Goal: Communication & Community: Answer question/provide support

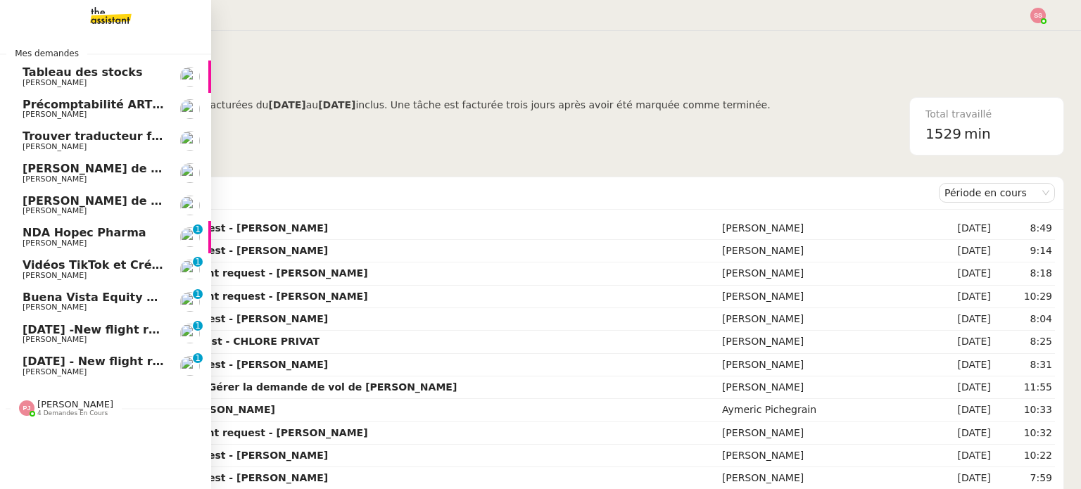
click at [119, 326] on span "[DATE] -New flight request - [PERSON_NAME]" at bounding box center [166, 329] width 286 height 13
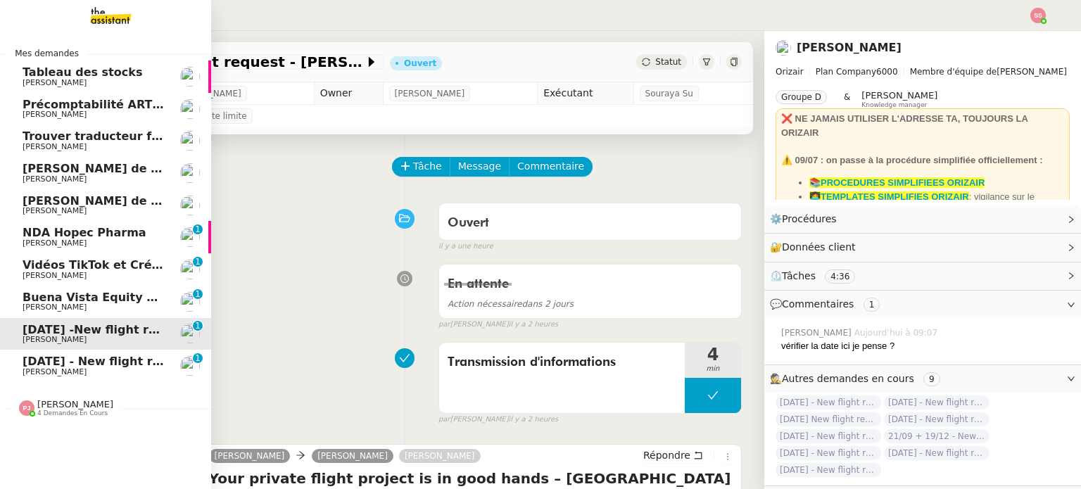
click at [119, 326] on span "[DATE] -New flight request - [PERSON_NAME]" at bounding box center [166, 329] width 286 height 13
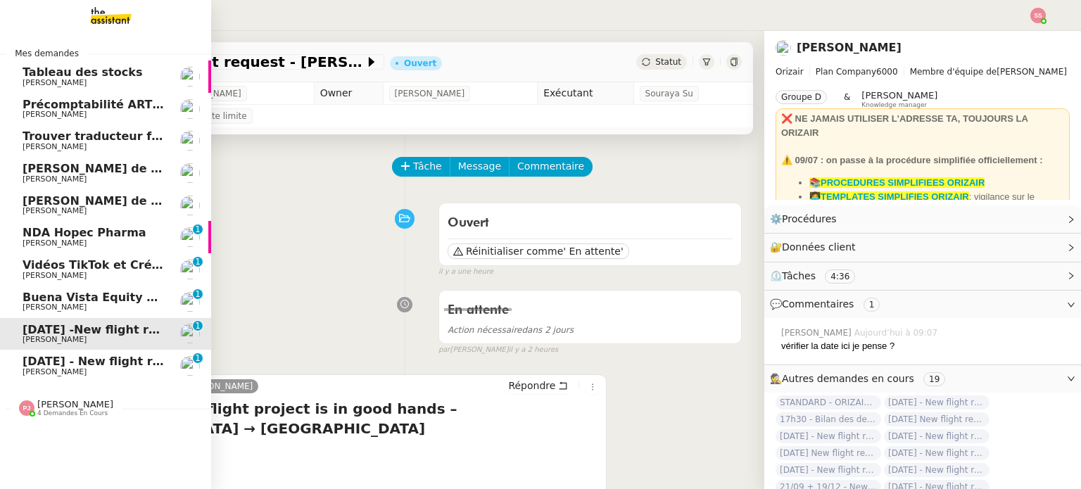
click at [40, 364] on span "[DATE] - New flight request - [PERSON_NAME]" at bounding box center [168, 361] width 291 height 13
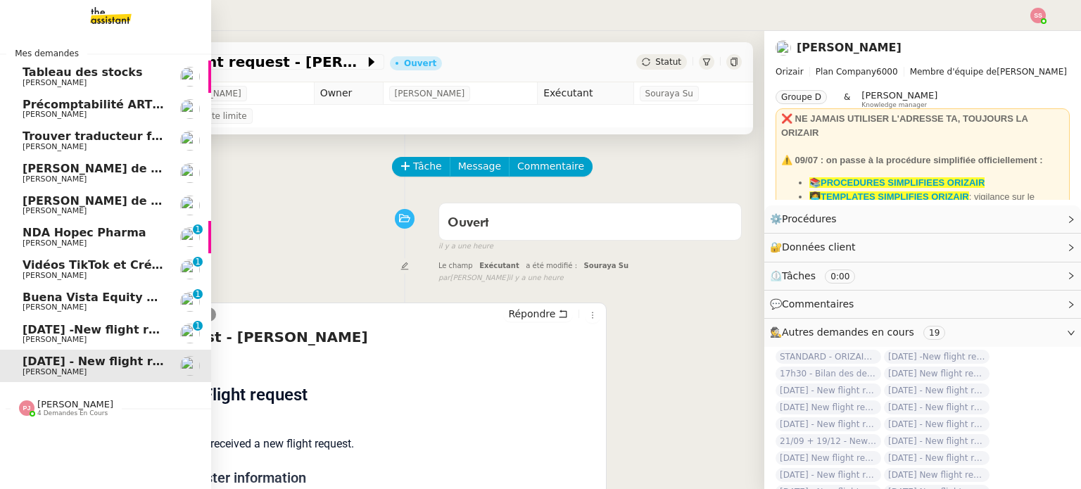
click at [123, 163] on span "[PERSON_NAME] de Suivi - Weigerding / [PERSON_NAME]" at bounding box center [203, 168] width 361 height 13
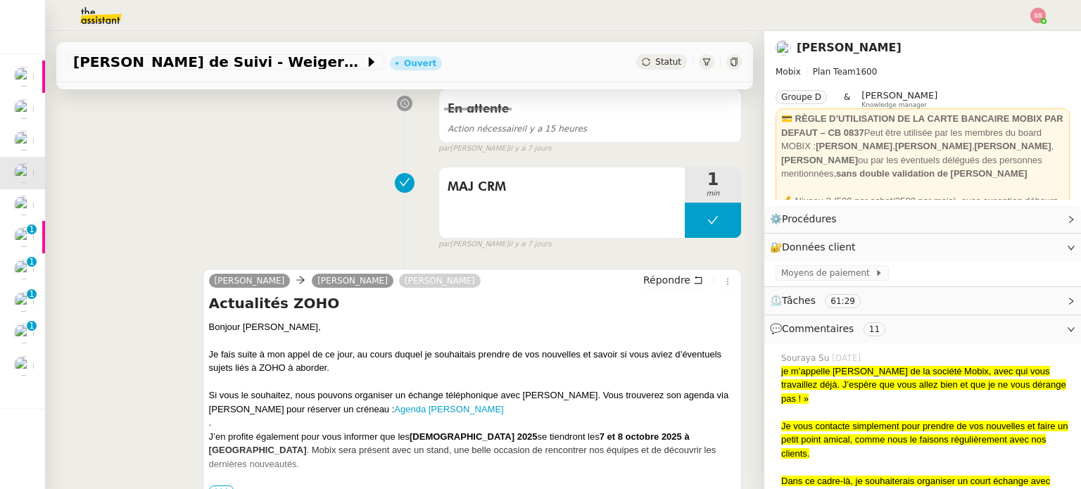
scroll to position [281, 0]
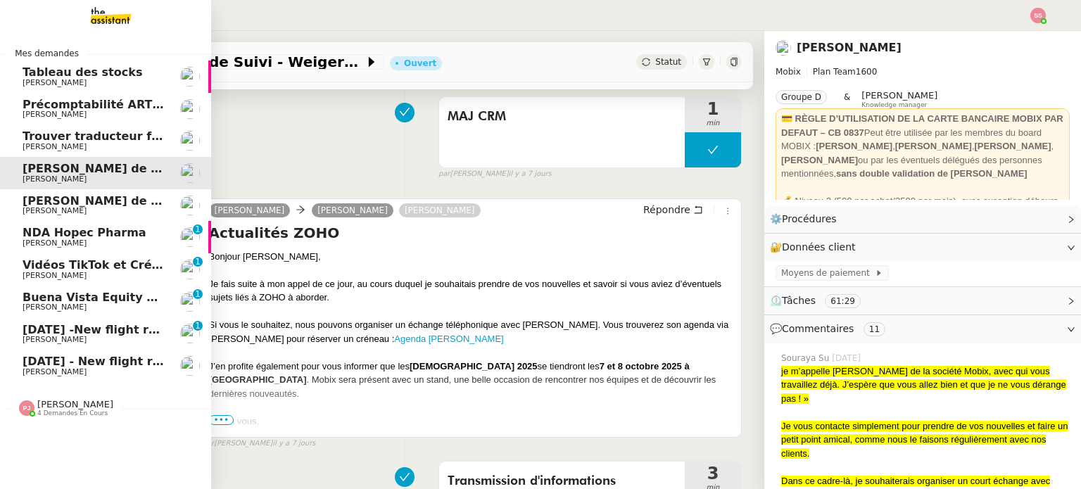
click at [86, 338] on span "[PERSON_NAME]" at bounding box center [94, 340] width 142 height 8
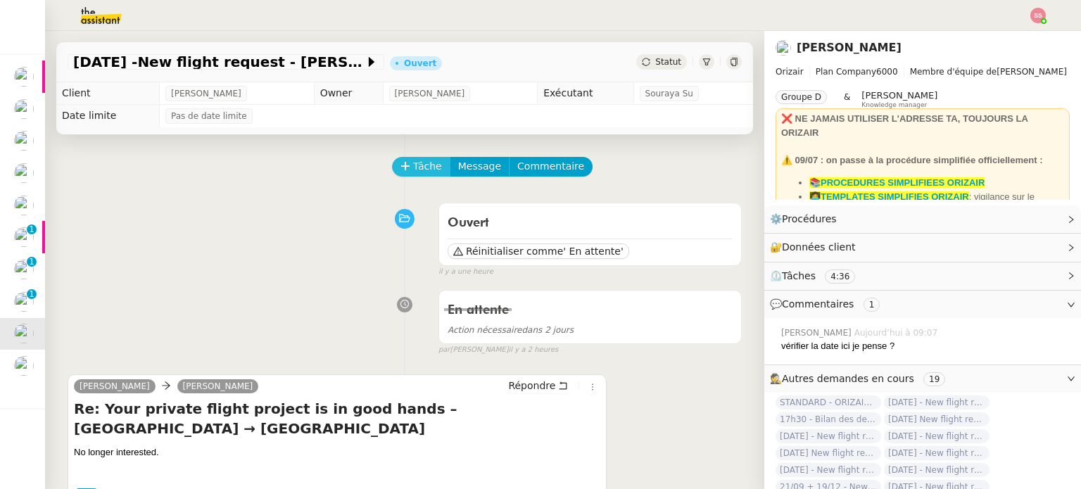
click at [423, 174] on span "Tâche" at bounding box center [427, 166] width 29 height 16
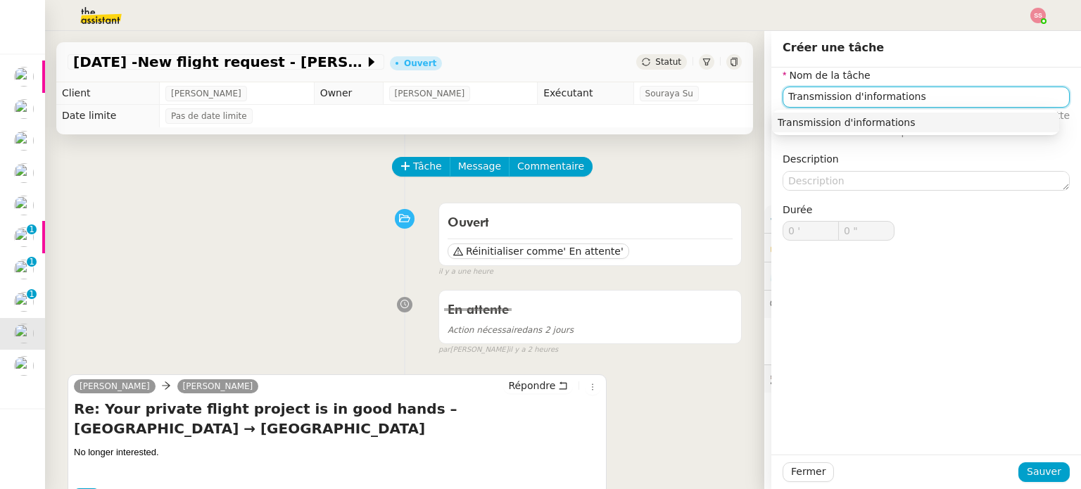
click at [828, 115] on nz-auto-option "Transmission d'informations" at bounding box center [915, 123] width 287 height 20
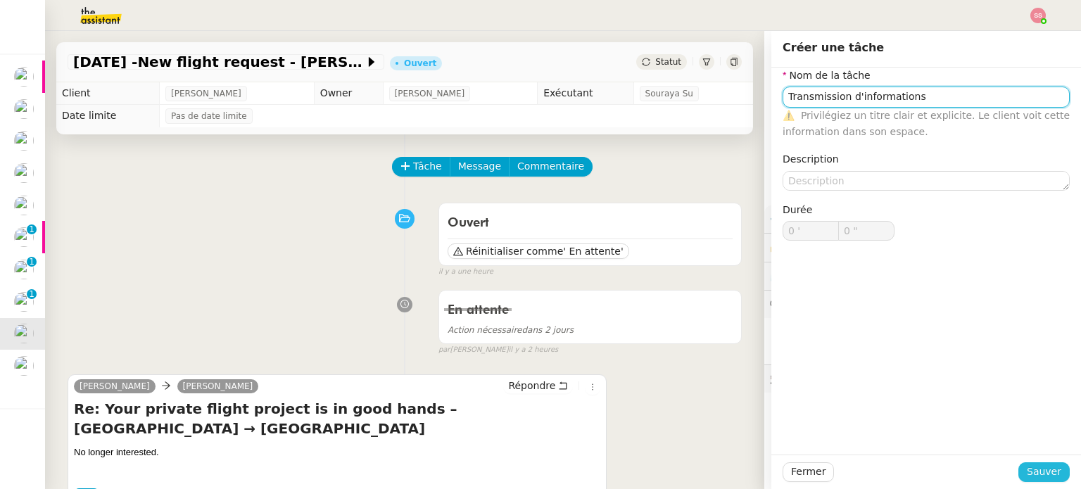
type input "Transmission d'informations"
click at [1040, 470] on span "Sauver" at bounding box center [1043, 472] width 34 height 16
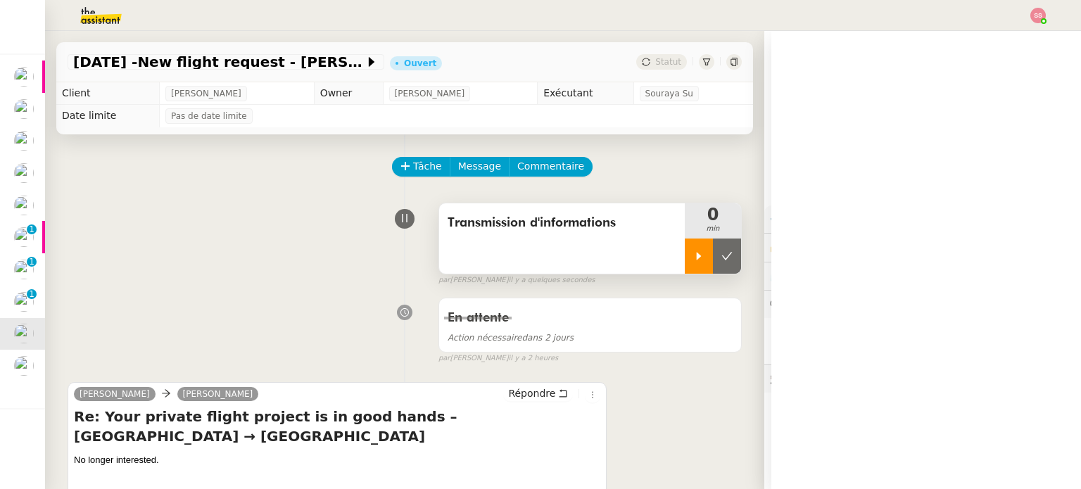
click at [684, 252] on div at bounding box center [698, 255] width 28 height 35
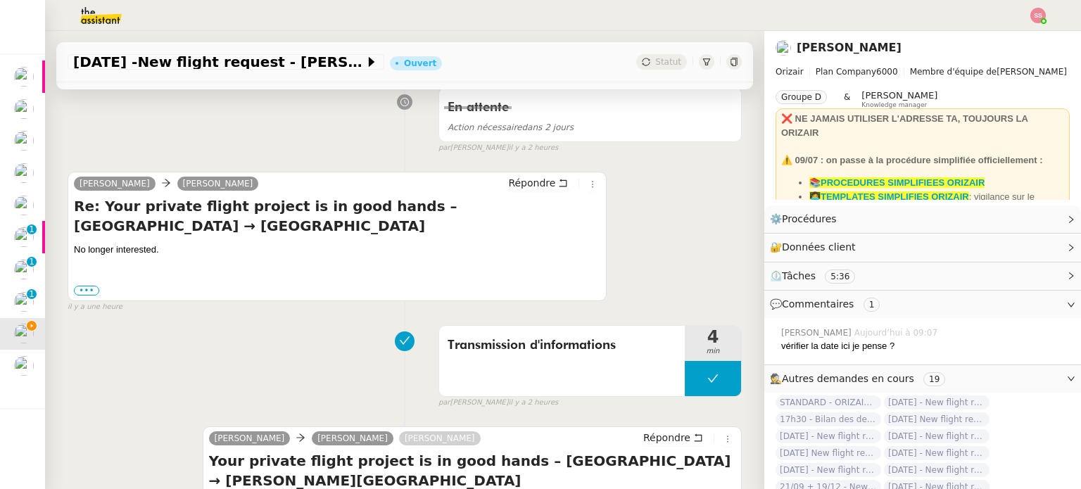
scroll to position [211, 0]
click at [508, 188] on span "Répondre" at bounding box center [531, 182] width 47 height 14
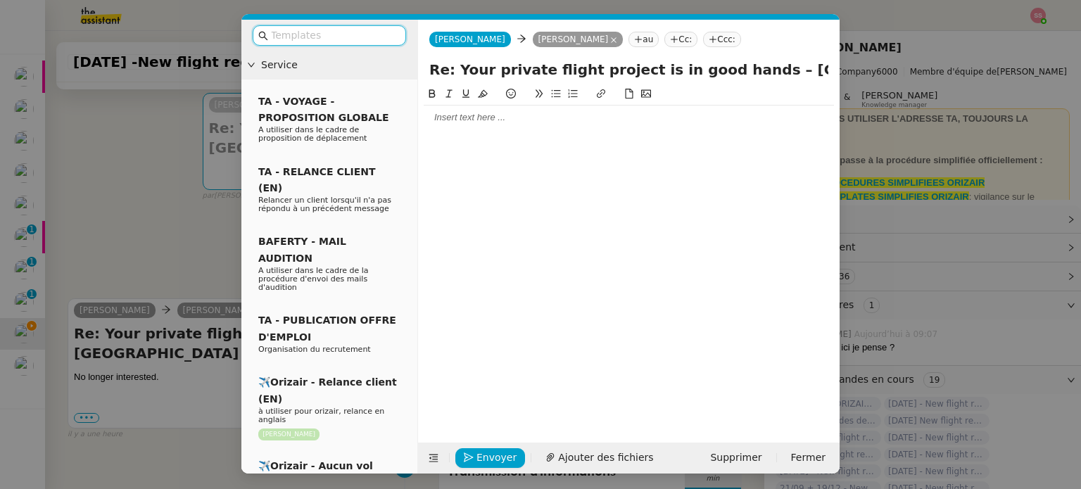
click at [297, 25] on nz-input-group at bounding box center [329, 35] width 153 height 20
click at [371, 30] on input "text" at bounding box center [334, 35] width 127 height 16
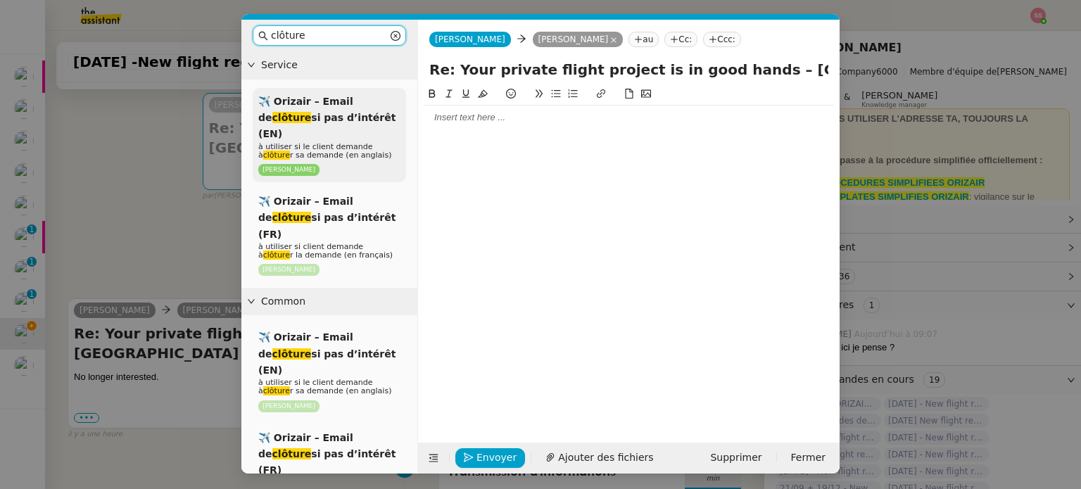
type input "clôture"
click at [326, 142] on span "à utiliser si le client demande à clôture r sa demande (en anglais)" at bounding box center [324, 151] width 133 height 18
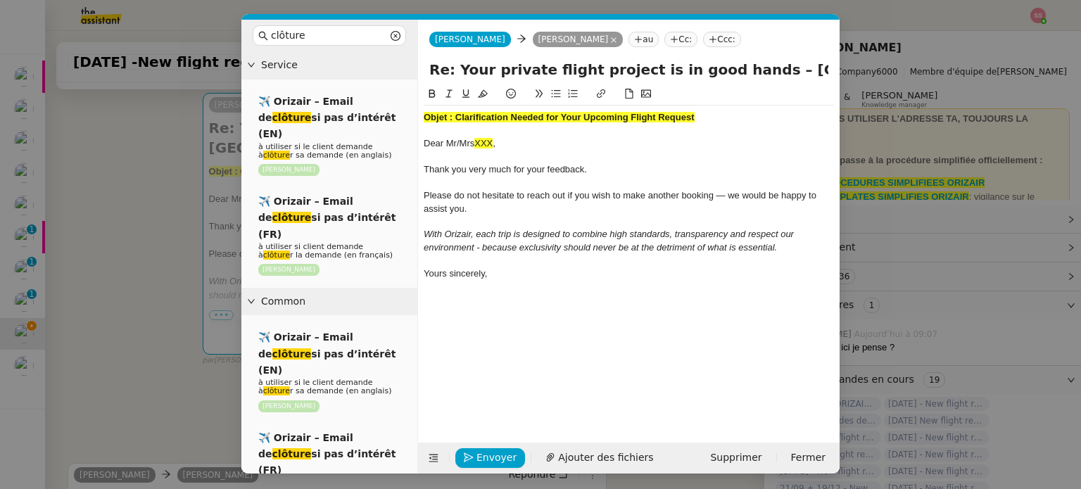
click at [427, 115] on strong "Objet : Clarification Needed for Your Upcoming Flight Request" at bounding box center [558, 117] width 271 height 11
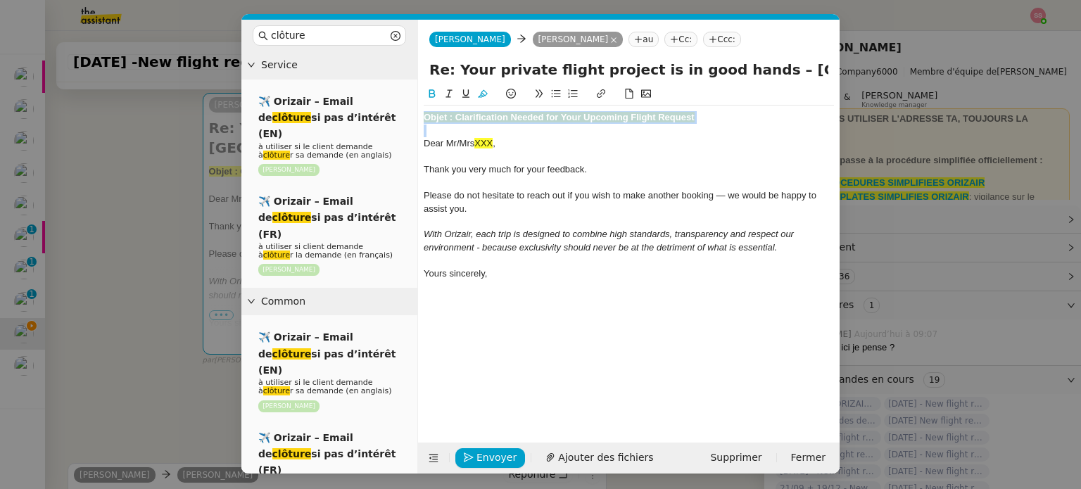
click at [426, 115] on strong "Objet : Clarification Needed for Your Upcoming Flight Request" at bounding box center [558, 117] width 271 height 11
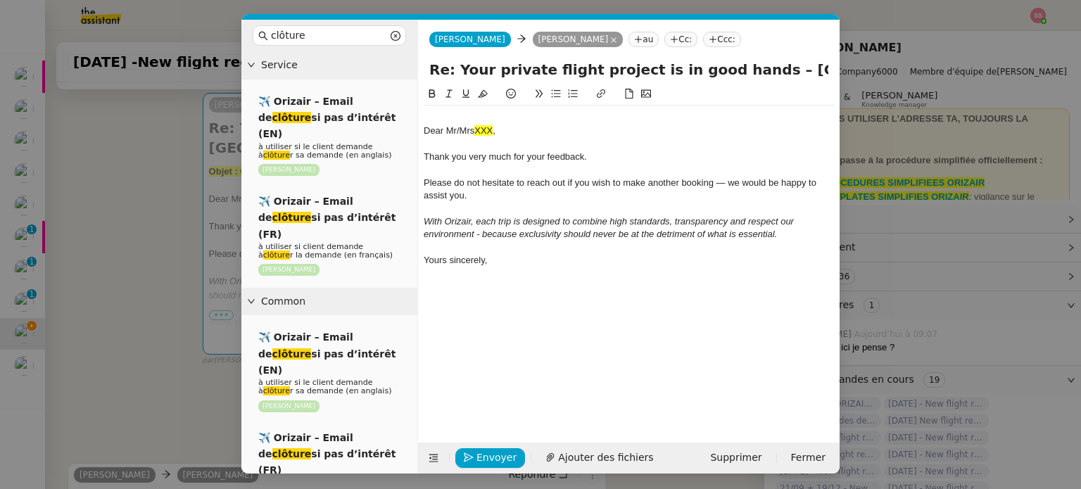
click at [182, 191] on nz-modal-container "clôture Service ✈️ Orizair – Email de clôture si pas d’intérêt (EN) à utiliser …" at bounding box center [540, 244] width 1081 height 489
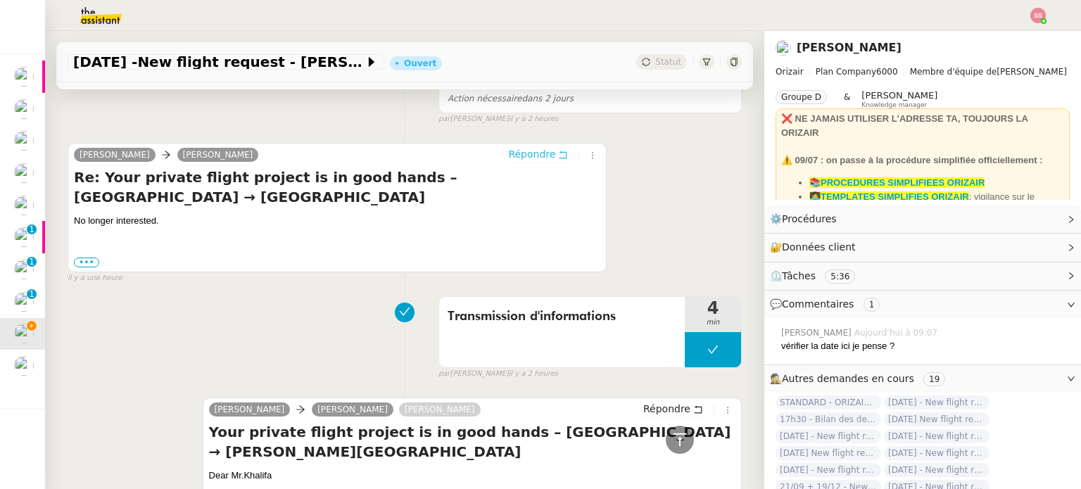
scroll to position [703, 0]
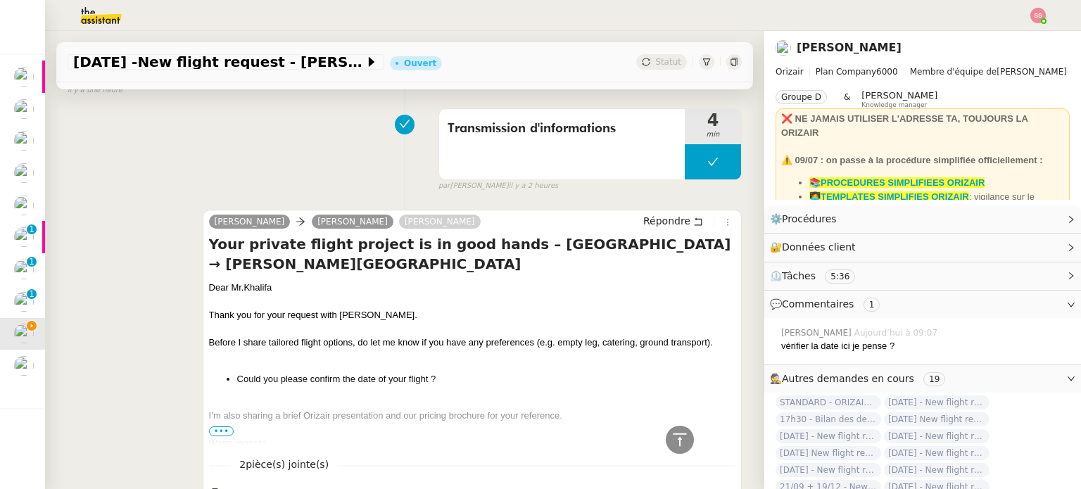
click at [215, 293] on div "Dear Mr.Khalifa" at bounding box center [472, 288] width 526 height 14
copy div "Dear Mr.Khalifa"
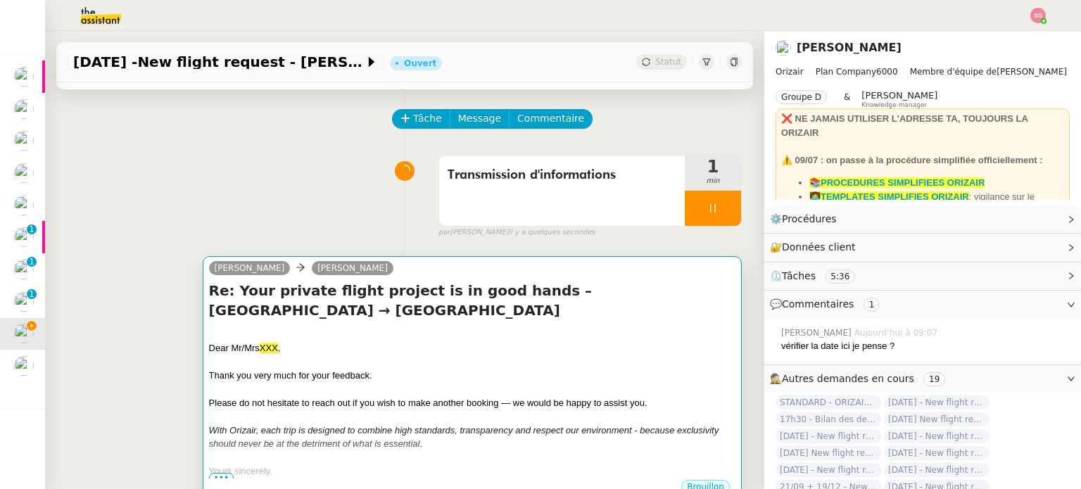
scroll to position [141, 0]
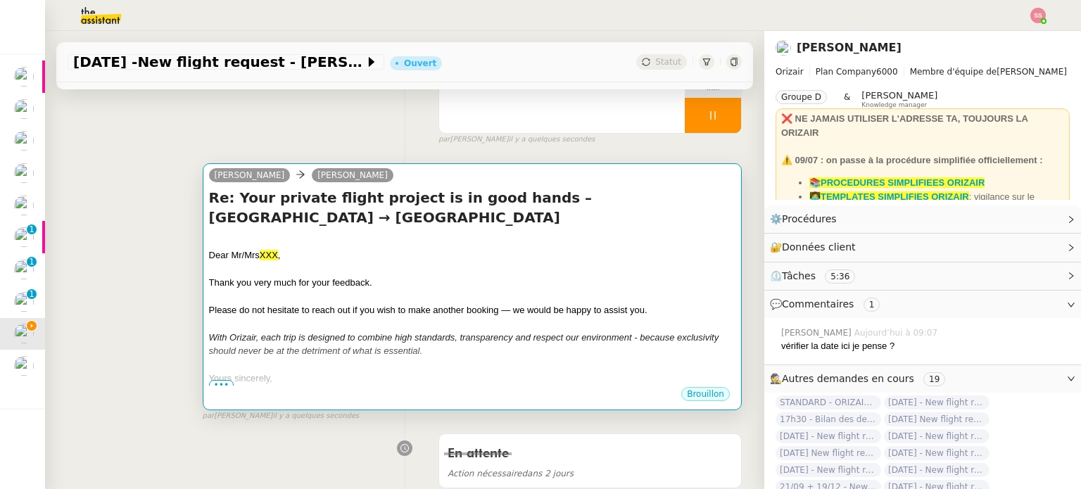
click at [307, 247] on div at bounding box center [472, 241] width 526 height 14
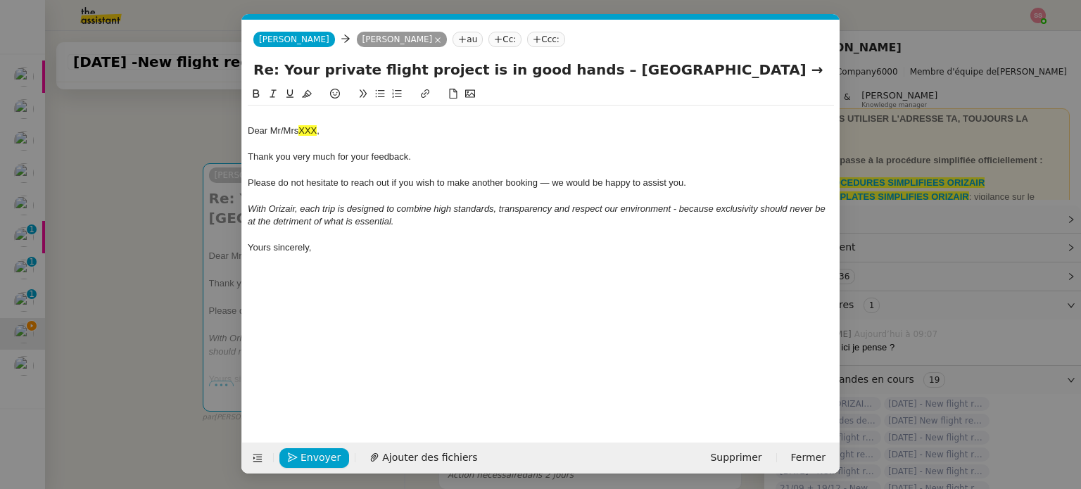
scroll to position [0, 59]
drag, startPoint x: 314, startPoint y: 132, endPoint x: 248, endPoint y: 127, distance: 66.4
click at [248, 127] on div "Dear Mr/Mrs XXX ," at bounding box center [541, 131] width 586 height 13
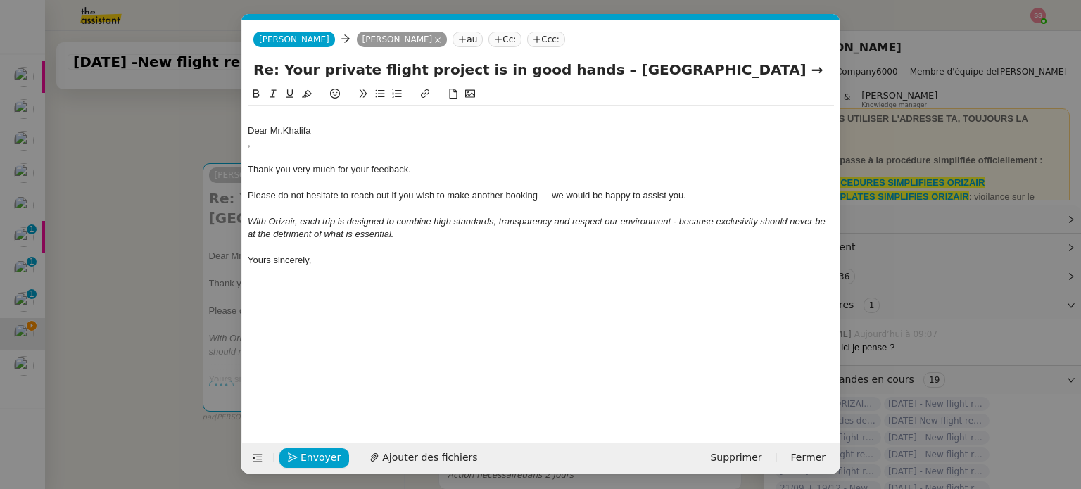
scroll to position [0, 0]
click at [252, 117] on div at bounding box center [541, 117] width 586 height 13
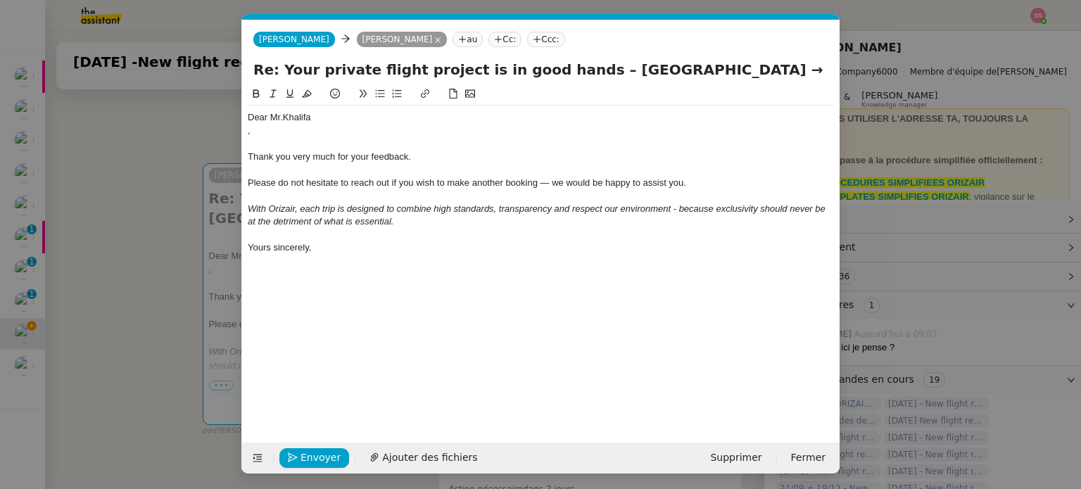
click at [274, 132] on div "," at bounding box center [541, 131] width 586 height 13
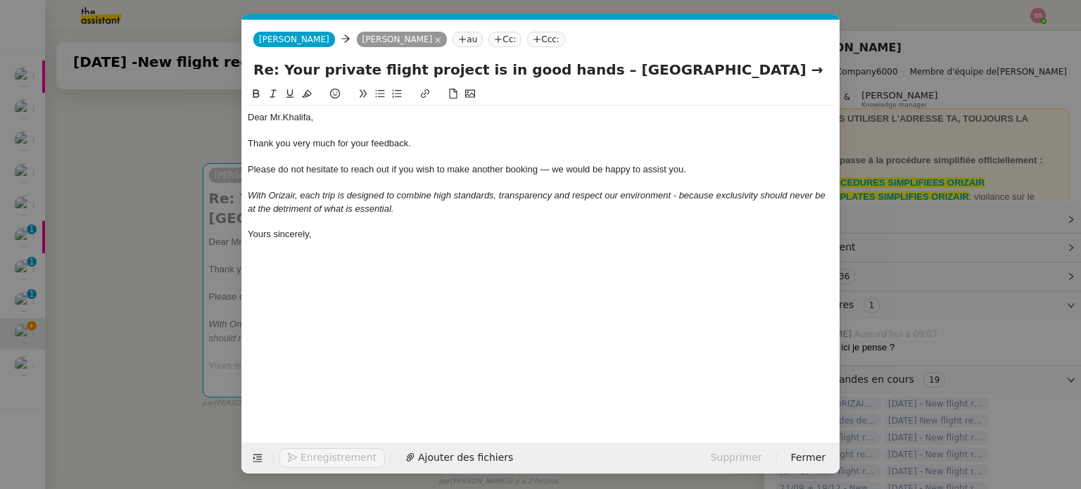
click at [529, 44] on nz-tag "Ccc:" at bounding box center [546, 39] width 38 height 15
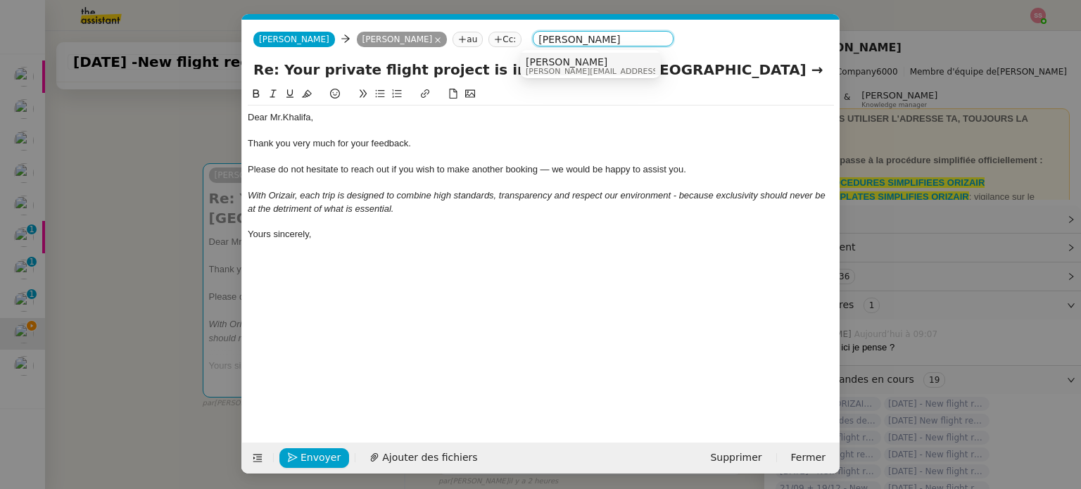
type input "louis frei"
click at [539, 71] on span "louis@orizair.com" at bounding box center [625, 72] width 200 height 8
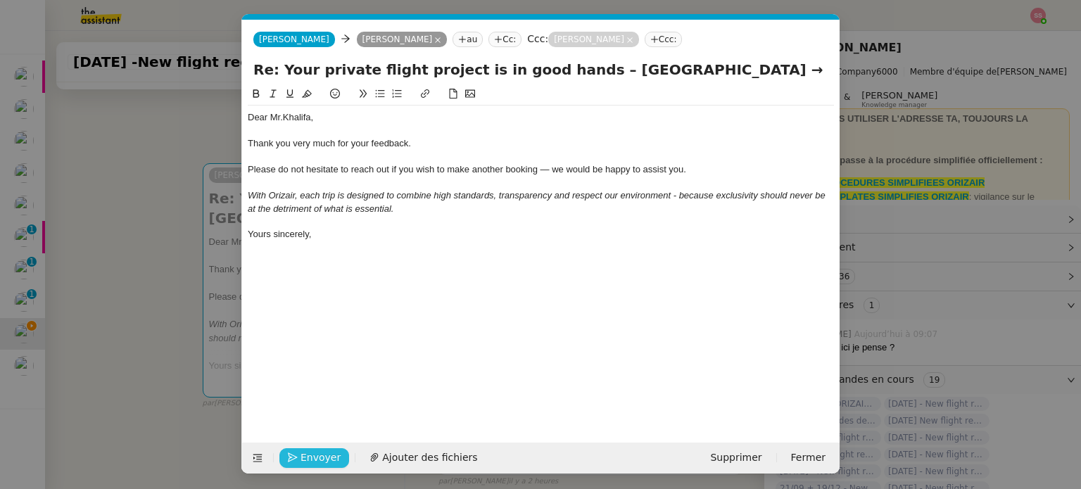
click at [332, 458] on span "Envoyer" at bounding box center [320, 458] width 40 height 16
click at [332, 458] on span "Confirmer l'envoi" at bounding box center [342, 458] width 84 height 16
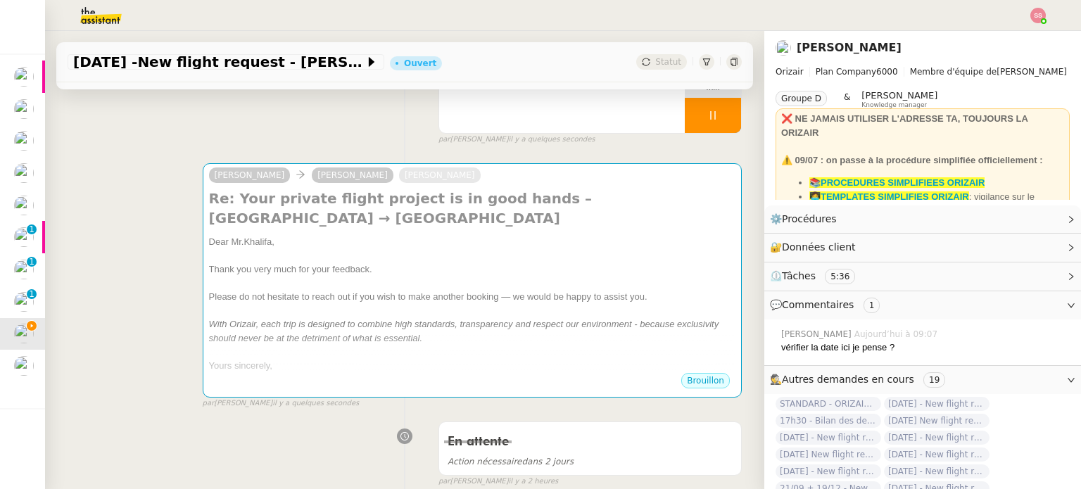
click at [332, 458] on nz-modal-container "clôture Service ✈️ Orizair – Email de clôture si pas d’intérêt (EN) à utiliser …" at bounding box center [540, 244] width 1081 height 489
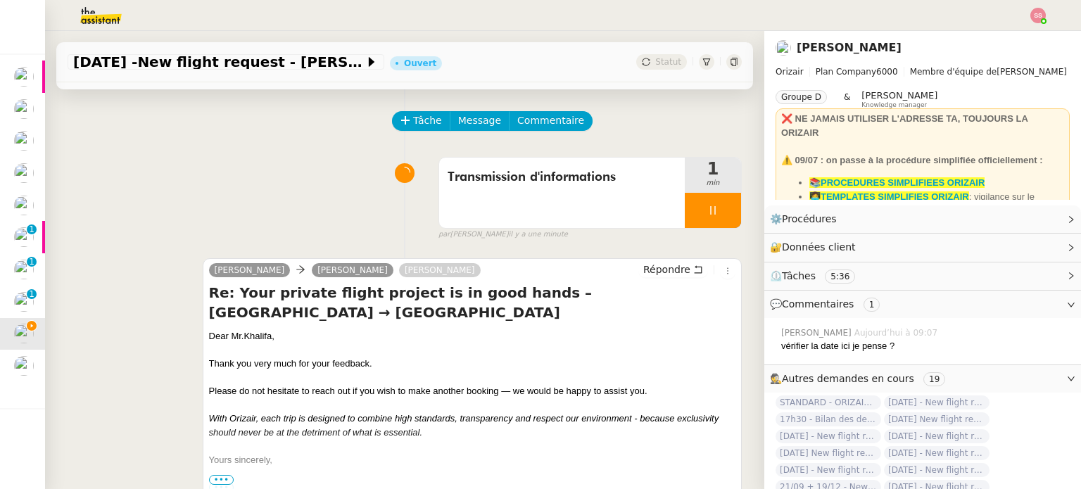
scroll to position [70, 0]
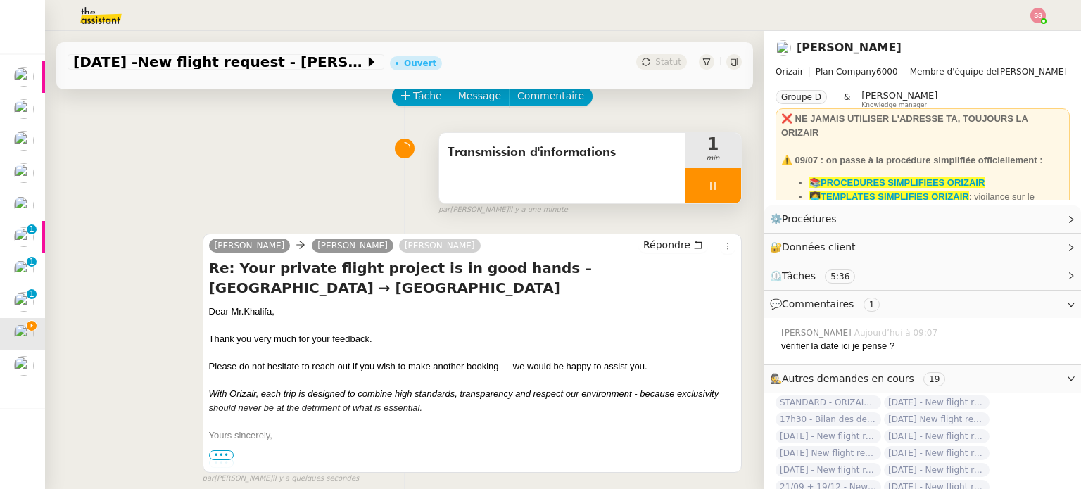
click at [706, 191] on div at bounding box center [712, 185] width 56 height 35
click at [721, 191] on icon at bounding box center [726, 185] width 11 height 11
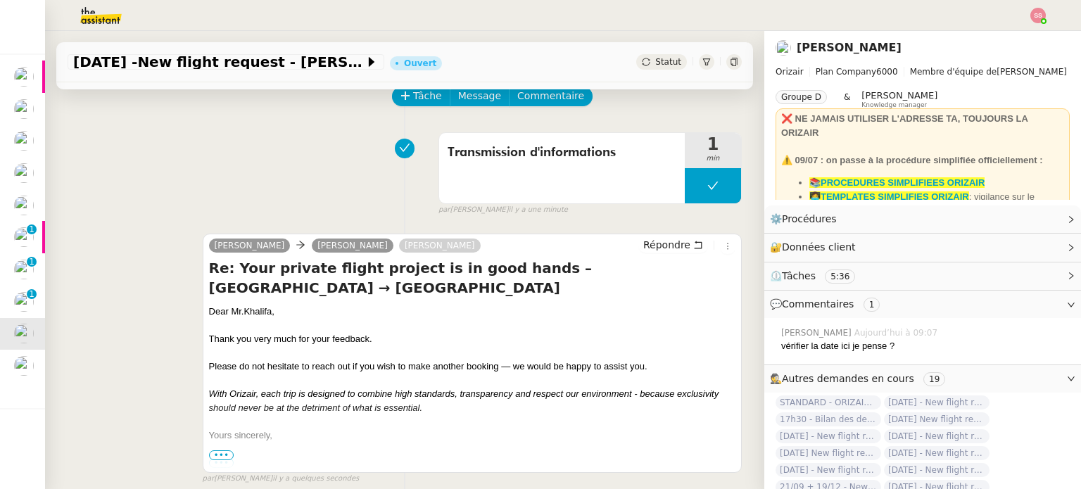
click at [648, 53] on div "19th September 2030 -New flight request - Abdulmajid Khalifa Ouvert Statut" at bounding box center [404, 62] width 696 height 40
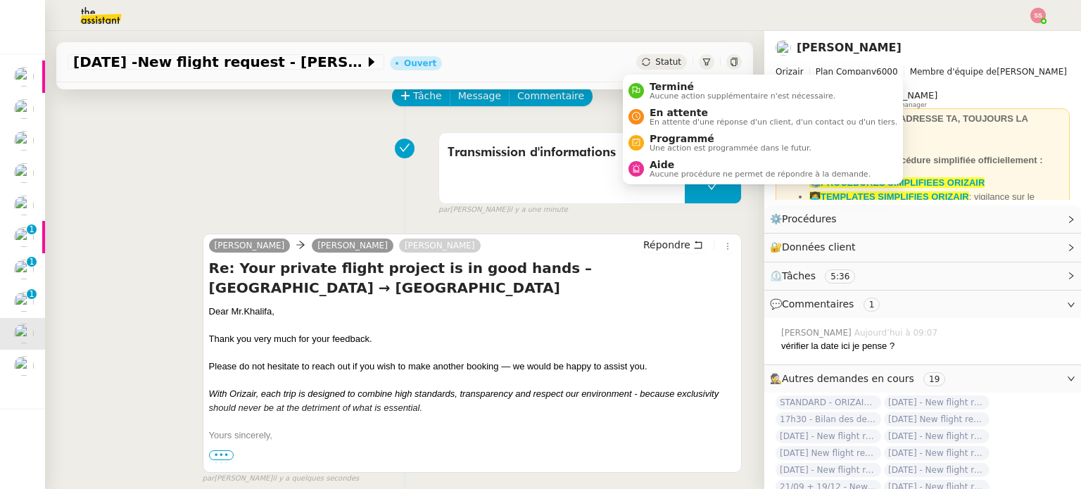
click at [655, 60] on span "Statut" at bounding box center [668, 62] width 26 height 10
click at [663, 83] on span "Terminé" at bounding box center [742, 86] width 186 height 11
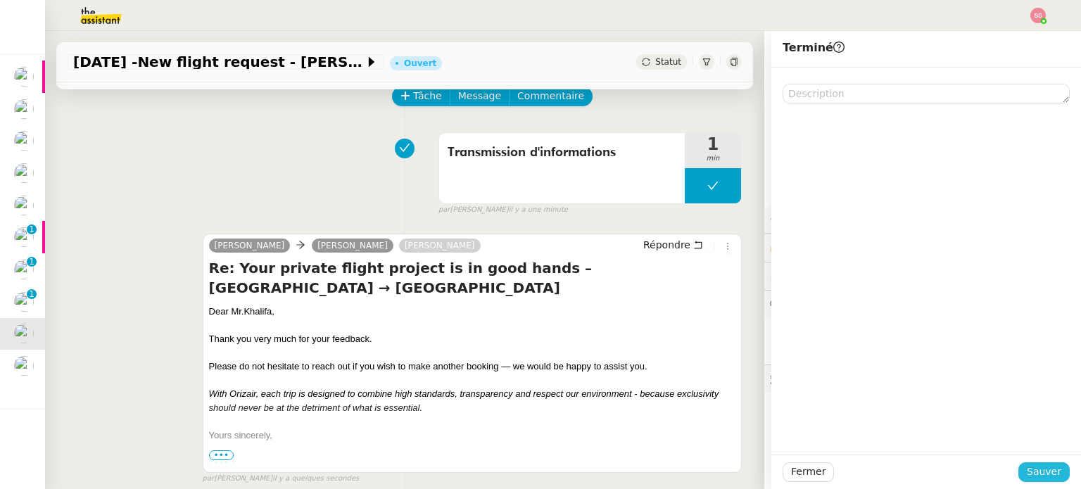
click at [1045, 476] on span "Sauver" at bounding box center [1043, 472] width 34 height 16
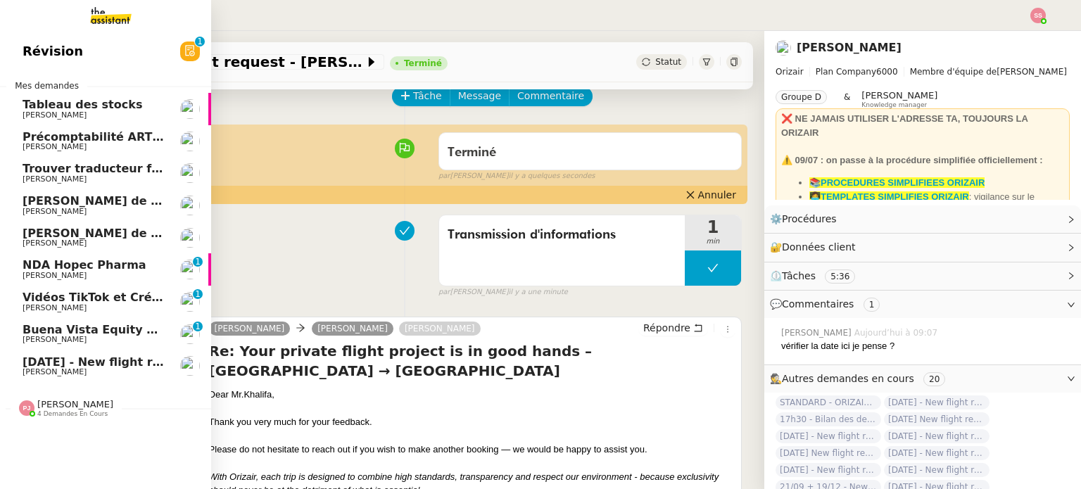
click at [48, 361] on span "[DATE] - New flight request - [PERSON_NAME]" at bounding box center [168, 361] width 291 height 13
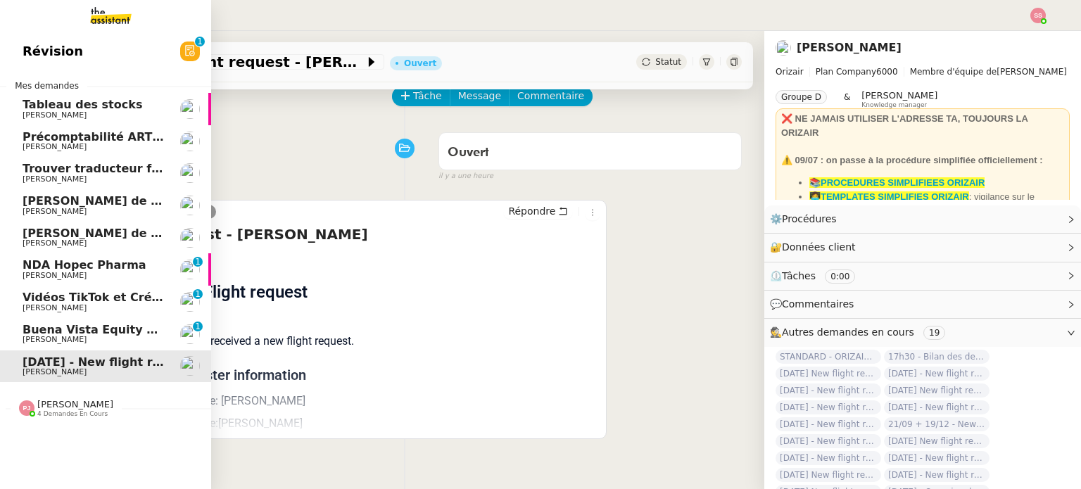
click at [75, 268] on span "NDA Hopec Pharma" at bounding box center [85, 264] width 124 height 13
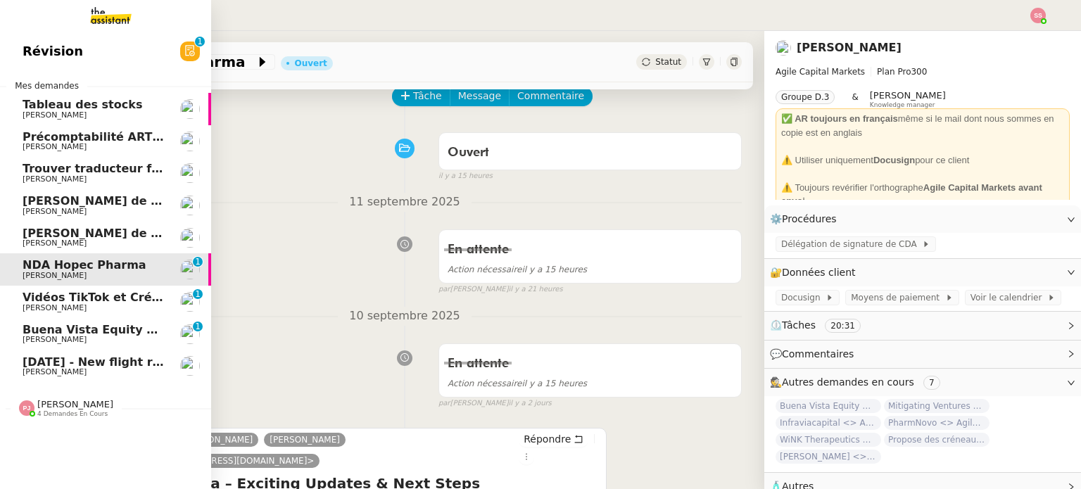
click at [82, 295] on span "Vidéos TikTok et Créatives META - septembre 2025" at bounding box center [184, 297] width 322 height 13
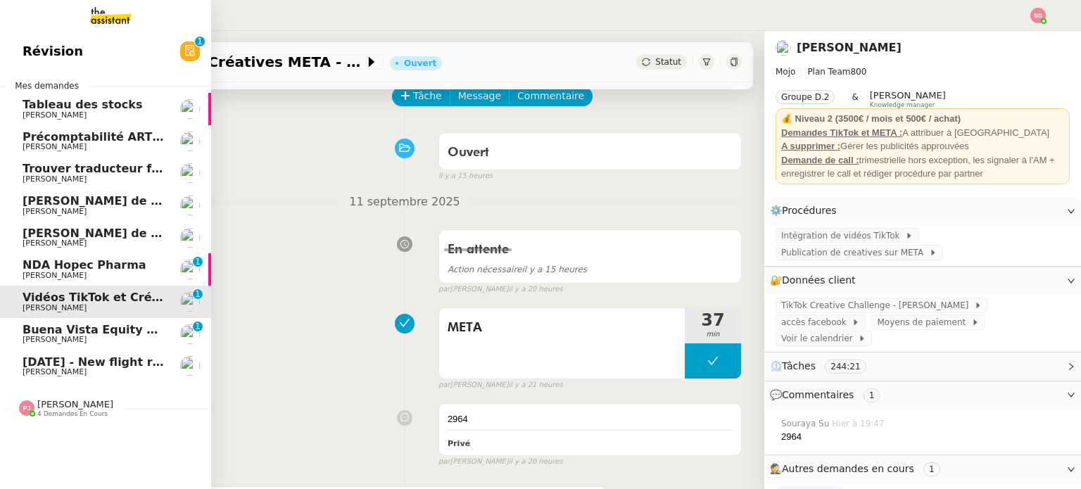
click at [108, 364] on span "[DATE] - New flight request - [PERSON_NAME]" at bounding box center [168, 361] width 291 height 13
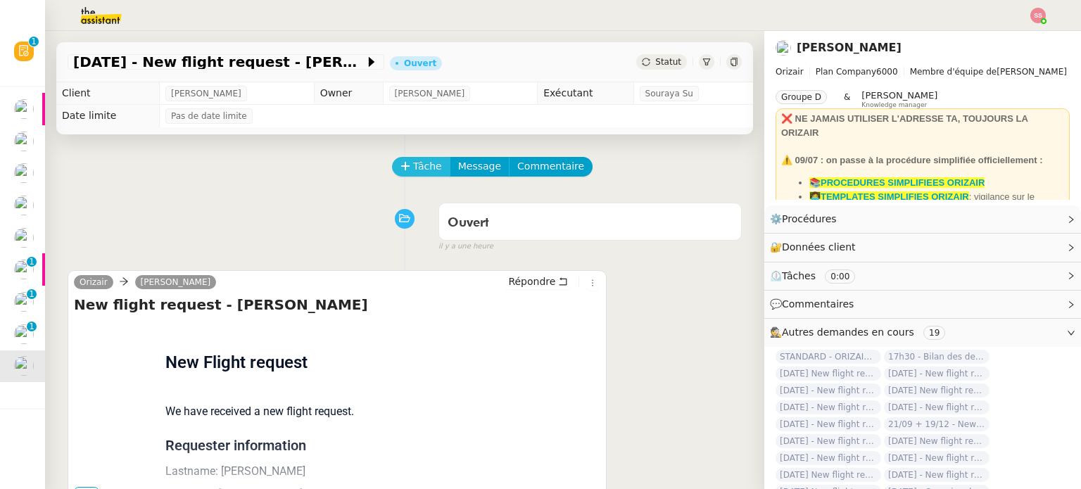
click at [413, 172] on span "Tâche" at bounding box center [427, 166] width 29 height 16
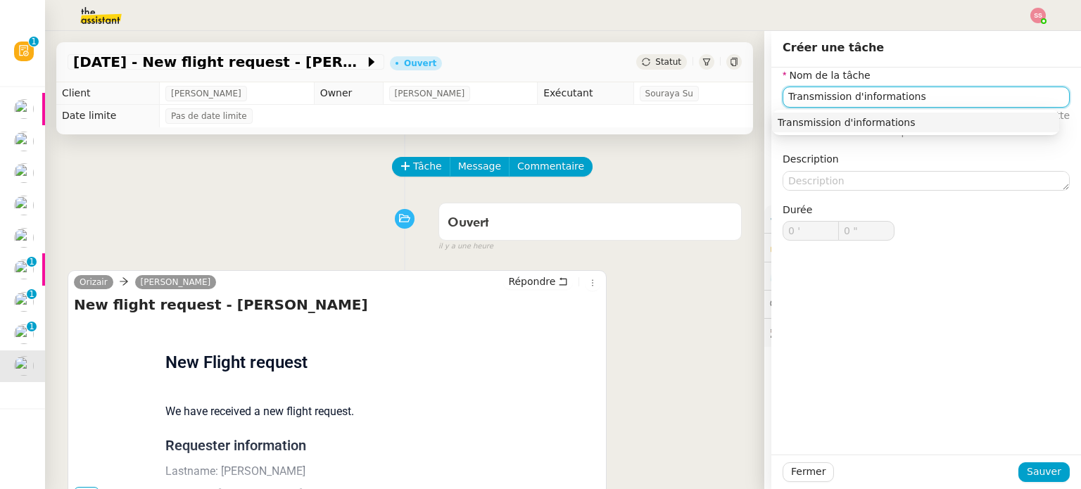
click at [799, 120] on div "Transmission d'informations" at bounding box center [915, 122] width 276 height 13
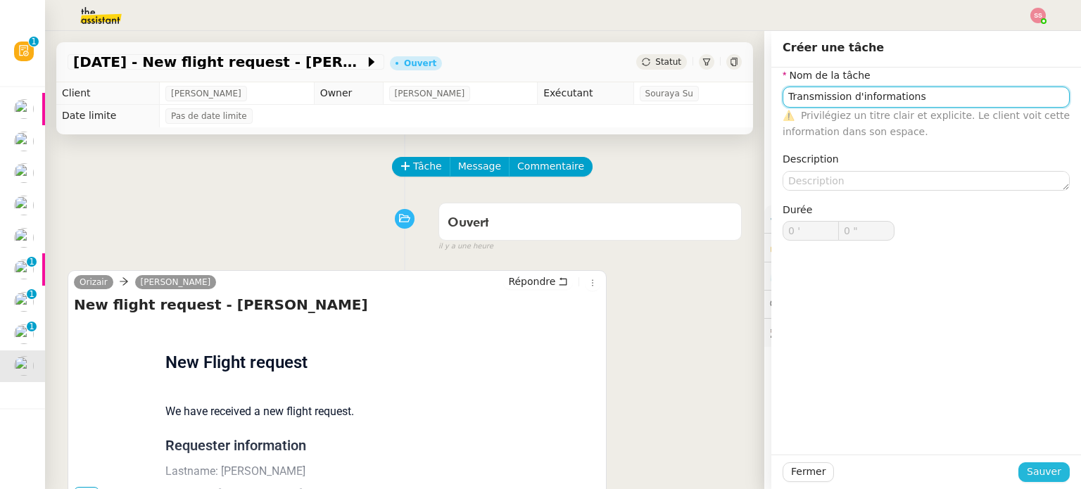
type input "Transmission d'informations"
drag, startPoint x: 1023, startPoint y: 478, endPoint x: 980, endPoint y: 450, distance: 51.7
click at [1026, 478] on span "Sauver" at bounding box center [1043, 472] width 34 height 16
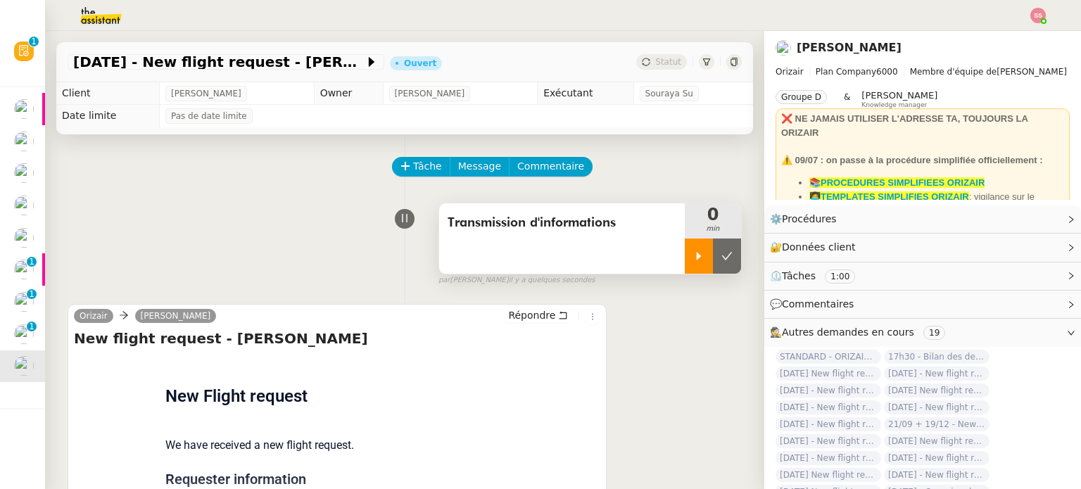
click at [693, 261] on icon at bounding box center [698, 255] width 11 height 11
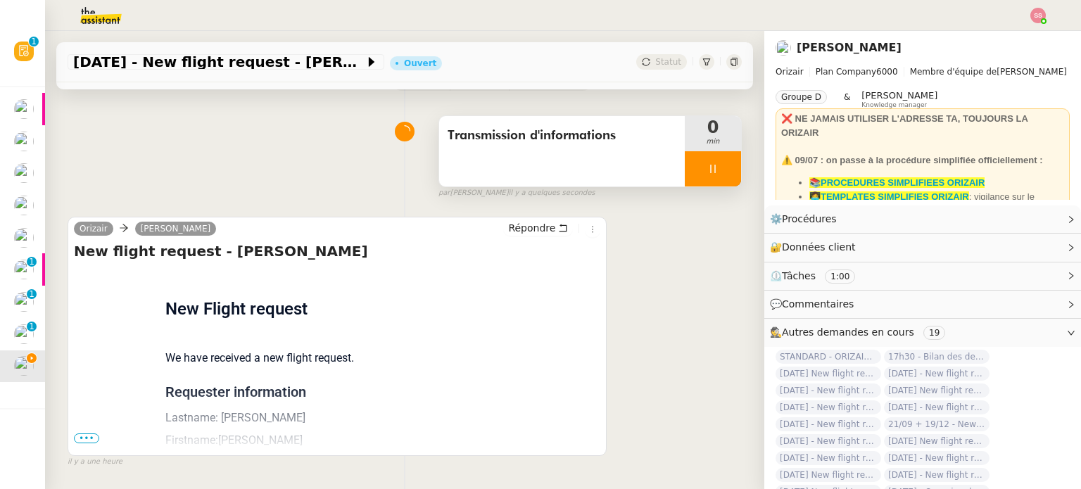
scroll to position [189, 0]
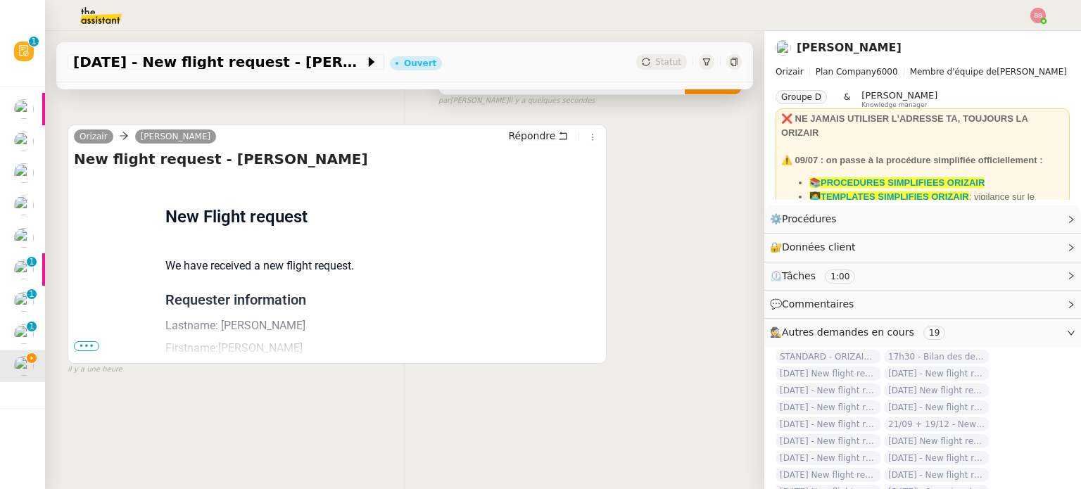
click at [91, 341] on span "•••" at bounding box center [86, 346] width 25 height 10
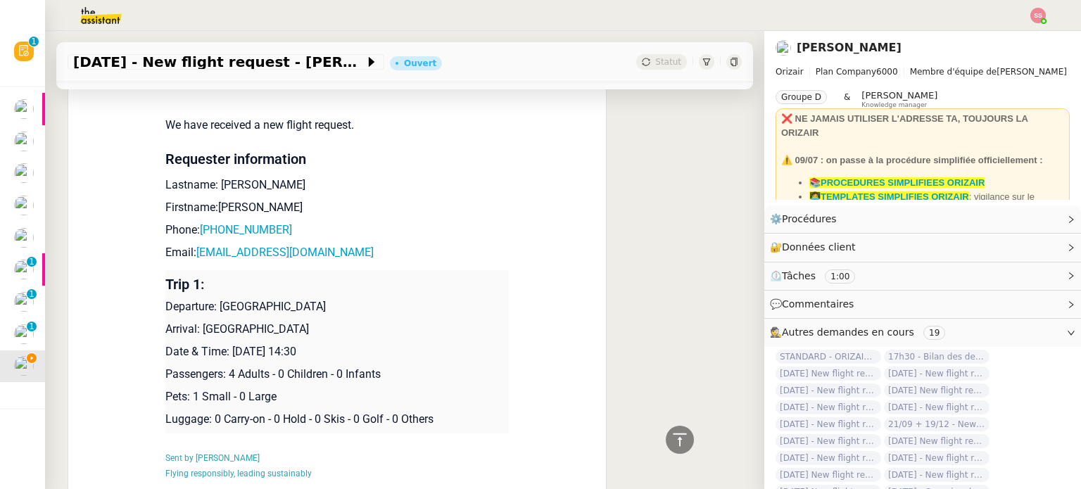
scroll to position [329, 0]
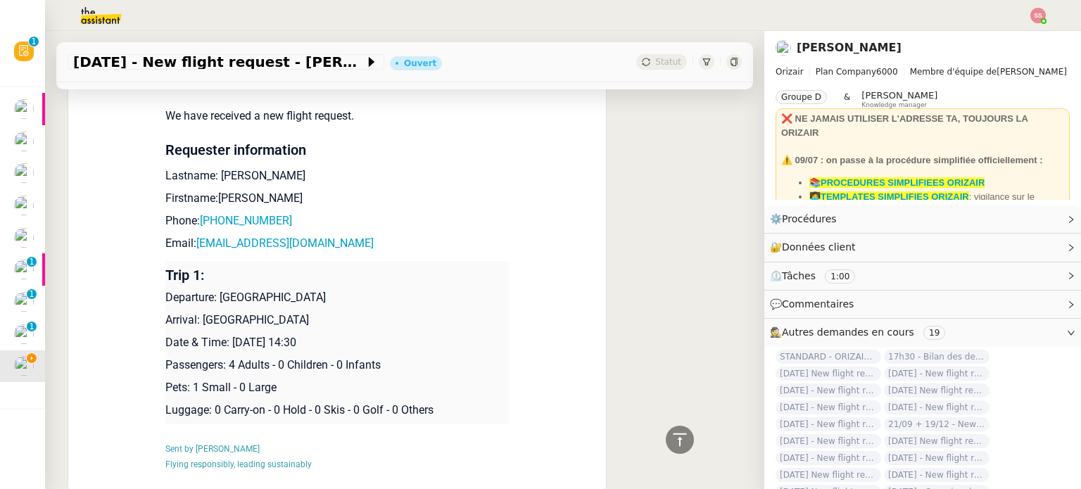
click at [1040, 14] on img at bounding box center [1037, 15] width 15 height 15
click at [993, 44] on span "Suivi" at bounding box center [988, 39] width 24 height 11
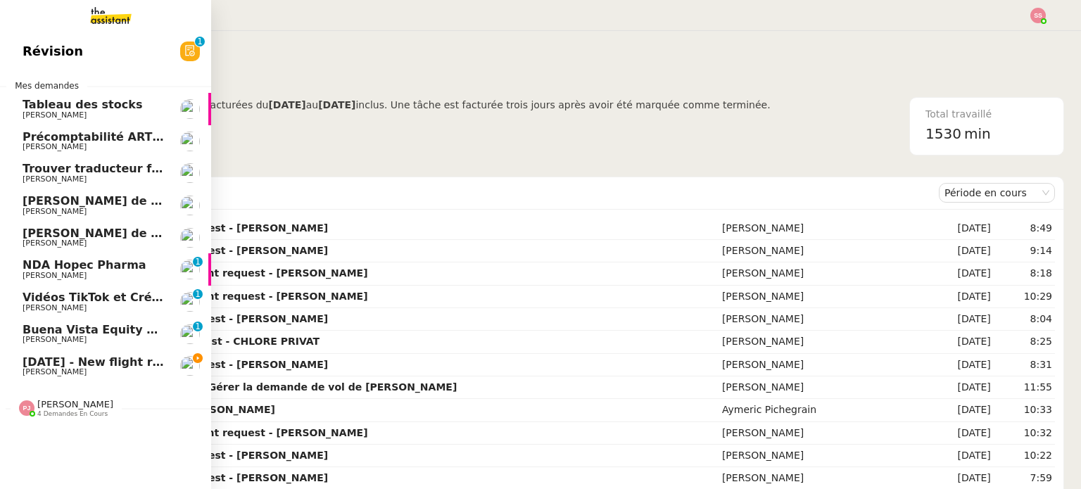
click at [55, 359] on span "[DATE] - New flight request - [PERSON_NAME]" at bounding box center [168, 361] width 291 height 13
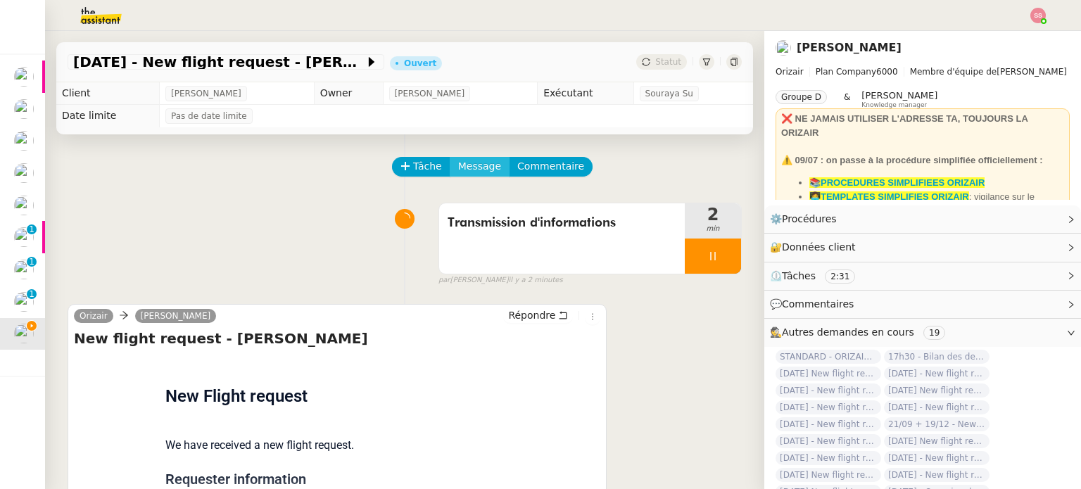
click at [473, 170] on span "Message" at bounding box center [479, 166] width 43 height 16
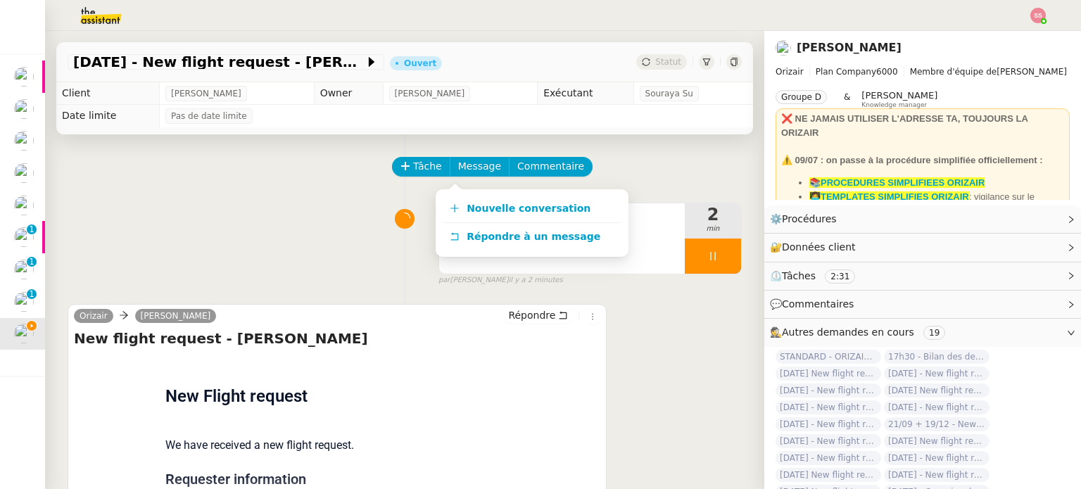
click at [470, 191] on div "Nouvelle conversation Répondre à un message" at bounding box center [531, 223] width 193 height 68
click at [468, 200] on link "Nouvelle conversation" at bounding box center [532, 209] width 176 height 28
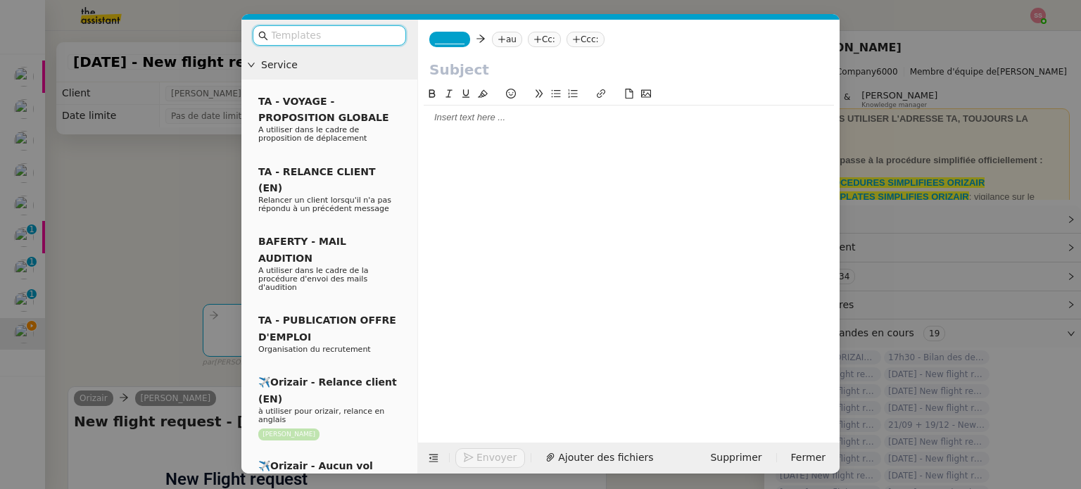
click at [171, 267] on nz-modal-container "Service TA - VOYAGE - PROPOSITION GLOBALE A utiliser dans le cadre de propositi…" at bounding box center [540, 244] width 1081 height 489
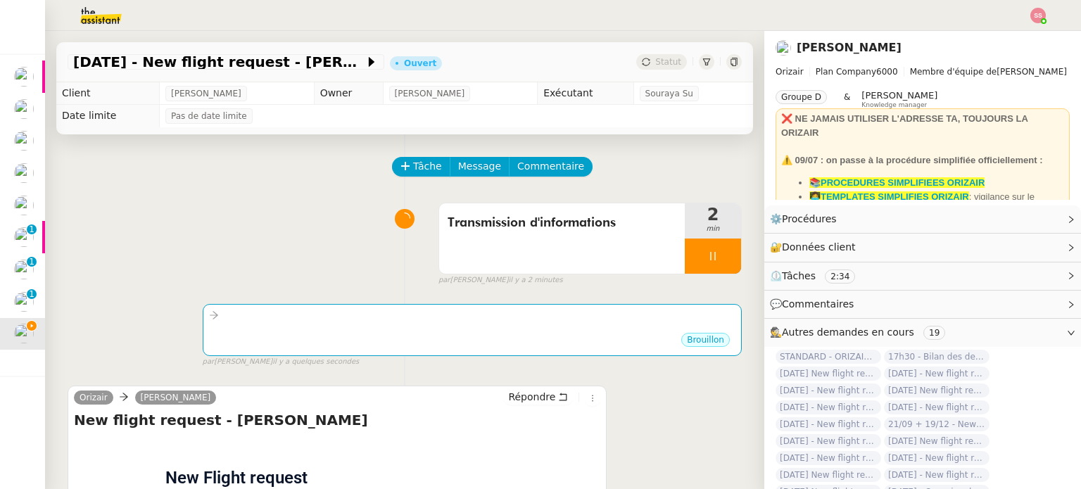
scroll to position [224, 0]
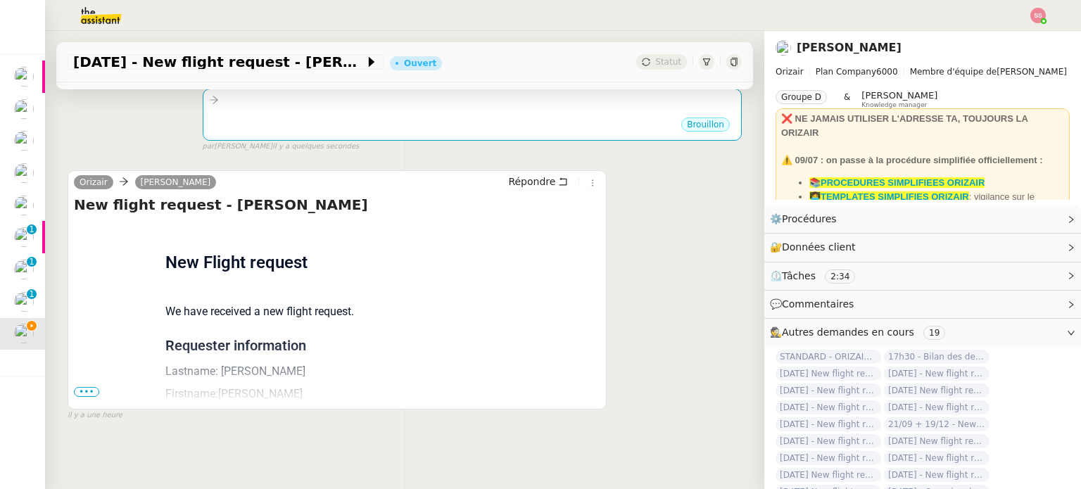
click at [87, 387] on span "•••" at bounding box center [86, 392] width 25 height 10
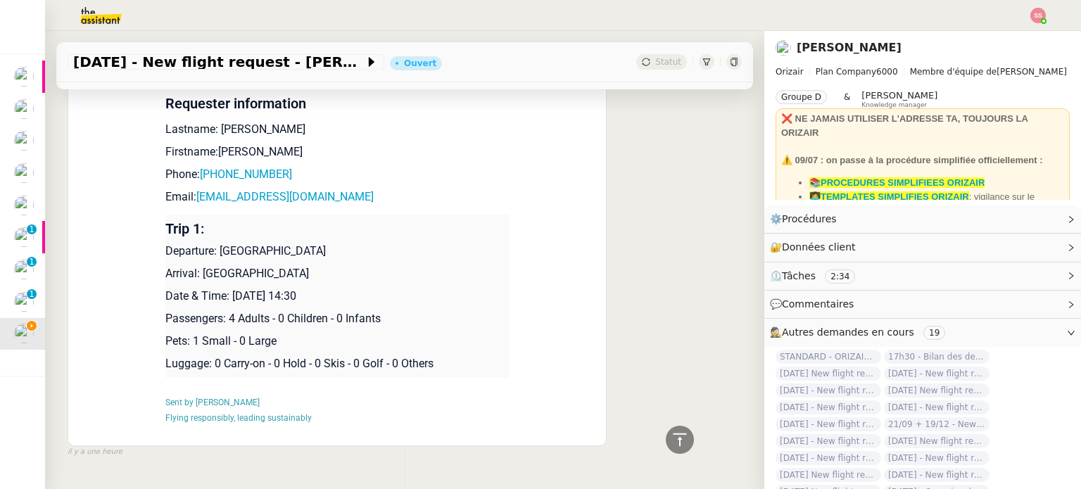
scroll to position [433, 0]
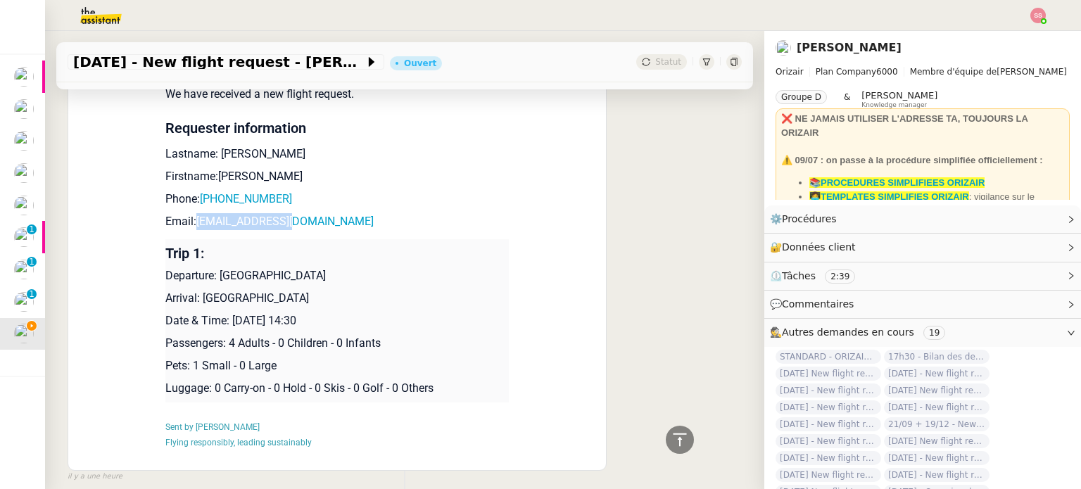
drag, startPoint x: 297, startPoint y: 222, endPoint x: 189, endPoint y: 224, distance: 108.4
click at [189, 224] on p "Email: jassut@gmail.com" at bounding box center [336, 221] width 343 height 17
copy link "jassut@gmail.com"
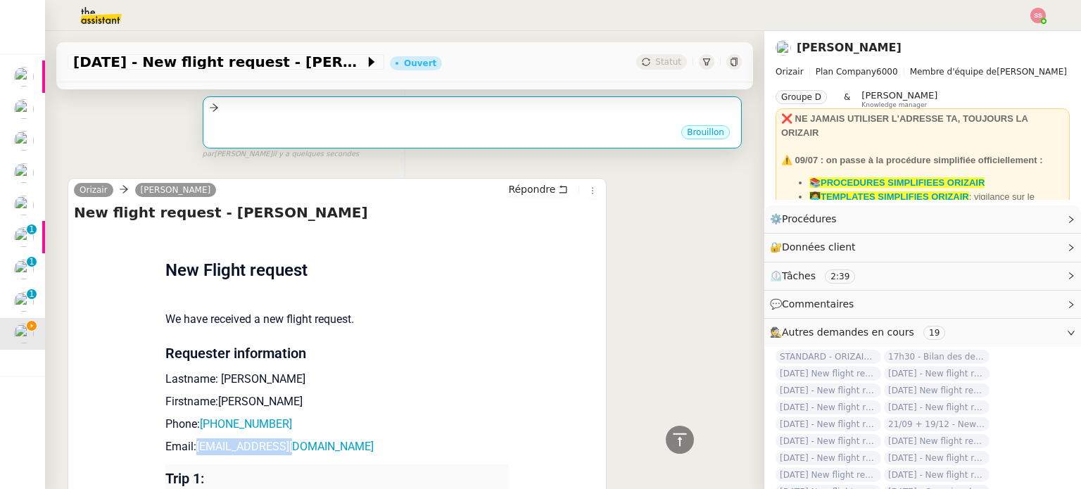
scroll to position [81, 0]
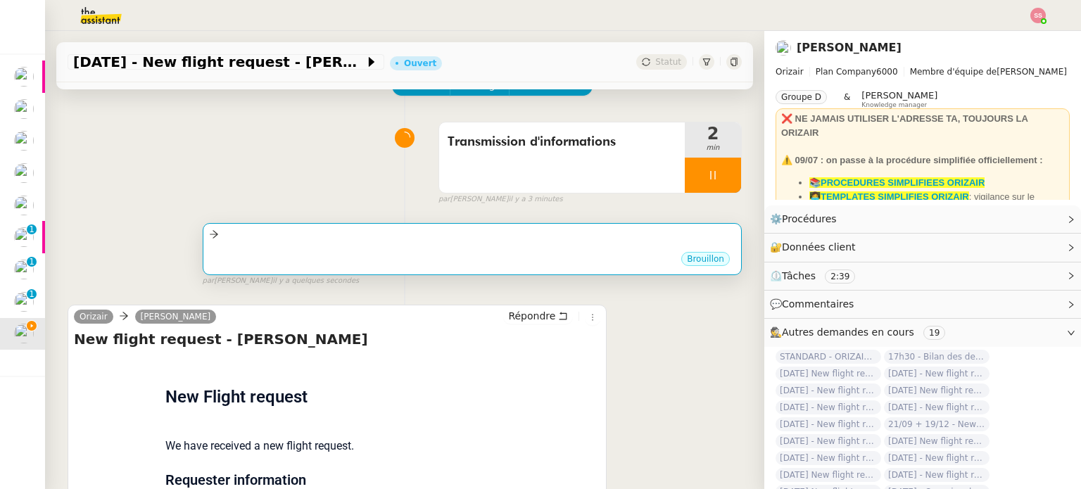
click at [413, 244] on div "•••" at bounding box center [472, 246] width 526 height 7
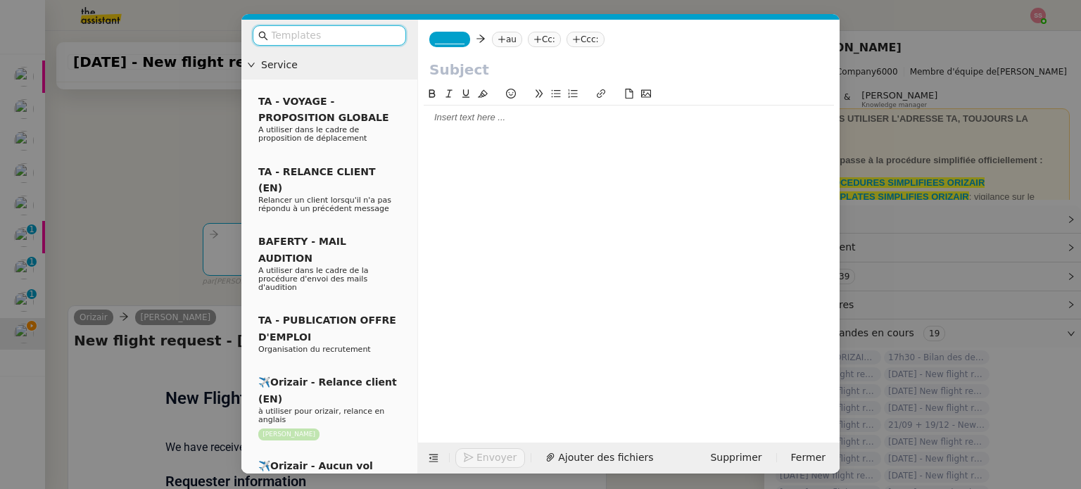
click at [495, 35] on nz-tag "au" at bounding box center [507, 39] width 30 height 15
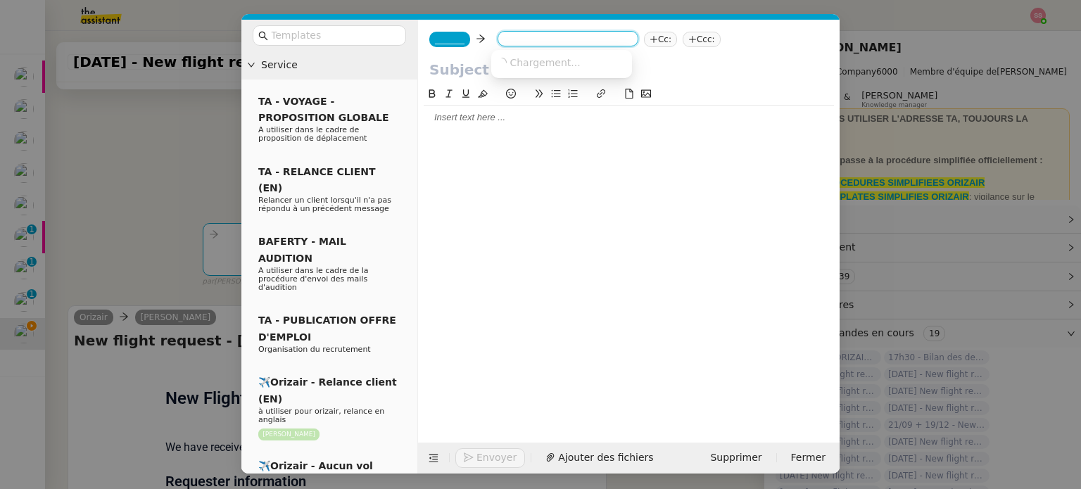
paste input "jassut@gmail.com"
type input "jassut@gmail.com"
click at [544, 53] on nz-option-item "jassut@gmail.com" at bounding box center [561, 63] width 141 height 20
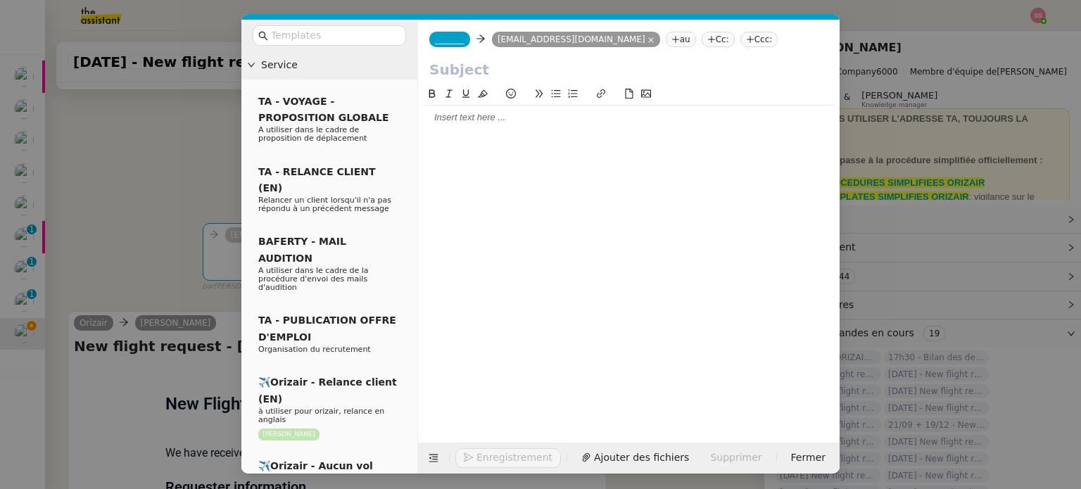
click at [740, 36] on nz-tag "Ccc:" at bounding box center [759, 39] width 38 height 15
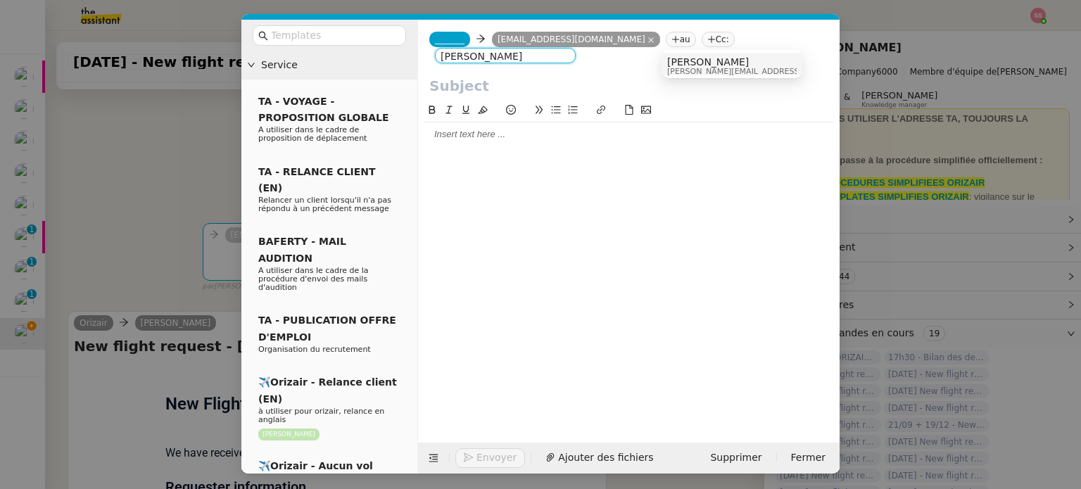
type input "louis frei"
click at [689, 58] on span "[PERSON_NAME]" at bounding box center [767, 61] width 200 height 11
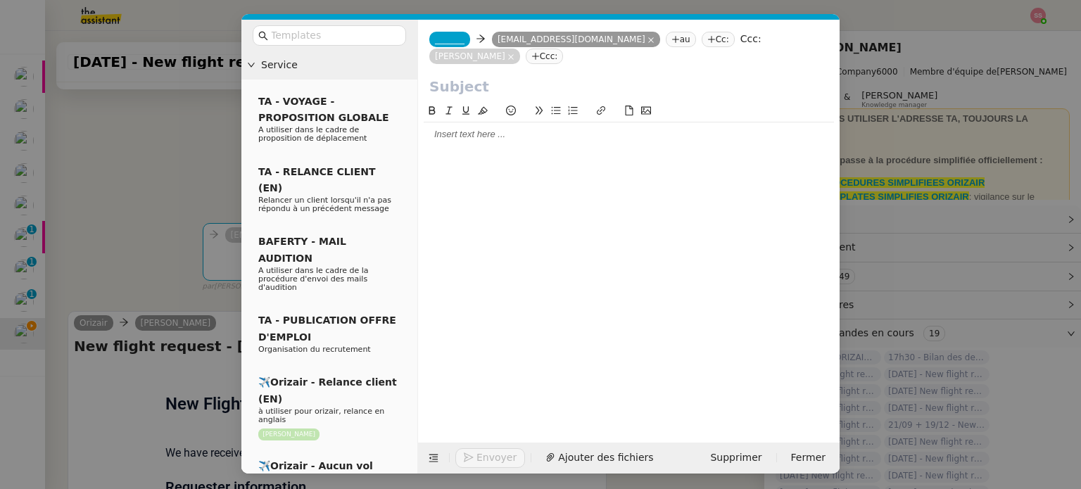
click at [452, 40] on span "_______" at bounding box center [450, 39] width 30 height 10
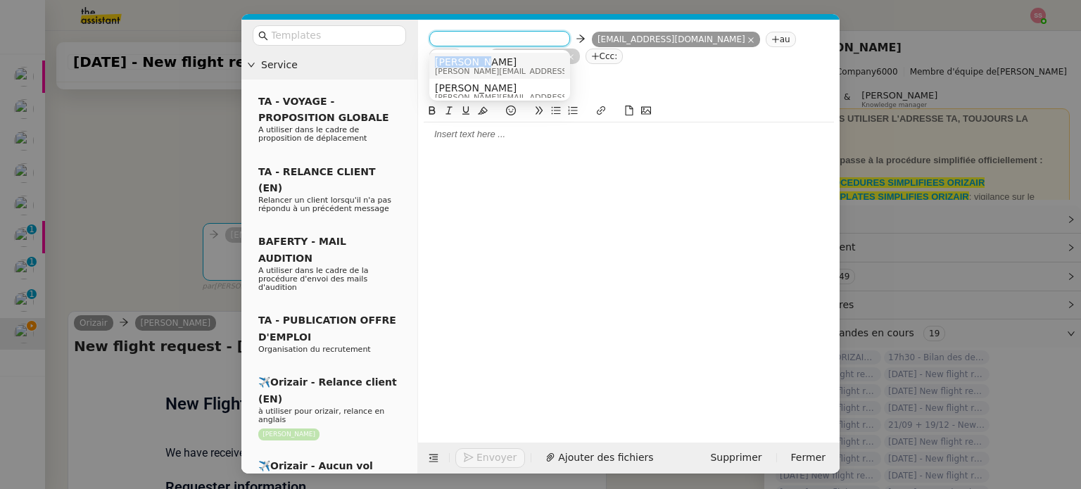
click at [459, 58] on span "Josephine" at bounding box center [535, 61] width 200 height 11
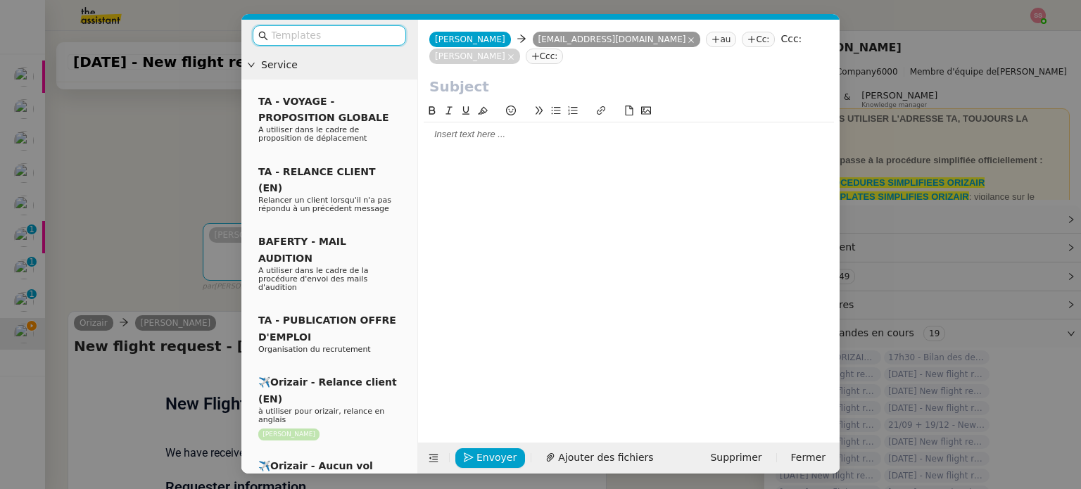
click at [324, 39] on input "text" at bounding box center [334, 35] width 127 height 16
click at [201, 222] on nz-modal-container "Service TA - VOYAGE - PROPOSITION GLOBALE A utiliser dans le cadre de propositi…" at bounding box center [540, 244] width 1081 height 489
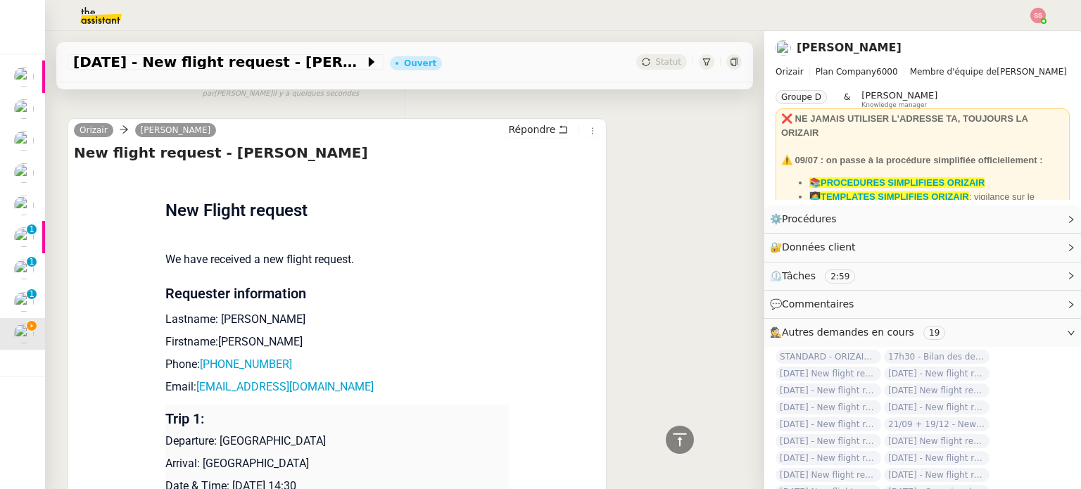
scroll to position [151, 0]
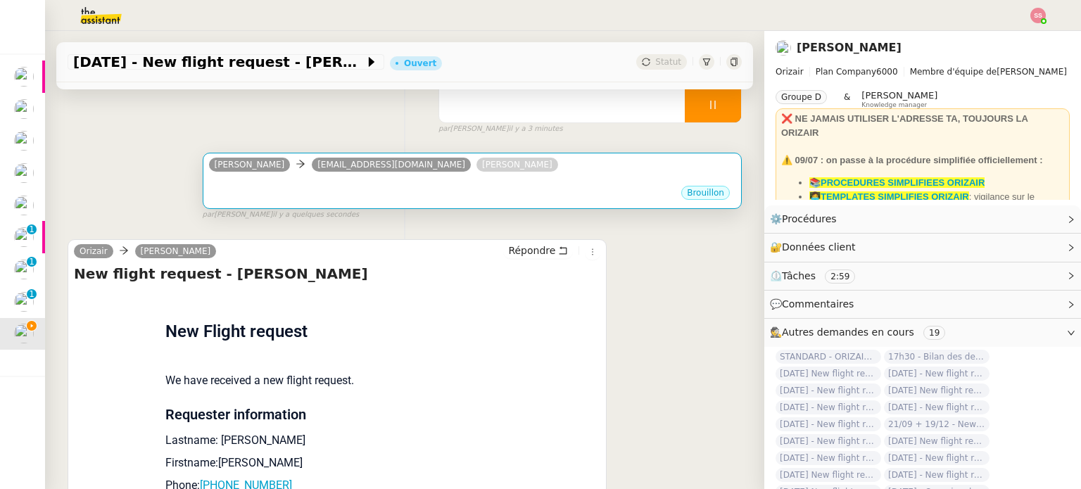
click at [349, 196] on div "Brouillon" at bounding box center [472, 194] width 526 height 21
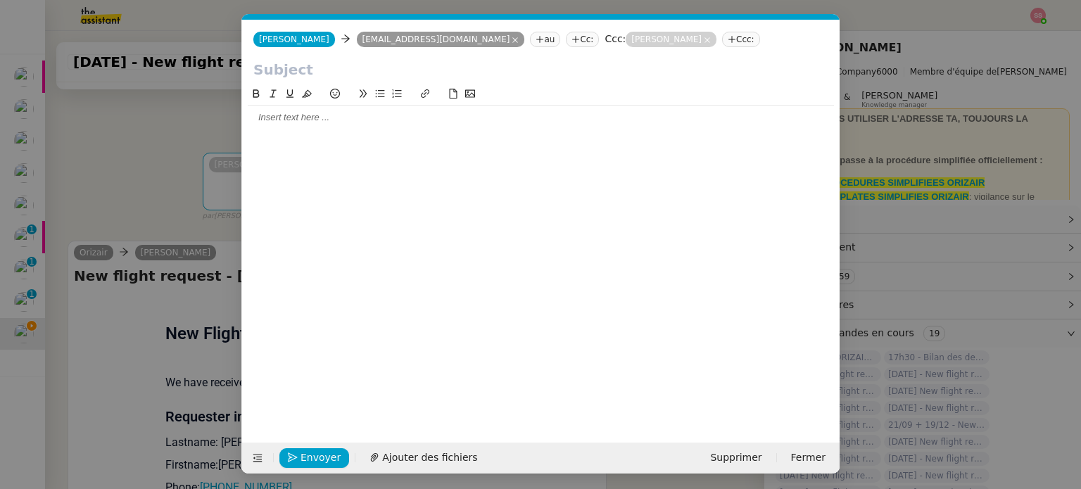
scroll to position [0, 30]
click at [262, 458] on icon at bounding box center [257, 458] width 18 height 10
drag, startPoint x: 262, startPoint y: 452, endPoint x: 263, endPoint y: 438, distance: 14.1
click at [262, 453] on icon at bounding box center [257, 458] width 18 height 10
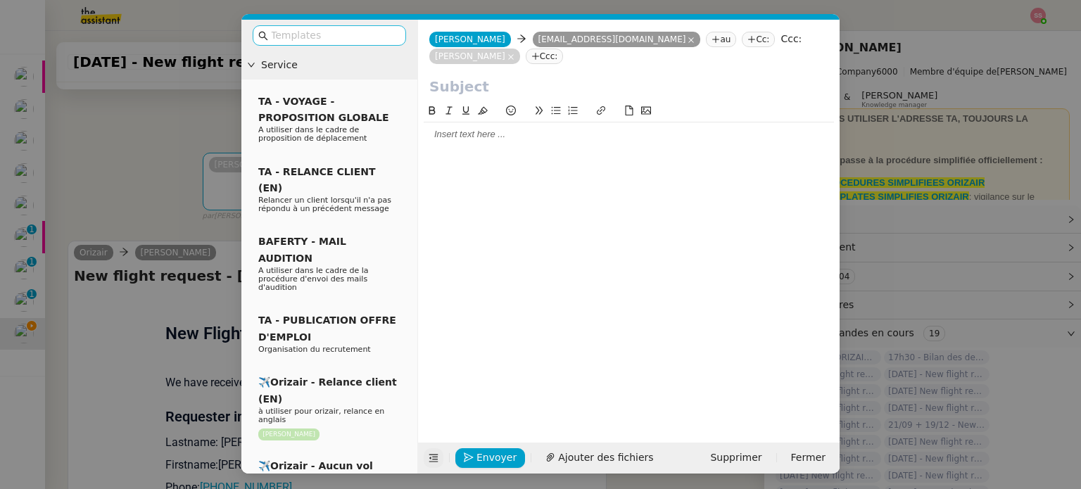
click at [319, 31] on input "text" at bounding box center [334, 35] width 127 height 16
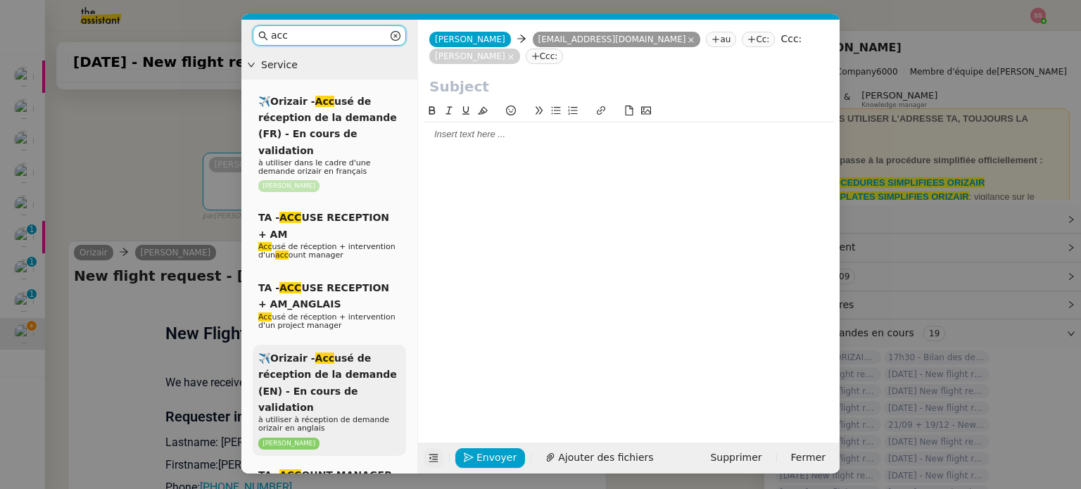
type input "acc"
click at [332, 374] on span "✈️Orizair - Acc usé de réception de la demande (EN) - En cours de validation" at bounding box center [327, 382] width 139 height 60
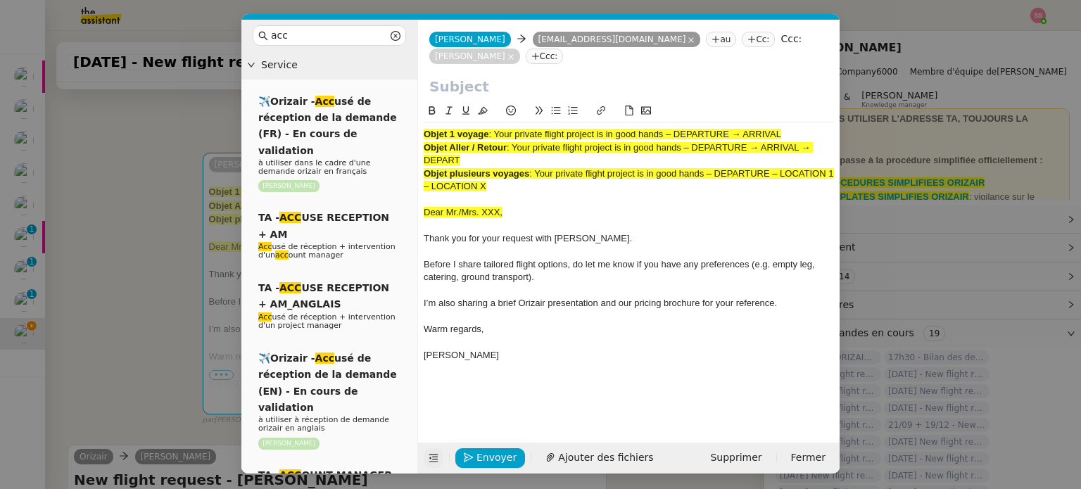
drag, startPoint x: 495, startPoint y: 114, endPoint x: 809, endPoint y: 102, distance: 314.7
click at [809, 103] on div "Objet 1 voyage : Your private flight project is in good hands – DEPARTURE → ARR…" at bounding box center [628, 242] width 410 height 278
click at [591, 76] on input "text" at bounding box center [628, 86] width 399 height 21
paste input "Your private flight project is in good hands – DEPARTURE → ARRIVAL"
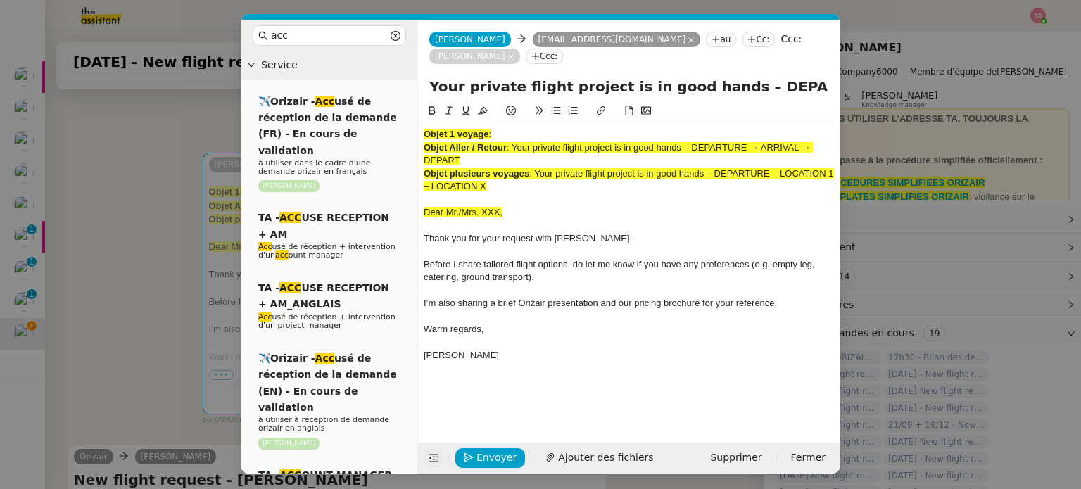
scroll to position [0, 60]
type input "Your private flight project is in good hands – DEPARTURE → ARRIVAL"
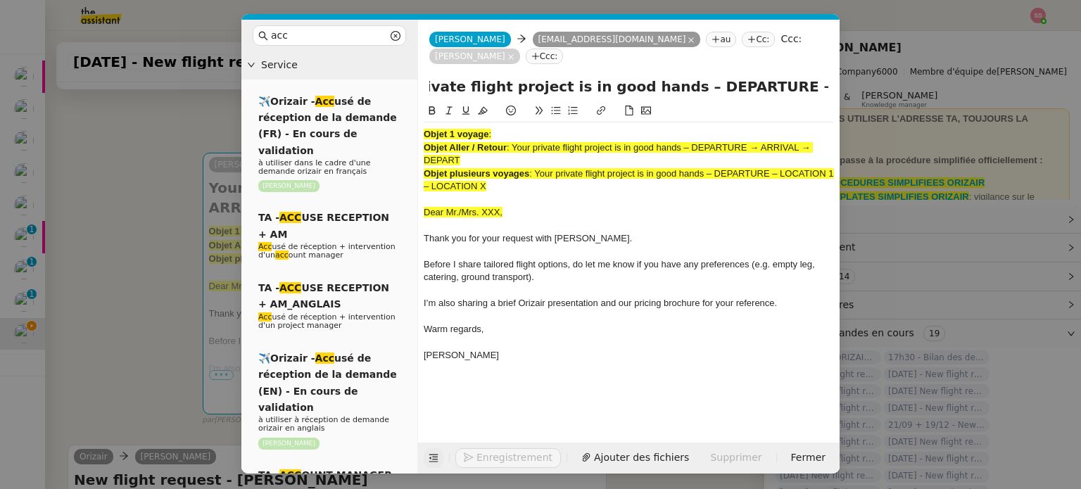
scroll to position [0, 0]
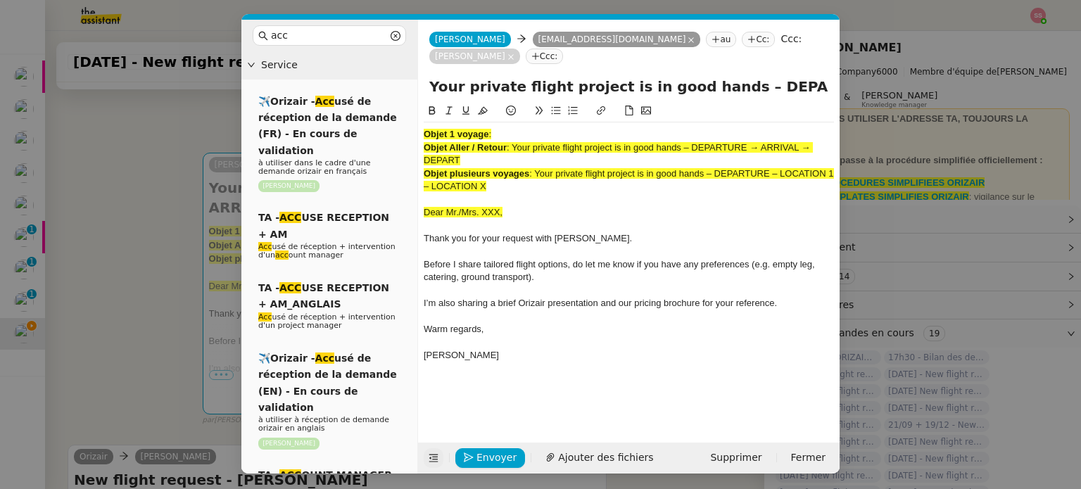
drag, startPoint x: 504, startPoint y: 167, endPoint x: 421, endPoint y: 100, distance: 106.6
click at [421, 103] on nz-spin "Objet 1 voyage : Objet Aller / Retour : Your private flight project is in good …" at bounding box center [628, 265] width 421 height 324
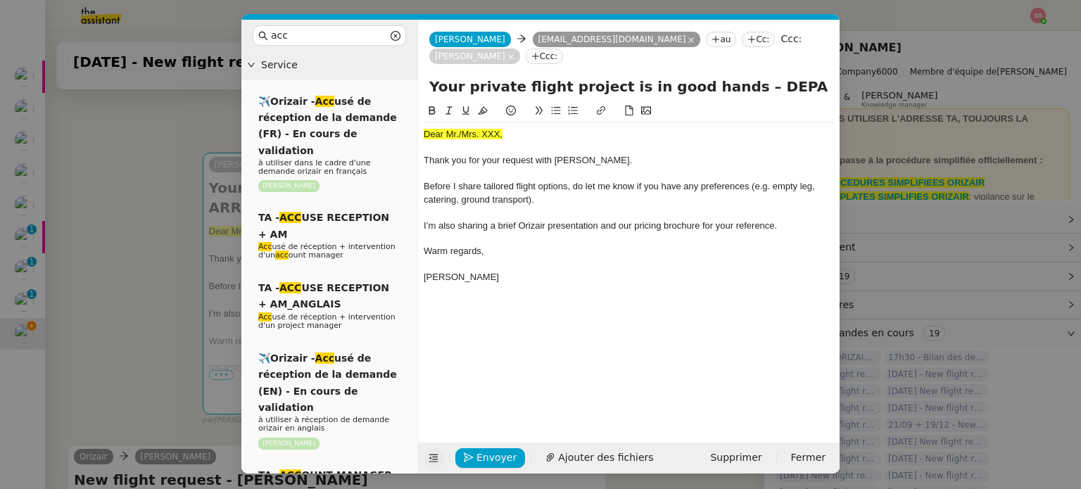
click at [191, 265] on nz-modal-container "acc Service ✈️Orizair - Acc usé de réception de la demande (FR) - En cours de v…" at bounding box center [540, 244] width 1081 height 489
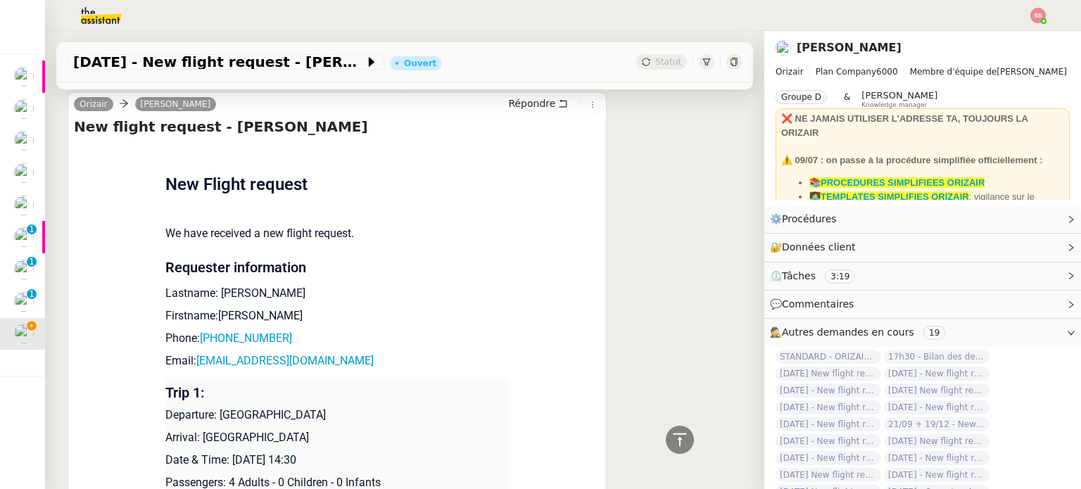
scroll to position [503, 0]
drag, startPoint x: 257, startPoint y: 277, endPoint x: 210, endPoint y: 275, distance: 46.5
click at [210, 284] on p "Lastname: Turunen" at bounding box center [336, 292] width 343 height 17
copy p "Turunen"
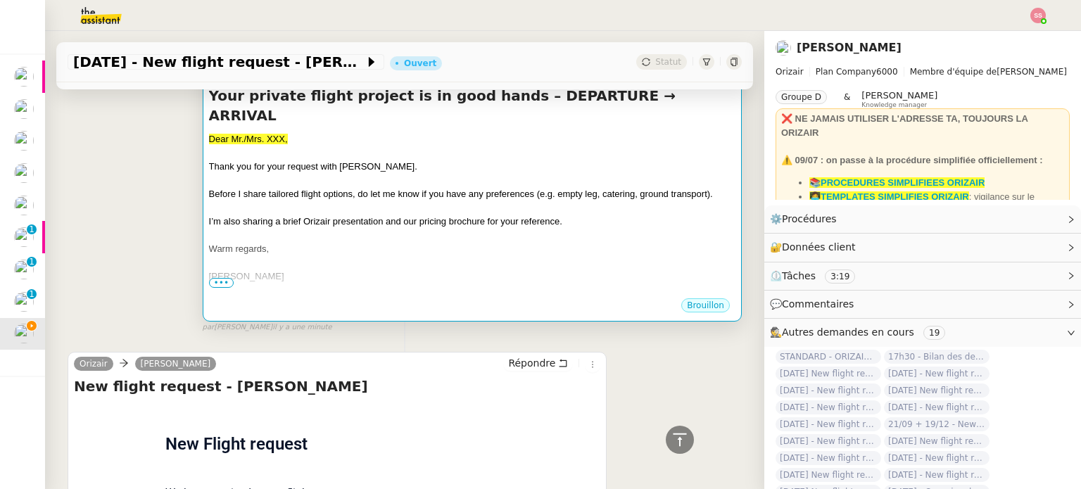
scroll to position [222, 0]
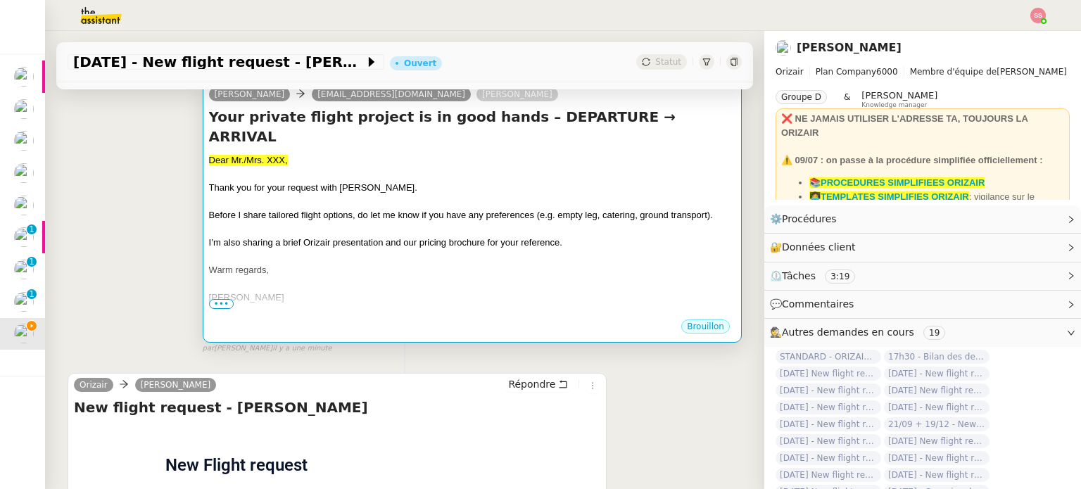
click at [397, 250] on div at bounding box center [472, 257] width 526 height 14
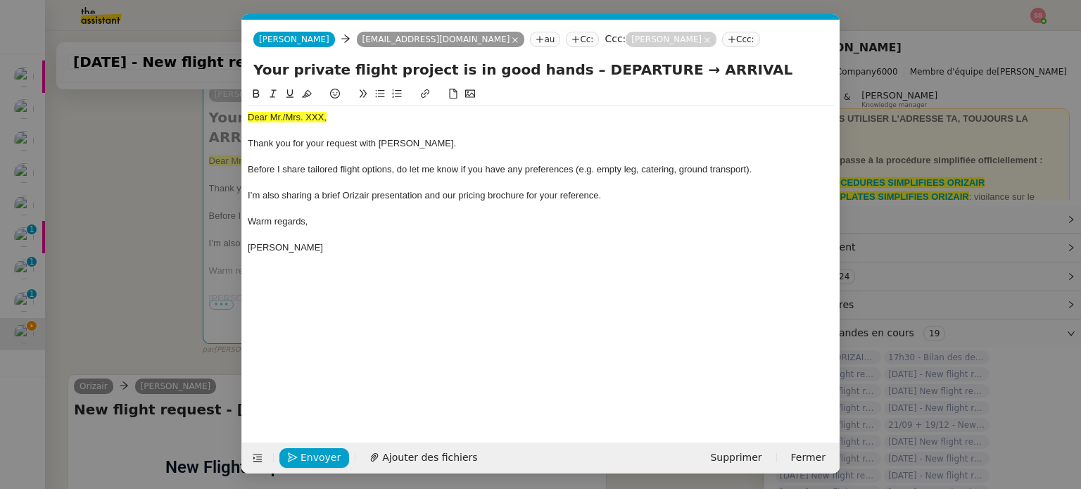
scroll to position [0, 43]
drag, startPoint x: 338, startPoint y: 117, endPoint x: 222, endPoint y: 113, distance: 115.4
click at [222, 113] on nz-modal-container "acc Service ✈️Orizair - Acc usé de réception de la demande (FR) - En cours de v…" at bounding box center [540, 244] width 1081 height 489
click at [312, 95] on button at bounding box center [306, 94] width 17 height 16
click at [283, 116] on div "Dear Mr./Mrs. XXX," at bounding box center [541, 117] width 586 height 13
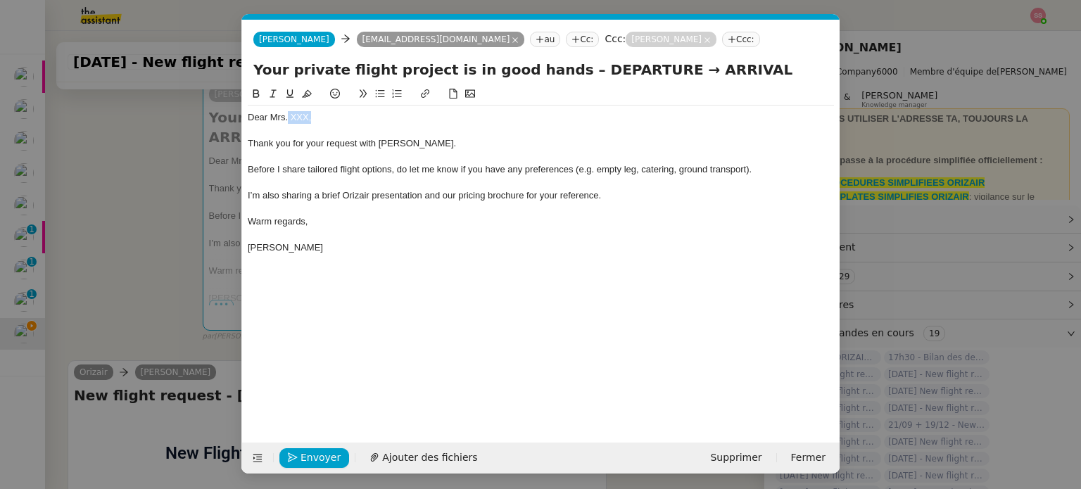
drag, startPoint x: 312, startPoint y: 122, endPoint x: 288, endPoint y: 115, distance: 25.4
click at [288, 115] on div "Dear Mrs. XXX," at bounding box center [541, 117] width 586 height 13
click at [406, 450] on span "Ajouter des fichiers" at bounding box center [429, 458] width 95 height 16
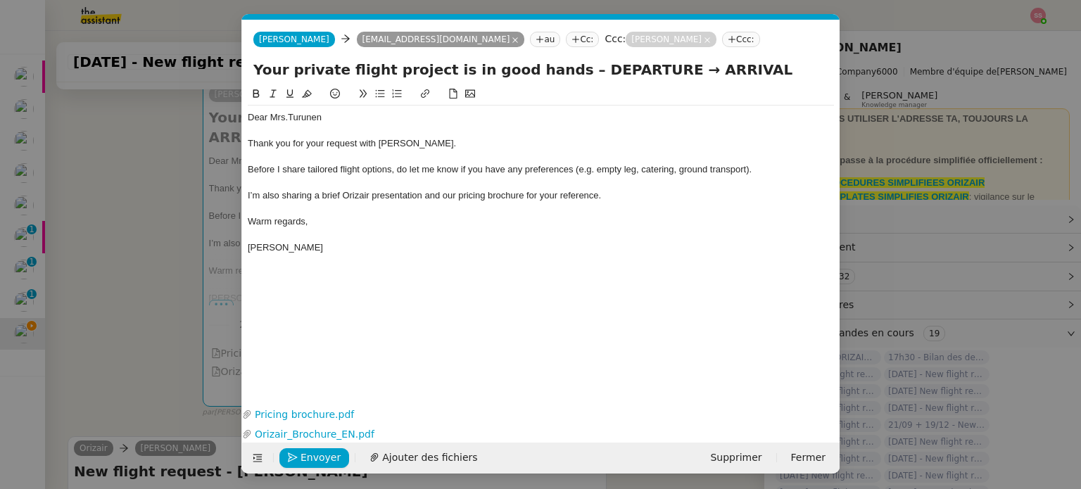
click at [132, 255] on nz-modal-container "acc Service ✈️Orizair - Acc usé de réception de la demande (FR) - En cours de v…" at bounding box center [540, 244] width 1081 height 489
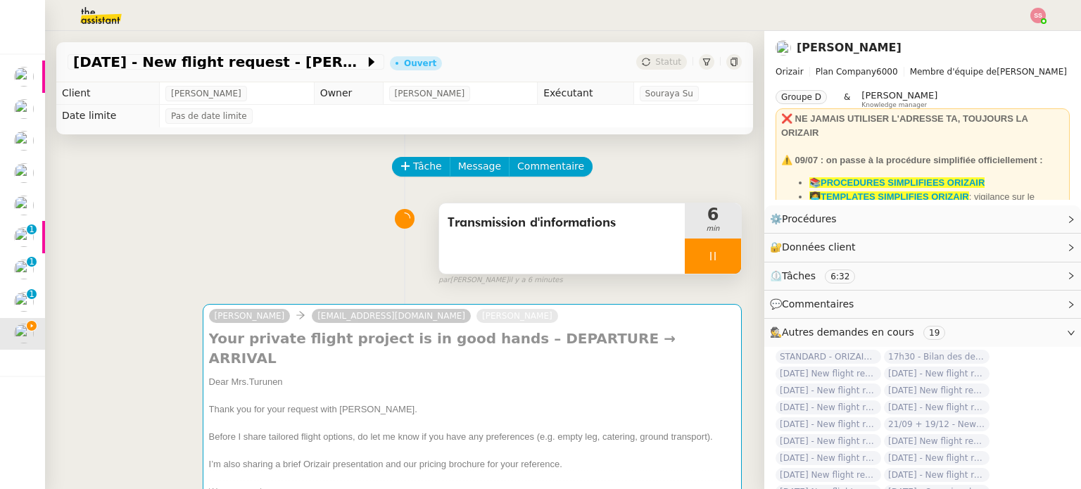
click at [709, 263] on div at bounding box center [712, 255] width 56 height 35
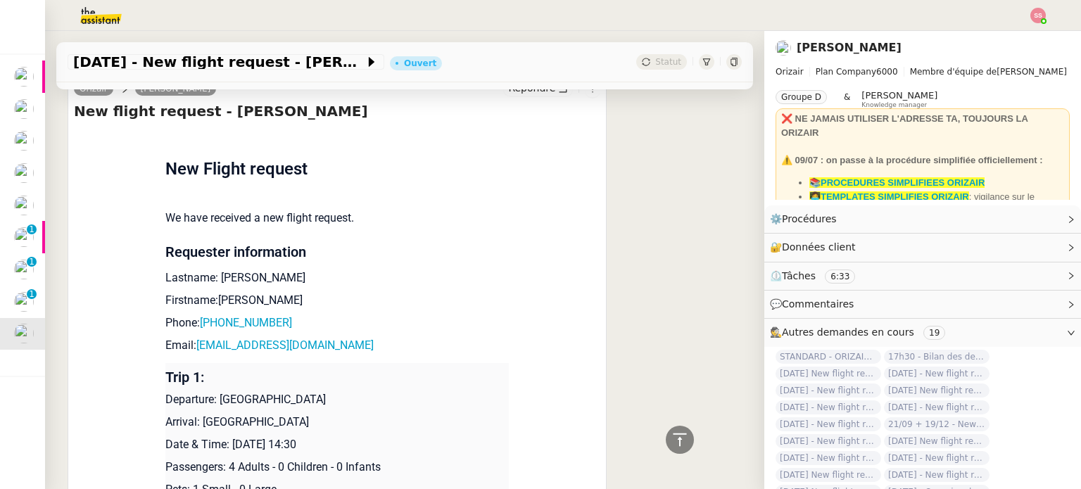
scroll to position [703, 0]
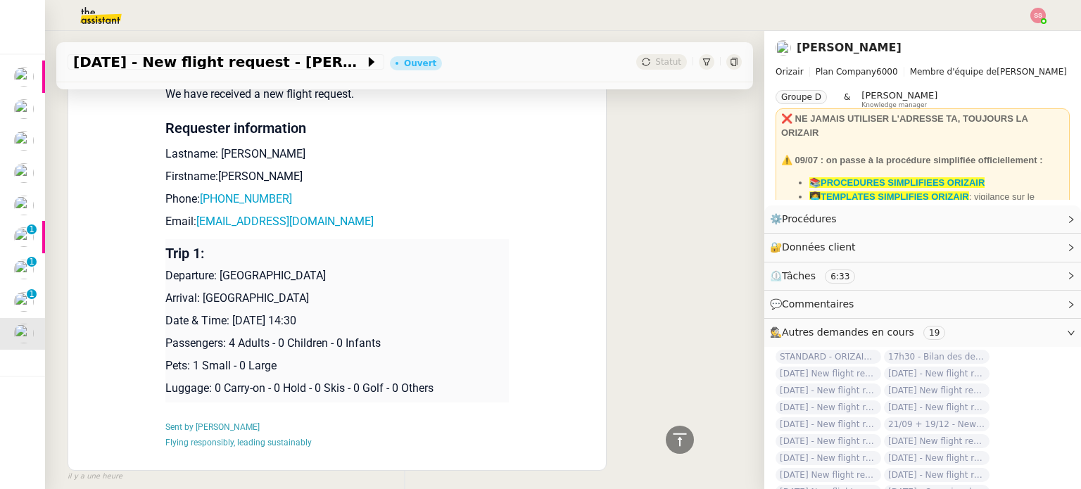
drag, startPoint x: 211, startPoint y: 259, endPoint x: 342, endPoint y: 258, distance: 130.8
click at [342, 267] on p "Departure: Helsinki Vantaa Airport" at bounding box center [336, 275] width 343 height 17
copy p "Helsinki Vantaa Airport"
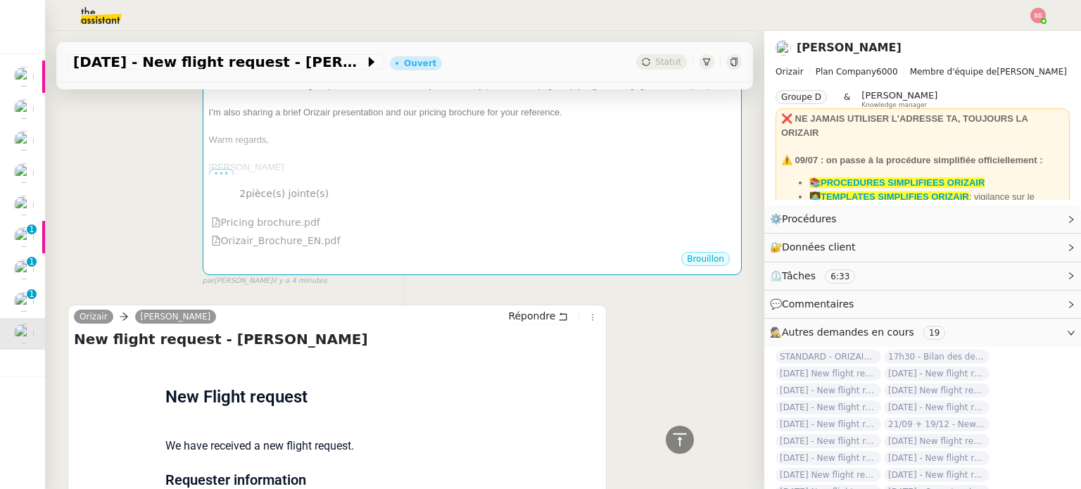
scroll to position [70, 0]
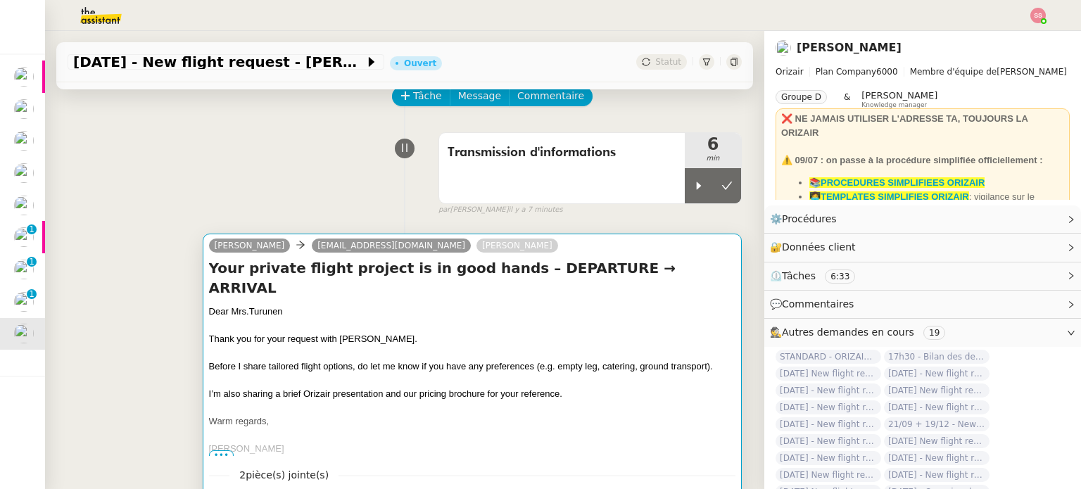
click at [451, 264] on h4 "Your private flight project is in good hands – DEPARTURE → ARRIVAL" at bounding box center [472, 277] width 526 height 39
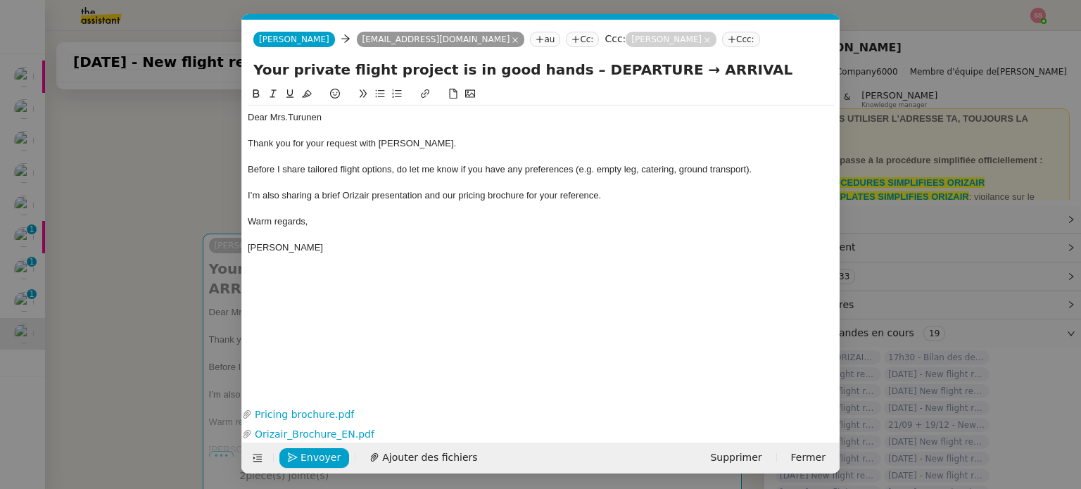
scroll to position [0, 43]
drag, startPoint x: 630, startPoint y: 71, endPoint x: 542, endPoint y: 75, distance: 88.0
click at [550, 70] on input "Your private flight project is in good hands – DEPARTURE → ARRIVAL" at bounding box center [540, 69] width 575 height 21
paste input "Helsinki Vantaa Airport"
type input "Your private flight project is in good hands – Helsinki Vantaa Airport→ ARRIVAL"
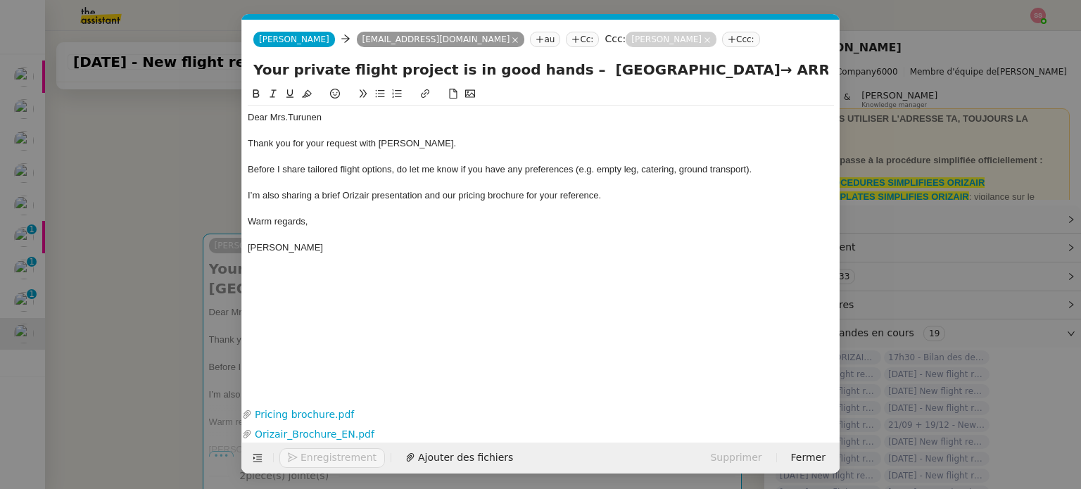
click at [154, 232] on nz-modal-container "acc Service ✈️Orizair - Acc usé de réception de la demande (FR) - En cours de v…" at bounding box center [540, 244] width 1081 height 489
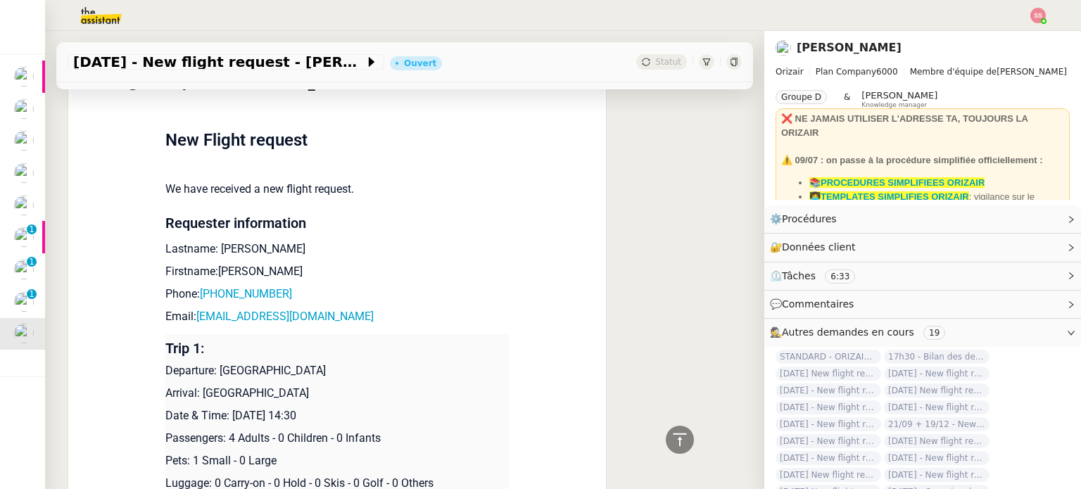
scroll to position [633, 0]
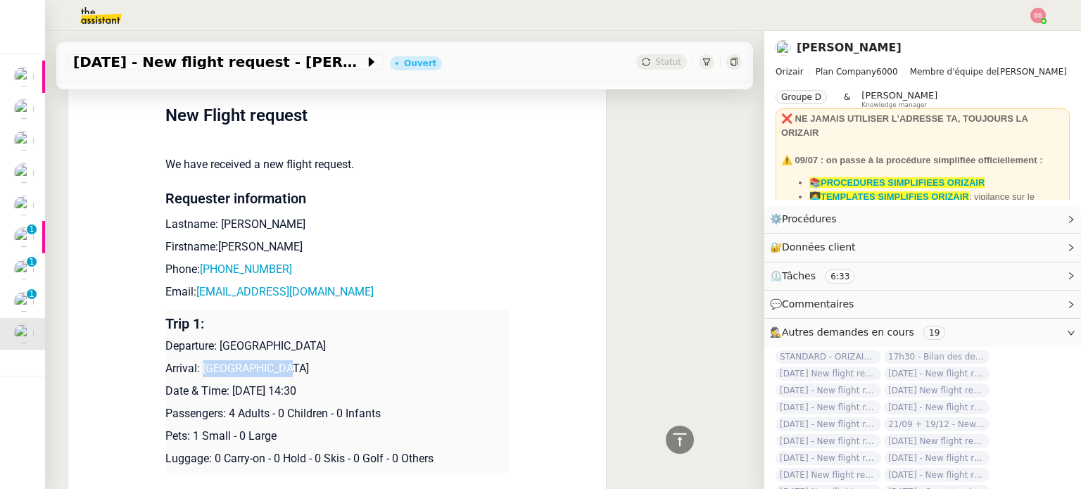
drag, startPoint x: 195, startPoint y: 350, endPoint x: 310, endPoint y: 360, distance: 115.8
click at [310, 360] on p "Arrival: Lugano Airport" at bounding box center [336, 368] width 343 height 17
copy p "Lugano Airport"
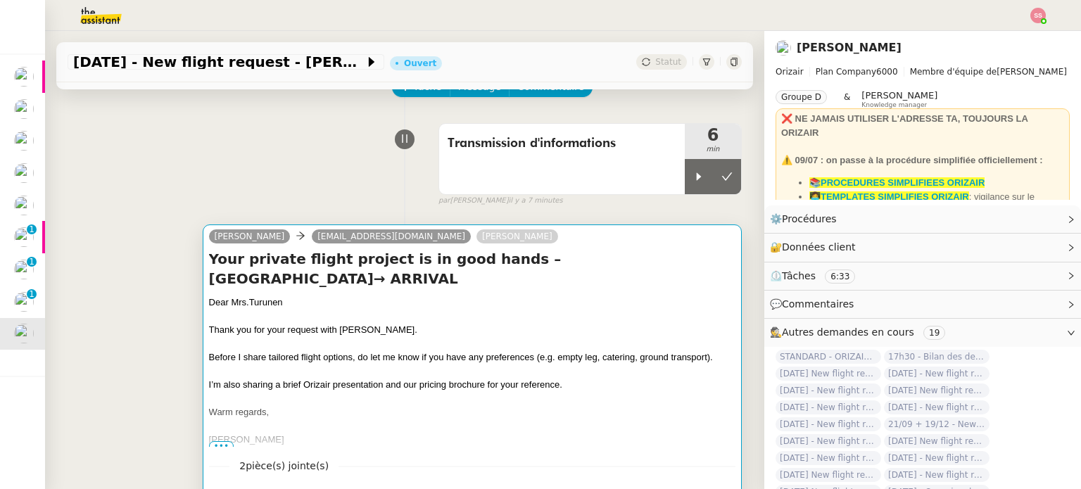
scroll to position [70, 0]
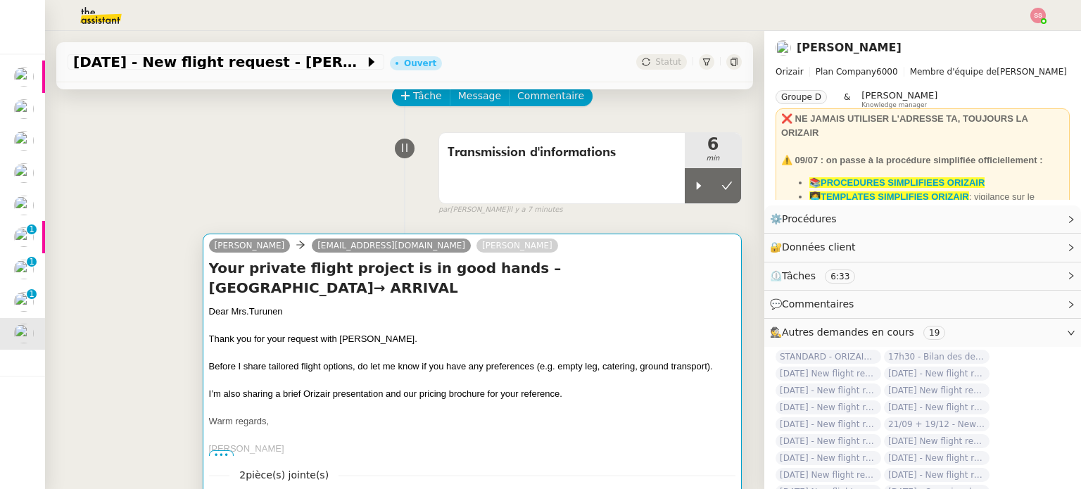
click at [557, 305] on div "Dear Mrs.Turunen" at bounding box center [472, 312] width 526 height 14
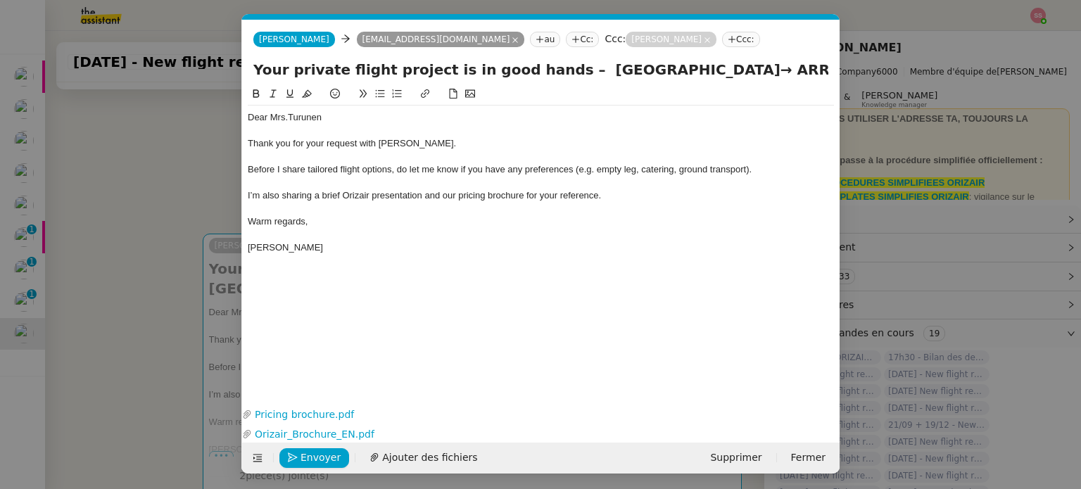
scroll to position [0, 43]
drag, startPoint x: 727, startPoint y: 71, endPoint x: 816, endPoint y: 77, distance: 88.8
click at [816, 75] on input "Your private flight project is in good hands – Helsinki Vantaa Airport→ ARRIVAL" at bounding box center [540, 69] width 575 height 21
paste input "Lugano Airport"
type input "Your private flight project is in good hands – Helsinki Vantaa Airport→ Lugano …"
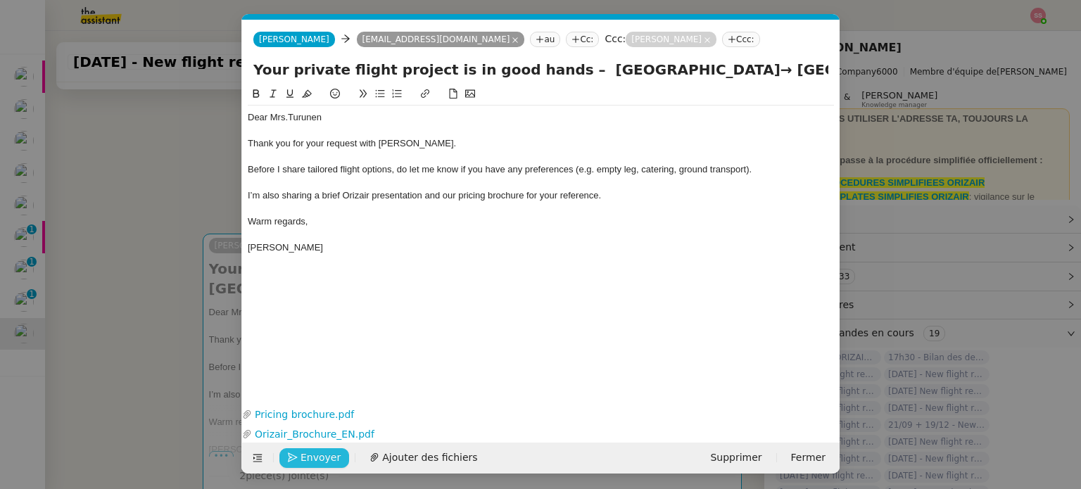
click at [317, 459] on span "Envoyer" at bounding box center [320, 458] width 40 height 16
click at [317, 459] on span "Confirmer l'envoi" at bounding box center [342, 458] width 84 height 16
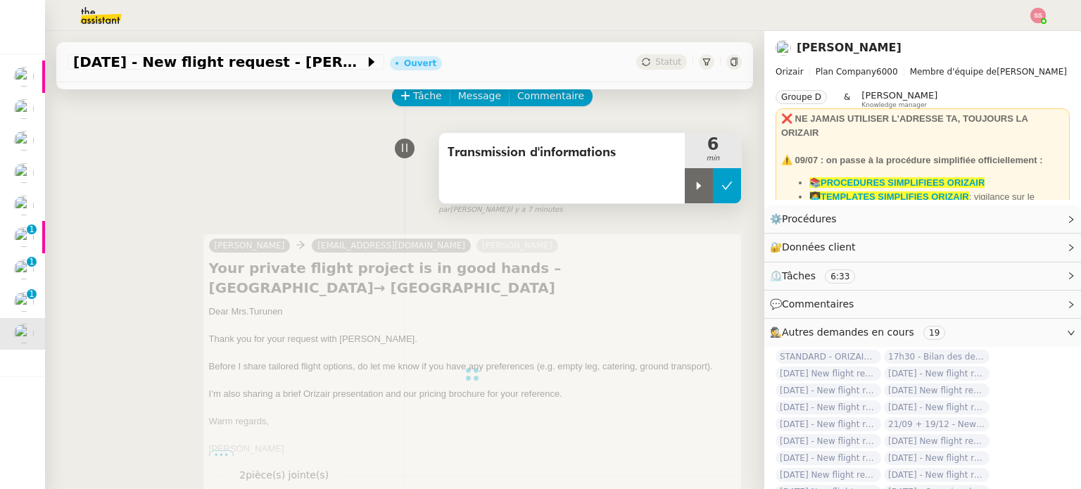
click at [715, 187] on button at bounding box center [727, 185] width 28 height 35
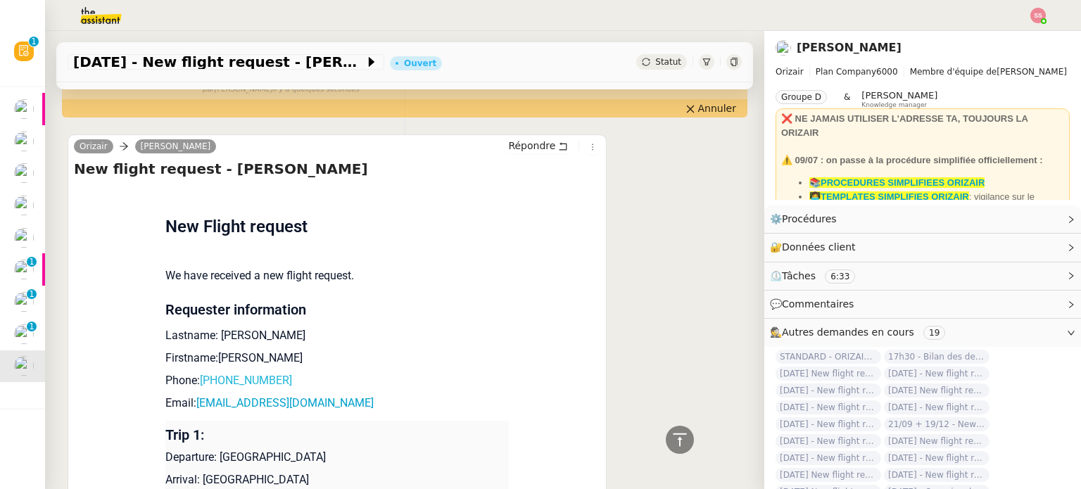
scroll to position [703, 0]
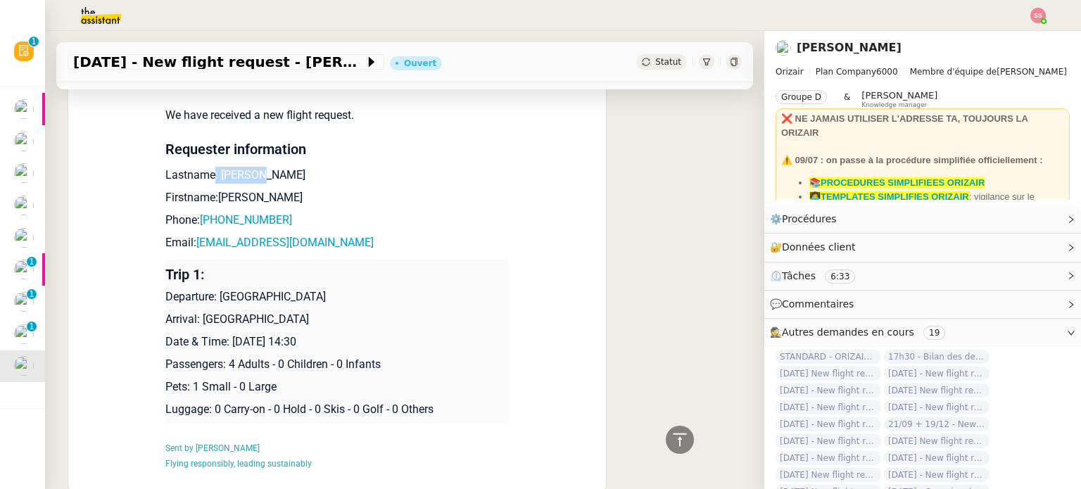
drag, startPoint x: 204, startPoint y: 173, endPoint x: 287, endPoint y: 177, distance: 83.1
click at [287, 177] on p "Lastname: Turunen" at bounding box center [336, 175] width 343 height 17
drag, startPoint x: 251, startPoint y: 179, endPoint x: 213, endPoint y: 180, distance: 38.0
click at [213, 180] on p "Lastname: Turunen" at bounding box center [336, 175] width 343 height 17
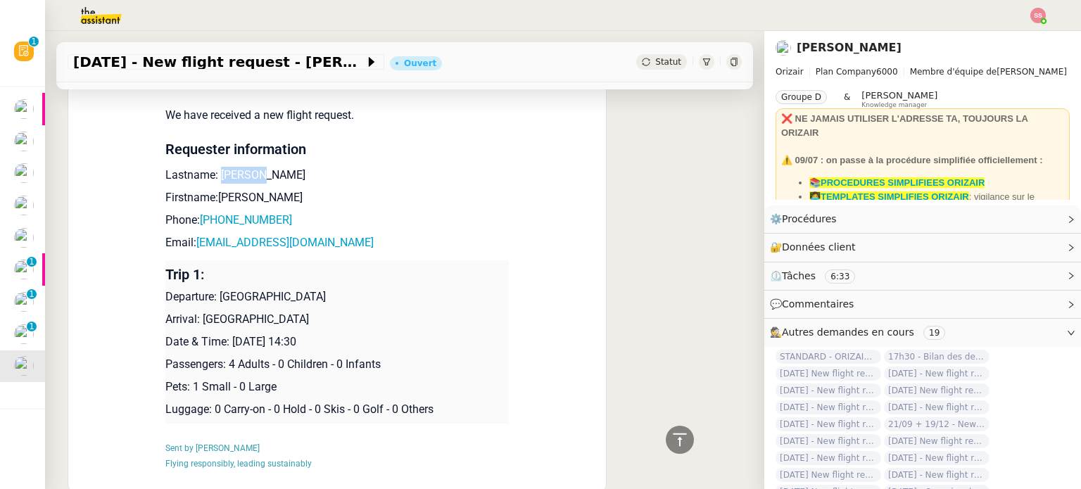
copy p "Turunen"
drag, startPoint x: 250, startPoint y: 198, endPoint x: 210, endPoint y: 199, distance: 40.8
click at [210, 199] on p "Firstname:Jasmiina" at bounding box center [336, 197] width 343 height 17
copy p "Jasmiina"
drag, startPoint x: 276, startPoint y: 221, endPoint x: 205, endPoint y: 222, distance: 71.8
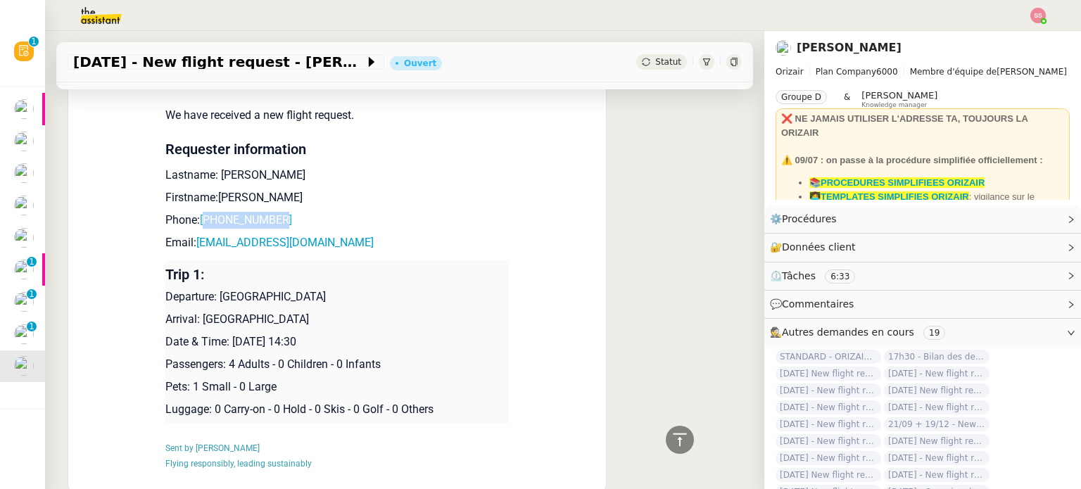
click at [205, 222] on p "Phone: +358440527788" at bounding box center [336, 220] width 343 height 17
copy link "358440527788"
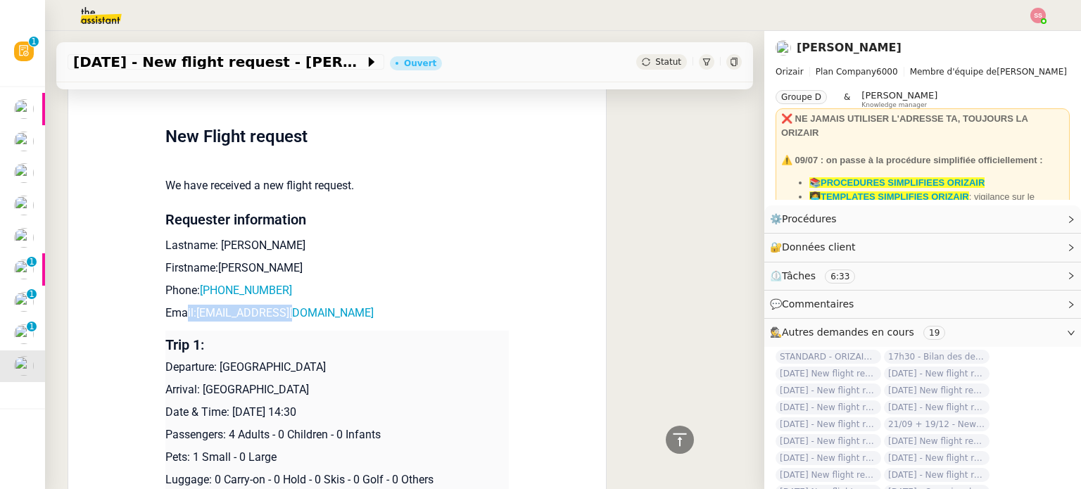
scroll to position [590, 0]
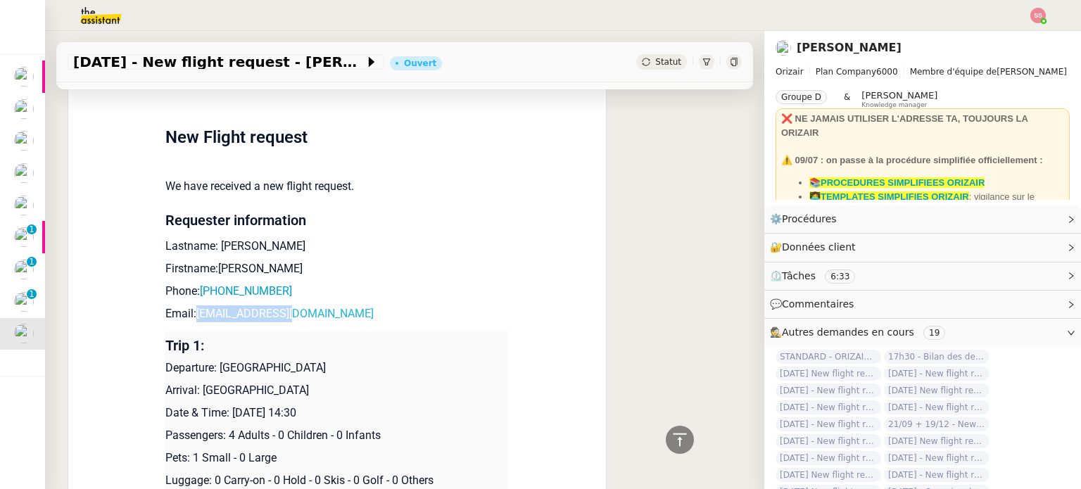
drag, startPoint x: 286, startPoint y: 319, endPoint x: 190, endPoint y: 319, distance: 96.4
click at [190, 319] on p "Email: jassut@gmail.com" at bounding box center [336, 313] width 343 height 17
copy link "jassut@gmail.com"
drag, startPoint x: 216, startPoint y: 373, endPoint x: 327, endPoint y: 374, distance: 111.1
click at [327, 374] on p "Departure: Helsinki Vantaa Airport" at bounding box center [336, 367] width 343 height 17
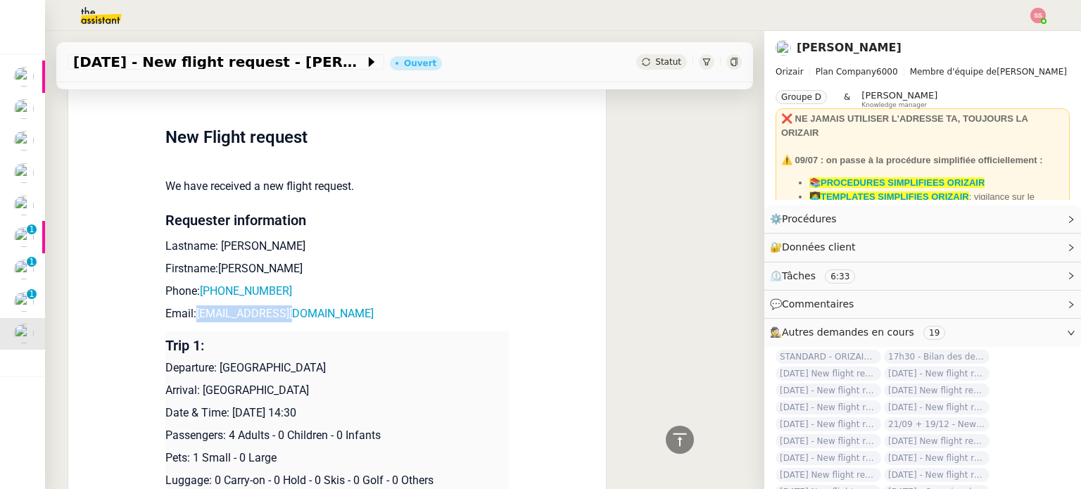
copy p "Helsinki Vantaa Airport"
drag, startPoint x: 194, startPoint y: 392, endPoint x: 279, endPoint y: 390, distance: 85.1
click at [279, 390] on p "Arrival: Lugano Airport" at bounding box center [336, 390] width 343 height 17
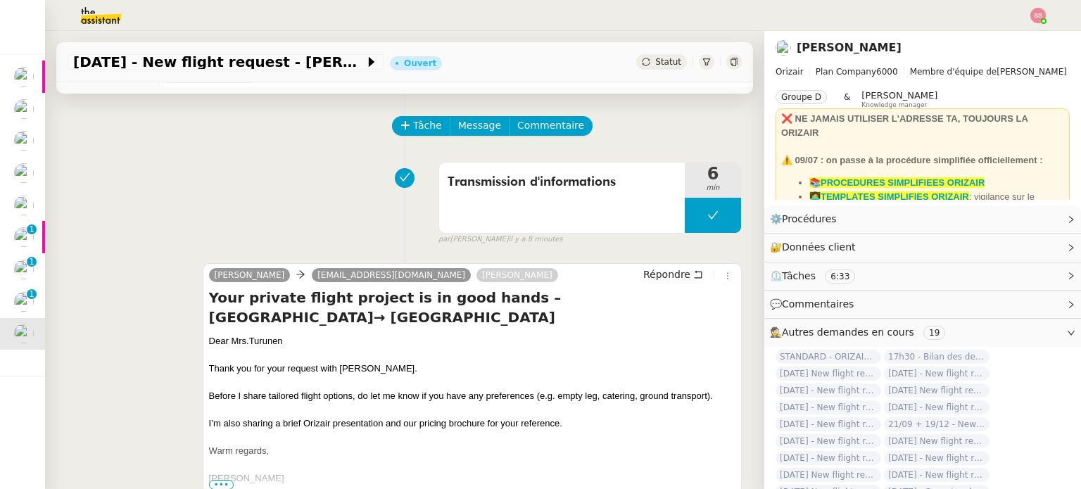
scroll to position [0, 0]
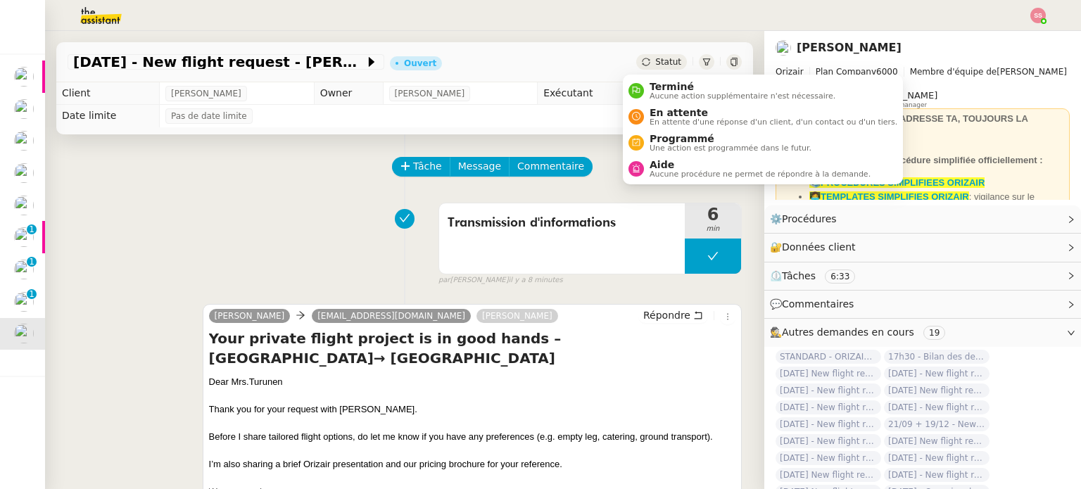
click at [636, 64] on div "Statut" at bounding box center [661, 61] width 51 height 15
click at [636, 111] on nz-avatar at bounding box center [635, 115] width 15 height 15
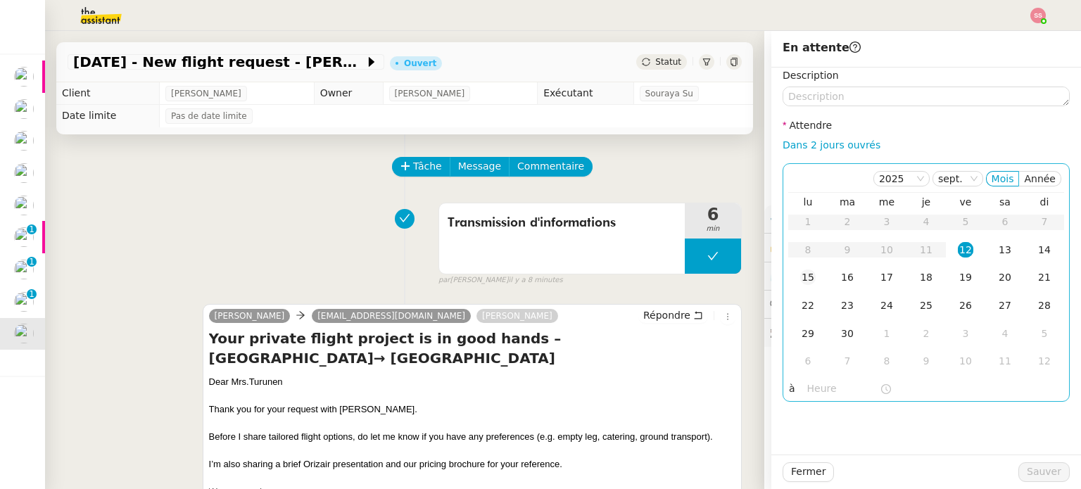
click at [807, 274] on td "15" at bounding box center [807, 278] width 39 height 28
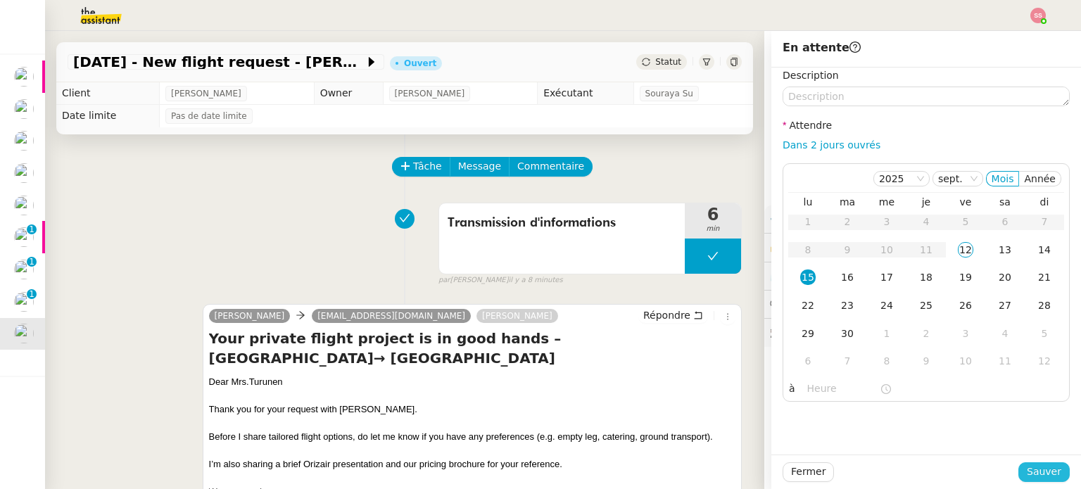
click at [1050, 475] on span "Sauver" at bounding box center [1043, 472] width 34 height 16
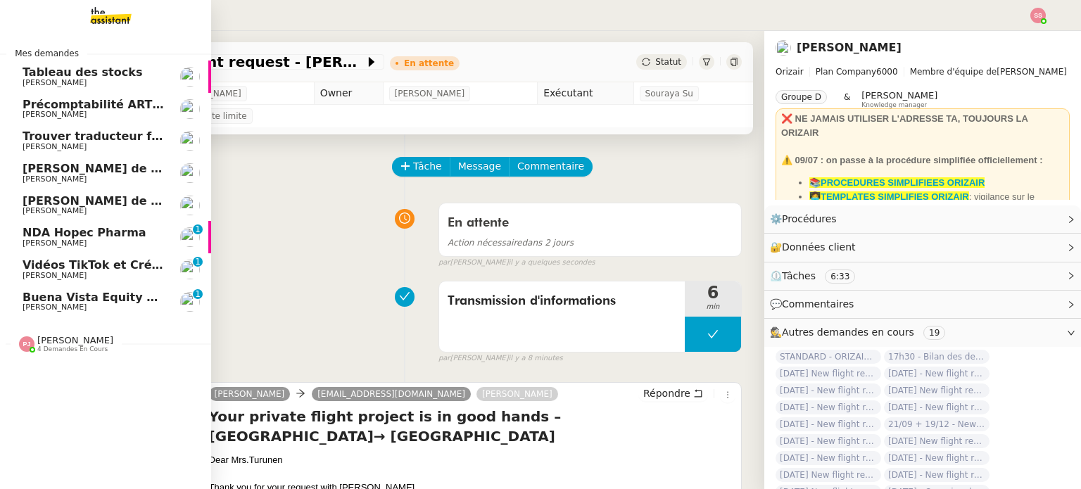
click at [98, 297] on span "Buena Vista Equity <> Agile Capital Markets" at bounding box center [164, 297] width 283 height 13
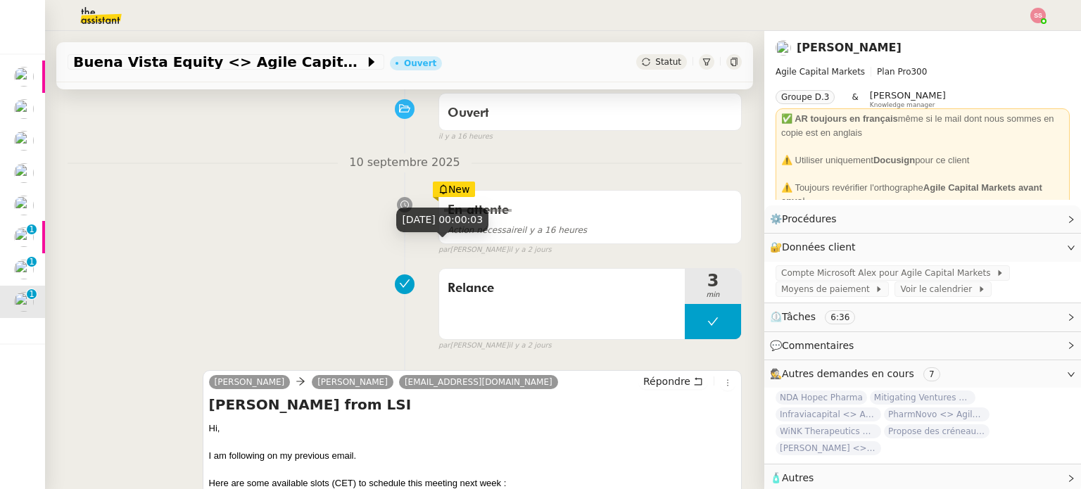
scroll to position [422, 0]
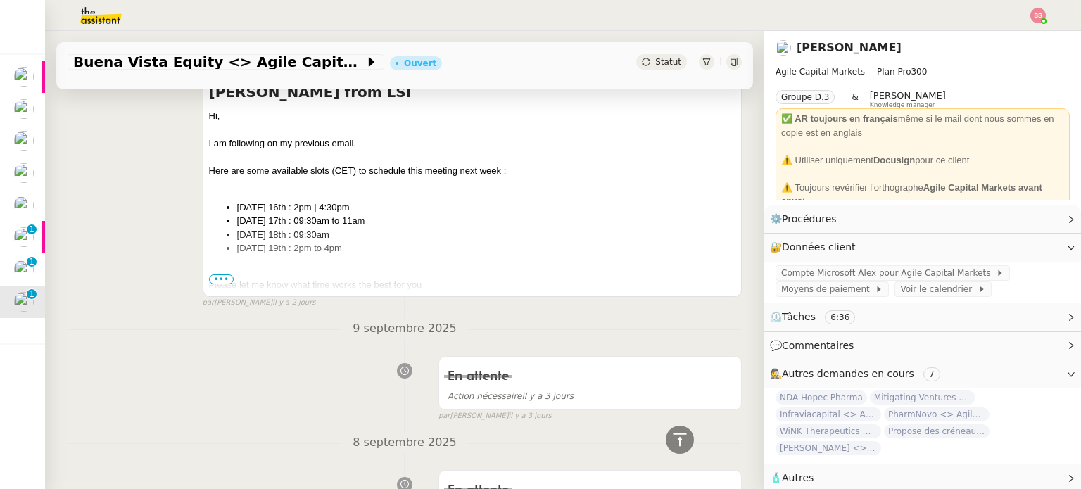
click at [217, 281] on span "•••" at bounding box center [221, 279] width 25 height 10
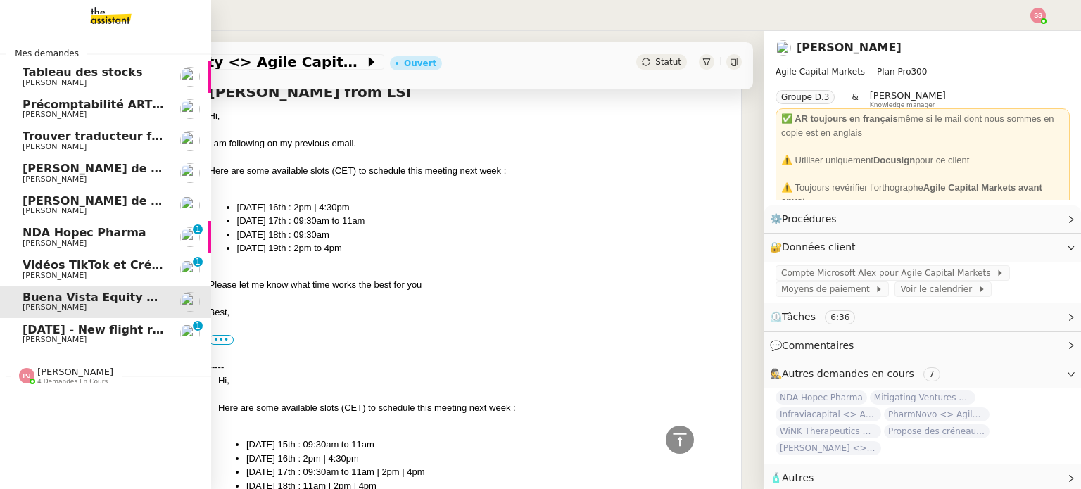
click at [23, 341] on span "[PERSON_NAME]" at bounding box center [55, 339] width 64 height 9
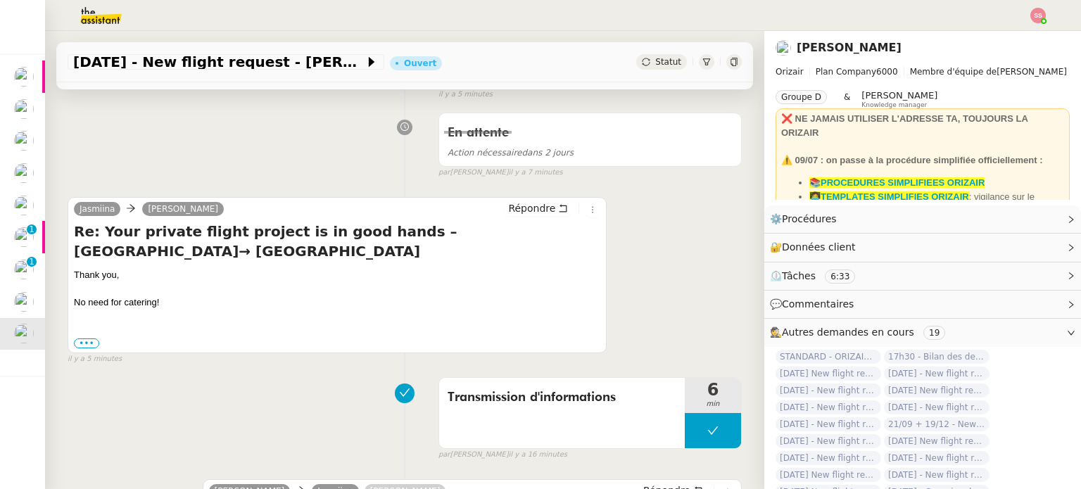
scroll to position [70, 0]
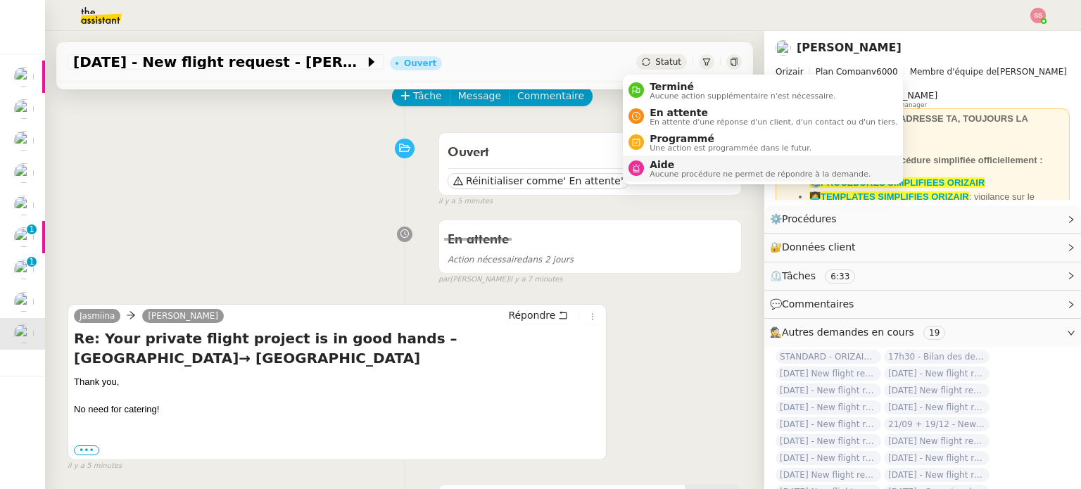
click at [657, 167] on span "Aide" at bounding box center [759, 164] width 221 height 11
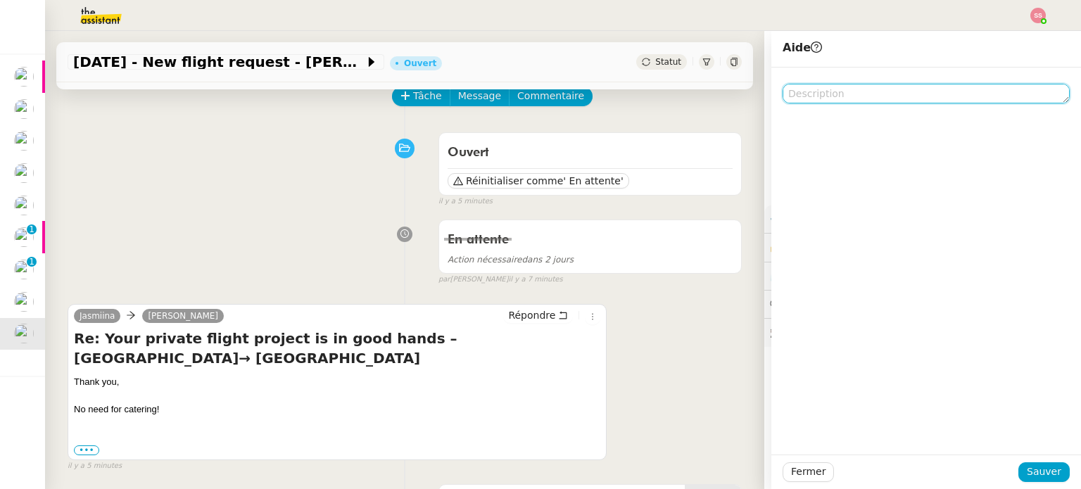
click at [798, 97] on textarea at bounding box center [925, 94] width 287 height 20
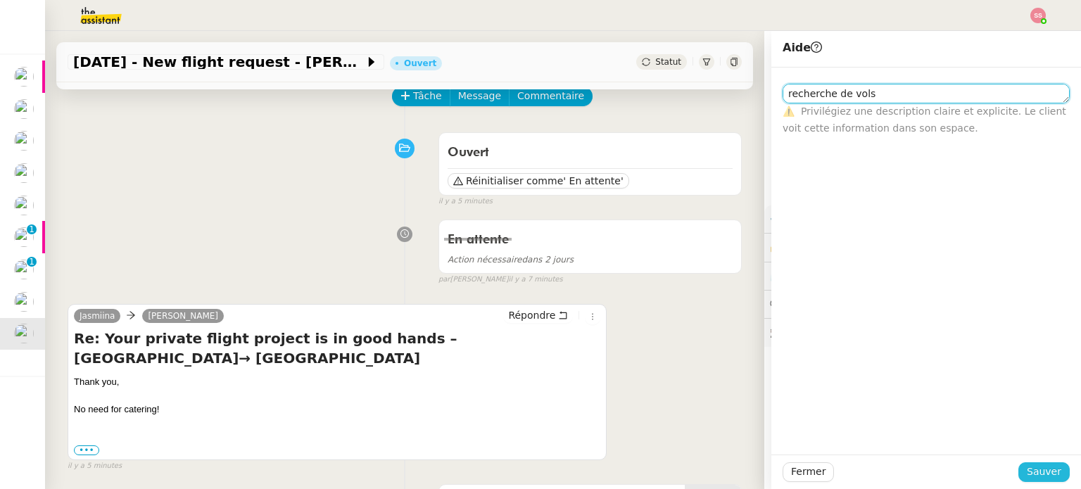
type textarea "recherche de vols"
click at [1034, 466] on span "Sauver" at bounding box center [1043, 472] width 34 height 16
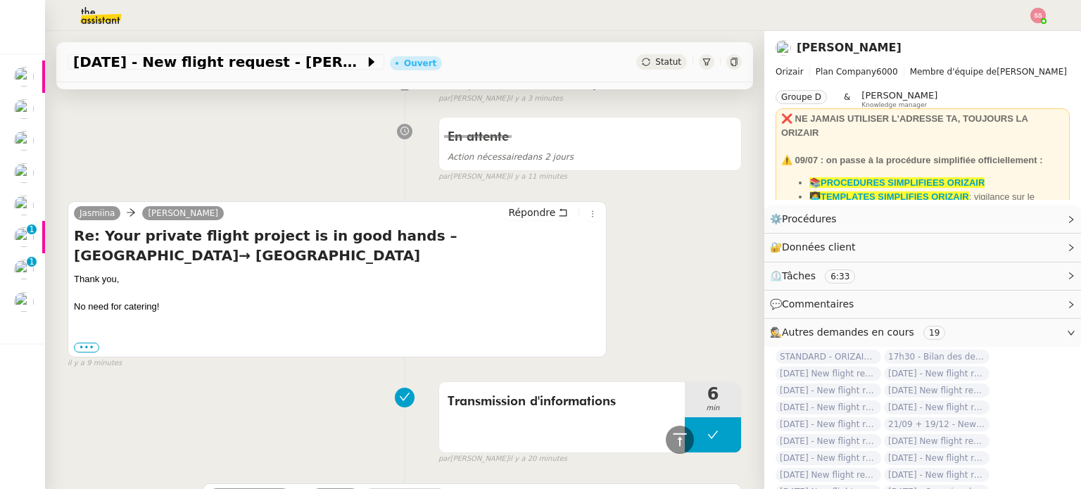
scroll to position [93, 0]
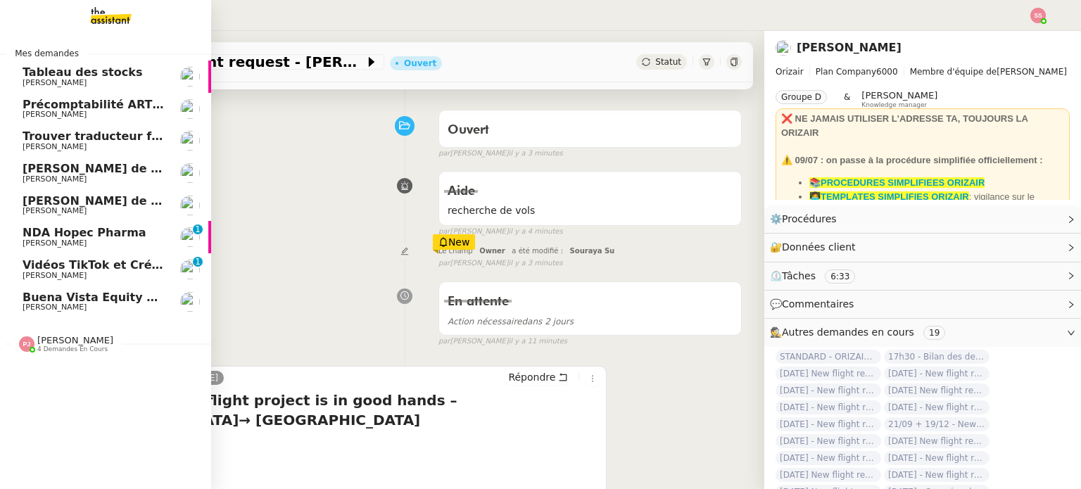
click at [98, 141] on span "Trouver traducteur français-[GEOGRAPHIC_DATA]" at bounding box center [179, 135] width 312 height 13
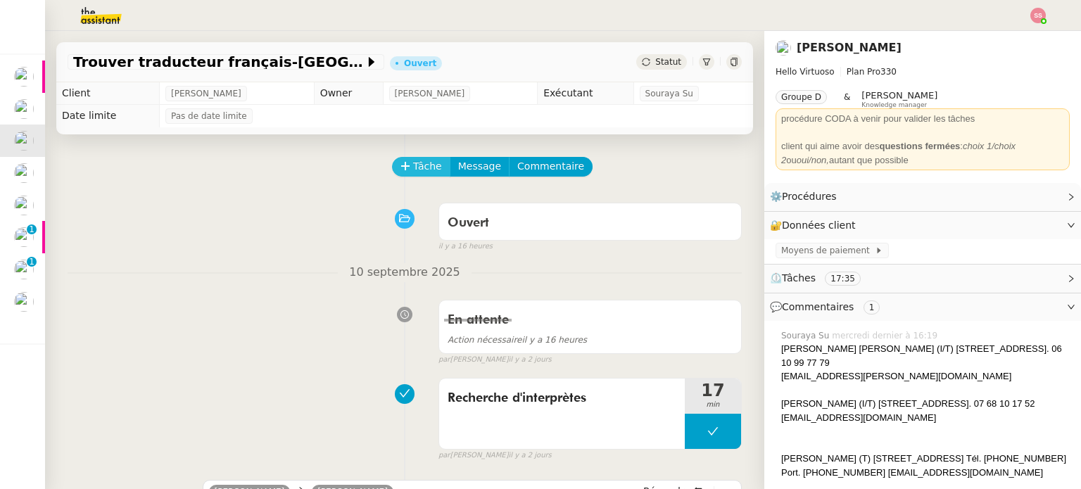
click at [401, 165] on button "Tâche" at bounding box center [421, 167] width 58 height 20
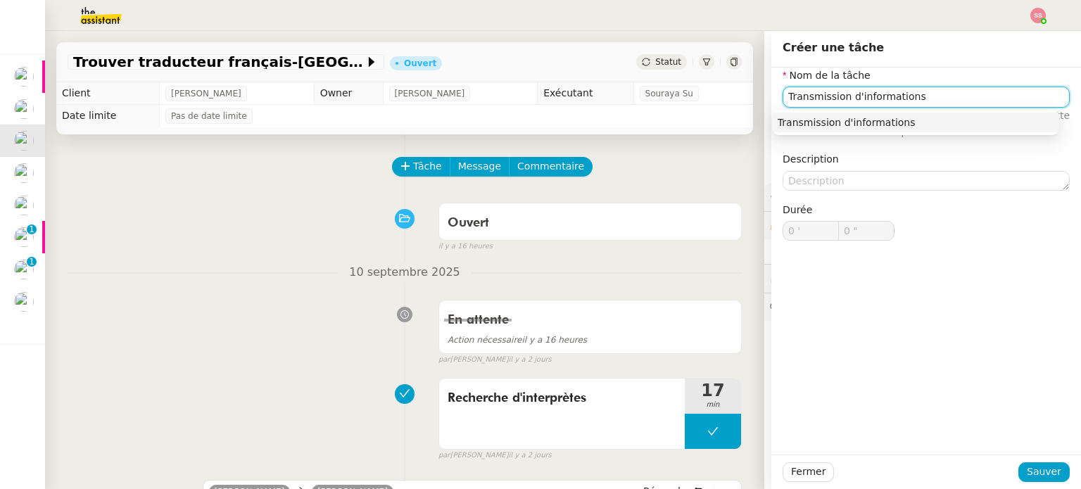
type input "Transmission d'informations"
click at [275, 433] on div "Recherche d'interprètes 17 min false par Souraya S. il y a 2 jours" at bounding box center [405, 416] width 674 height 90
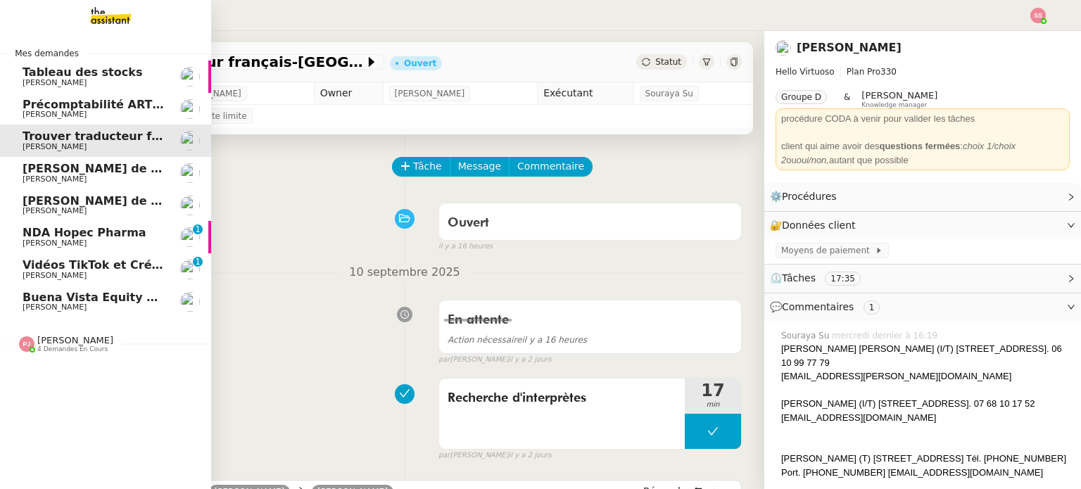
click at [98, 243] on span "[PERSON_NAME]" at bounding box center [94, 243] width 142 height 8
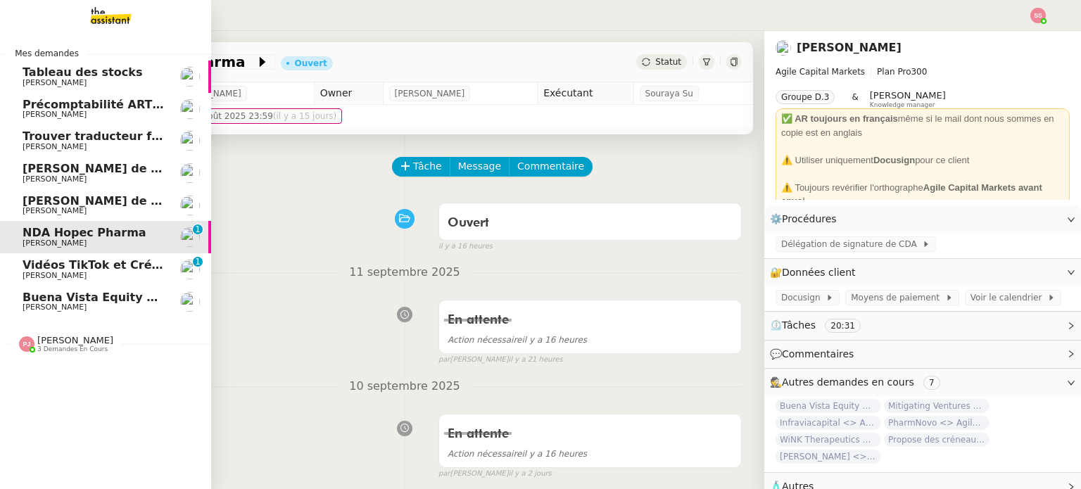
click at [51, 351] on span "3 demandes en cours" at bounding box center [72, 349] width 70 height 8
click at [89, 298] on span "Buena Vista Equity <> Agile Capital Markets" at bounding box center [164, 297] width 283 height 13
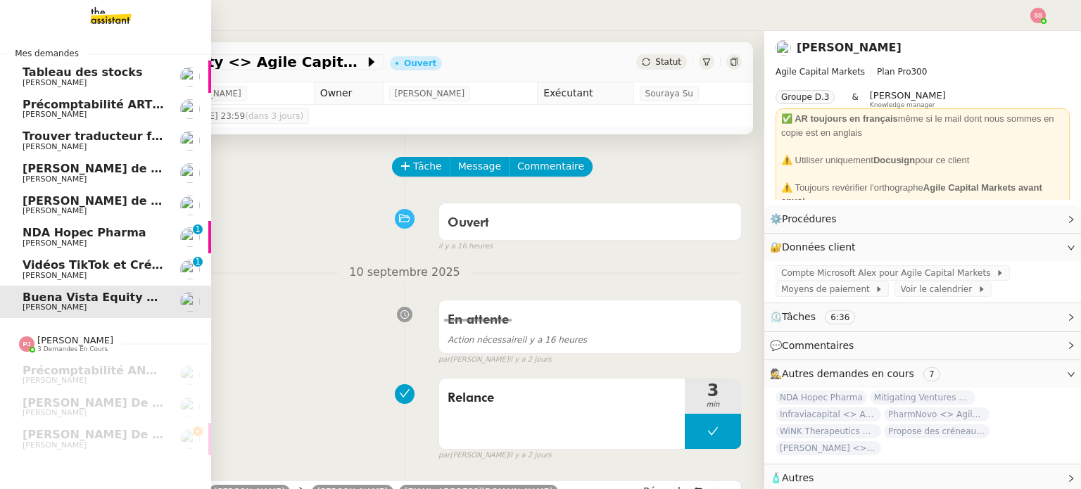
click at [107, 235] on span "NDA Hopec Pharma" at bounding box center [85, 232] width 124 height 13
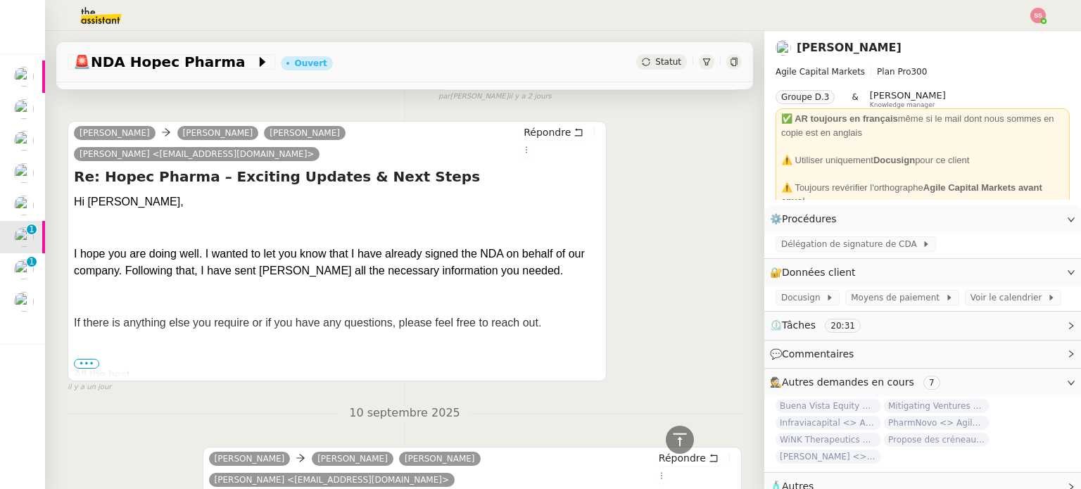
scroll to position [352, 0]
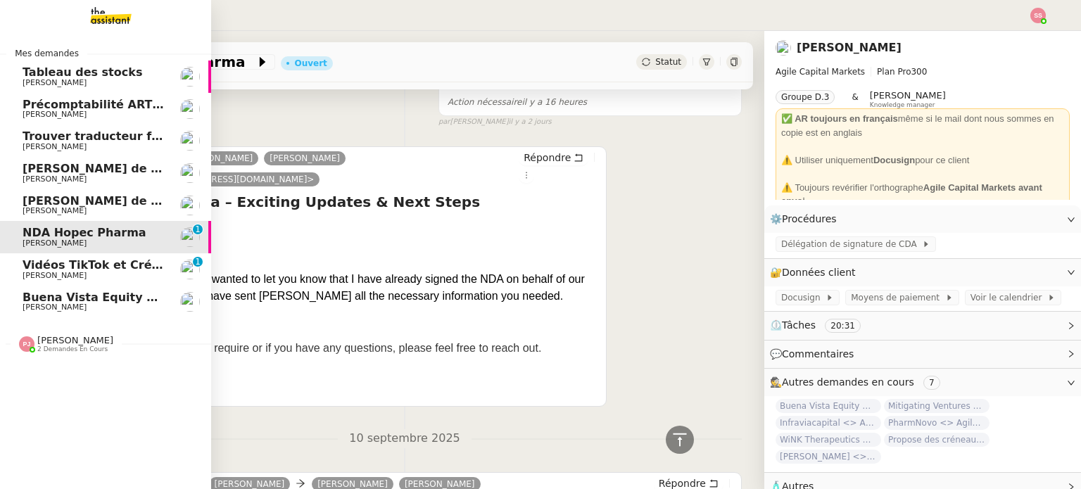
click at [114, 132] on span "Trouver traducteur français-[GEOGRAPHIC_DATA]" at bounding box center [179, 135] width 312 height 13
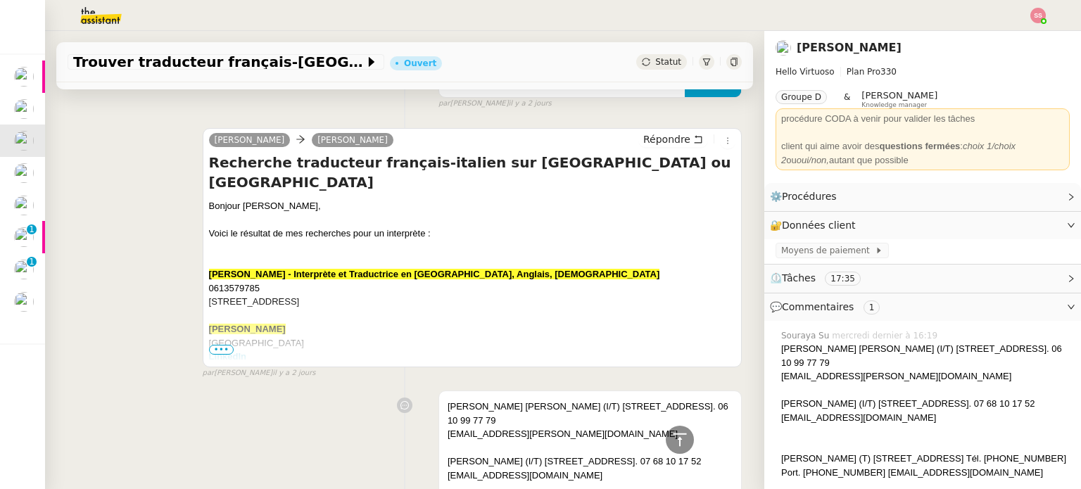
click at [221, 365] on u "06 43 21 90 93" at bounding box center [239, 370] width 61 height 11
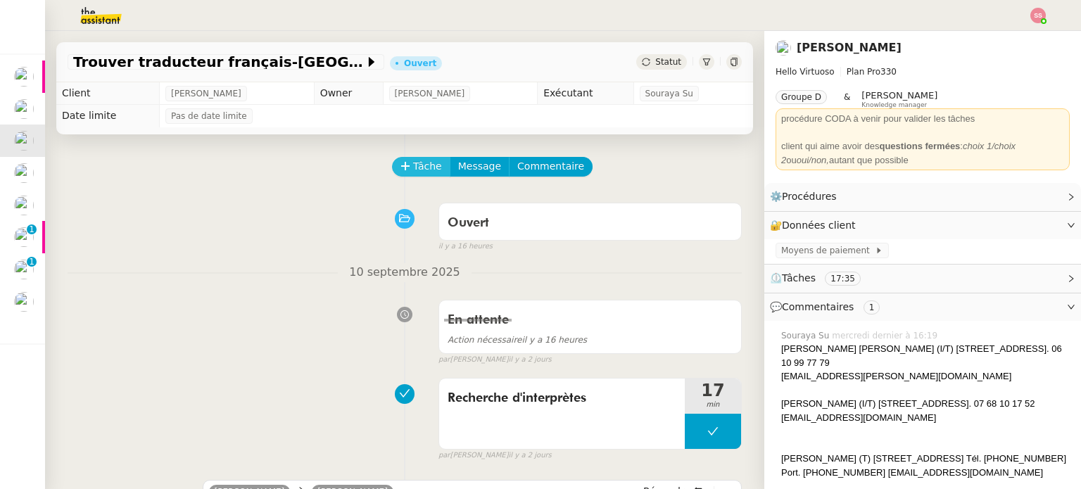
click at [424, 165] on span "Tâche" at bounding box center [427, 166] width 29 height 16
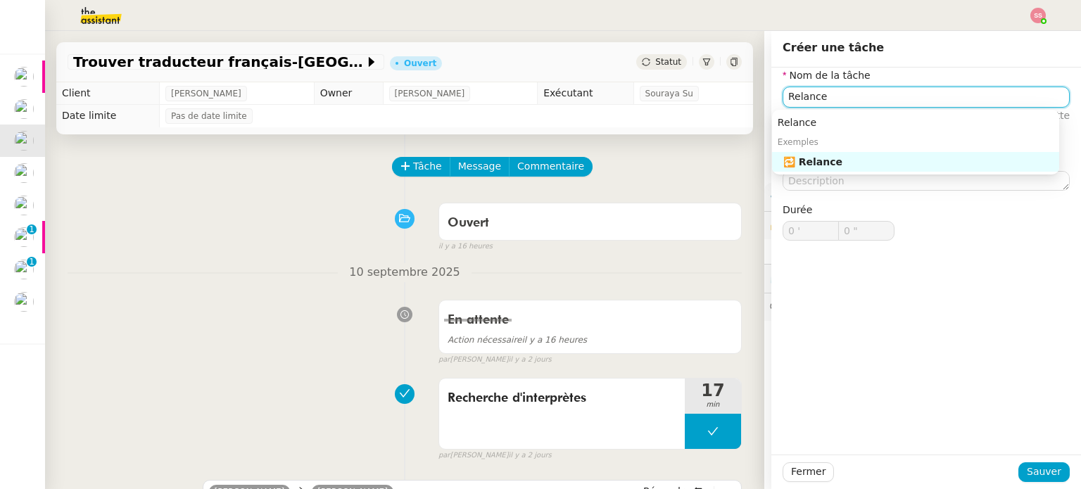
type input "Relance"
click at [791, 148] on div "Exemples" at bounding box center [915, 142] width 287 height 20
click at [791, 155] on div "🔁 Relance" at bounding box center [918, 161] width 270 height 13
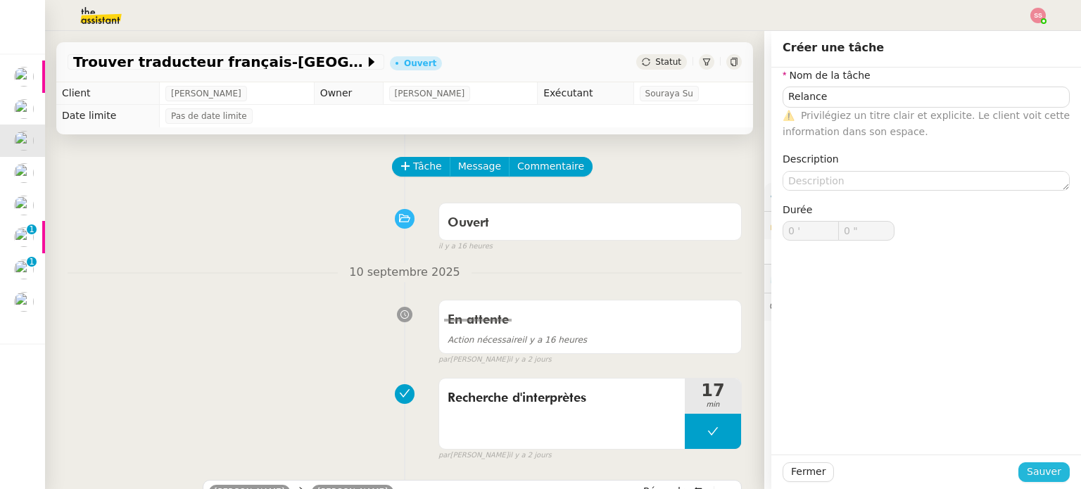
click at [1041, 464] on span "Sauver" at bounding box center [1043, 472] width 34 height 16
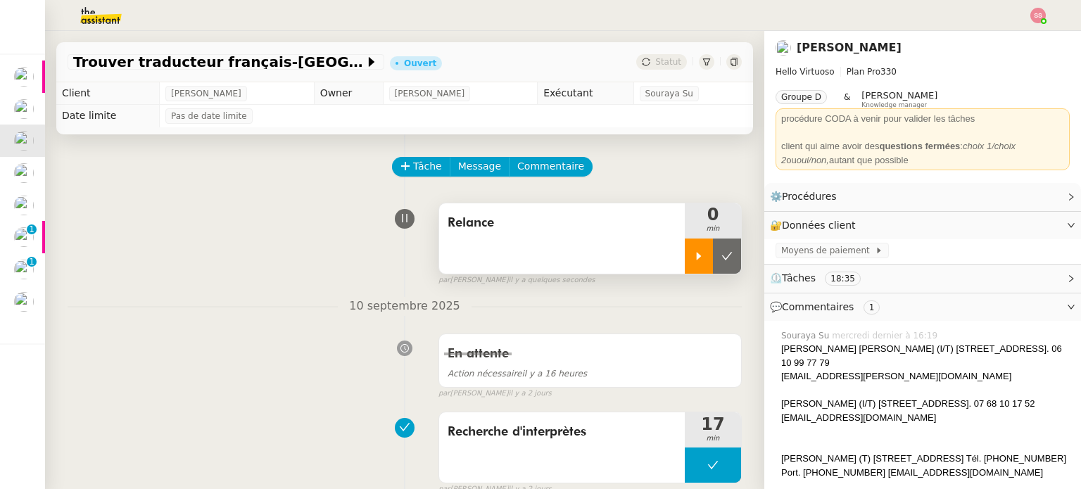
click at [684, 246] on div at bounding box center [698, 255] width 28 height 35
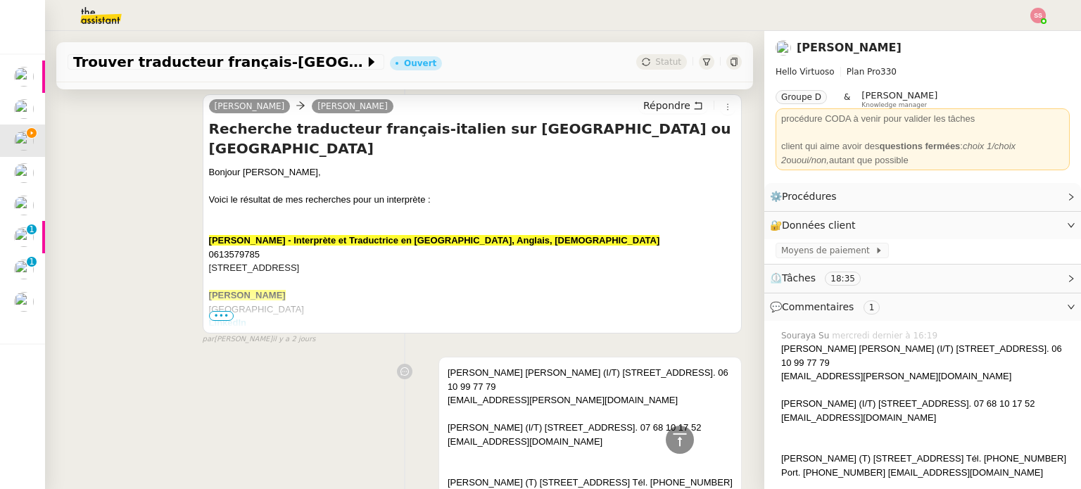
scroll to position [422, 0]
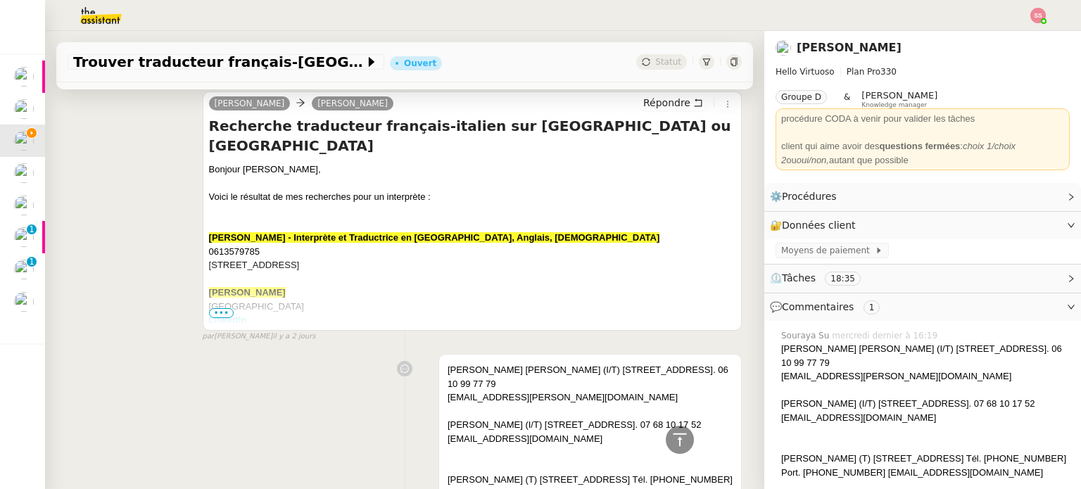
drag, startPoint x: 214, startPoint y: 312, endPoint x: 222, endPoint y: 279, distance: 34.1
click at [214, 312] on span "•••" at bounding box center [221, 313] width 25 height 10
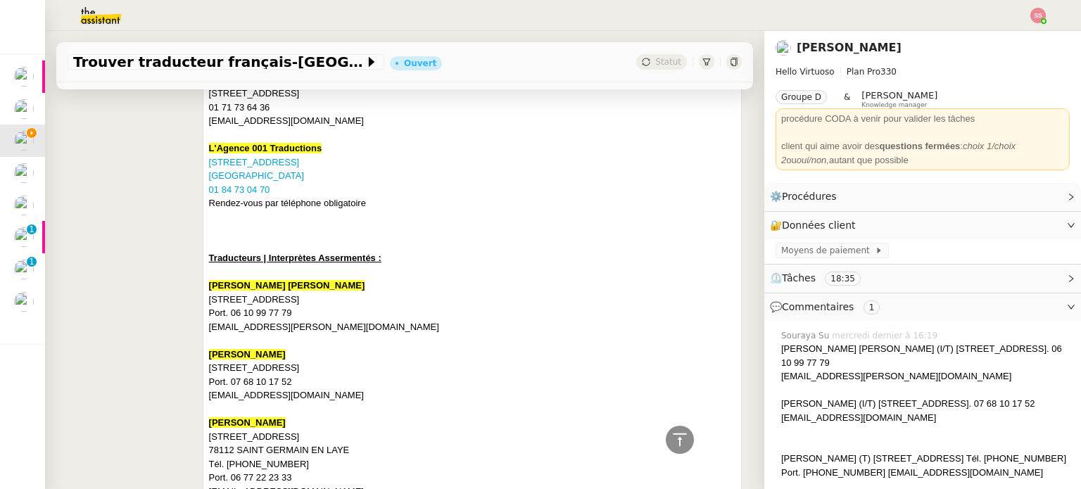
scroll to position [844, 0]
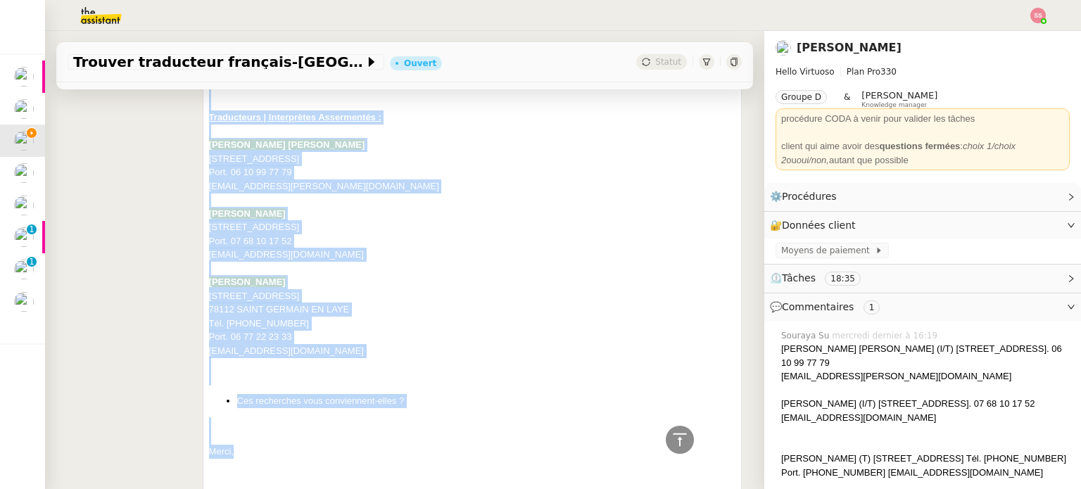
drag, startPoint x: 201, startPoint y: 153, endPoint x: 374, endPoint y: 428, distance: 325.0
click at [374, 428] on div "Justine Puchet Erwan Mongon Répondre Recherche traducteur français-italien sur …" at bounding box center [472, 182] width 539 height 1026
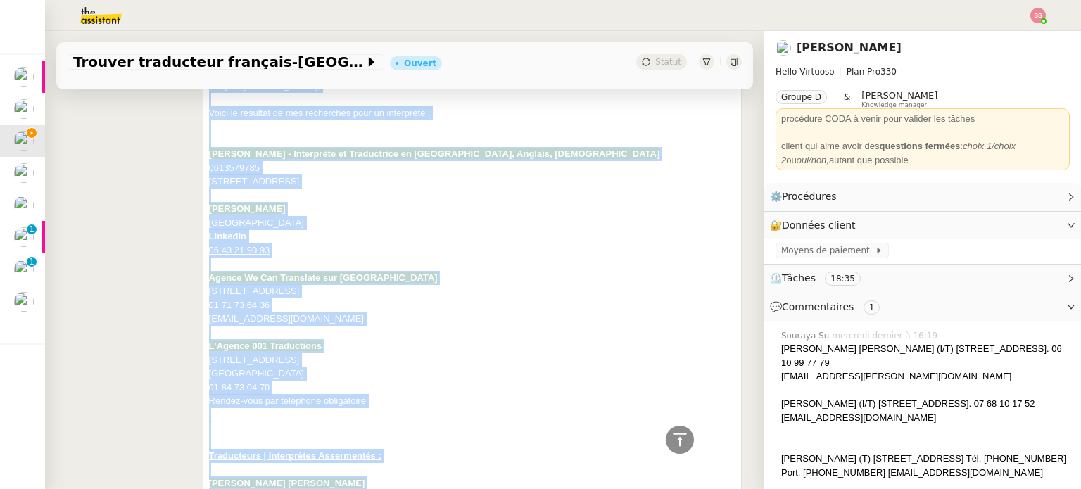
scroll to position [422, 0]
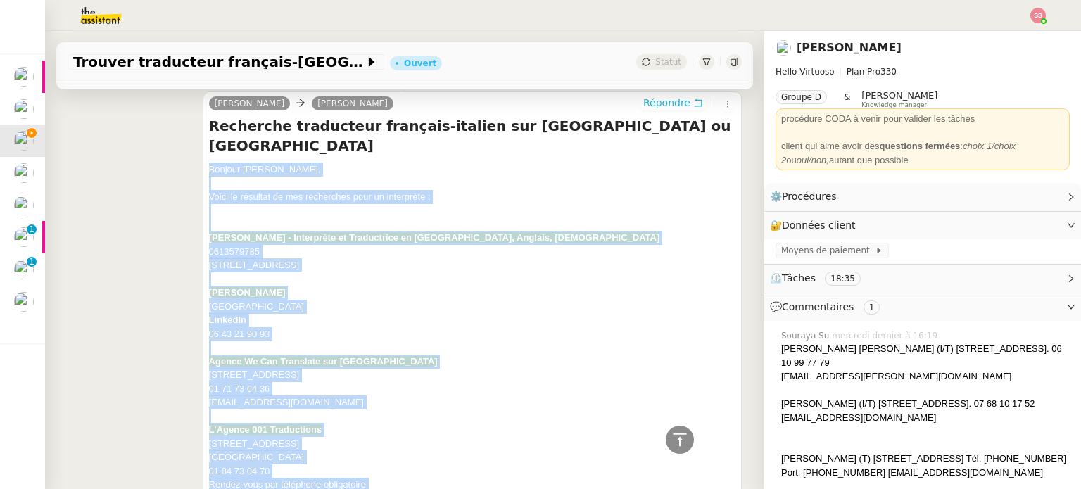
click at [643, 105] on span "Répondre" at bounding box center [666, 103] width 47 height 14
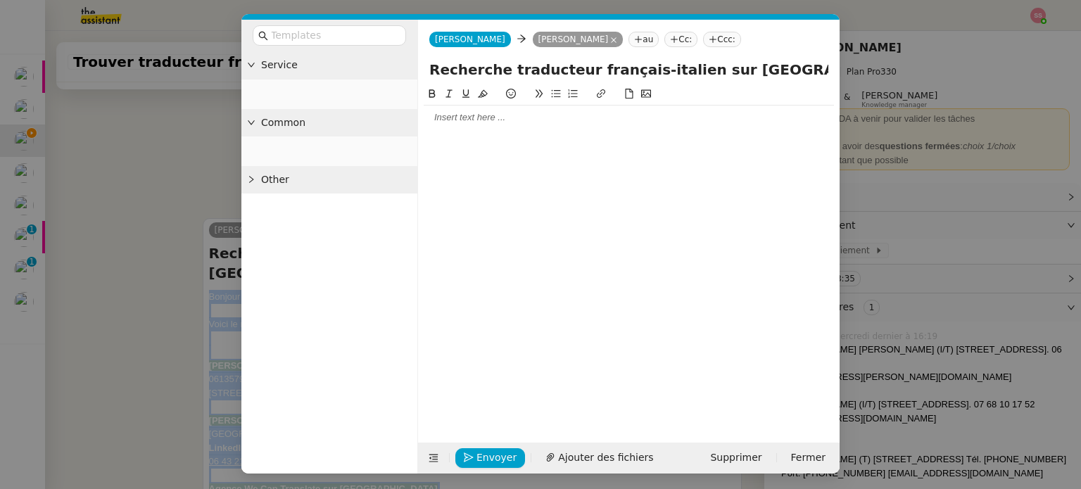
scroll to position [530, 0]
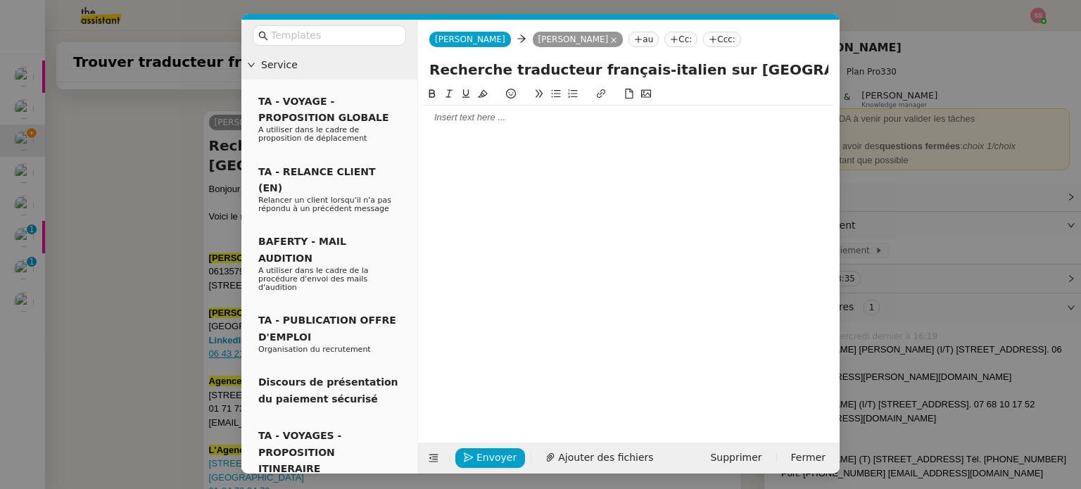
click at [442, 112] on div at bounding box center [628, 117] width 410 height 13
click at [123, 231] on nz-modal-container "Service TA - VOYAGE - PROPOSITION GLOBALE A utiliser dans le cadre de propositi…" at bounding box center [540, 244] width 1081 height 489
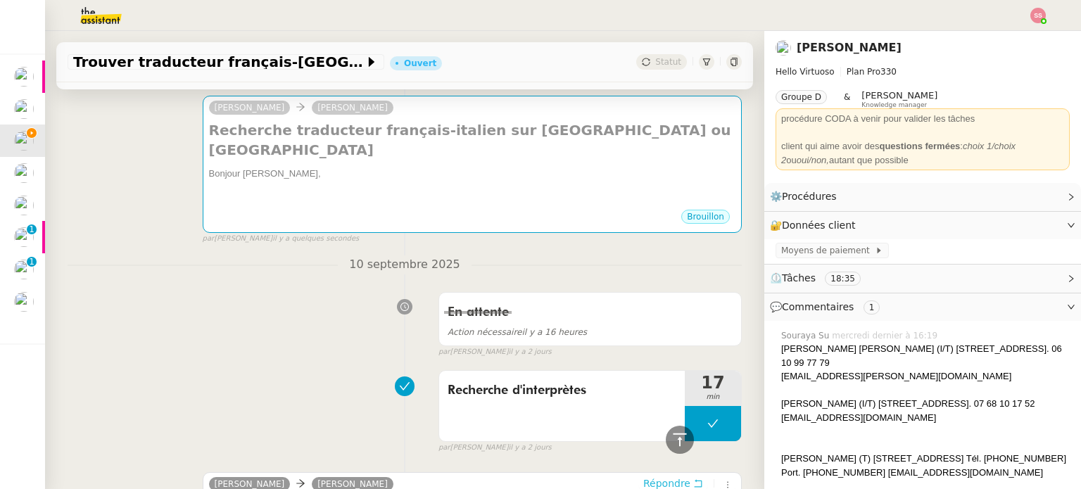
scroll to position [148, 0]
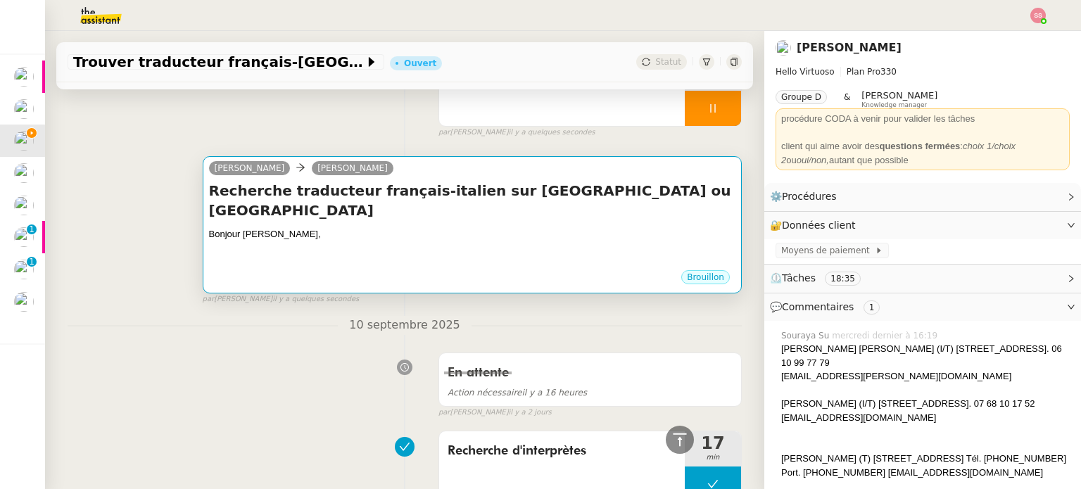
click at [383, 227] on div "Bonjour Erwan," at bounding box center [472, 234] width 526 height 14
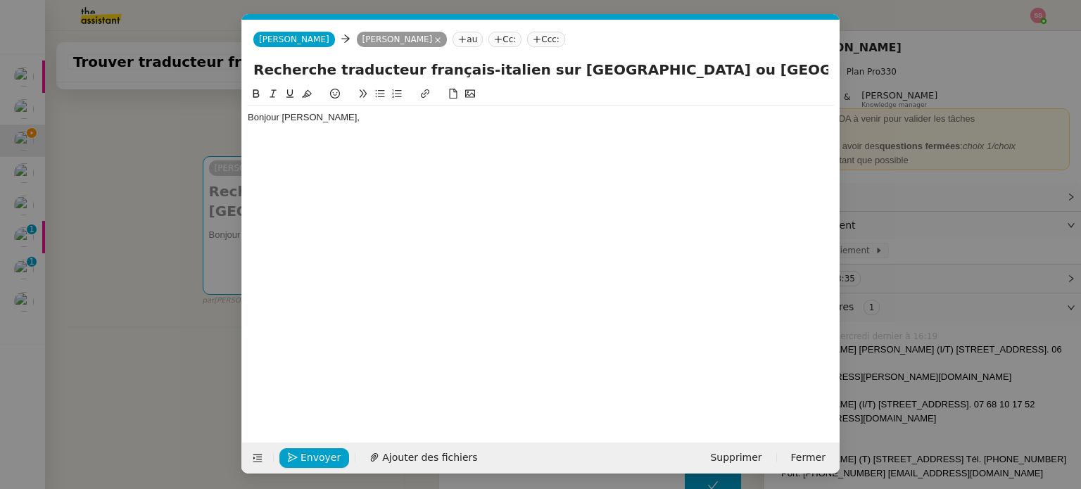
scroll to position [0, 30]
click at [343, 113] on div "Bonjour Erwan," at bounding box center [541, 117] width 586 height 13
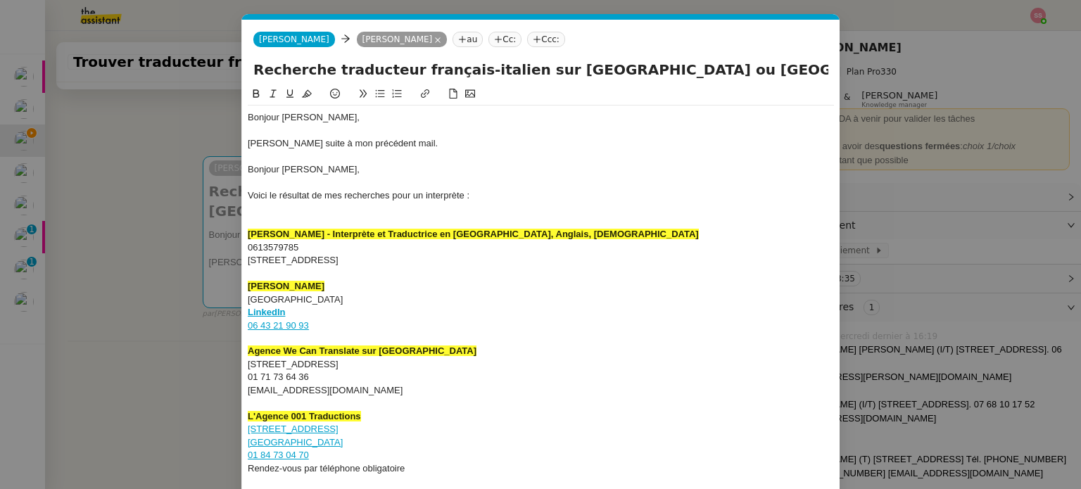
scroll to position [0, 0]
drag, startPoint x: 324, startPoint y: 168, endPoint x: 248, endPoint y: 160, distance: 77.1
click at [248, 160] on div "Bonjour Erwan, Je fais suite à mon précédent mail. Bonjour Erwan, Voici le résu…" at bounding box center [541, 481] width 586 height 751
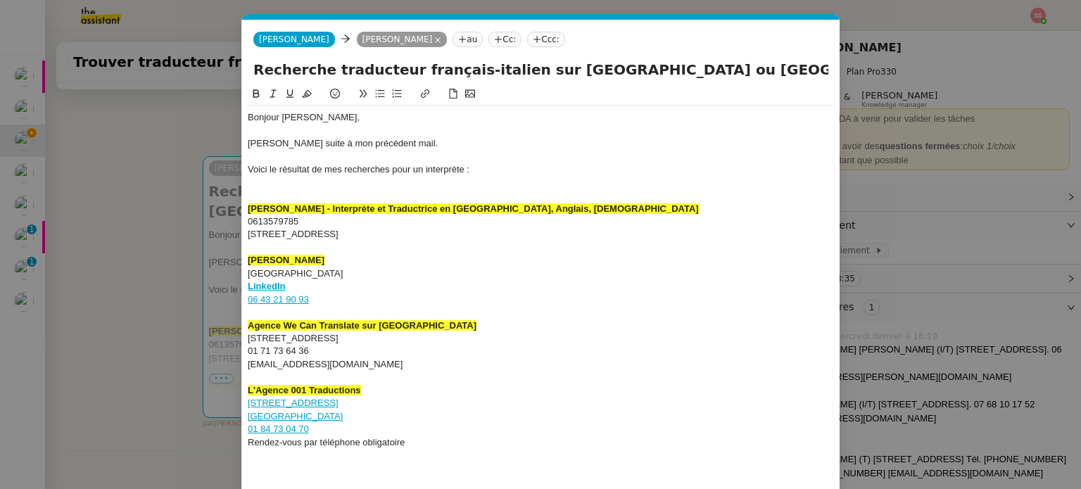
click at [262, 181] on div at bounding box center [541, 183] width 586 height 13
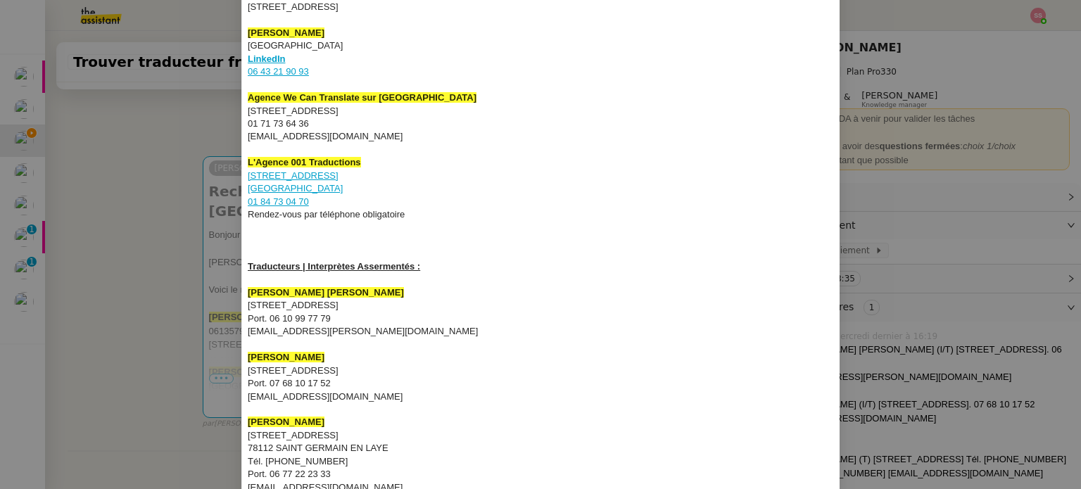
scroll to position [400, 0]
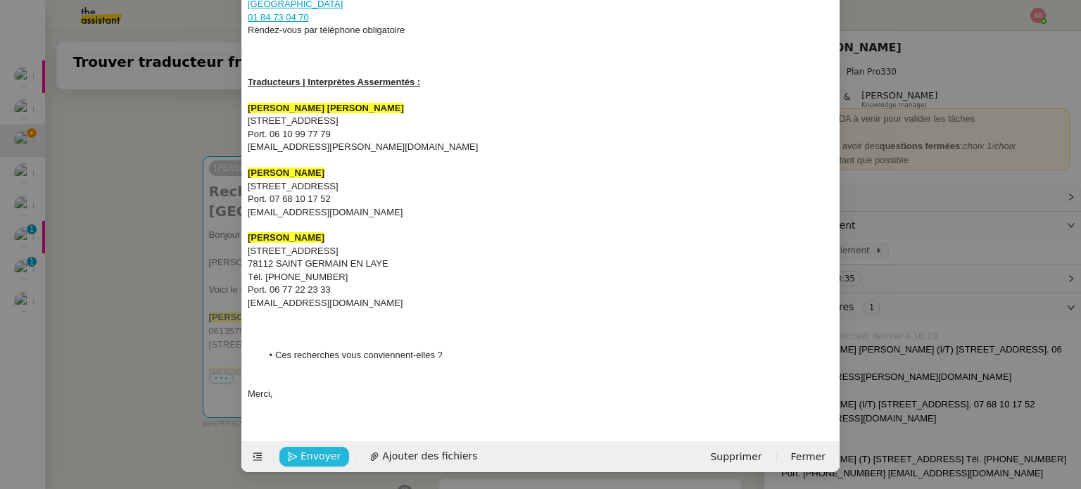
click at [315, 459] on span "Envoyer" at bounding box center [320, 456] width 40 height 16
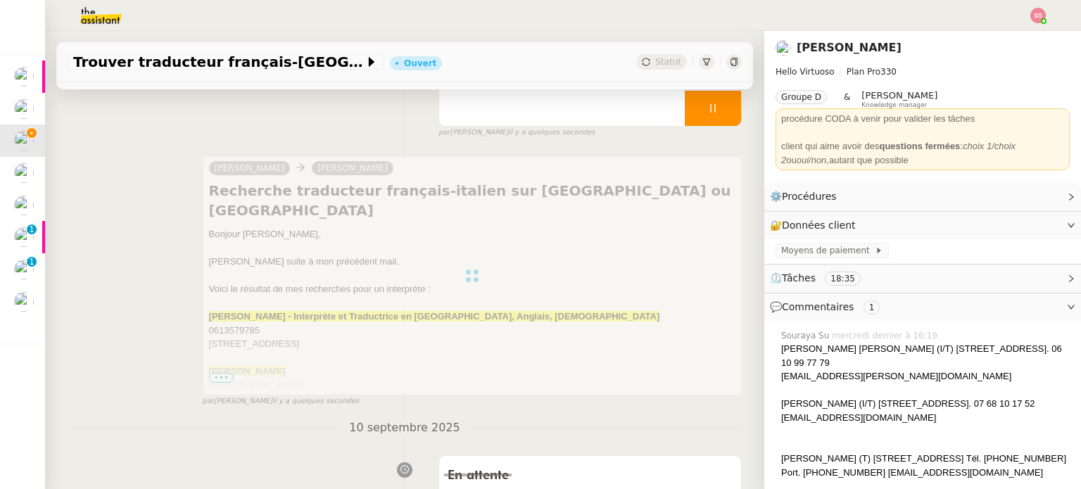
scroll to position [7, 0]
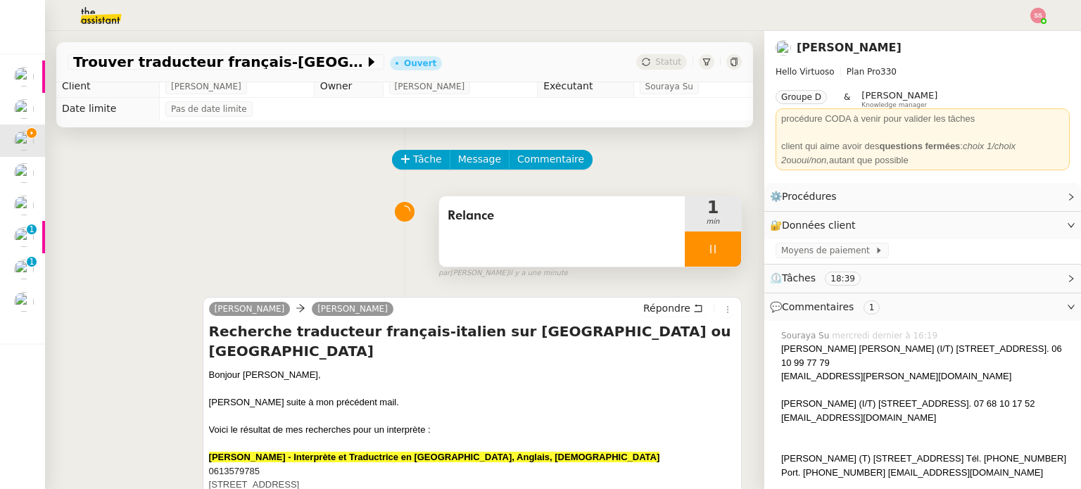
click at [703, 249] on div at bounding box center [712, 248] width 56 height 35
drag, startPoint x: 703, startPoint y: 249, endPoint x: 703, endPoint y: 226, distance: 23.2
click at [721, 249] on icon at bounding box center [726, 248] width 11 height 11
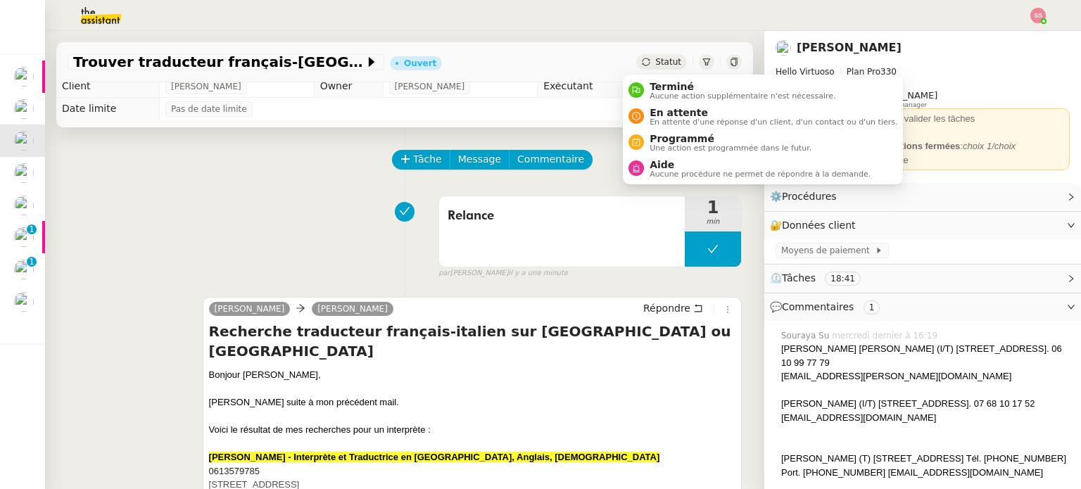
click at [655, 67] on span "Statut" at bounding box center [668, 62] width 26 height 10
click at [669, 110] on span "En attente" at bounding box center [773, 112] width 248 height 11
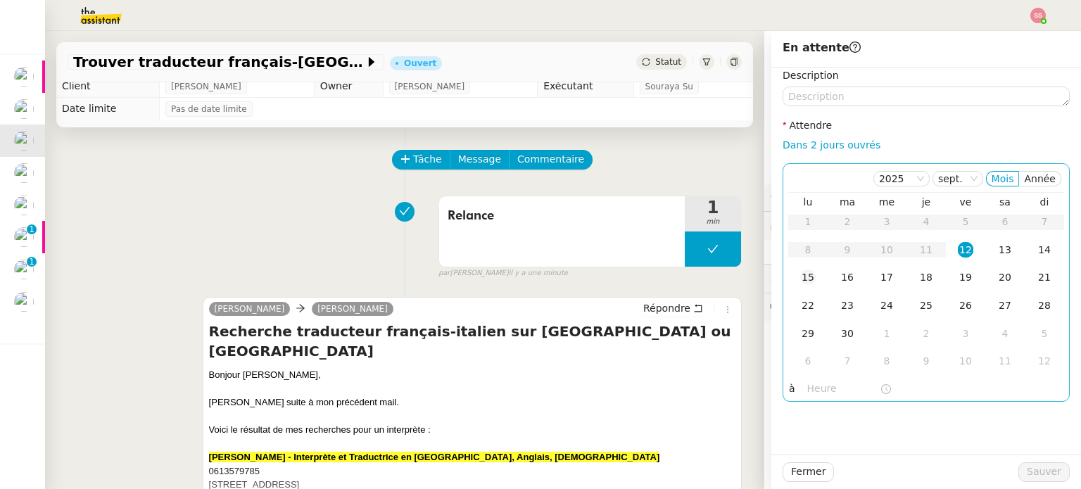
click at [788, 283] on td "15" at bounding box center [807, 278] width 39 height 28
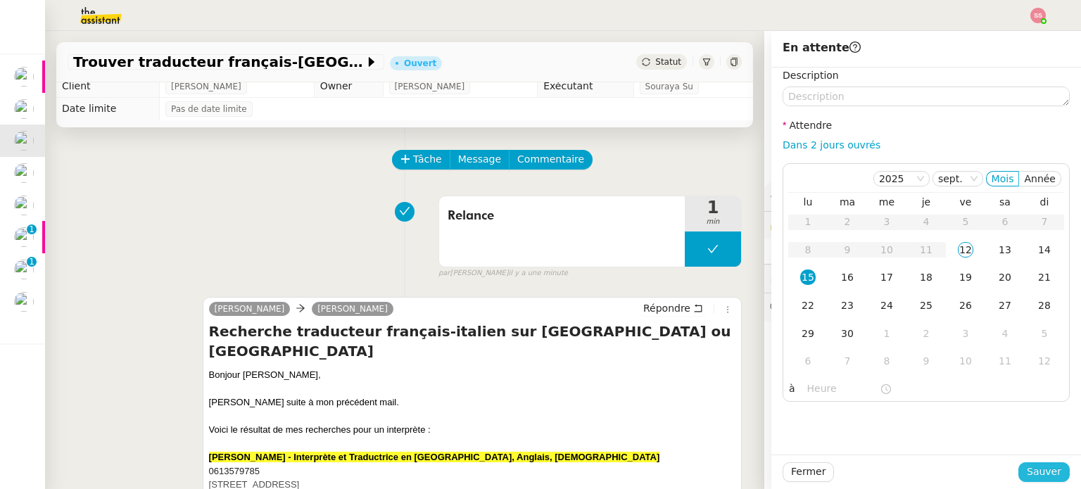
click at [1033, 466] on span "Sauver" at bounding box center [1043, 472] width 34 height 16
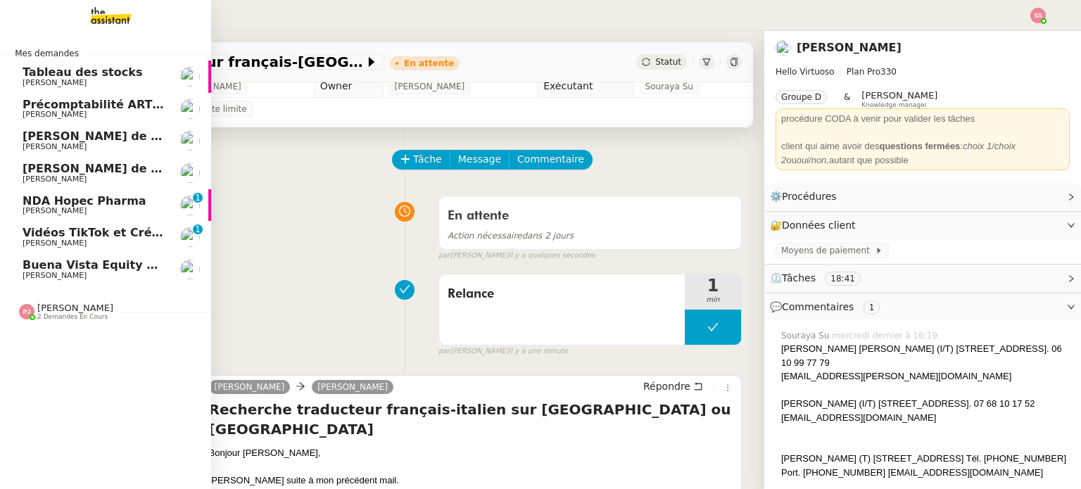
click at [62, 256] on link "Buena Vista Equity <> Agile Capital Markets Michael Khayat" at bounding box center [105, 269] width 211 height 32
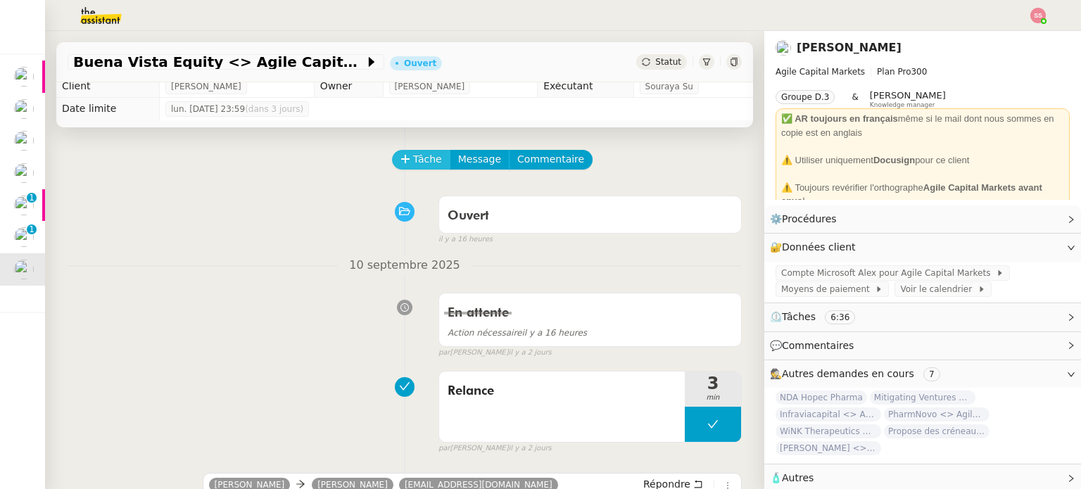
click at [392, 160] on button "Tâche" at bounding box center [421, 160] width 58 height 20
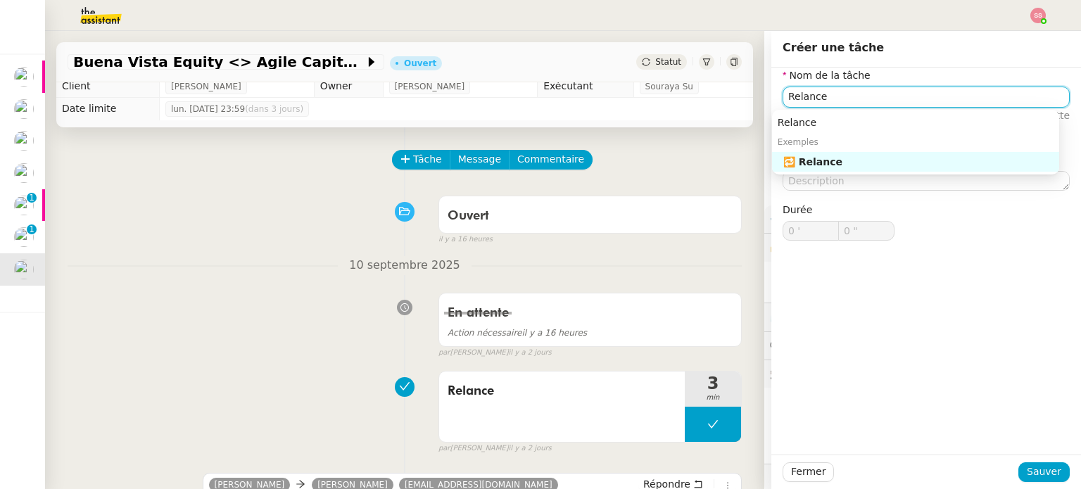
click at [884, 156] on div "🔁 Relance" at bounding box center [918, 161] width 270 height 13
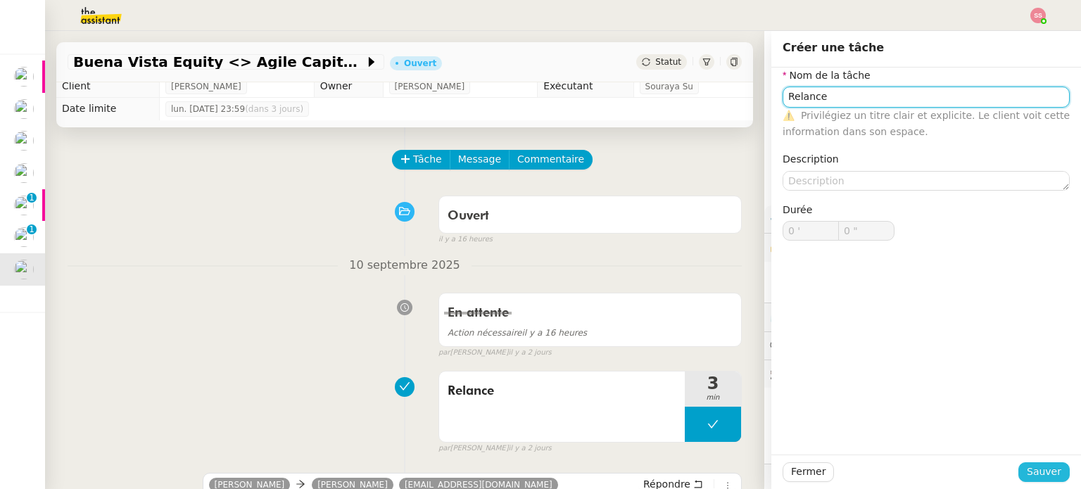
type input "Relance"
click at [1030, 464] on span "Sauver" at bounding box center [1043, 472] width 34 height 16
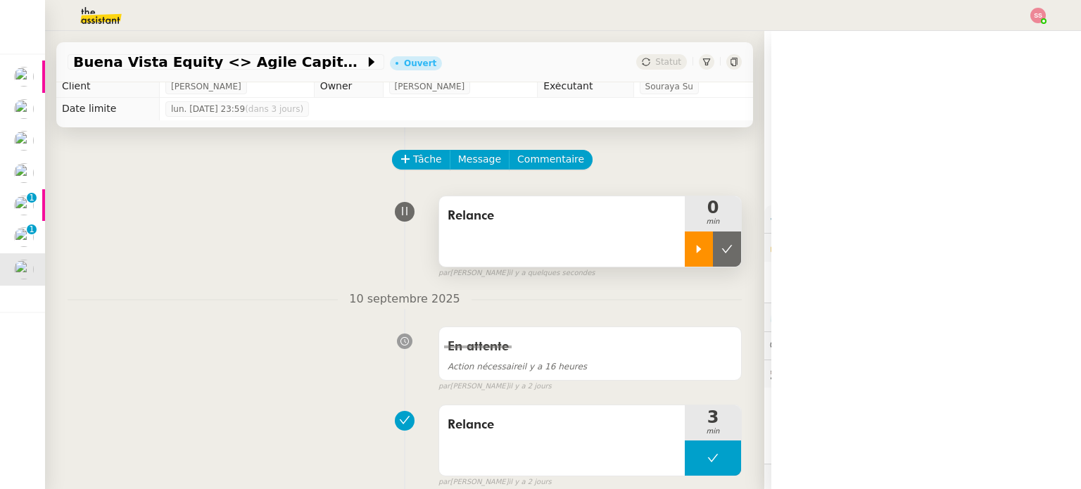
click at [684, 240] on div at bounding box center [698, 248] width 28 height 35
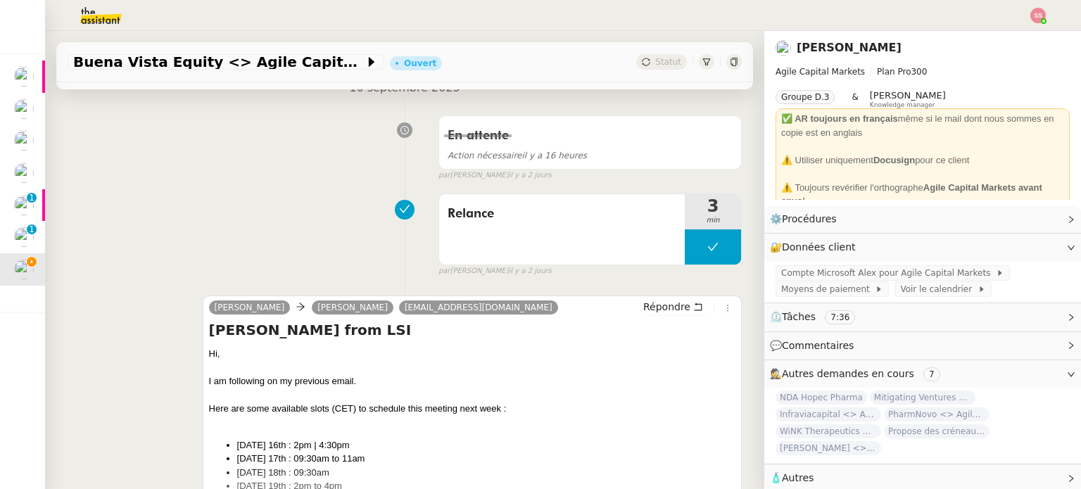
scroll to position [359, 0]
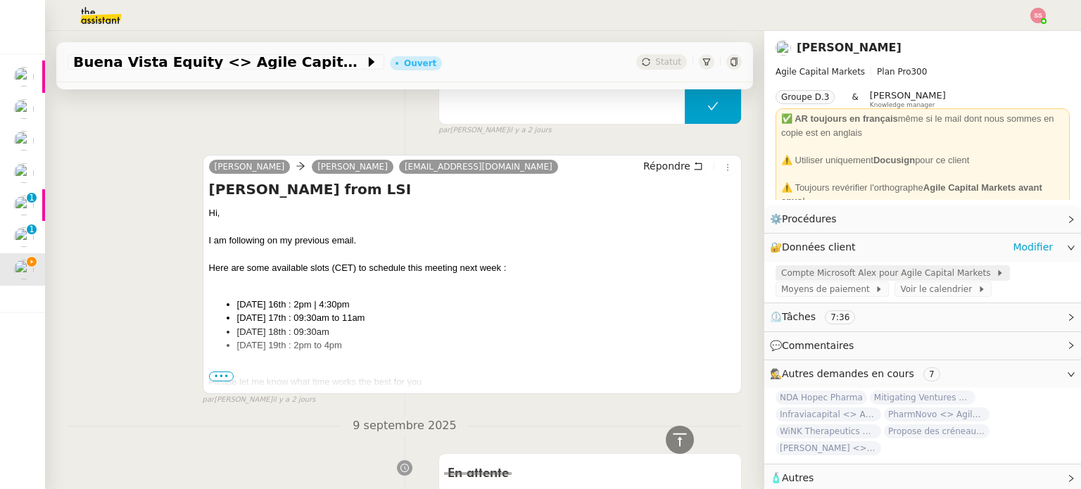
click at [838, 276] on span "Compte Microsoft Alex pour Agile Capital Markets" at bounding box center [888, 273] width 215 height 14
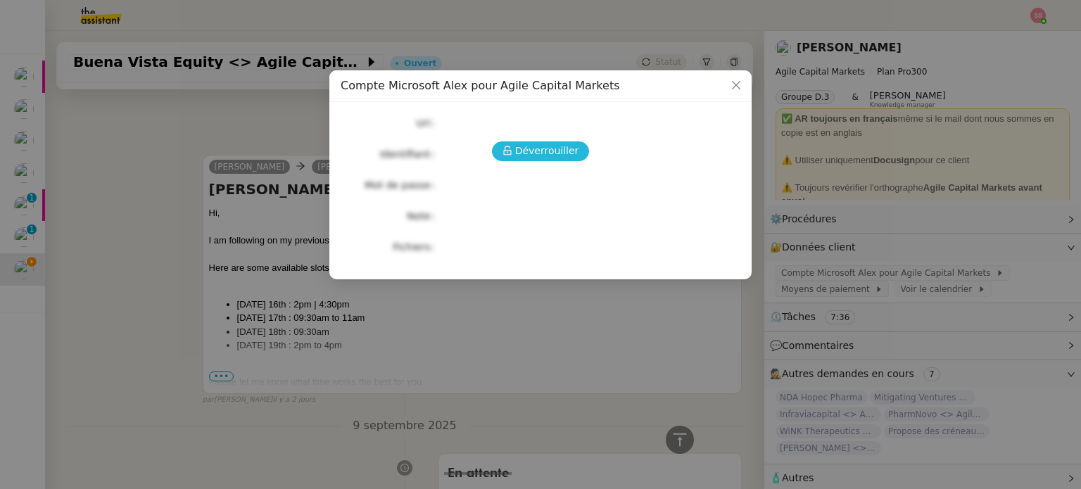
click at [571, 154] on span "Déverrouiller" at bounding box center [547, 151] width 64 height 16
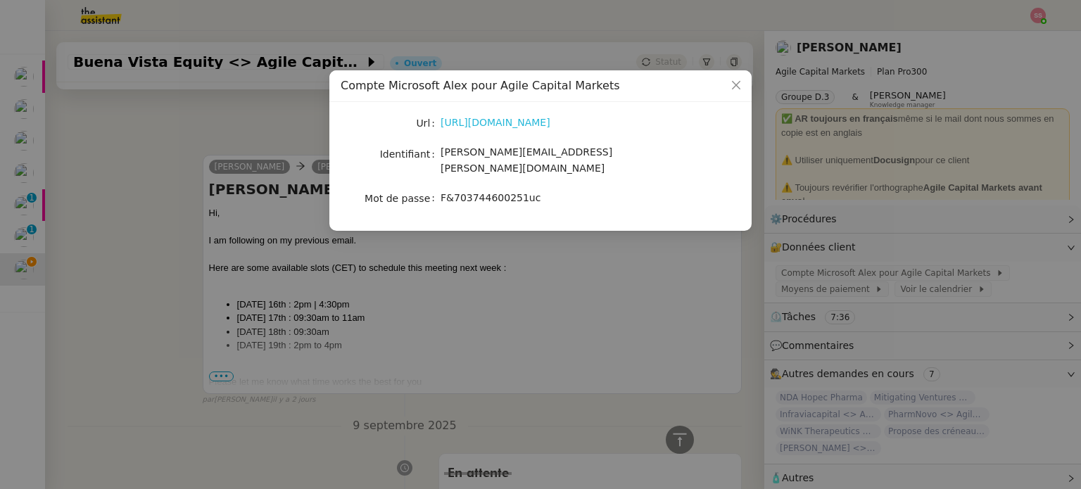
click at [478, 124] on link "https://www.office.com/?auth=2" at bounding box center [495, 122] width 110 height 11
click at [232, 221] on nz-modal-container "Compte Microsoft Alex pour Agile Capital Markets Url https://www.office.com/?au…" at bounding box center [540, 244] width 1081 height 489
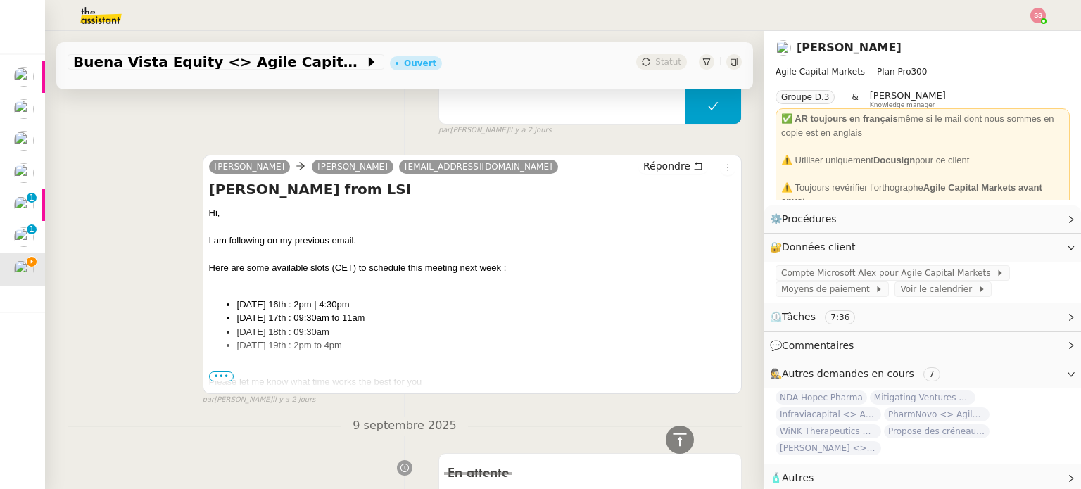
click at [213, 376] on span "•••" at bounding box center [221, 376] width 25 height 10
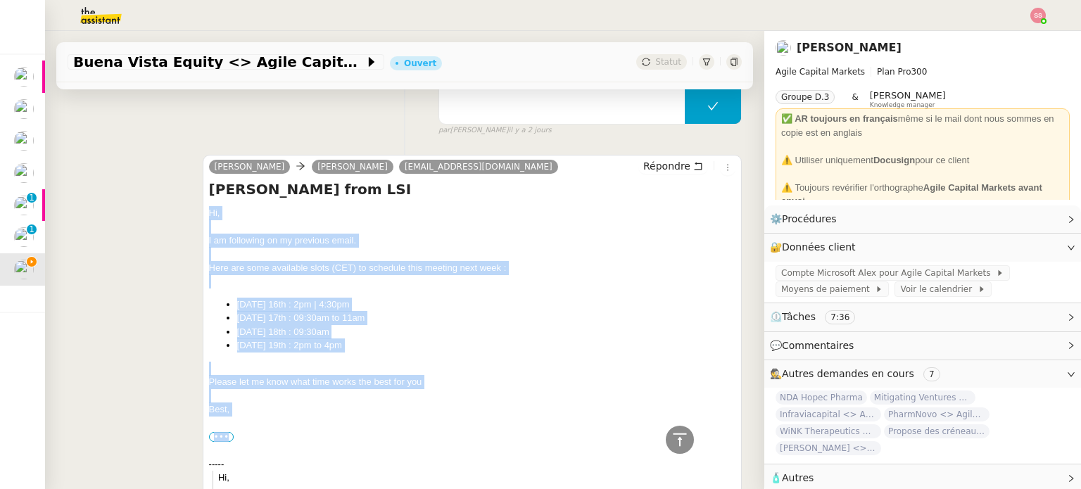
drag, startPoint x: 201, startPoint y: 217, endPoint x: 453, endPoint y: 418, distance: 321.9
click at [453, 418] on div "Alex CARON Michael KHAYAT bsm@buenavistaequity.pt Répondre Michael from LSI Hi,…" at bounding box center [472, 468] width 539 height 626
drag, startPoint x: 489, startPoint y: 396, endPoint x: 481, endPoint y: 397, distance: 7.8
click at [488, 396] on div at bounding box center [472, 396] width 526 height 14
click at [269, 410] on div "Best," at bounding box center [472, 409] width 526 height 14
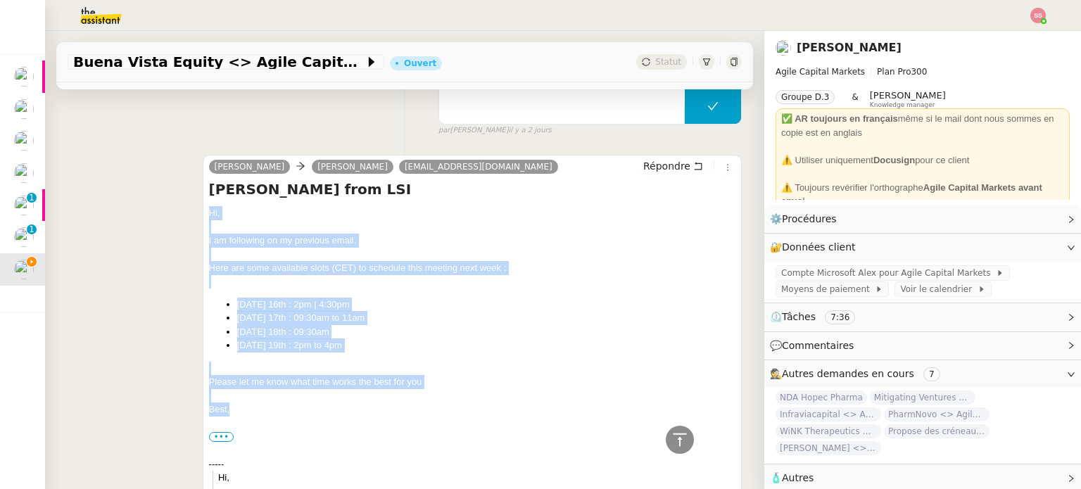
drag, startPoint x: 222, startPoint y: 390, endPoint x: 201, endPoint y: 213, distance: 178.5
click at [203, 213] on div "Alex CARON Michael KHAYAT bsm@buenavistaequity.pt Répondre Michael from LSI Hi,…" at bounding box center [472, 468] width 539 height 626
click at [661, 163] on span "Répondre" at bounding box center [666, 166] width 47 height 14
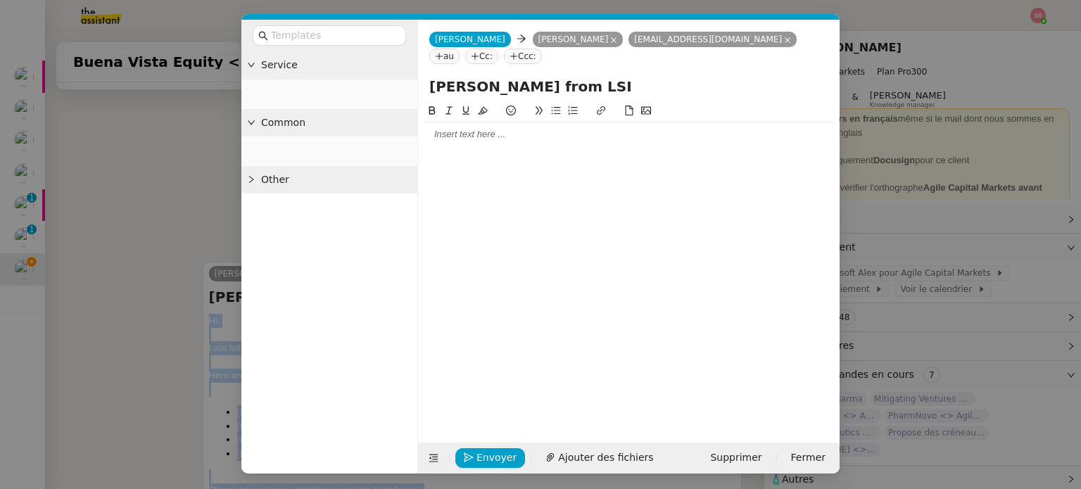
scroll to position [467, 0]
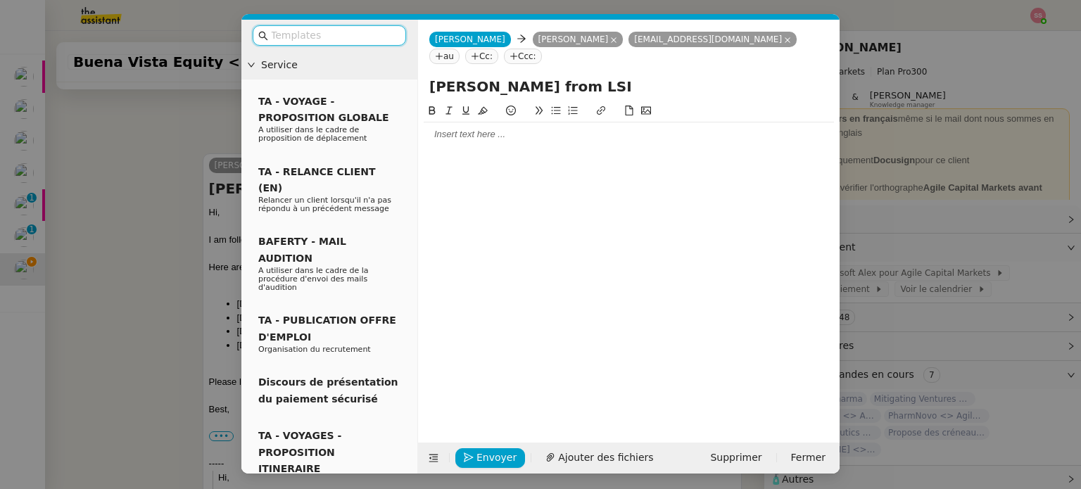
click at [460, 127] on div at bounding box center [628, 134] width 410 height 24
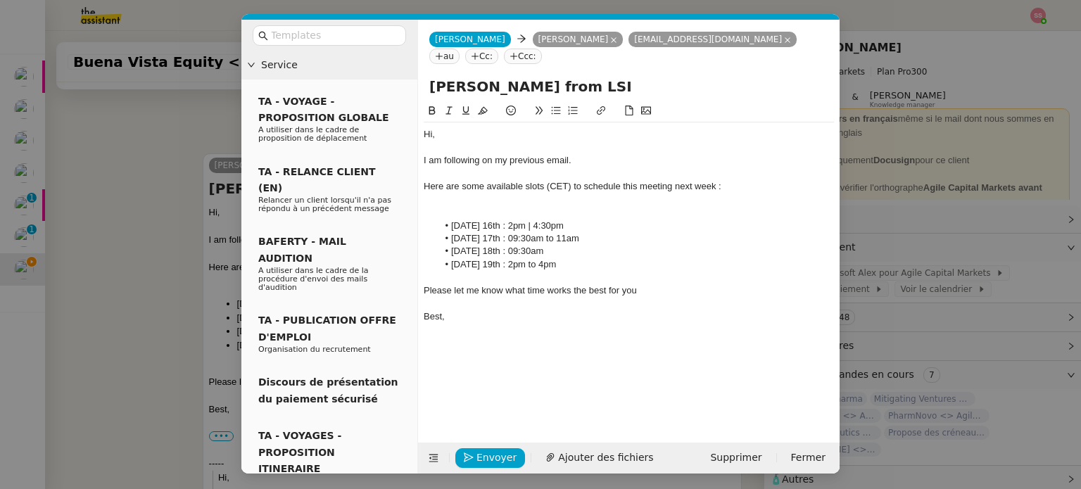
scroll to position [651, 0]
click at [498, 456] on span "Envoyer" at bounding box center [496, 458] width 40 height 16
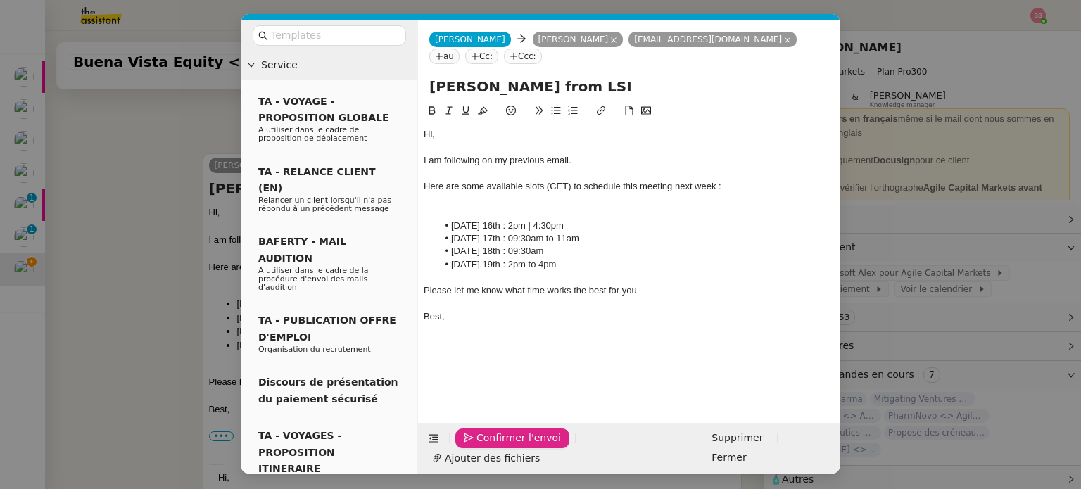
click at [498, 446] on span "Confirmer l'envoi" at bounding box center [518, 438] width 84 height 16
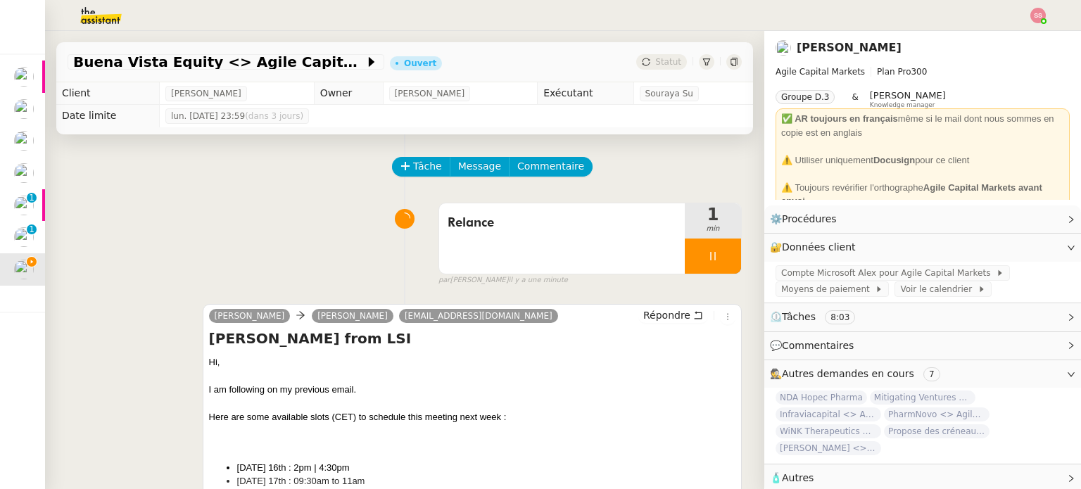
scroll to position [70, 0]
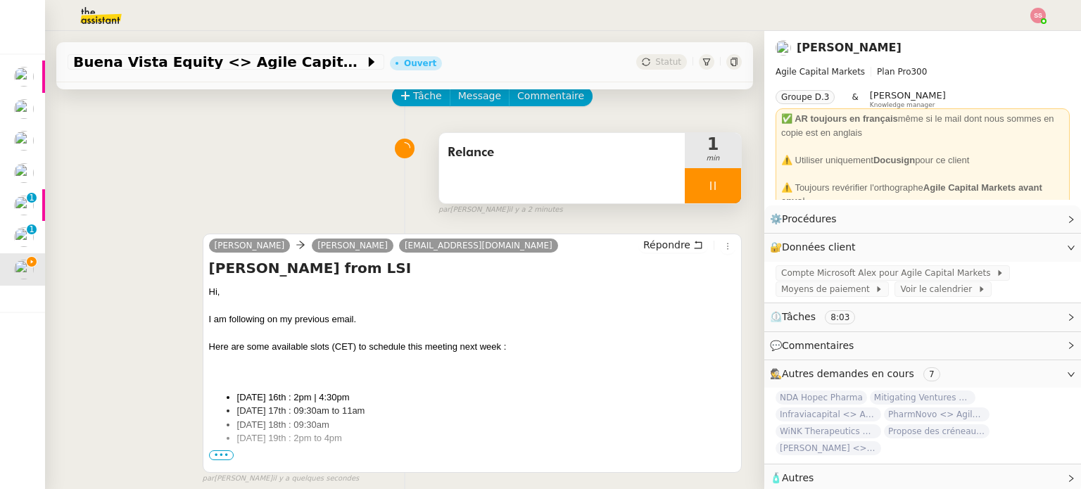
click at [713, 185] on div at bounding box center [712, 185] width 56 height 35
click at [721, 185] on icon at bounding box center [726, 185] width 11 height 11
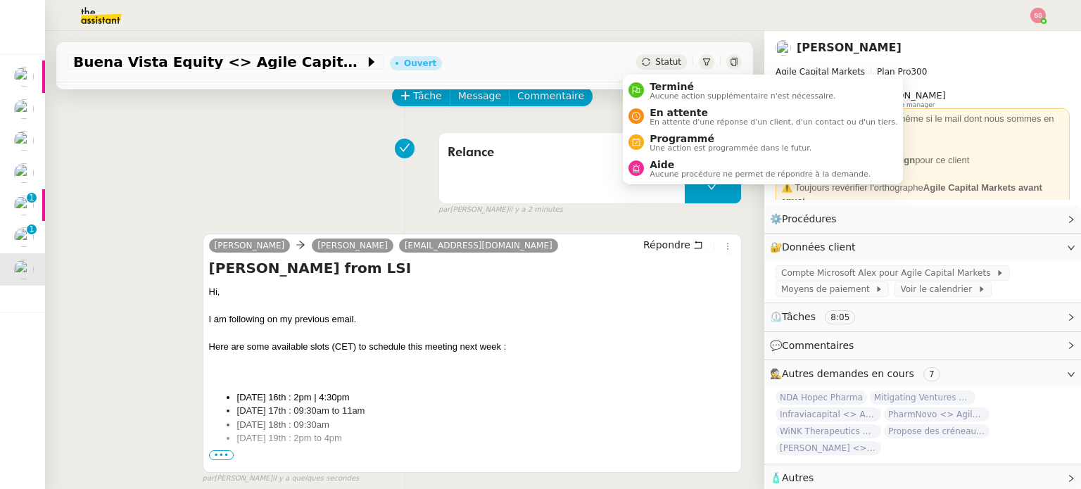
click at [657, 66] on span "Statut" at bounding box center [668, 62] width 26 height 10
click at [675, 115] on span "En attente" at bounding box center [773, 112] width 248 height 11
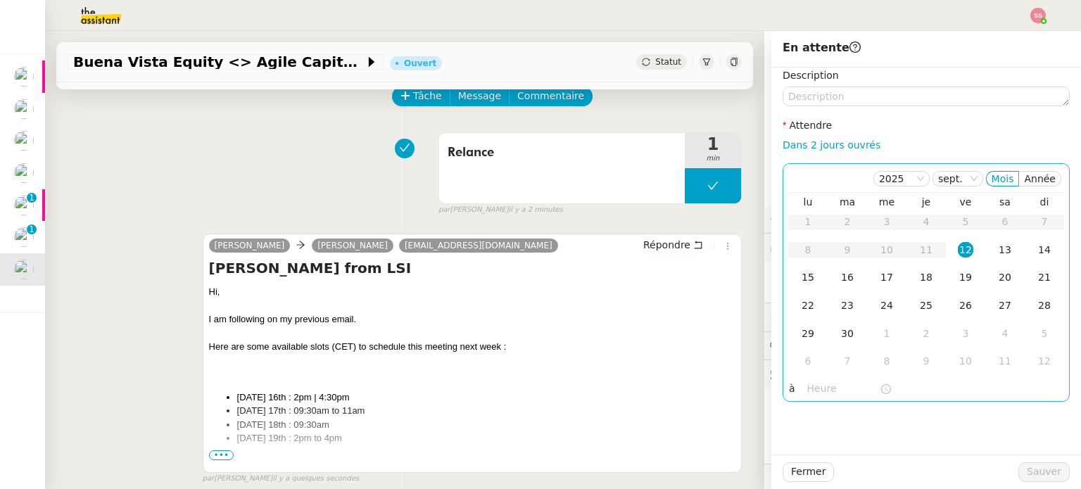
click at [800, 275] on div "15" at bounding box center [807, 276] width 15 height 15
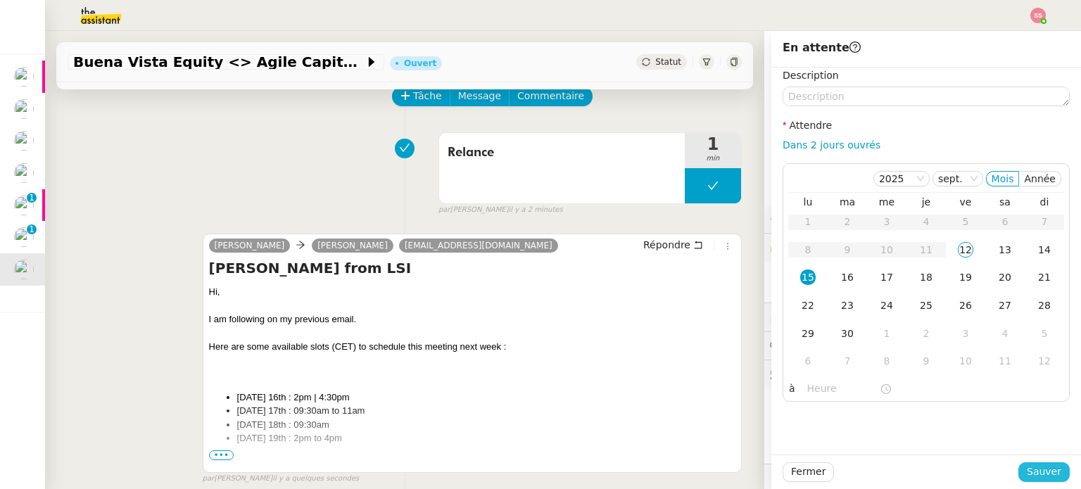
click at [1018, 466] on button "Sauver" at bounding box center [1043, 472] width 51 height 20
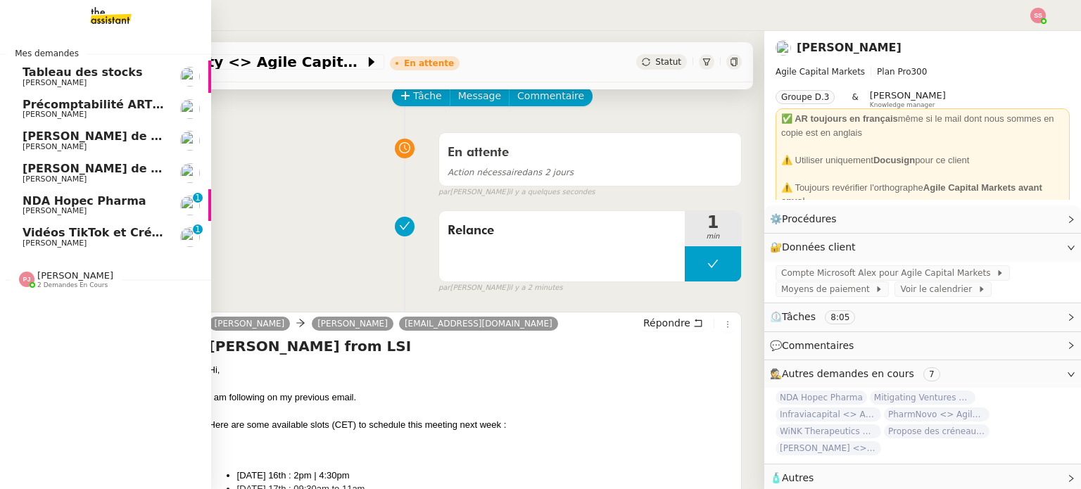
click at [113, 208] on span "[PERSON_NAME]" at bounding box center [94, 211] width 142 height 8
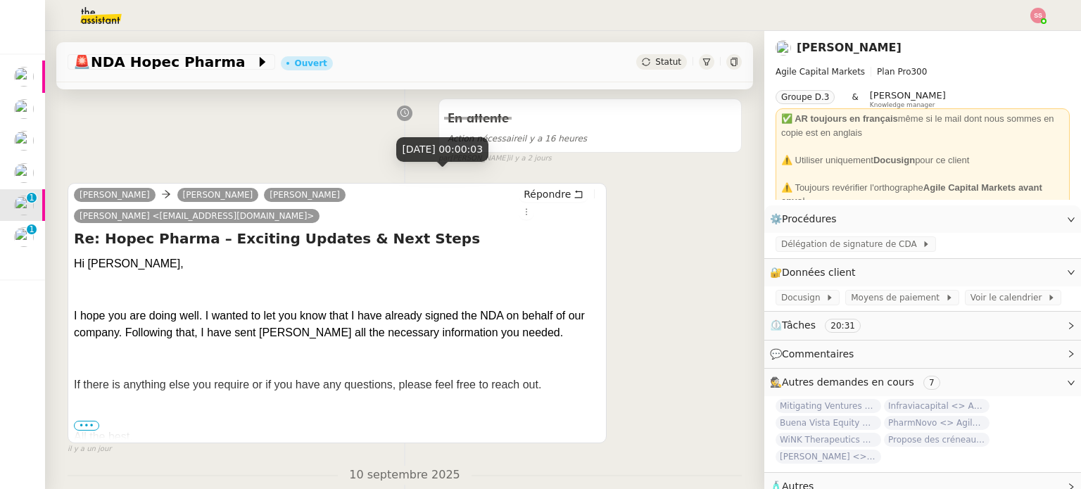
scroll to position [352, 0]
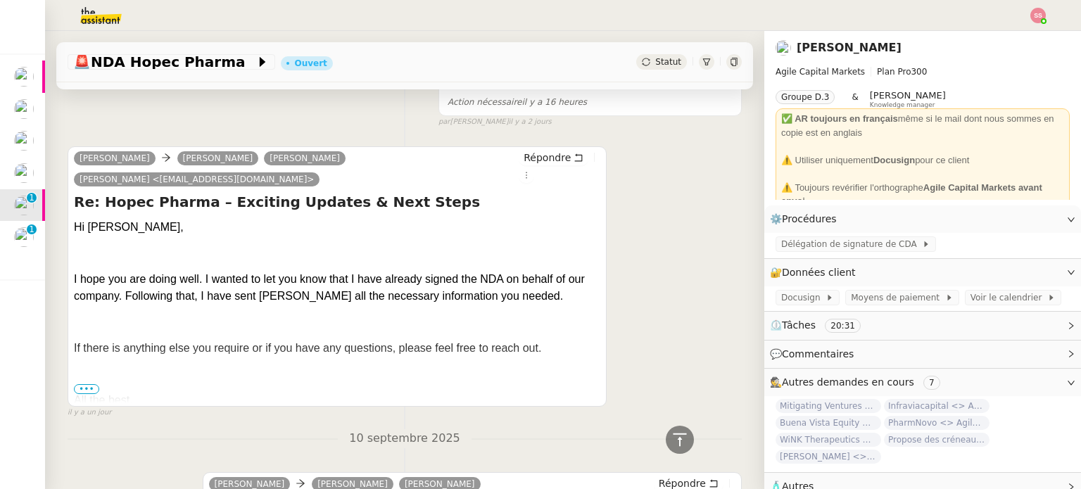
click at [87, 384] on span "•••" at bounding box center [86, 389] width 25 height 10
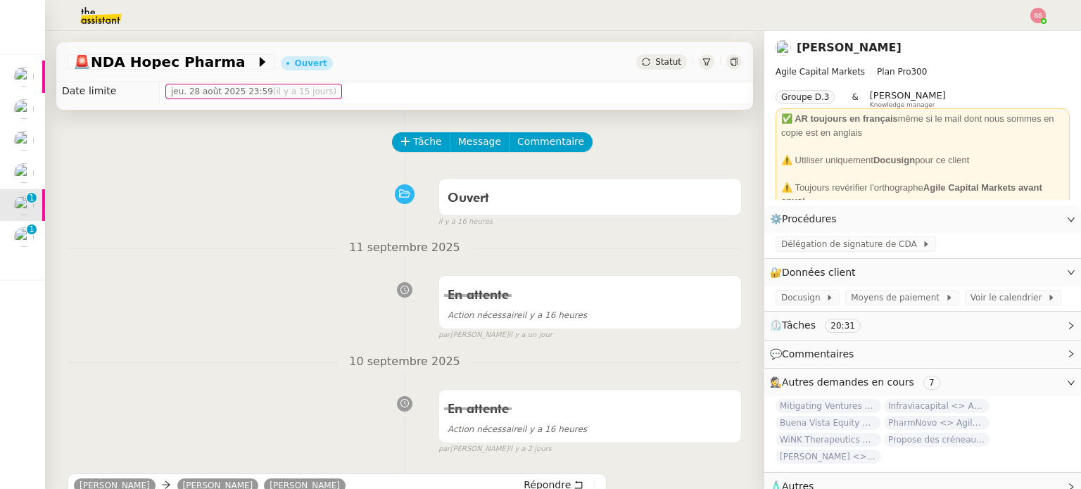
scroll to position [0, 0]
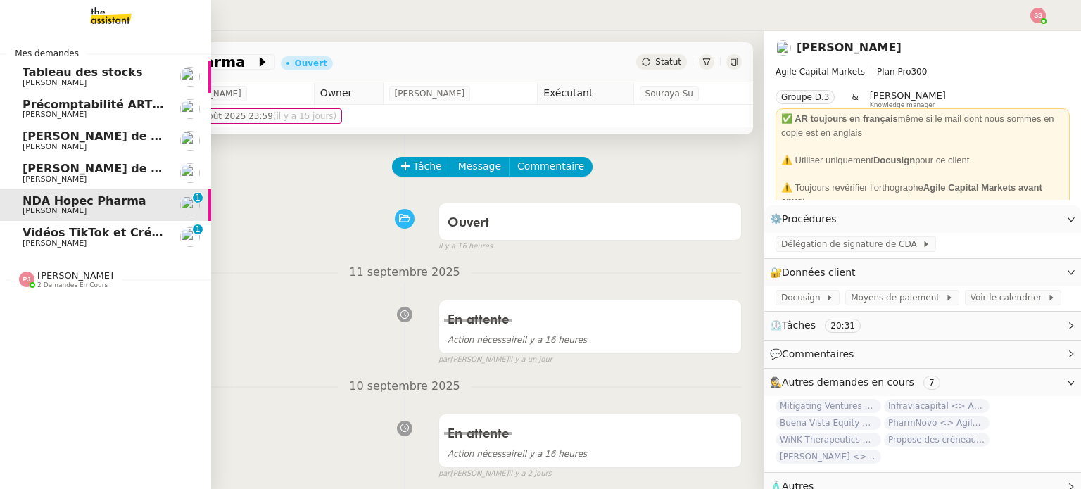
click at [31, 235] on span "Vidéos TikTok et Créatives META - septembre 2025" at bounding box center [184, 232] width 322 height 13
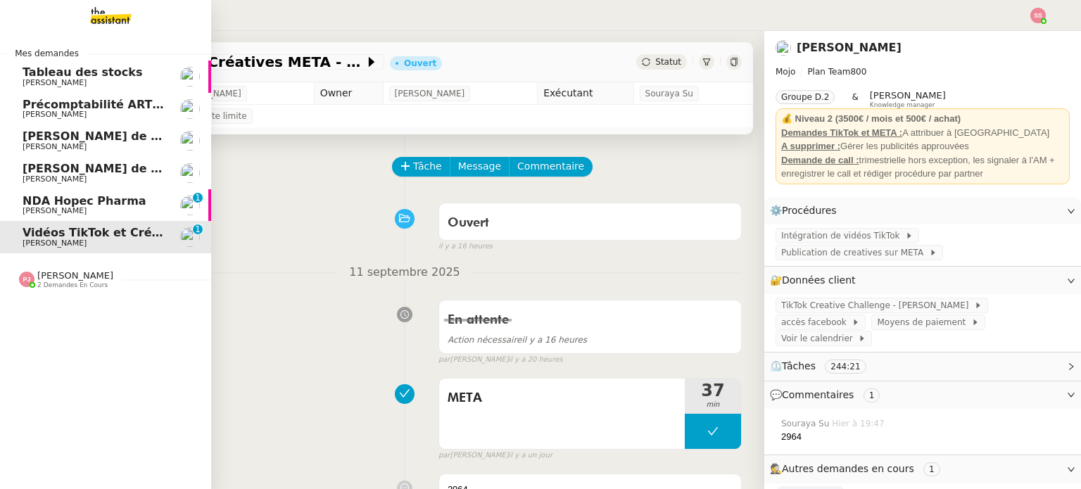
click at [70, 208] on span "[PERSON_NAME]" at bounding box center [94, 211] width 142 height 8
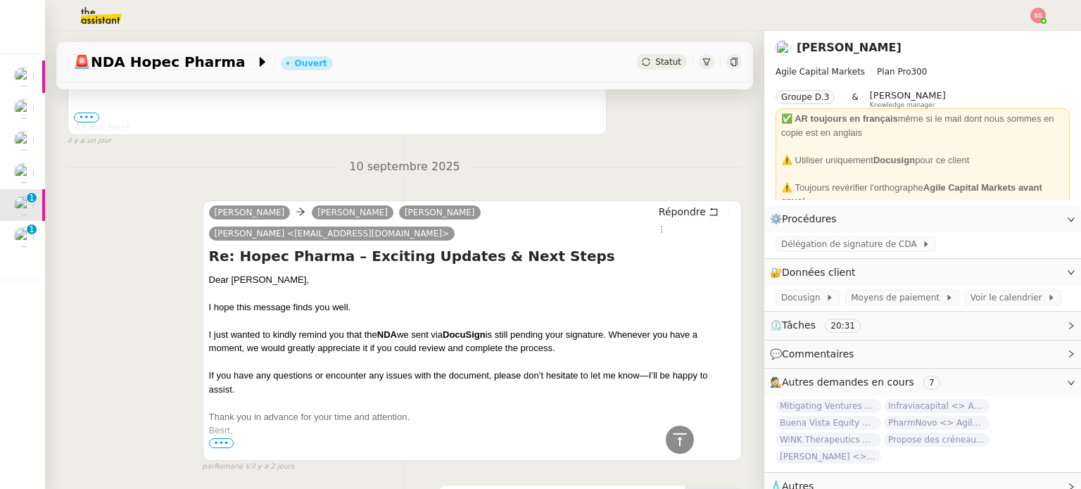
scroll to position [703, 0]
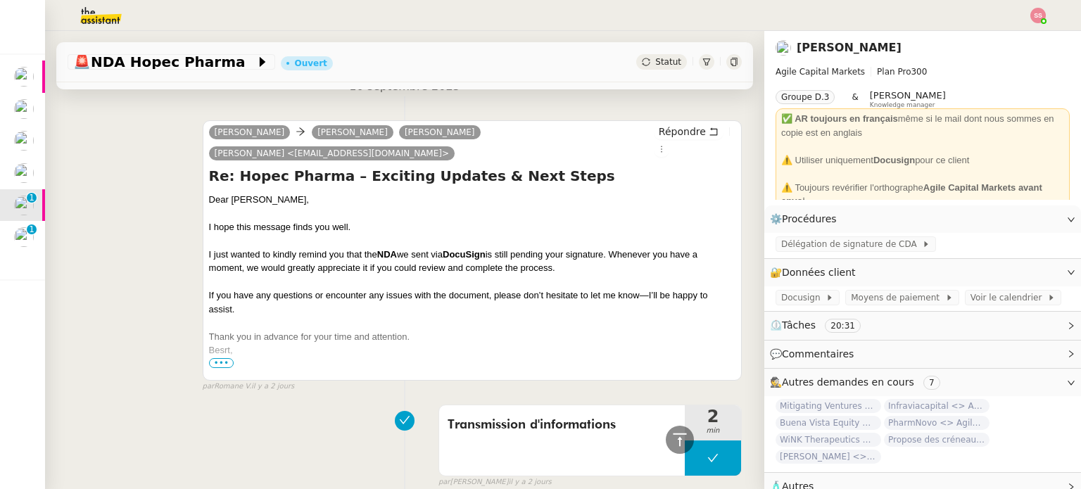
click at [215, 358] on span "•••" at bounding box center [221, 363] width 25 height 10
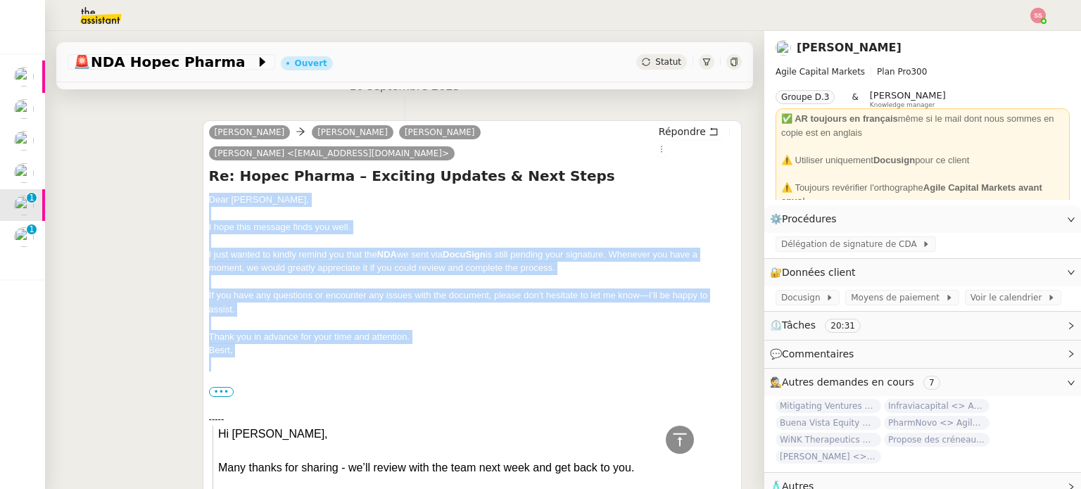
drag, startPoint x: 219, startPoint y: 168, endPoint x: 356, endPoint y: 317, distance: 202.6
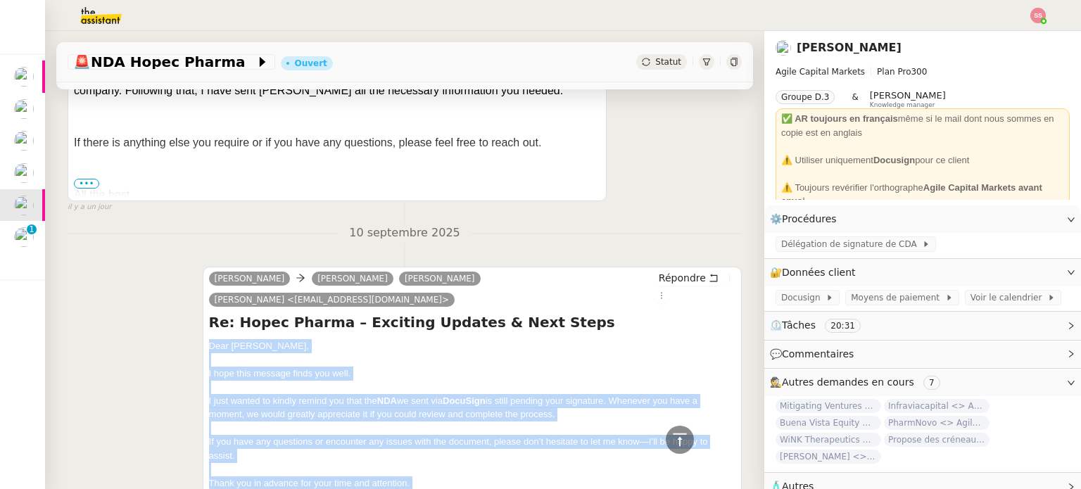
scroll to position [352, 0]
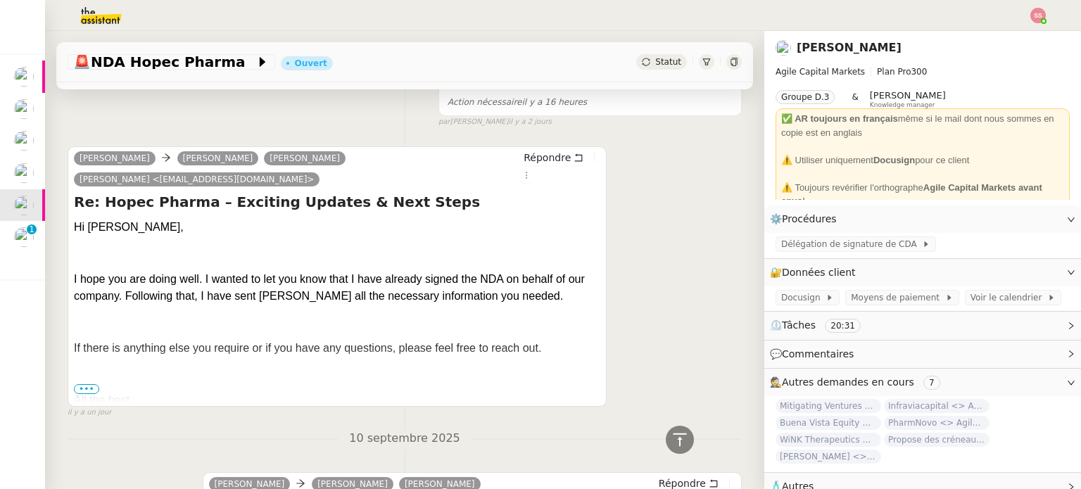
click at [93, 384] on span "•••" at bounding box center [86, 389] width 25 height 10
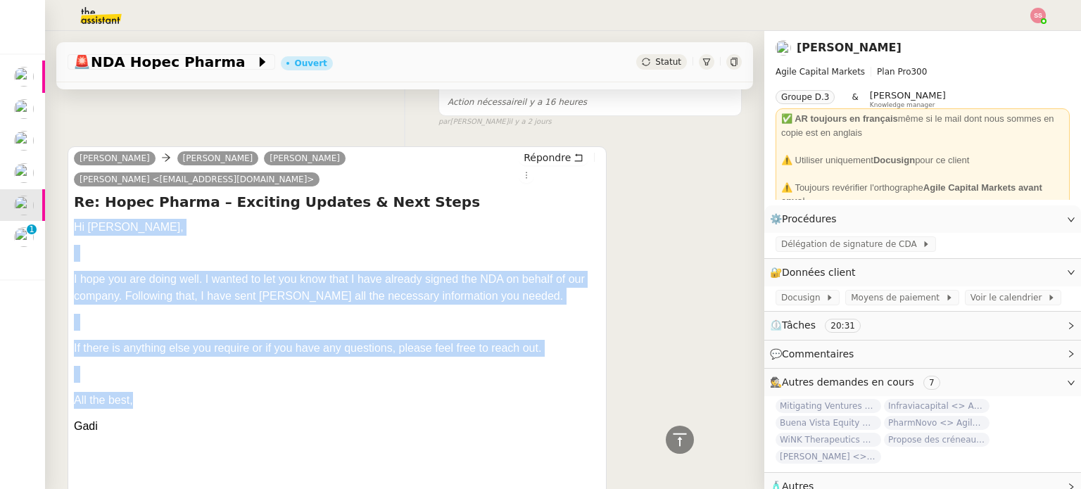
drag, startPoint x: 141, startPoint y: 382, endPoint x: 110, endPoint y: 267, distance: 119.0
drag, startPoint x: 115, startPoint y: 412, endPoint x: 73, endPoint y: 201, distance: 214.4
click at [535, 155] on span "Répondre" at bounding box center [546, 158] width 47 height 14
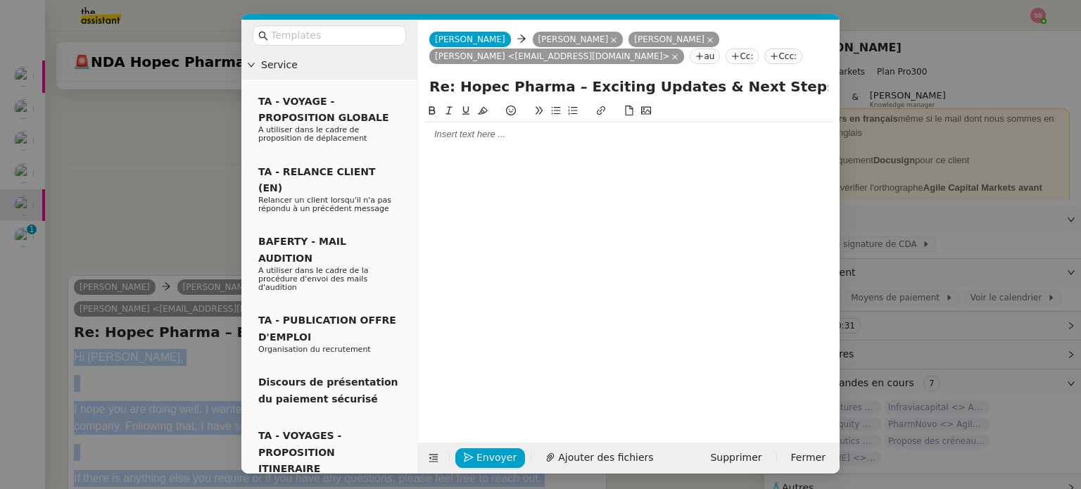
scroll to position [460, 0]
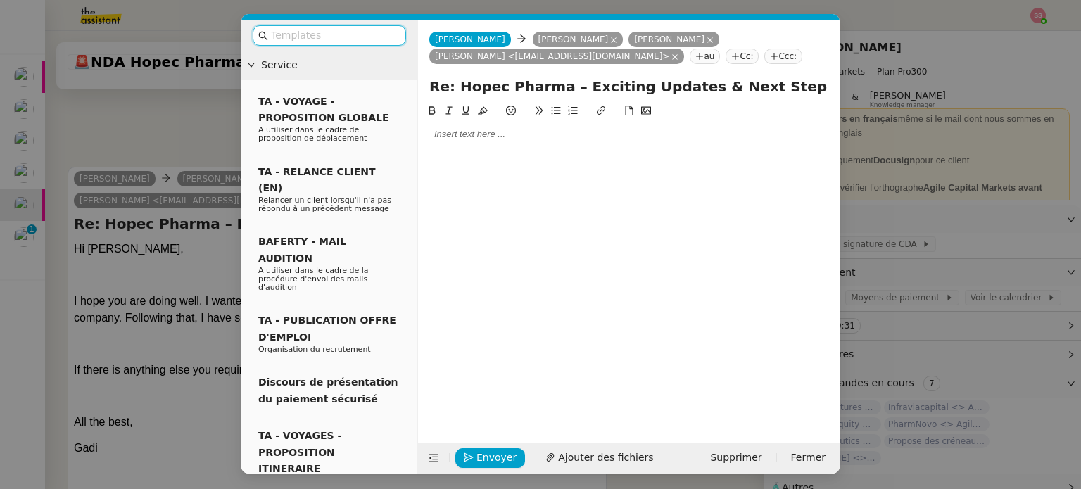
click at [457, 132] on div at bounding box center [628, 134] width 410 height 13
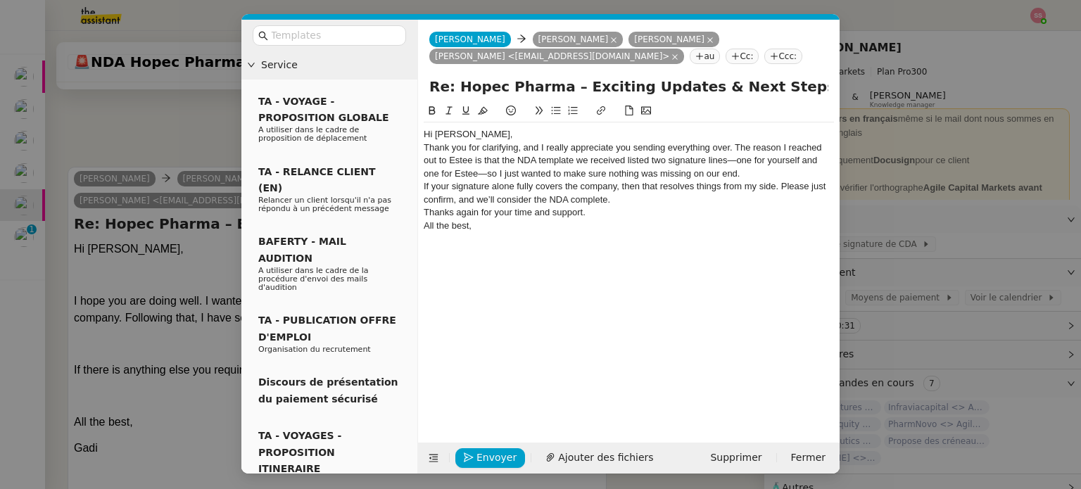
click at [503, 136] on div "Hi Gadi," at bounding box center [628, 134] width 410 height 13
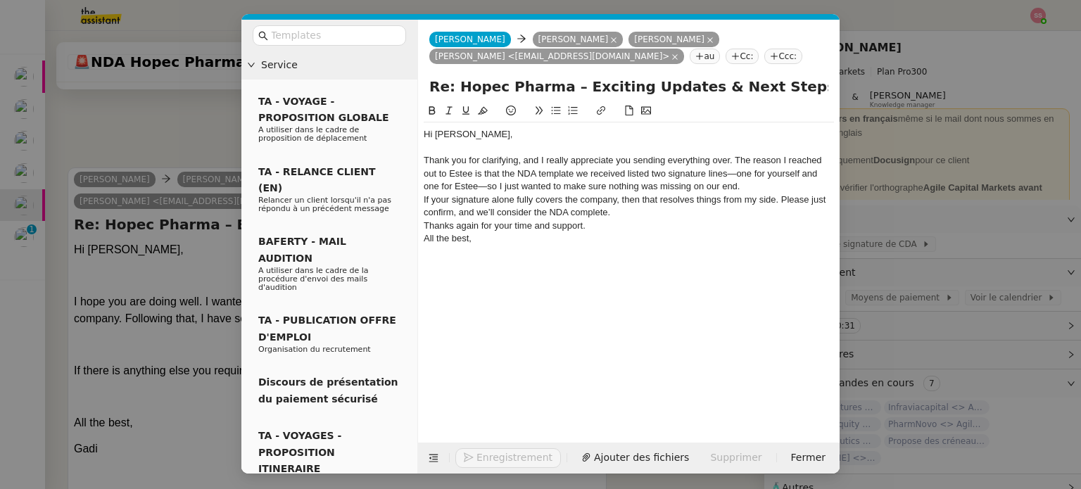
click at [745, 185] on div "Thank you for clarifying, and I really appreciate you sending everything over. …" at bounding box center [628, 173] width 410 height 39
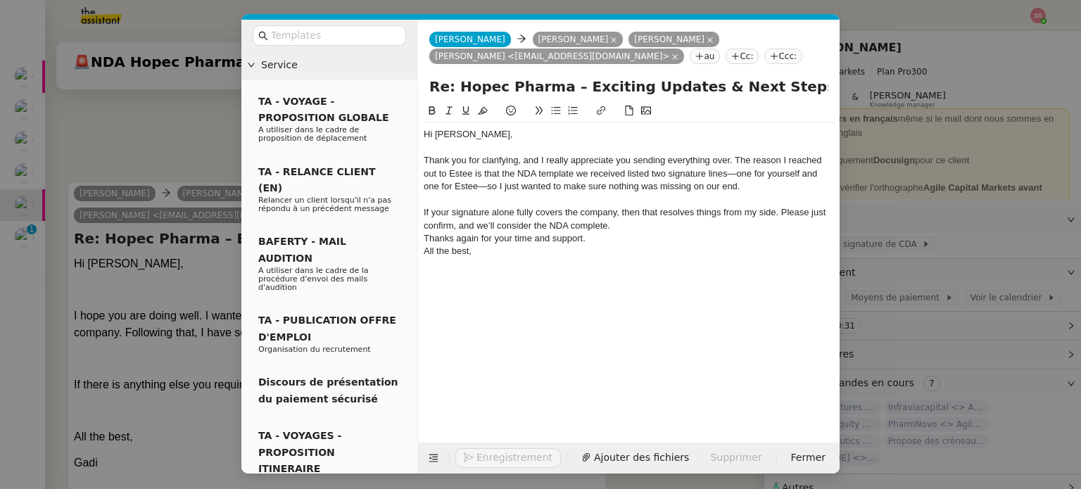
scroll to position [611, 0]
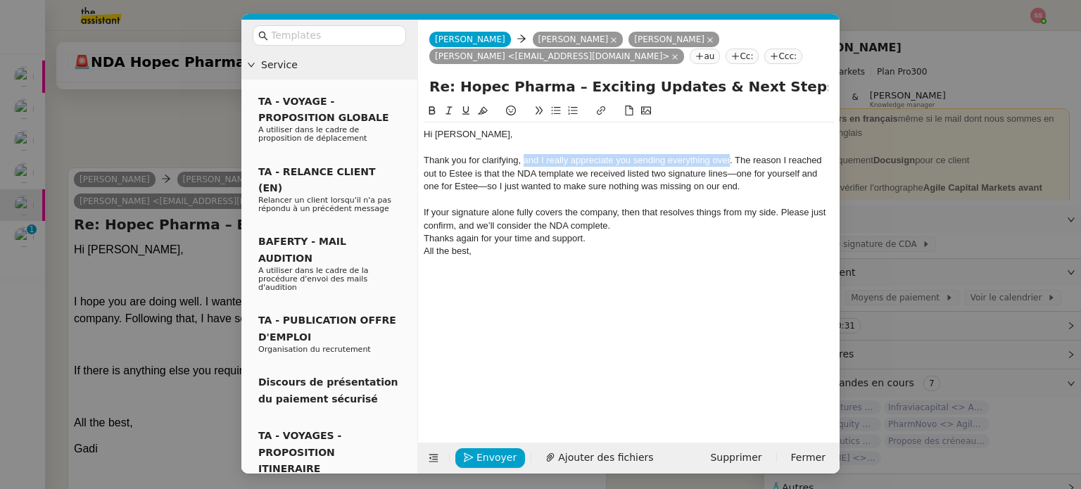
drag, startPoint x: 728, startPoint y: 162, endPoint x: 524, endPoint y: 162, distance: 204.0
click at [524, 162] on div "Thank you for clarifying, and I really appreciate you sending everything over. …" at bounding box center [628, 173] width 410 height 39
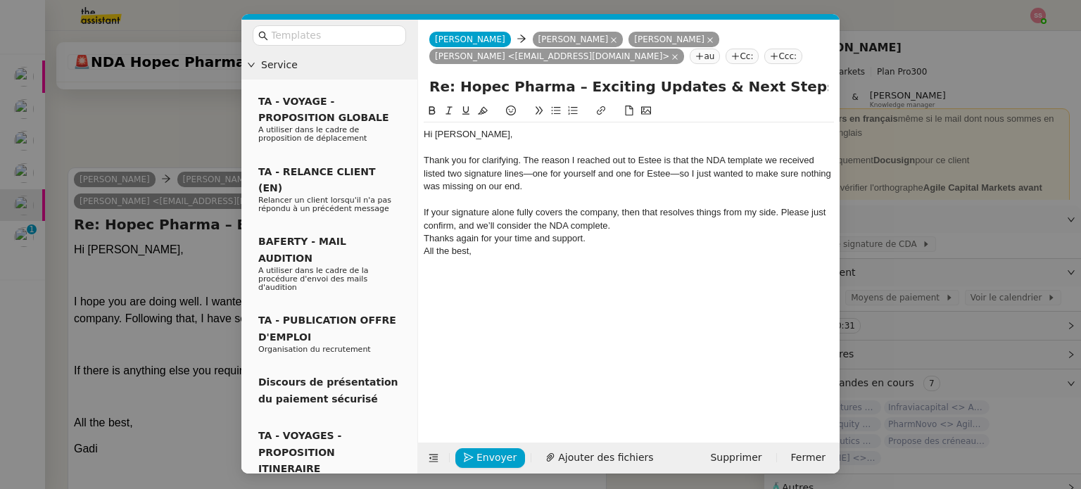
scroll to position [597, 0]
click at [602, 241] on div "Thanks again for your time and support." at bounding box center [628, 238] width 410 height 13
click at [636, 225] on div "If your signature alone fully covers the company, then that resolves things fro…" at bounding box center [628, 219] width 410 height 26
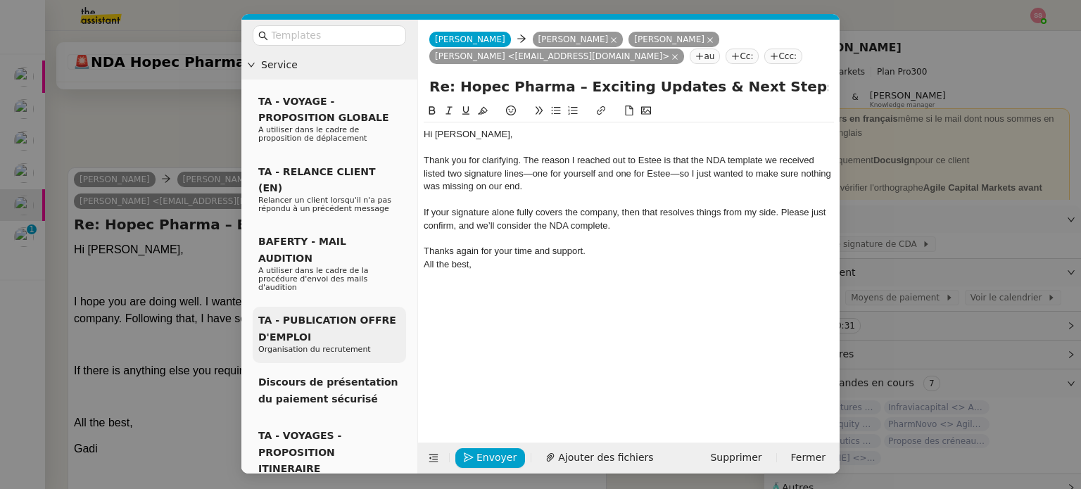
scroll to position [611, 0]
drag, startPoint x: 183, startPoint y: 228, endPoint x: 257, endPoint y: 200, distance: 79.7
click at [182, 228] on nz-modal-container "Service TA - VOYAGE - PROPOSITION GLOBALE A utiliser dans le cadre de propositi…" at bounding box center [540, 244] width 1081 height 489
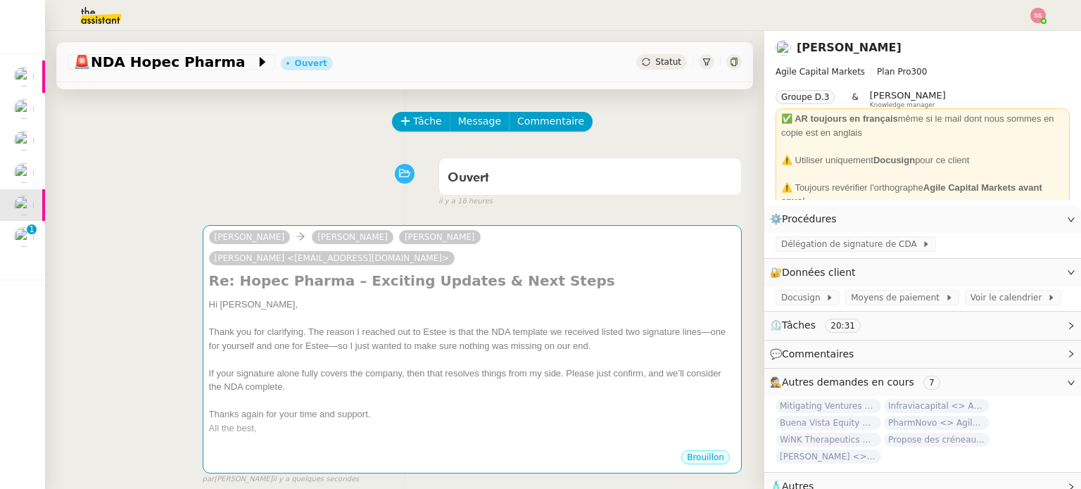
scroll to position [70, 0]
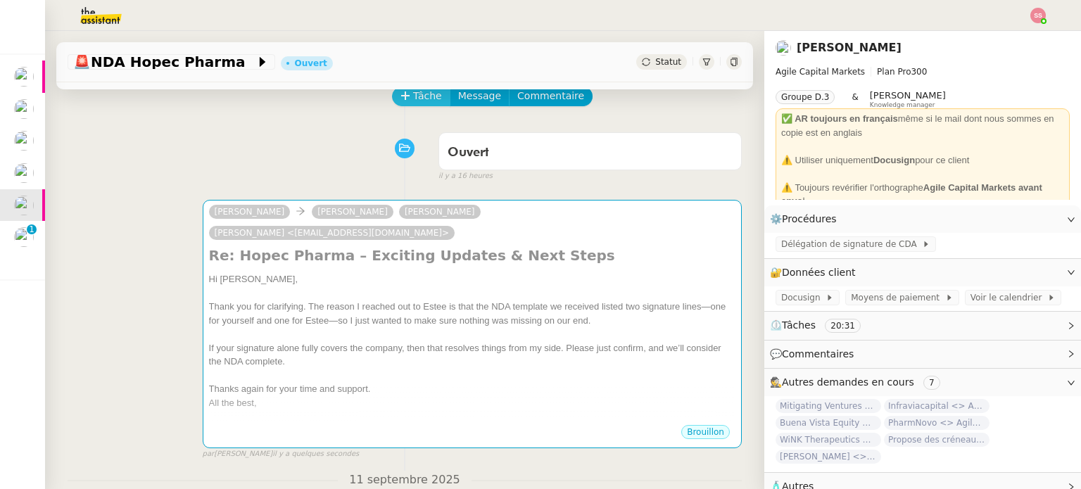
click at [413, 98] on span "Tâche" at bounding box center [427, 96] width 29 height 16
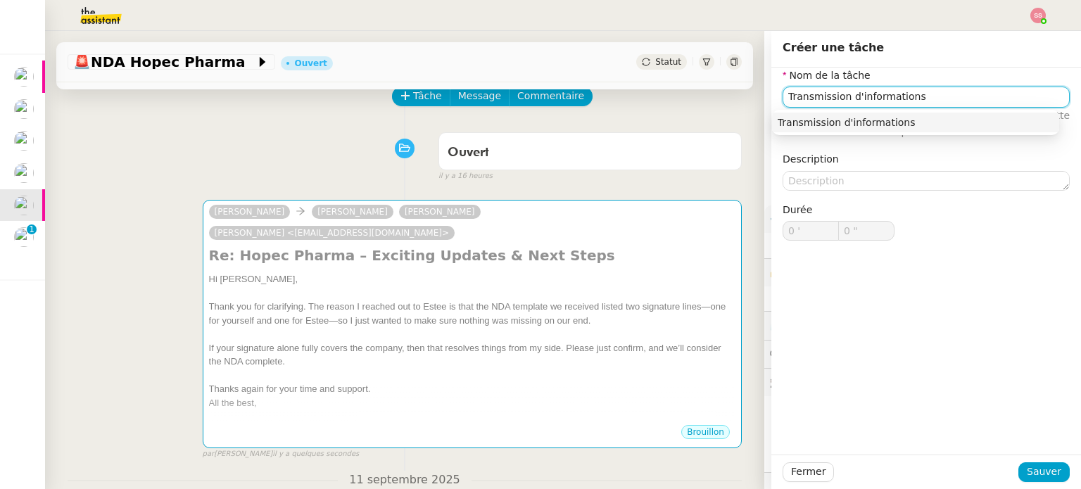
type input "Transmission d'informations"
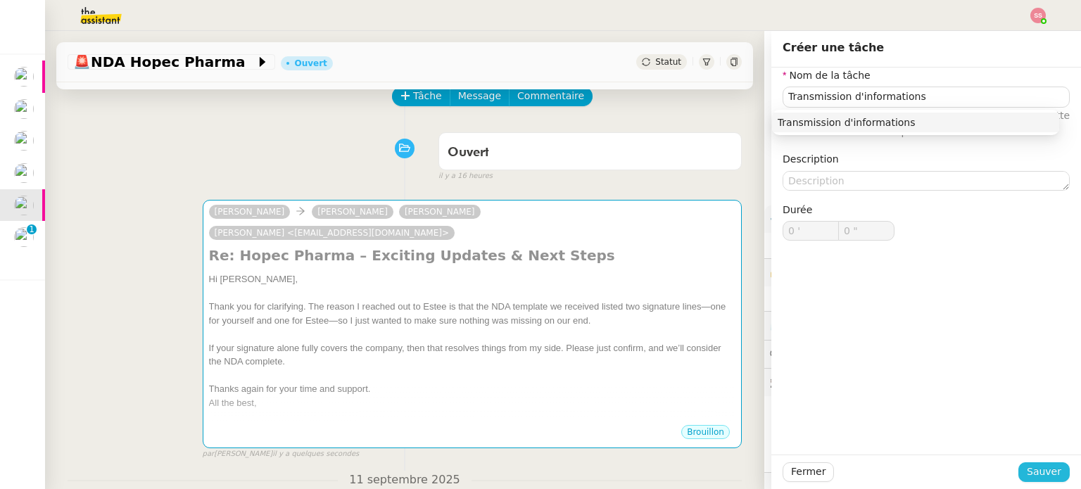
click at [1043, 472] on span "Sauver" at bounding box center [1043, 472] width 34 height 16
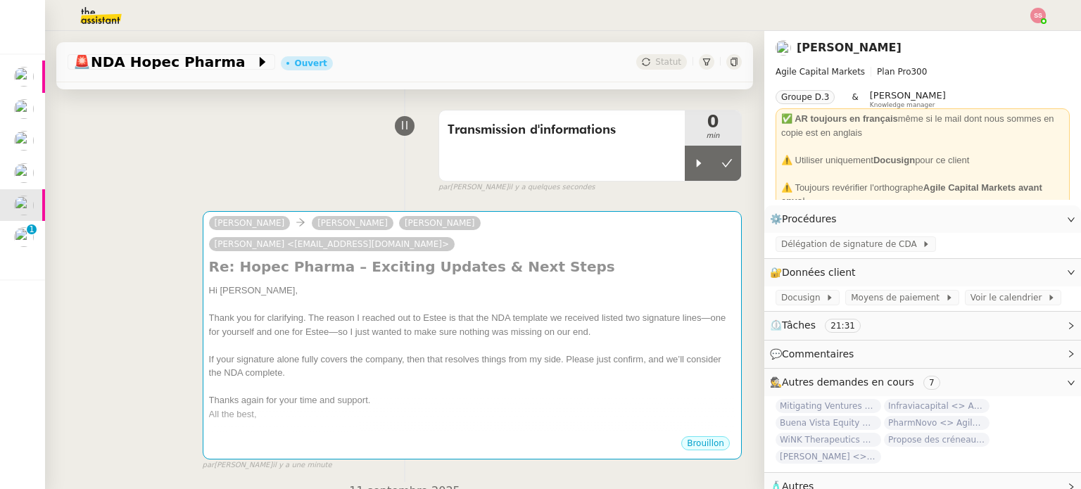
scroll to position [70, 0]
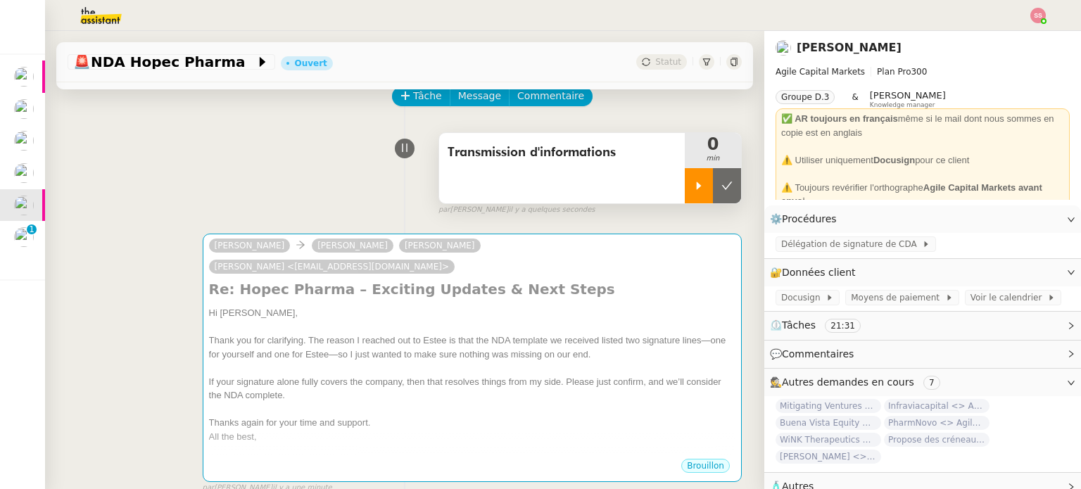
click at [684, 181] on div at bounding box center [698, 185] width 28 height 35
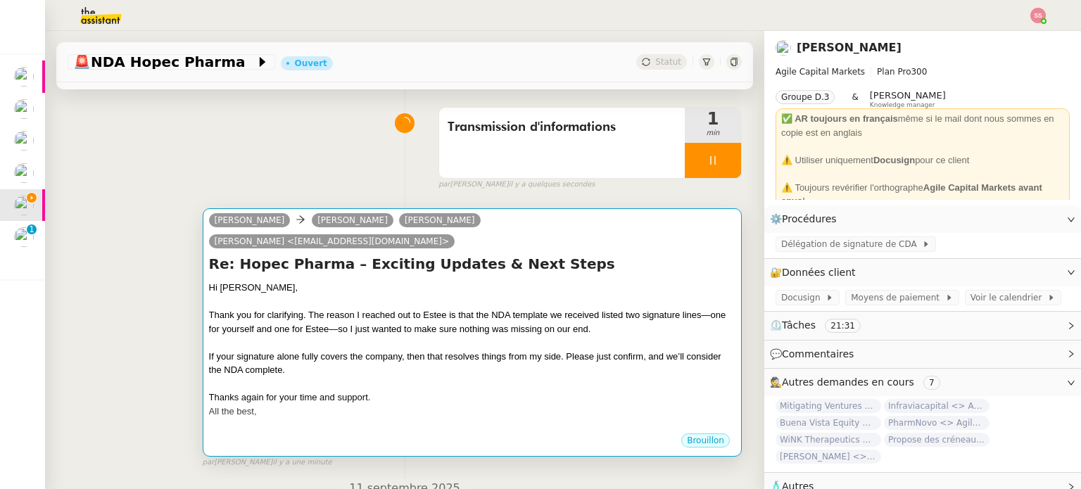
scroll to position [141, 0]
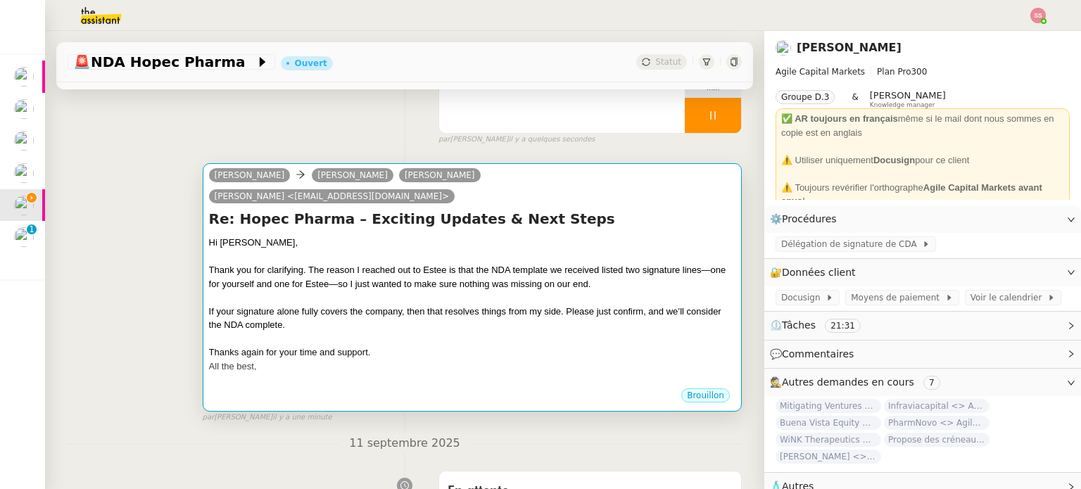
click at [590, 305] on div "If your signature alone fully covers the company, then that resolves things fro…" at bounding box center [472, 318] width 526 height 27
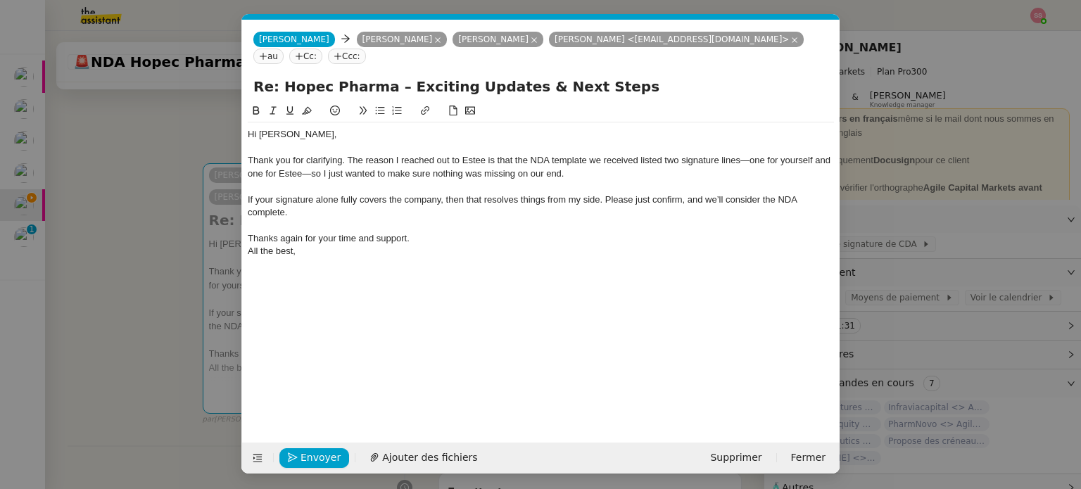
scroll to position [0, 30]
click at [218, 317] on nz-modal-container "Service TA - VOYAGE - PROPOSITION GLOBALE A utiliser dans le cadre de propositi…" at bounding box center [540, 244] width 1081 height 489
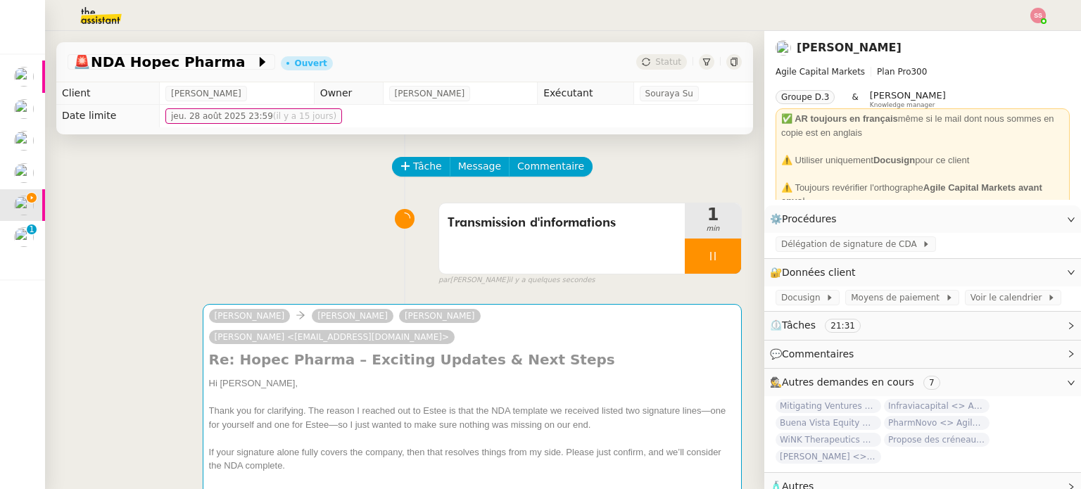
scroll to position [141, 0]
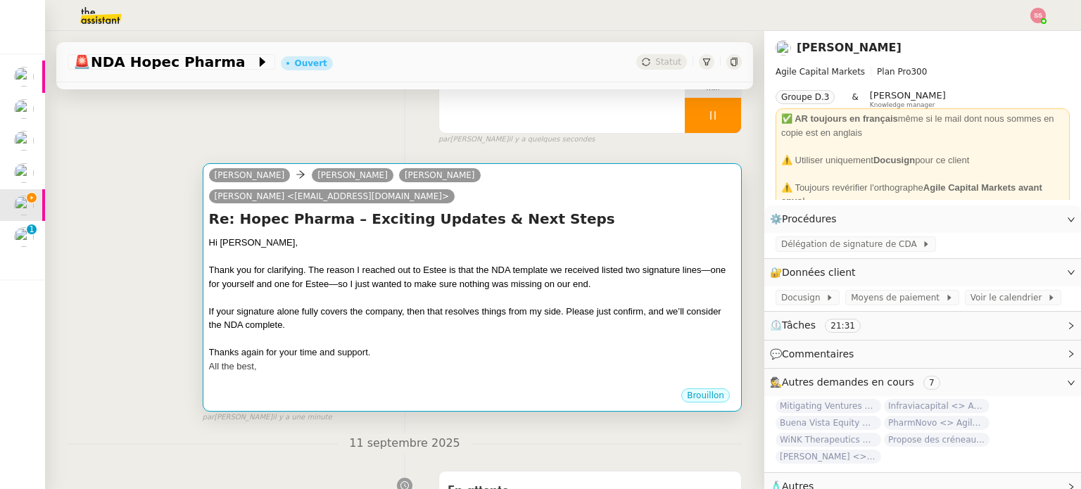
click at [577, 305] on div "If your signature alone fully covers the company, then that resolves things fro…" at bounding box center [472, 318] width 526 height 27
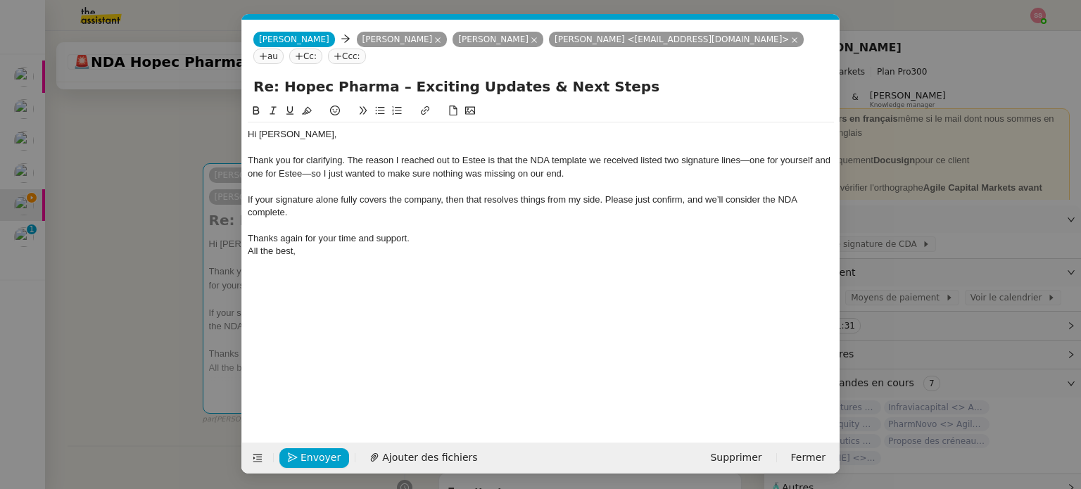
scroll to position [0, 30]
click at [445, 451] on span "Ajouter des fichiers" at bounding box center [429, 458] width 95 height 16
click at [329, 431] on link "NDA Hopec Pharma.pdf" at bounding box center [530, 434] width 556 height 16
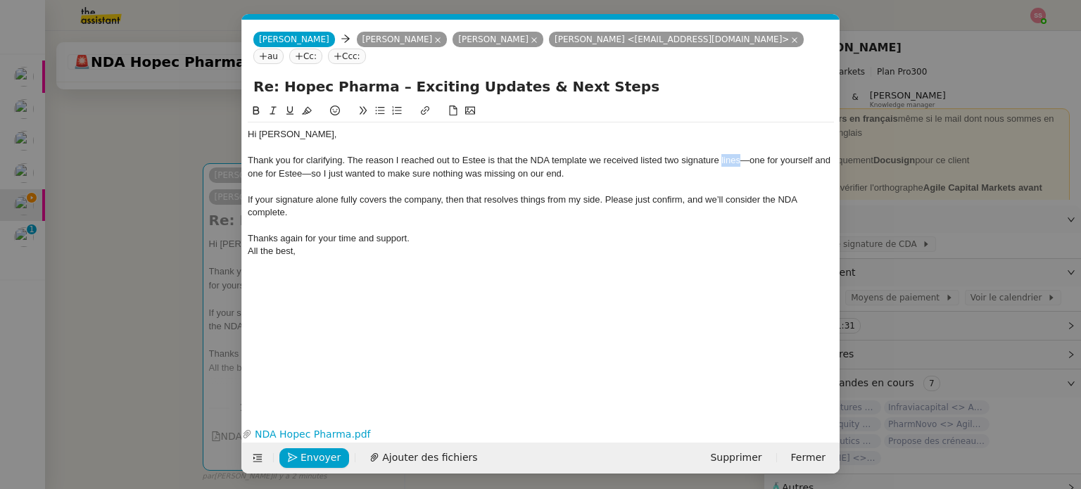
drag, startPoint x: 740, startPoint y: 142, endPoint x: 722, endPoint y: 141, distance: 18.3
click at [722, 154] on div "Thank you for clarifying. The reason I reached out to Estee is that the NDA tem…" at bounding box center [541, 167] width 586 height 26
click at [717, 154] on div "Thank you for clarifying. The reason I reached out to Estee is that the NDA tem…" at bounding box center [541, 167] width 586 height 26
click at [320, 457] on span "Envoyer" at bounding box center [320, 458] width 40 height 16
click at [320, 450] on span "Confirmer l'envoi" at bounding box center [342, 458] width 84 height 16
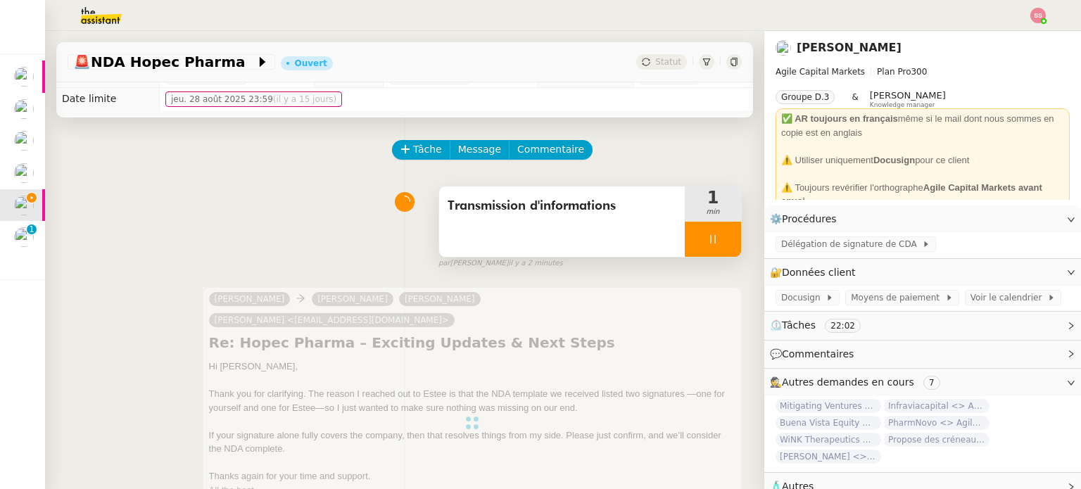
scroll to position [0, 0]
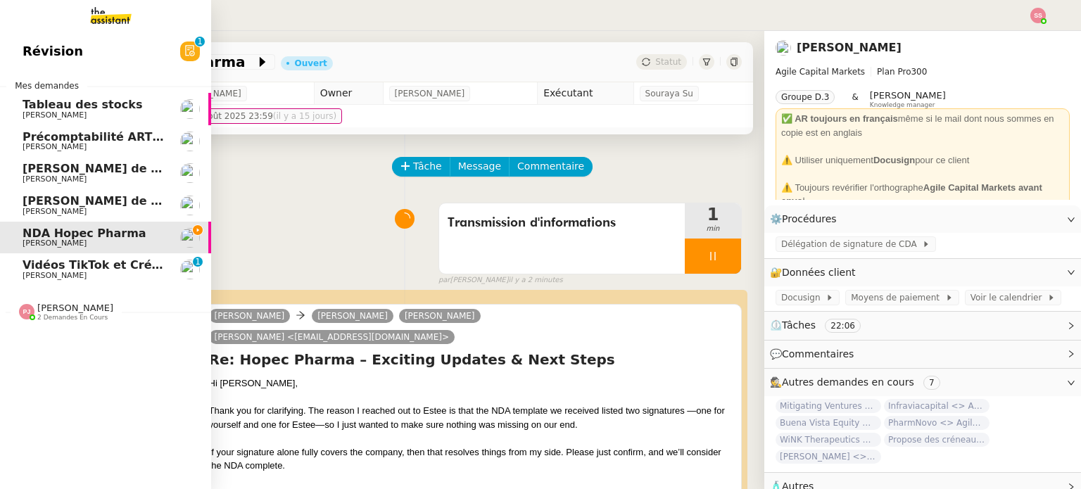
click at [107, 202] on span "[PERSON_NAME] de suivi [PERSON_NAME]" at bounding box center [156, 200] width 267 height 13
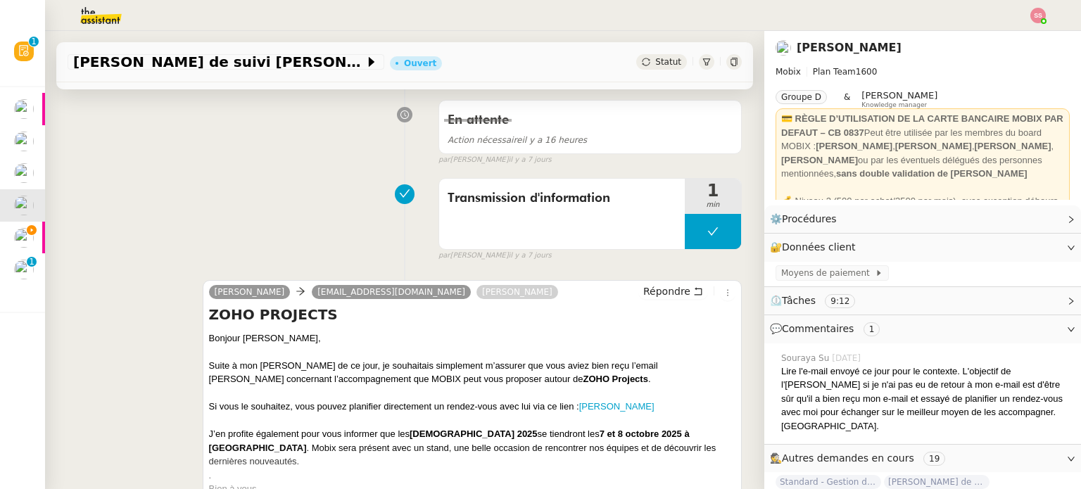
scroll to position [422, 0]
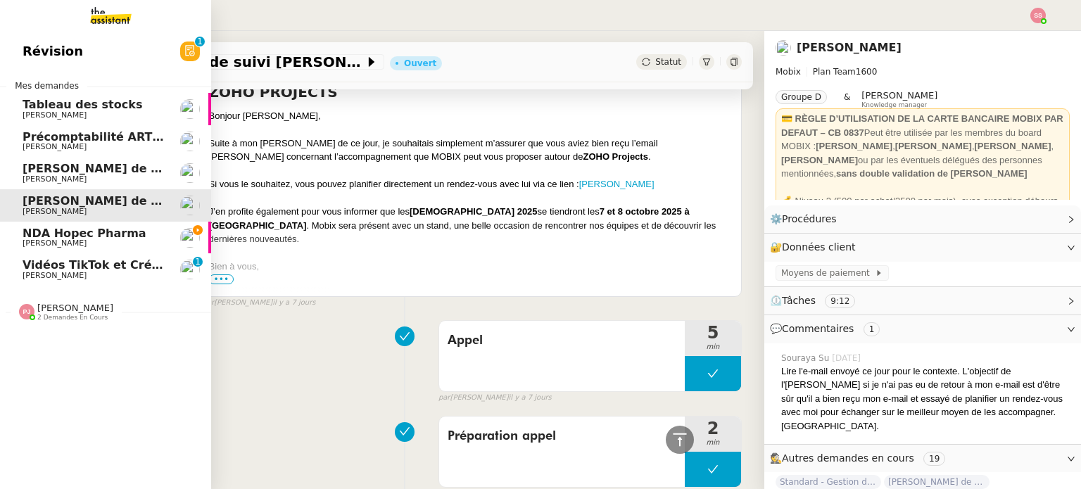
click at [109, 158] on link "Appel de Suivi - Weigerding / Geoffray Lesage Florian Parant" at bounding box center [105, 173] width 211 height 32
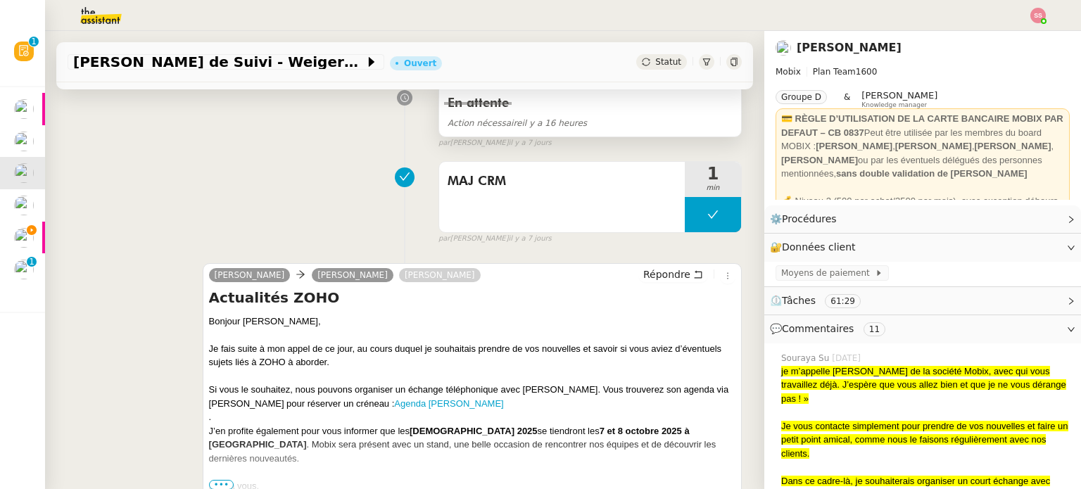
scroll to position [305, 0]
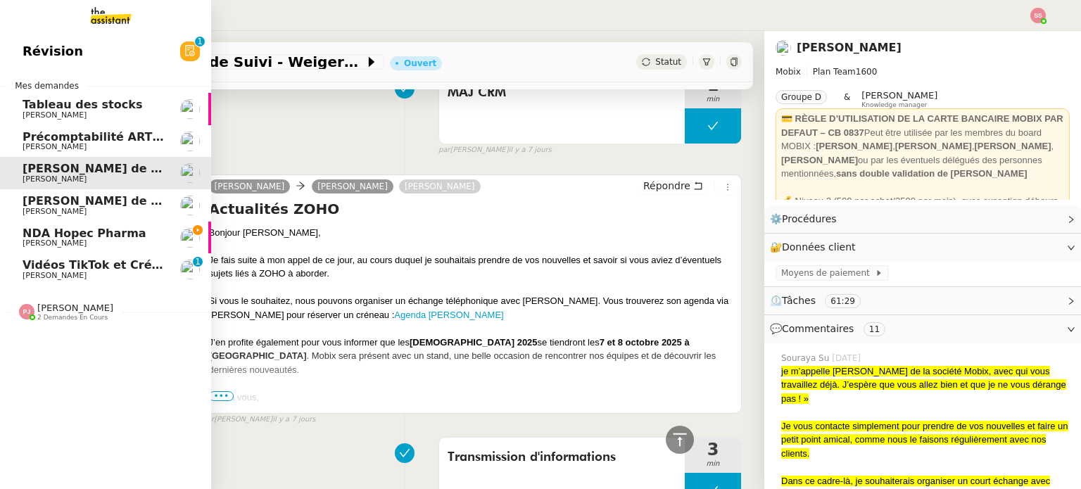
click at [77, 312] on span "[PERSON_NAME]" at bounding box center [75, 307] width 76 height 11
click at [84, 234] on span "NDA Hopec Pharma" at bounding box center [85, 233] width 124 height 13
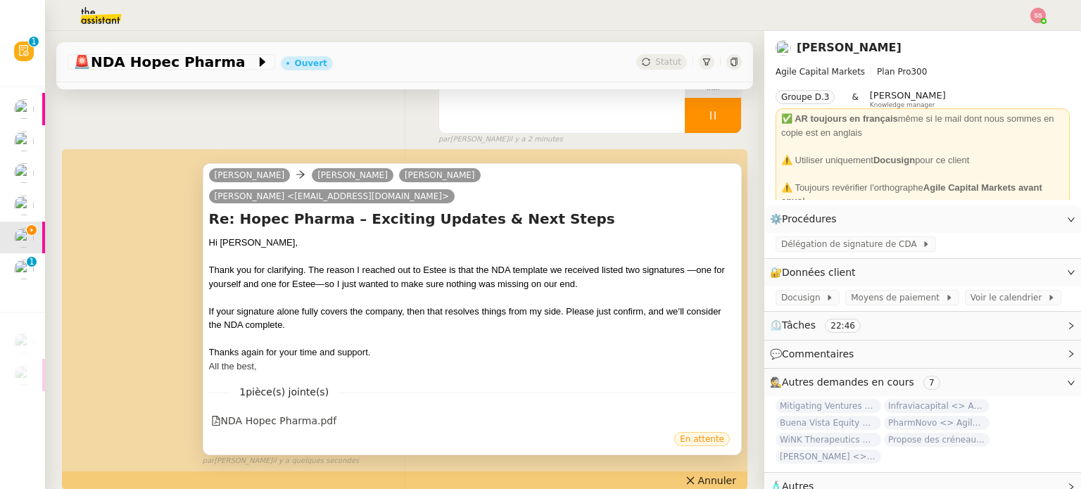
scroll to position [70, 0]
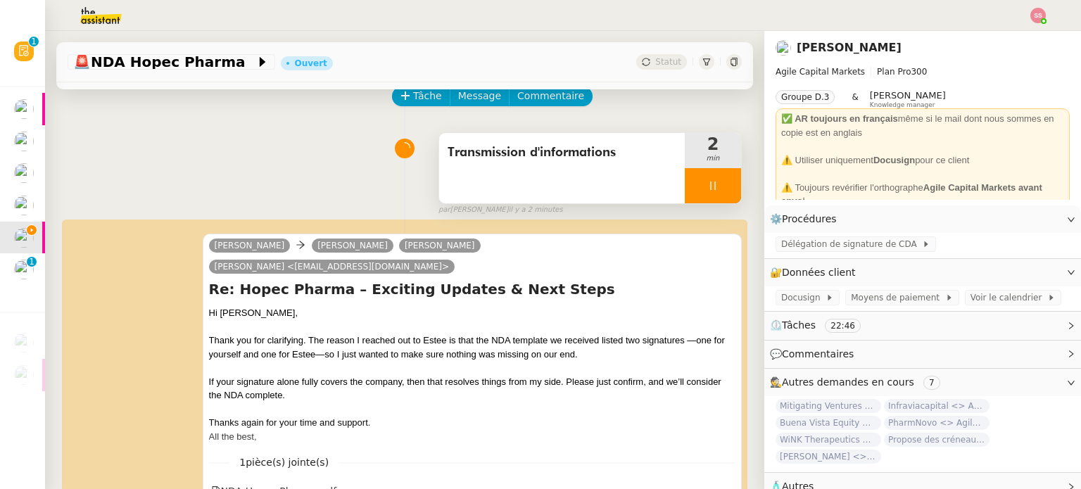
click at [712, 183] on div at bounding box center [712, 185] width 56 height 35
click at [721, 183] on icon at bounding box center [726, 185] width 11 height 11
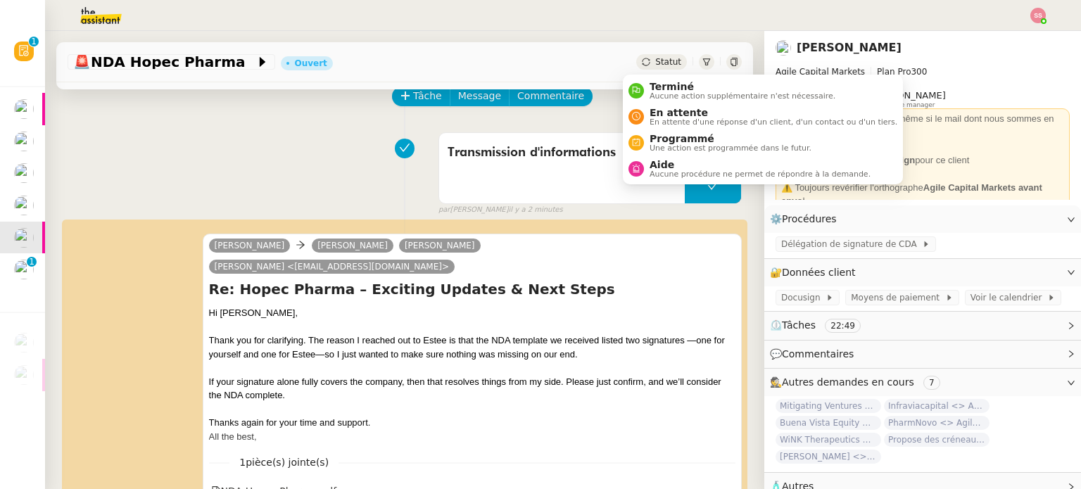
click at [656, 60] on span "Statut" at bounding box center [668, 62] width 26 height 10
click at [665, 109] on span "En attente" at bounding box center [773, 112] width 248 height 11
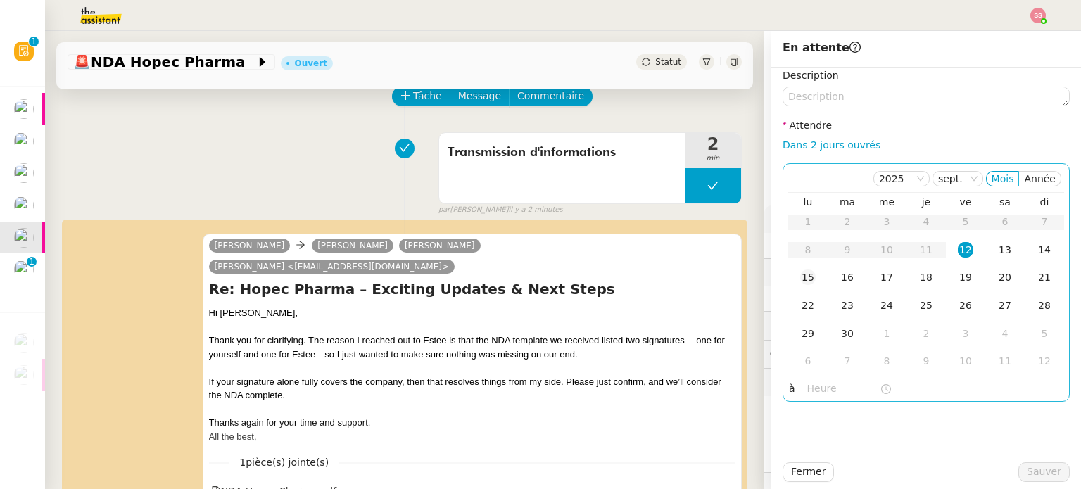
click at [800, 280] on div "15" at bounding box center [807, 276] width 15 height 15
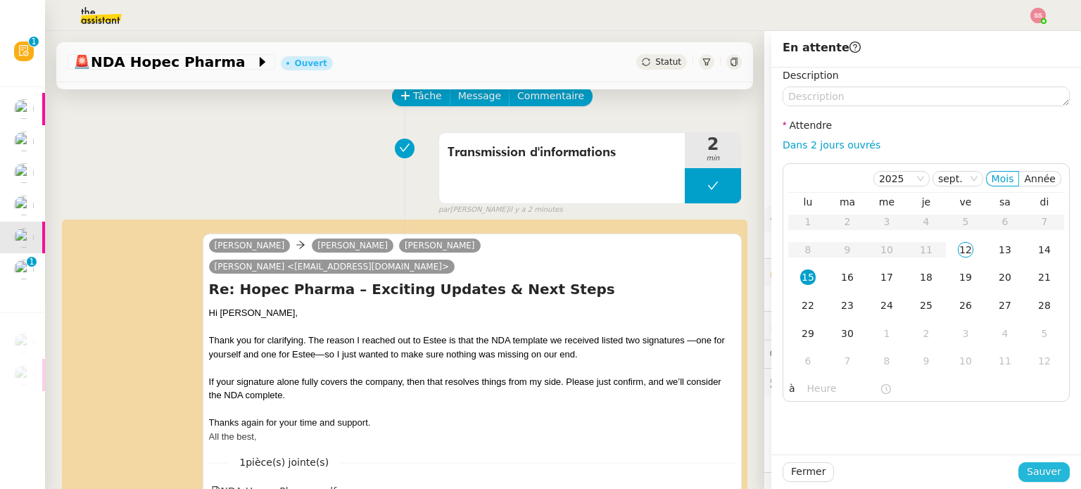
click at [1051, 469] on button "Sauver" at bounding box center [1043, 472] width 51 height 20
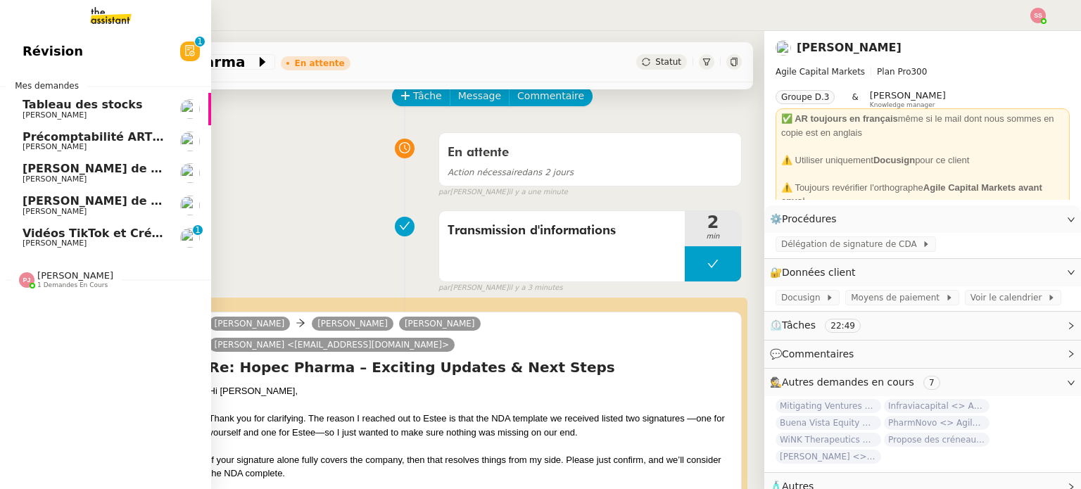
drag, startPoint x: 37, startPoint y: 179, endPoint x: 665, endPoint y: 103, distance: 632.0
click at [37, 179] on span "[PERSON_NAME]" at bounding box center [55, 178] width 64 height 9
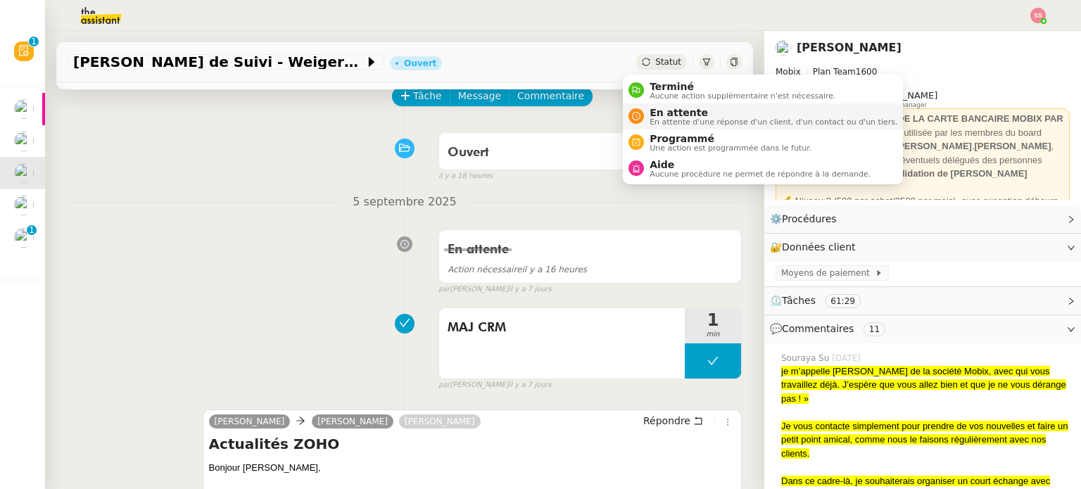
click at [671, 118] on span "En attente d'une réponse d'un client, d'un contact ou d'un tiers." at bounding box center [773, 122] width 248 height 8
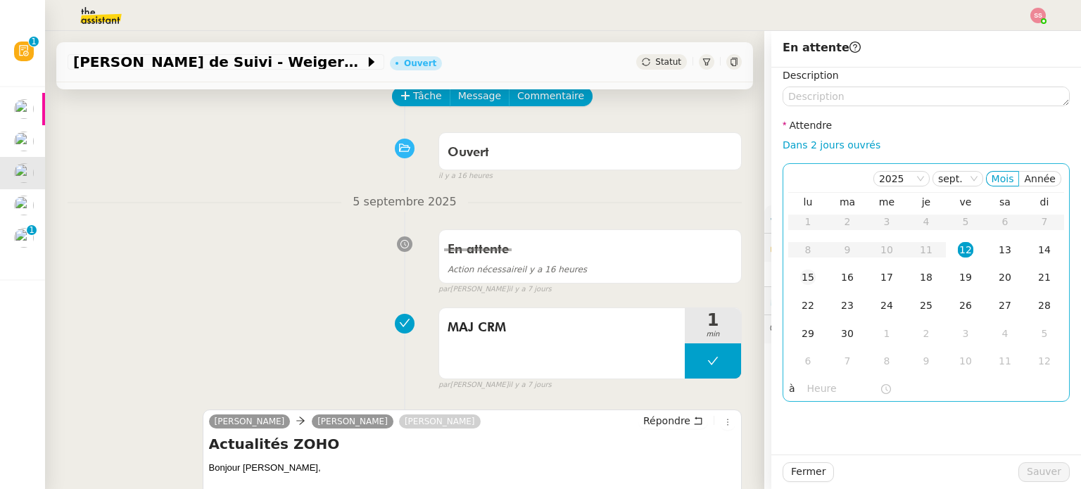
click at [800, 279] on div "15" at bounding box center [807, 276] width 15 height 15
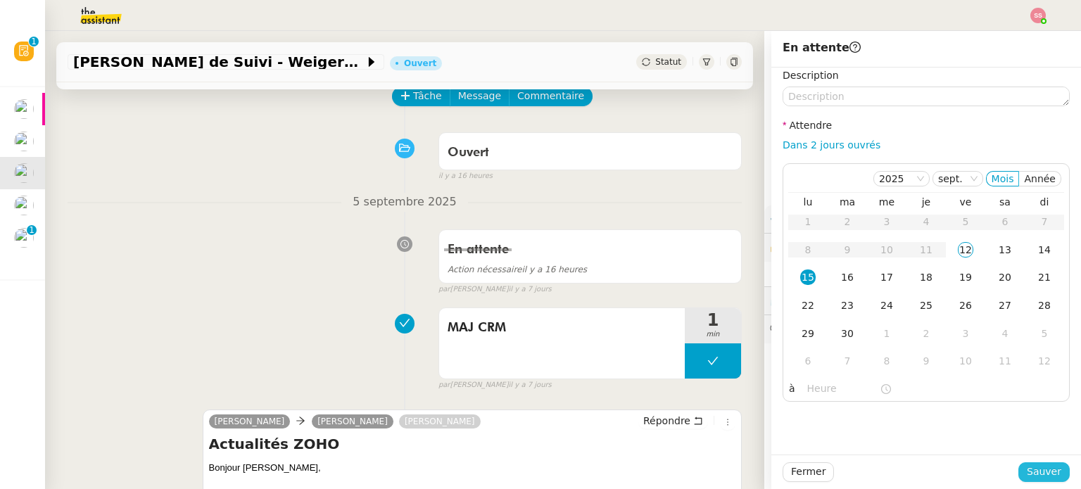
drag, startPoint x: 1035, startPoint y: 475, endPoint x: 431, endPoint y: 307, distance: 627.0
click at [1034, 474] on span "Sauver" at bounding box center [1043, 472] width 34 height 16
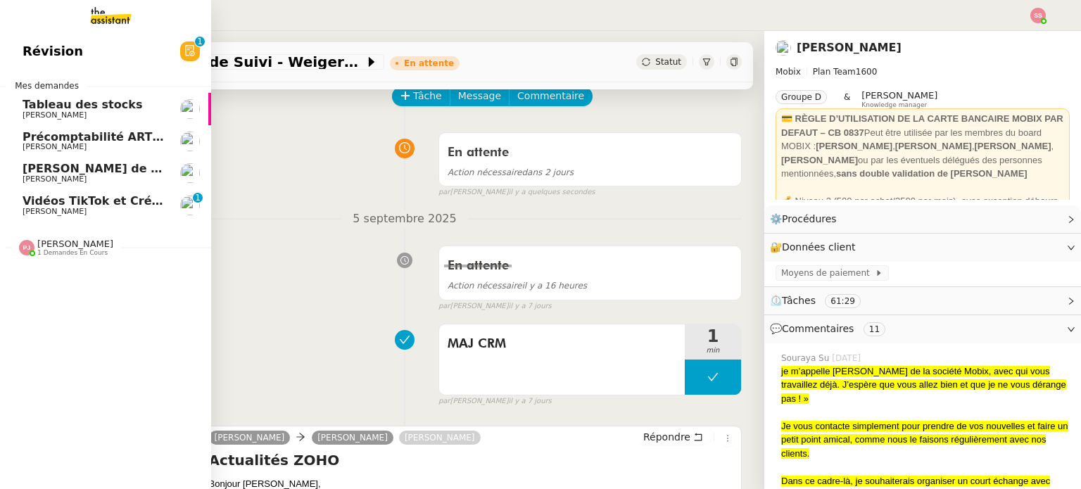
click at [79, 182] on span "[PERSON_NAME]" at bounding box center [94, 179] width 142 height 8
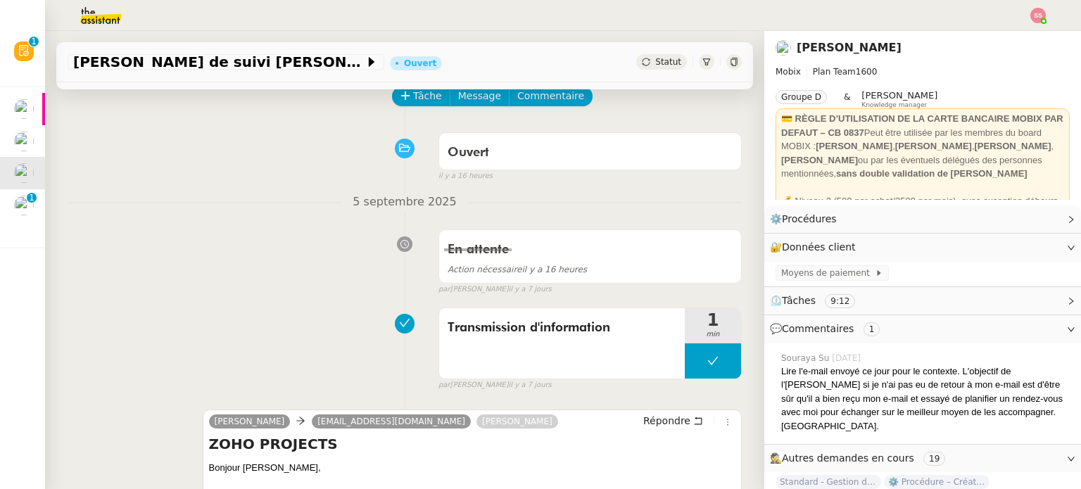
click at [655, 64] on span "Statut" at bounding box center [668, 62] width 26 height 10
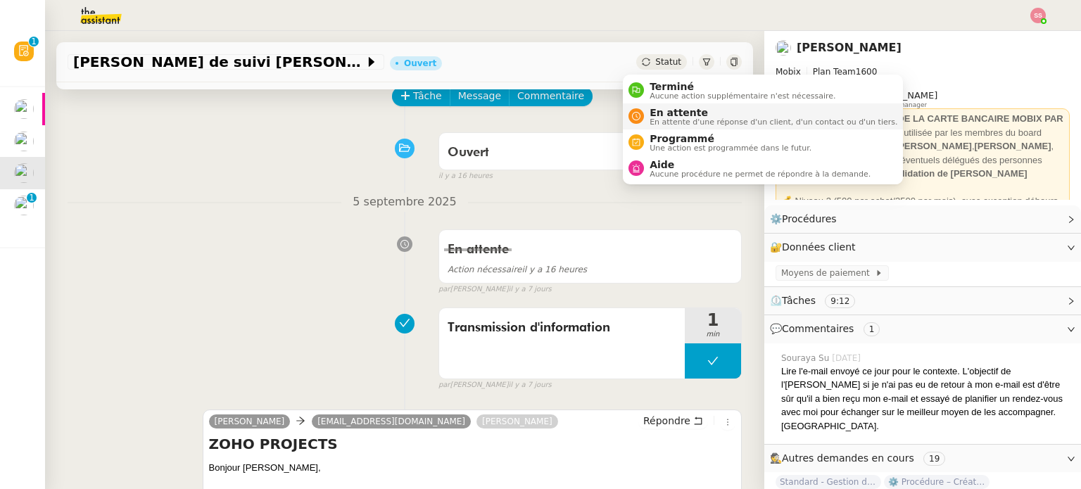
click at [673, 120] on span "En attente d'une réponse d'un client, d'un contact ou d'un tiers." at bounding box center [773, 122] width 248 height 8
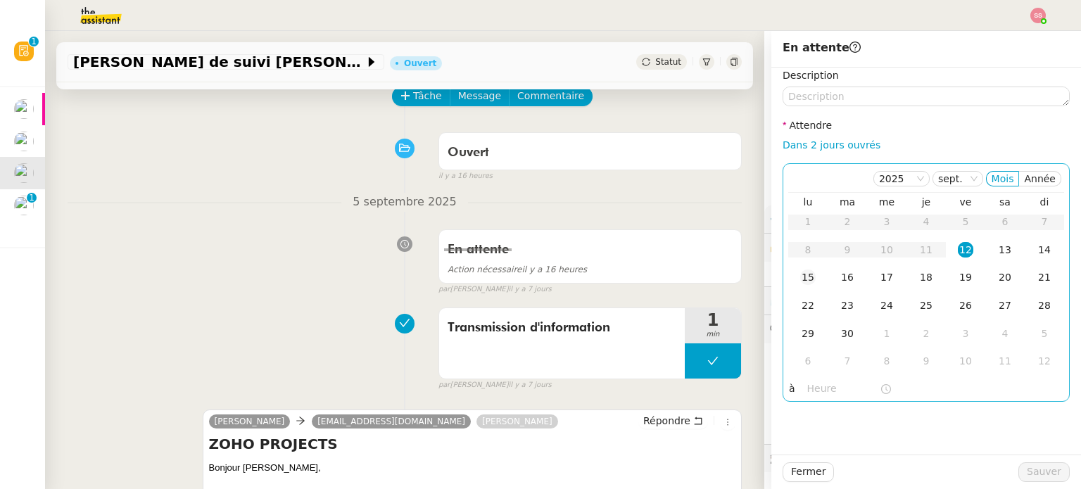
click at [802, 278] on div "15" at bounding box center [807, 276] width 15 height 15
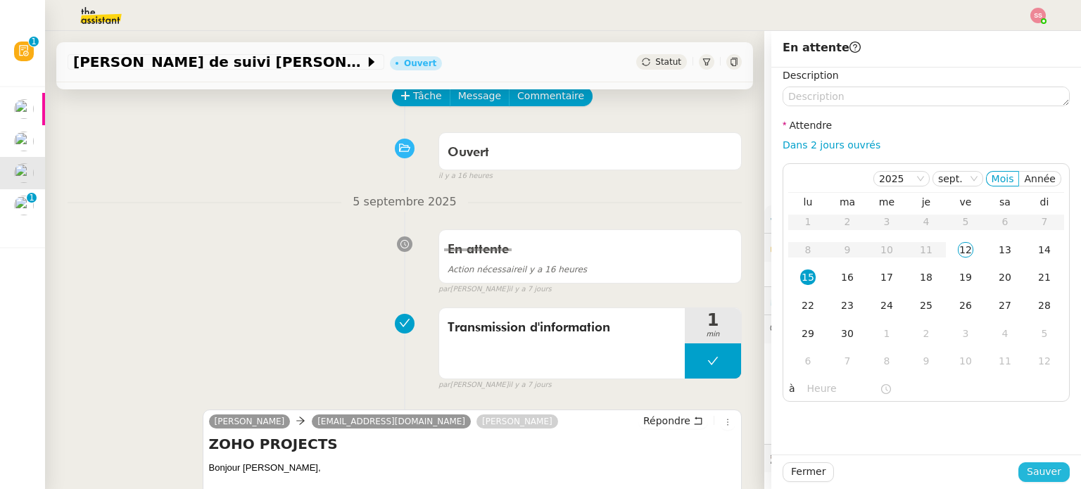
click at [1026, 465] on span "Sauver" at bounding box center [1043, 472] width 34 height 16
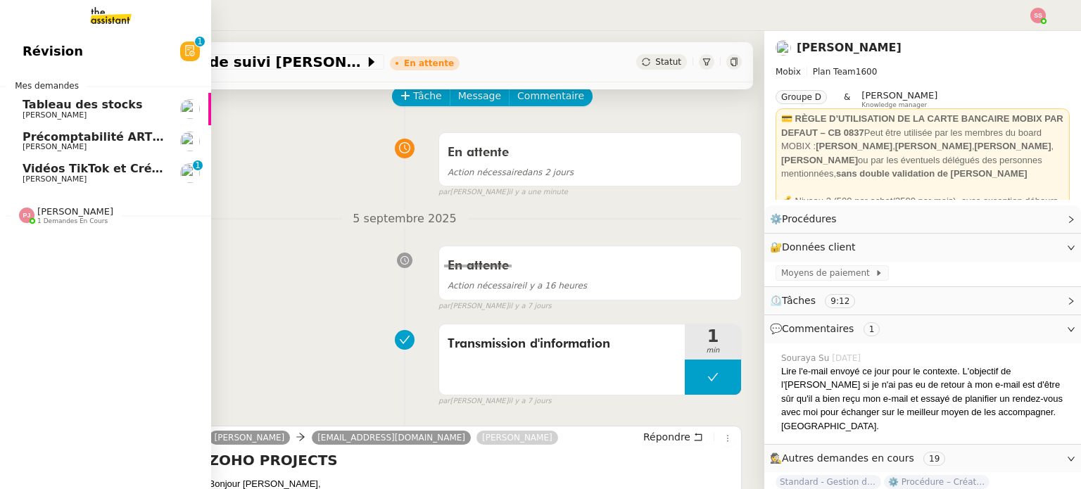
click at [39, 163] on span "Vidéos TikTok et Créatives META - septembre 2025" at bounding box center [184, 168] width 322 height 13
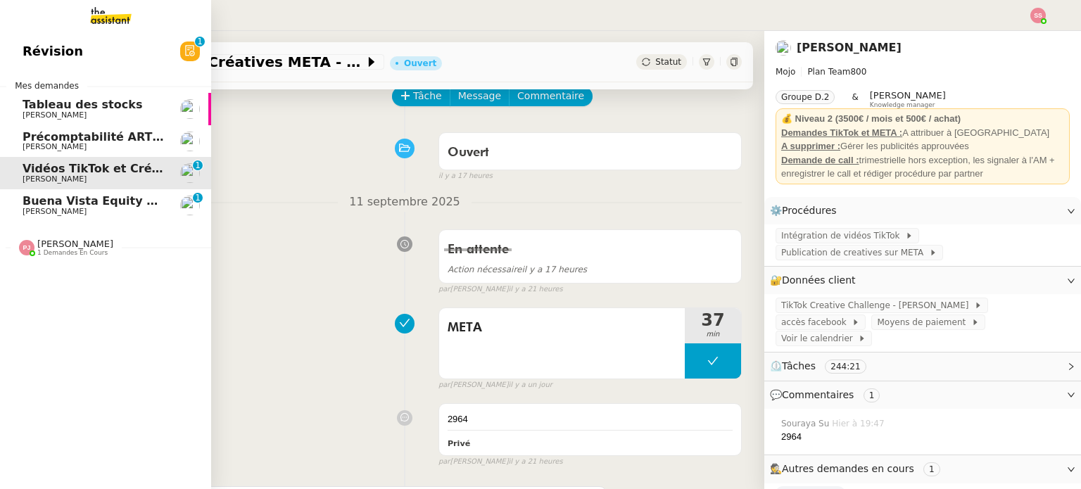
click at [23, 199] on span "Buena Vista Equity <> Agile Capital Markets" at bounding box center [164, 200] width 283 height 13
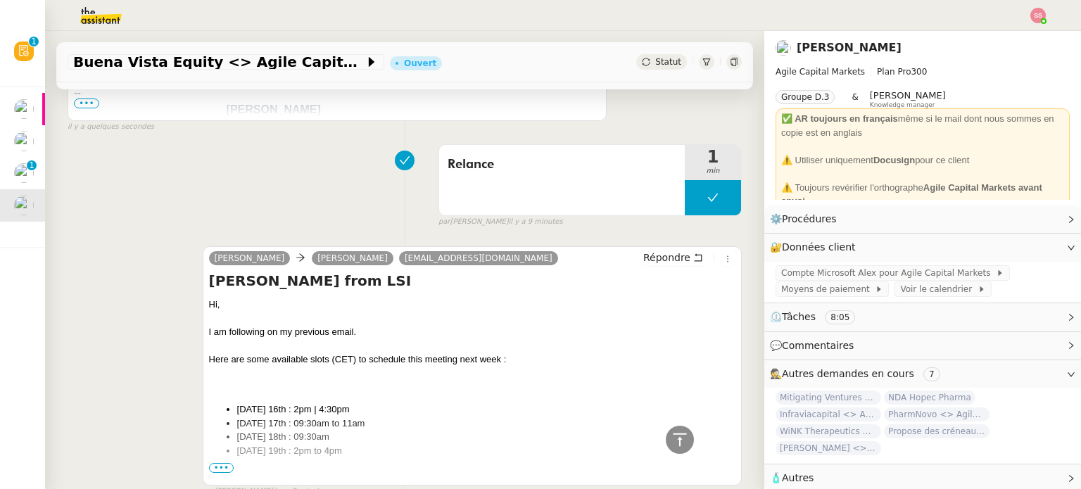
scroll to position [633, 0]
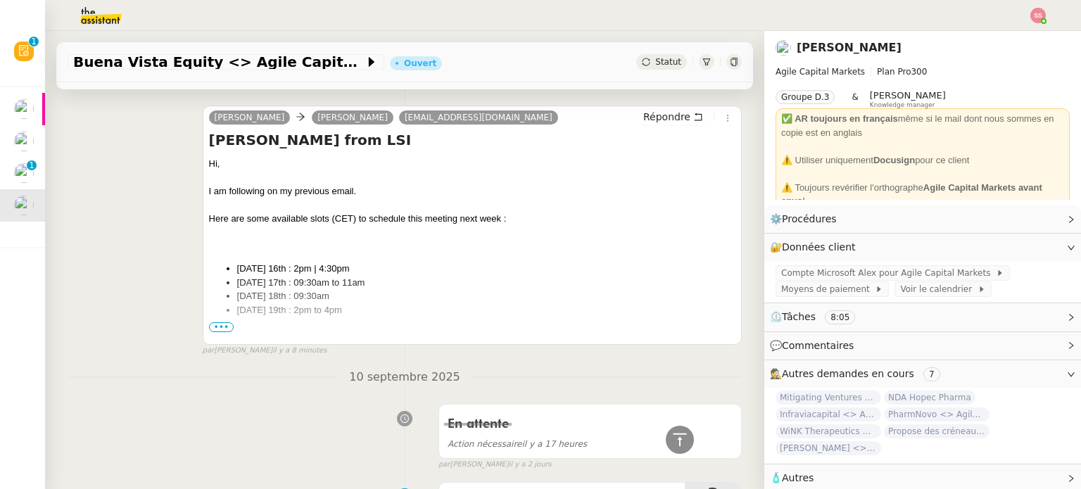
click at [219, 323] on span "•••" at bounding box center [221, 327] width 25 height 10
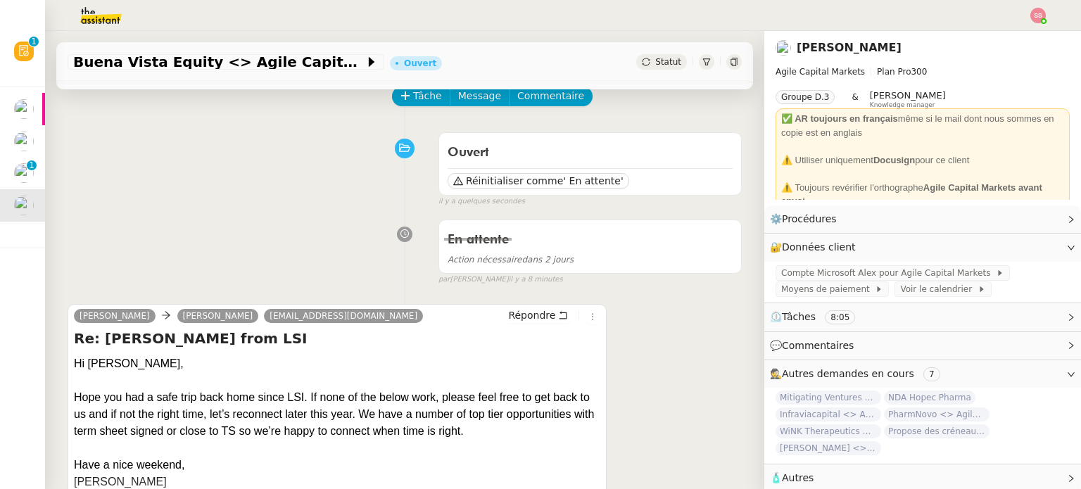
scroll to position [0, 0]
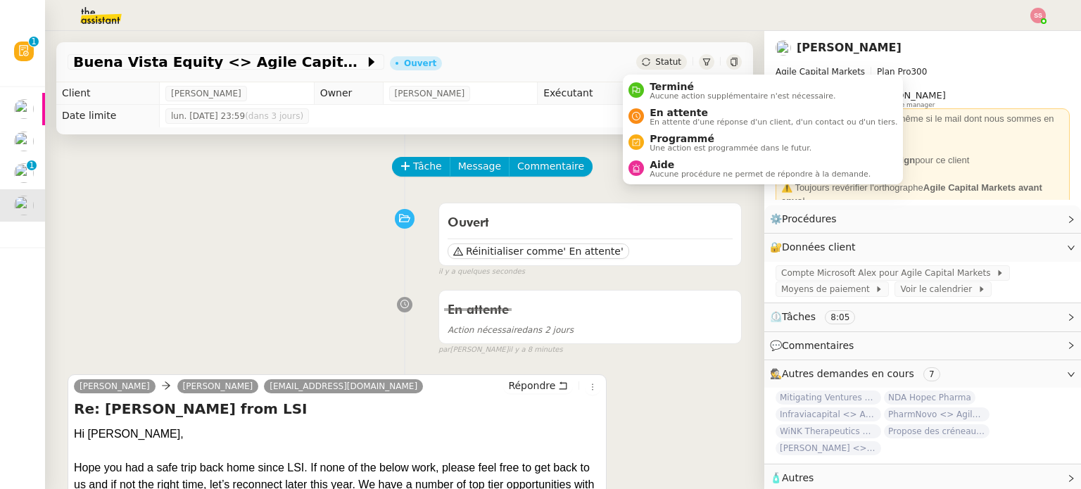
click at [655, 58] on span "Statut" at bounding box center [668, 62] width 26 height 10
click at [653, 107] on span "En attente" at bounding box center [773, 112] width 248 height 11
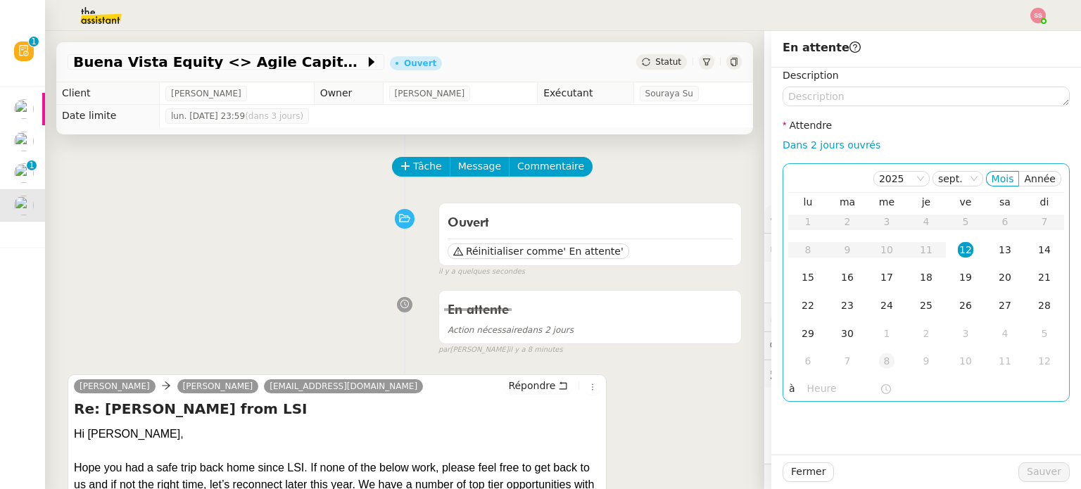
drag, startPoint x: 799, startPoint y: 274, endPoint x: 893, endPoint y: 363, distance: 129.4
click at [800, 275] on div "15" at bounding box center [807, 276] width 15 height 15
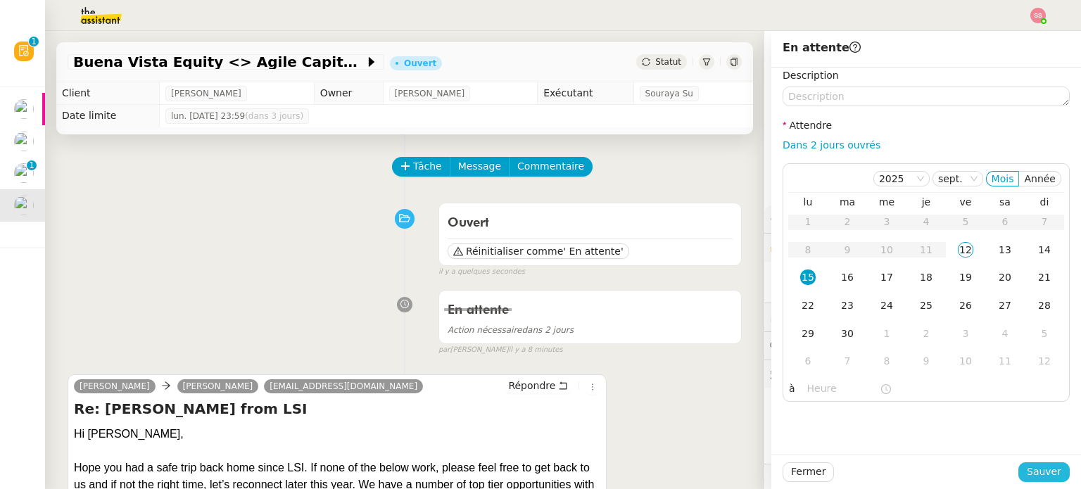
click at [1028, 466] on span "Sauver" at bounding box center [1043, 472] width 34 height 16
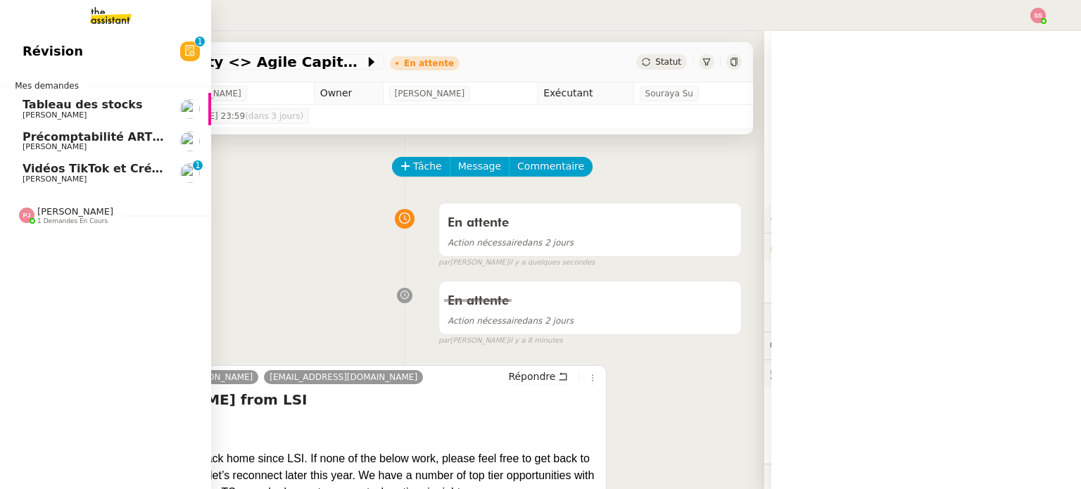
drag, startPoint x: 59, startPoint y: 167, endPoint x: 146, endPoint y: 165, distance: 86.5
click at [59, 167] on span "Vidéos TikTok et Créatives META - septembre 2025" at bounding box center [184, 168] width 322 height 13
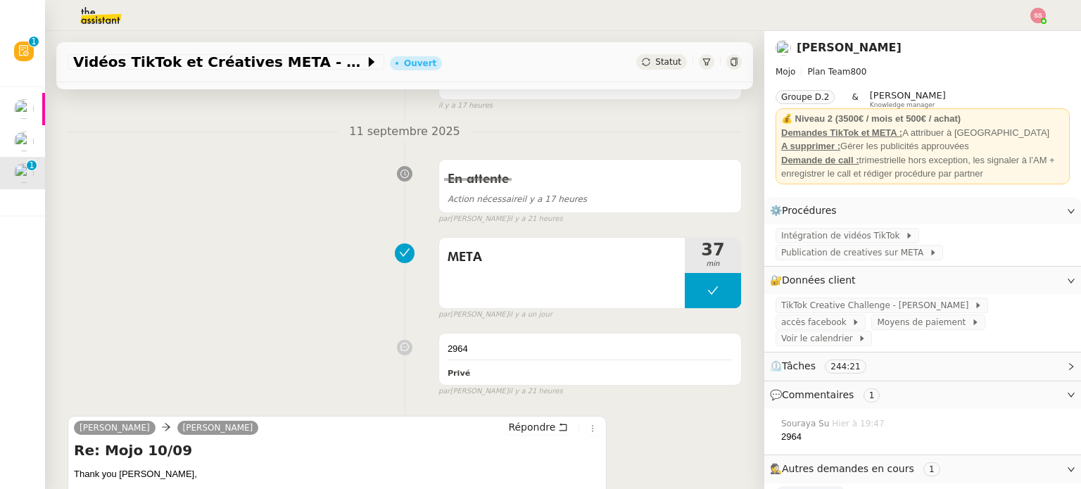
scroll to position [70, 0]
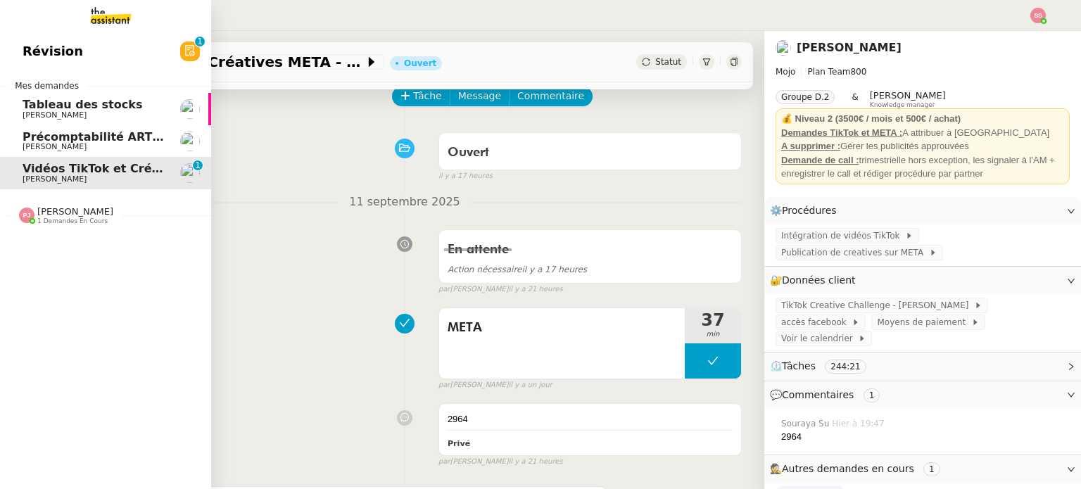
click at [57, 49] on span "Révision" at bounding box center [53, 51] width 60 height 21
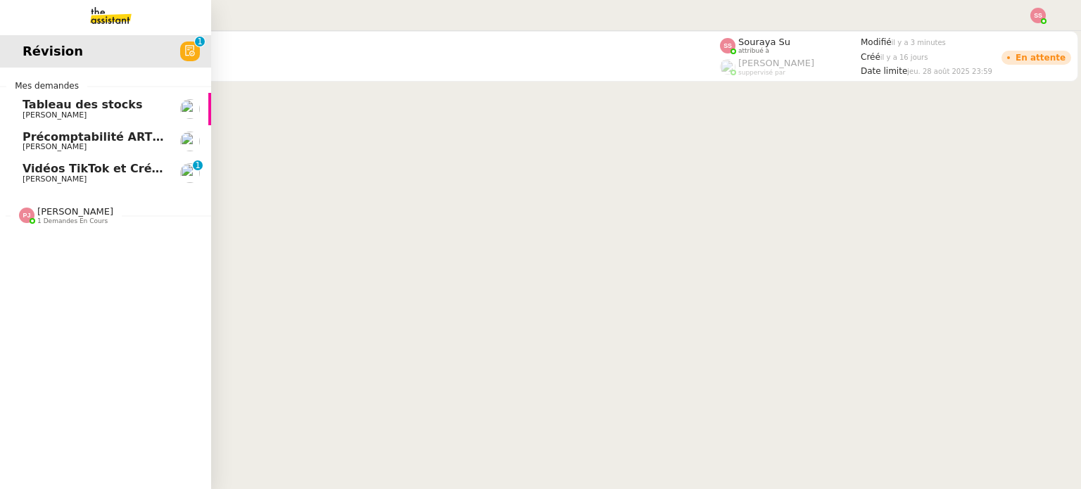
click at [59, 177] on span "[PERSON_NAME]" at bounding box center [55, 178] width 64 height 9
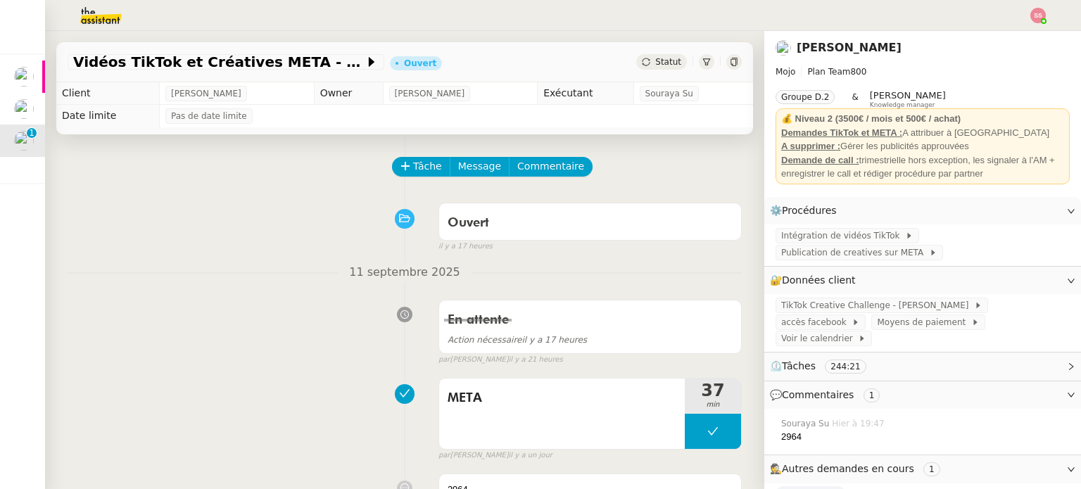
click at [1035, 19] on img at bounding box center [1037, 15] width 15 height 15
click at [1024, 36] on li "Suivi" at bounding box center [999, 40] width 91 height 20
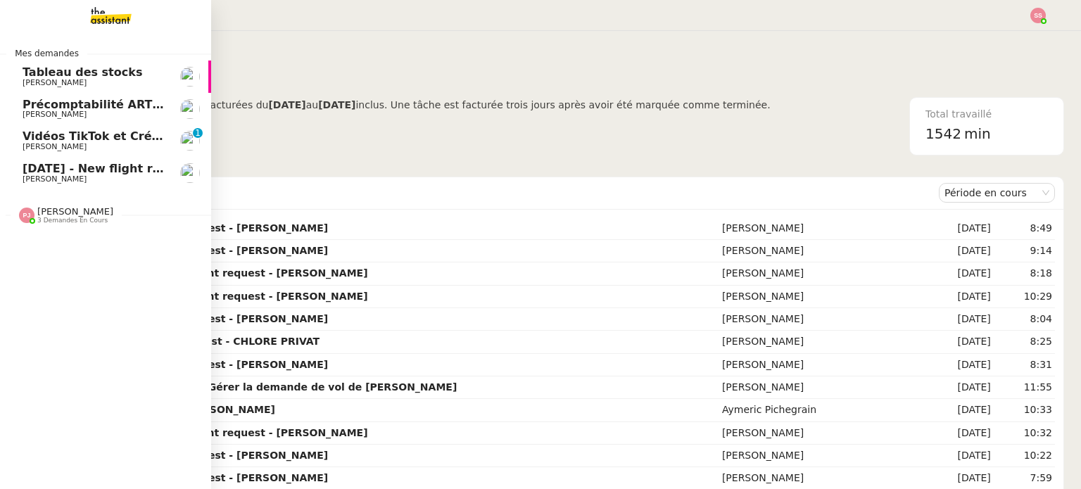
click at [126, 168] on span "[DATE] - New flight request - [PERSON_NAME]" at bounding box center [168, 168] width 291 height 13
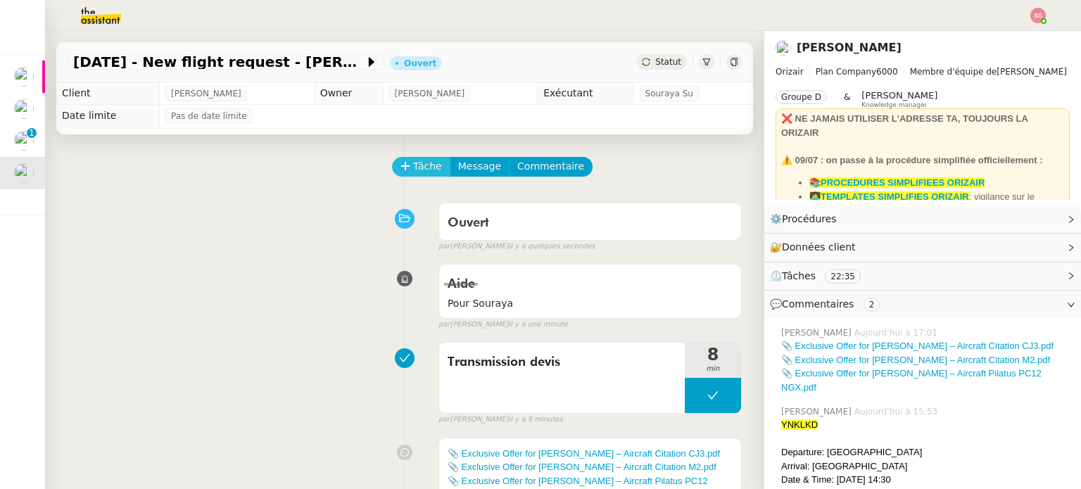
click at [414, 174] on span "Tâche" at bounding box center [427, 166] width 29 height 16
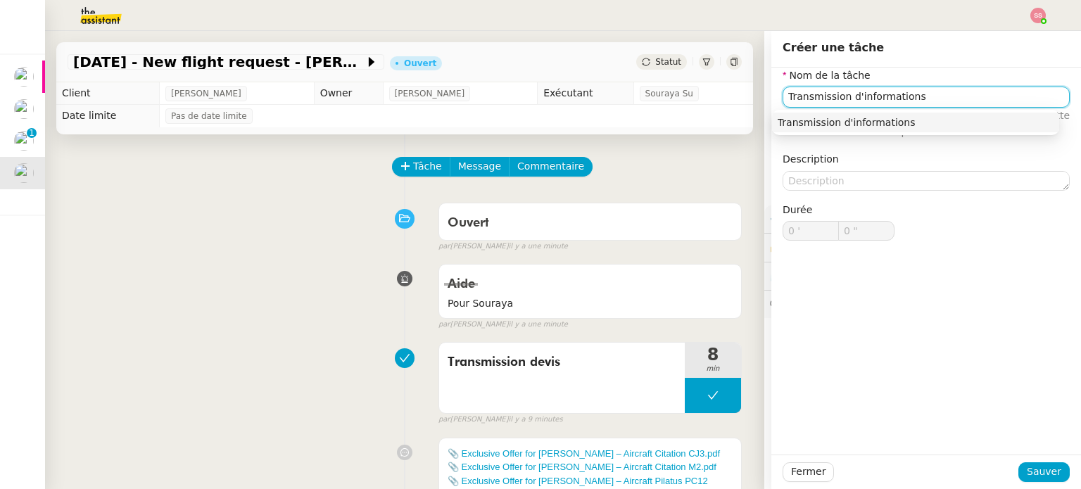
click at [903, 126] on div "Transmission d'informations" at bounding box center [915, 122] width 276 height 13
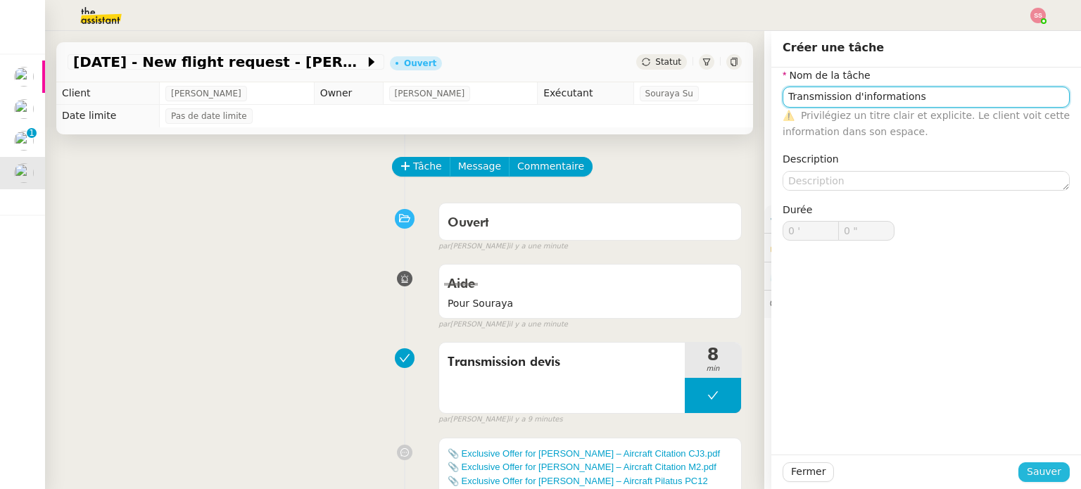
type input "Transmission d'informations"
click at [1026, 477] on span "Sauver" at bounding box center [1043, 472] width 34 height 16
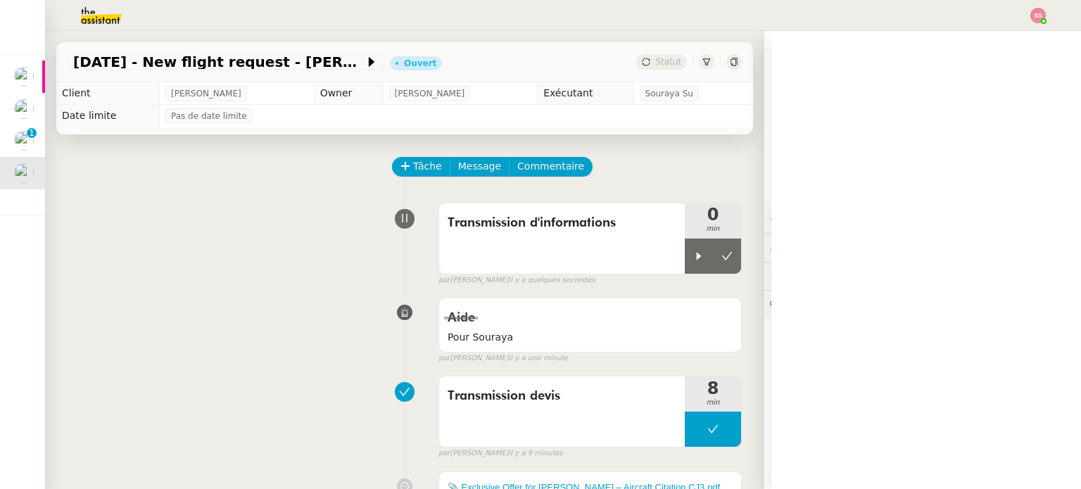
drag, startPoint x: 677, startPoint y: 265, endPoint x: 627, endPoint y: 450, distance: 191.0
click at [684, 266] on div at bounding box center [698, 255] width 28 height 35
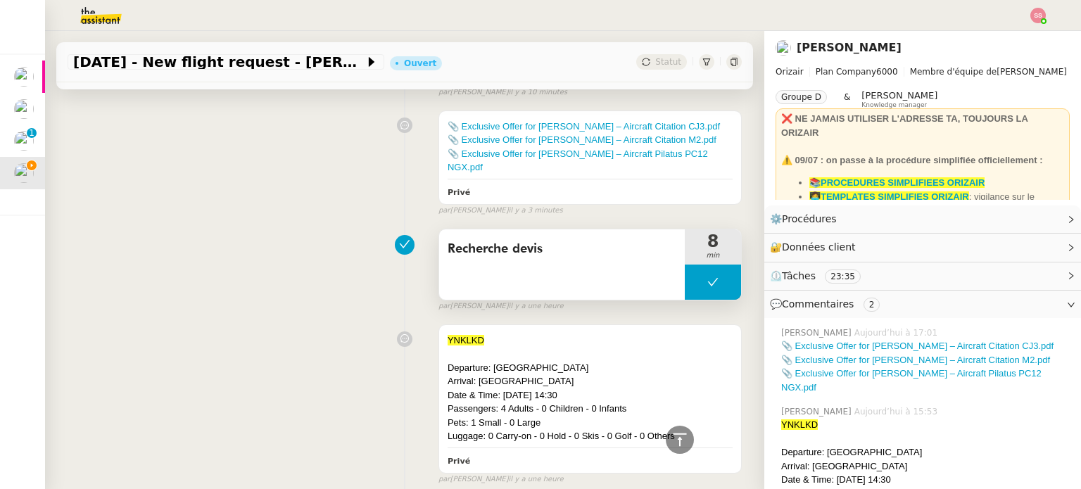
scroll to position [352, 0]
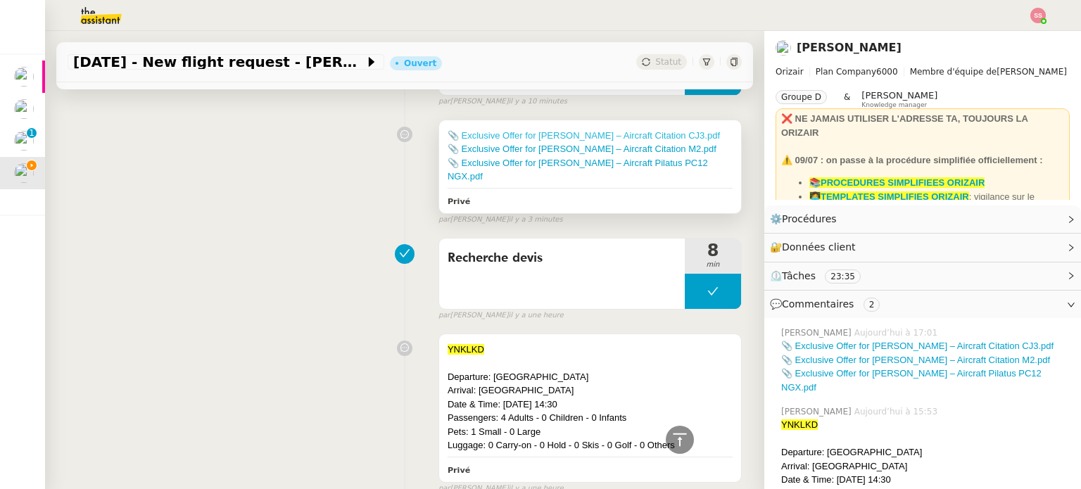
click at [605, 137] on link "📎 Exclusive Offer for Ms Turunen – Aircraft Citation CJ3.pdf" at bounding box center [583, 135] width 272 height 11
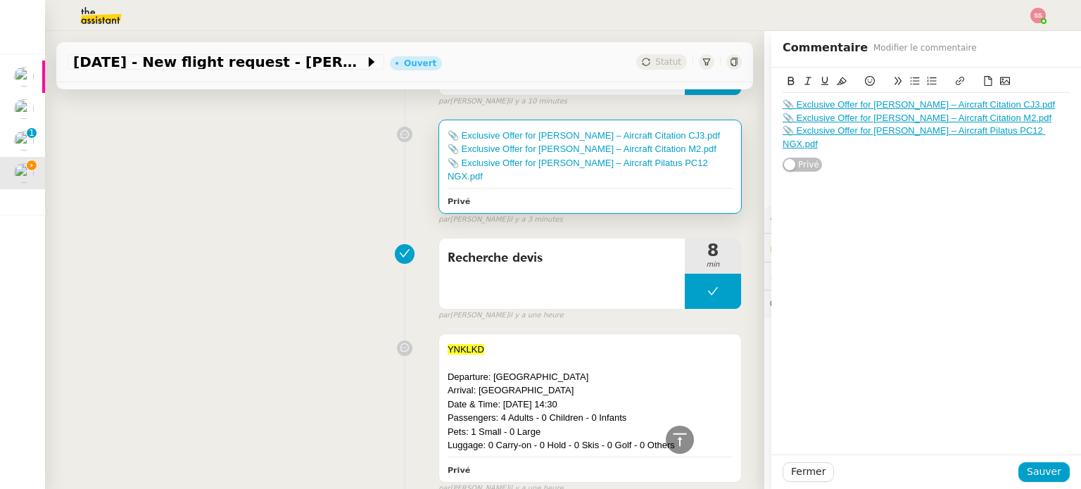
click at [837, 118] on link "📎 Exclusive Offer for Ms Turunen – Aircraft Citation M2.pdf" at bounding box center [916, 118] width 269 height 11
click at [833, 150] on link "https://dashboard.theassistant.com/file/iJ54y3ZywVDTYRlSKIVj" at bounding box center [868, 143] width 96 height 18
drag, startPoint x: 861, startPoint y: 182, endPoint x: 860, endPoint y: 154, distance: 28.1
click at [861, 182] on div "📎 Exclusive Offer for Ms Turunen – Aircraft Citation CJ3.pdf 📎 Exclusive Offer …" at bounding box center [926, 261] width 310 height 387
click at [860, 134] on link "📎 Exclusive Offer for Ms Turunen – Aircraft Pilatus PC12 NGX.pdf" at bounding box center [913, 136] width 262 height 23
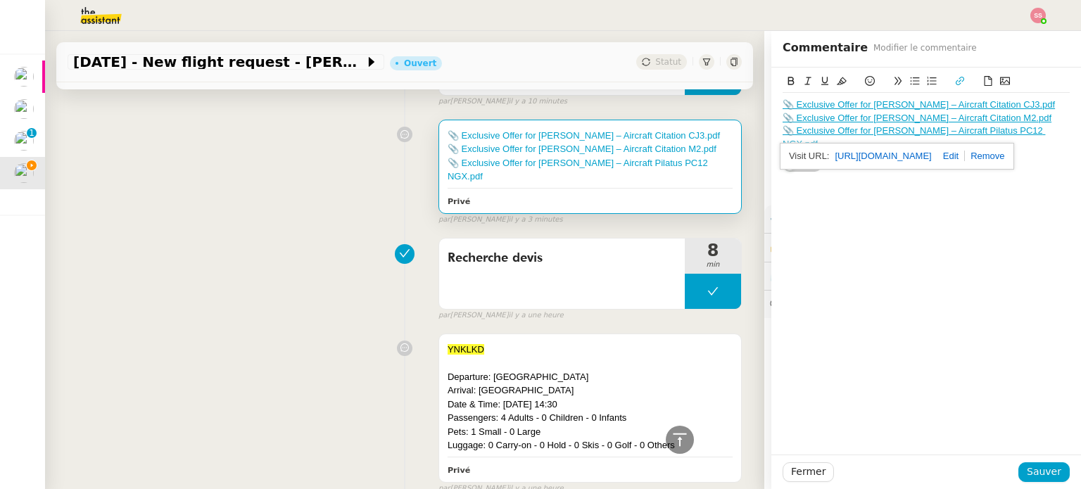
click at [895, 158] on link "https://dashboard.theassistant.com/file/iq0CeKiGC8joKuiTNLou" at bounding box center [882, 156] width 96 height 18
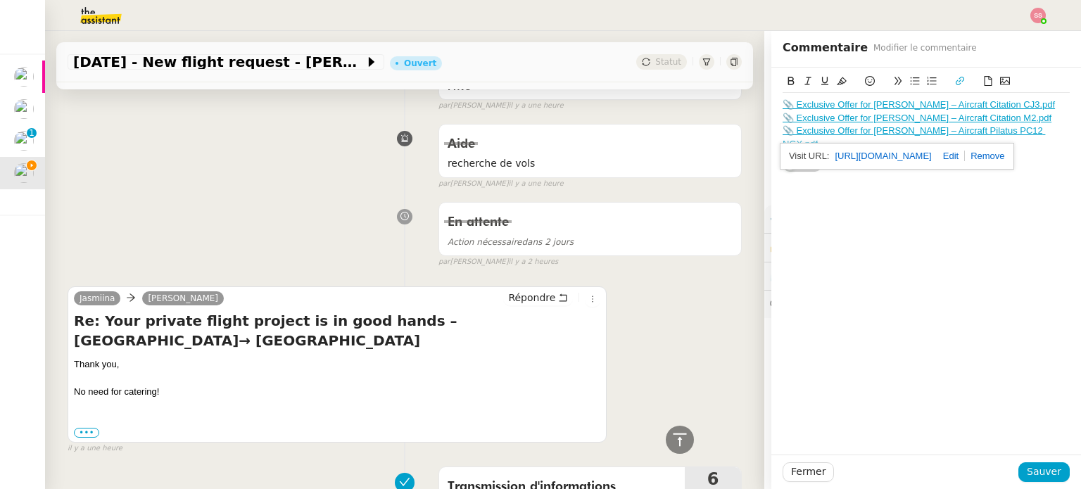
scroll to position [844, 0]
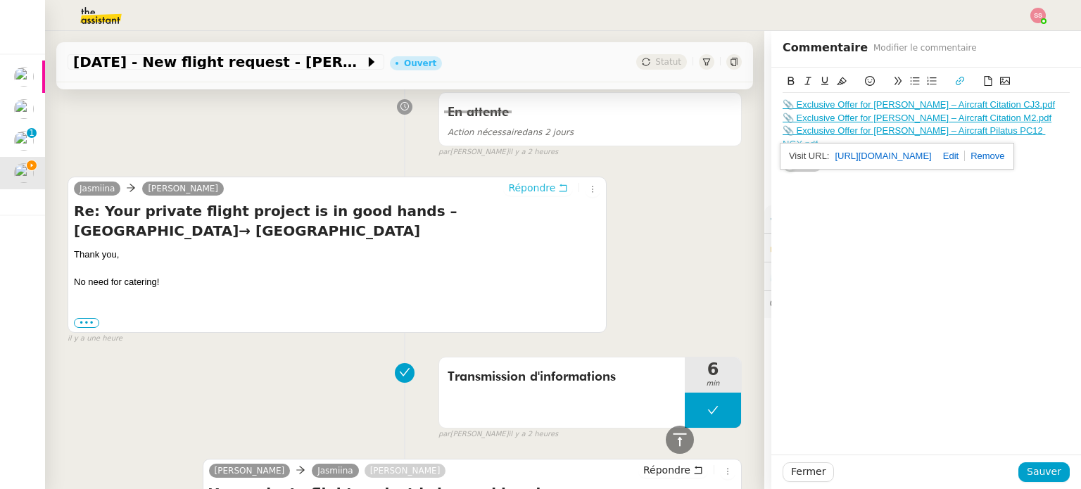
click at [518, 181] on span "Répondre" at bounding box center [531, 188] width 47 height 14
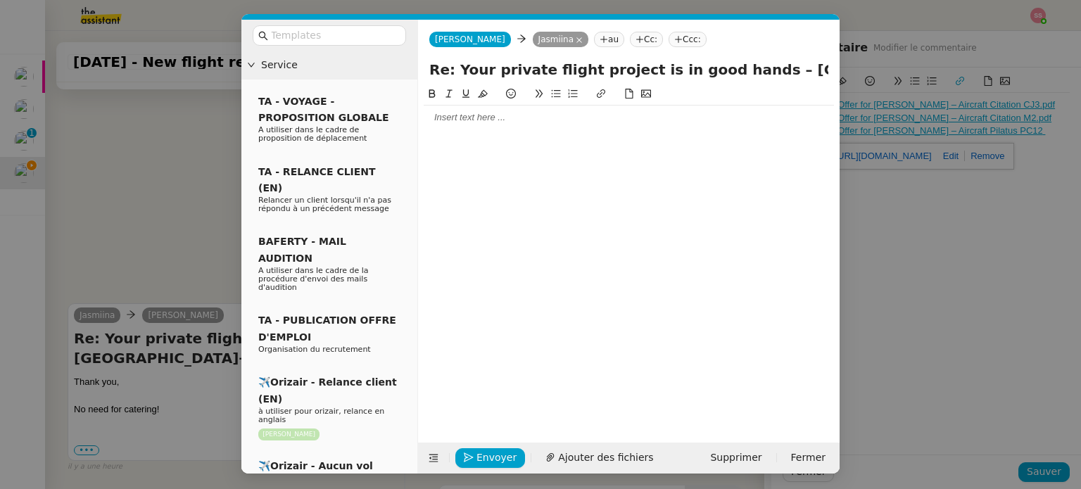
scroll to position [971, 0]
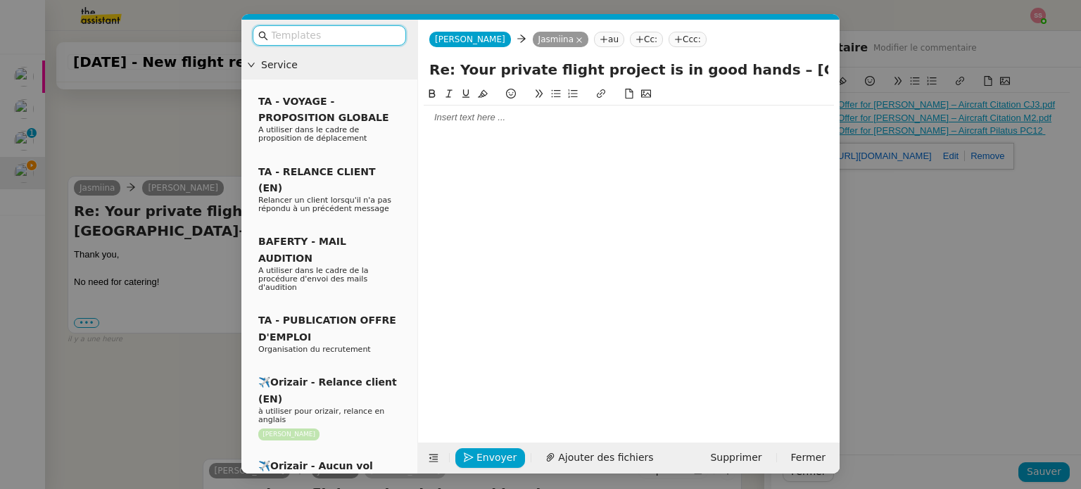
click at [329, 33] on input "text" at bounding box center [334, 35] width 127 height 16
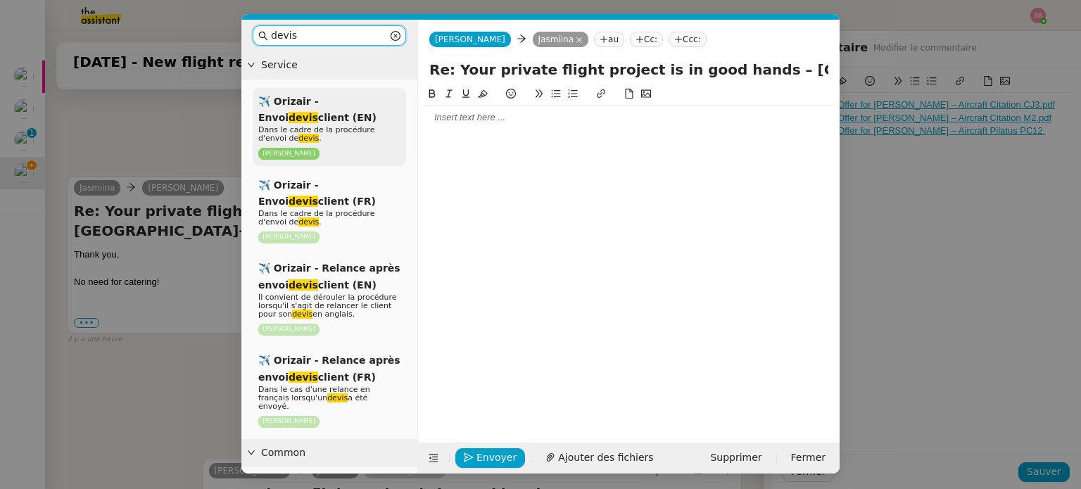
type input "devis"
click at [350, 135] on p "Dans le cadre de la procédure d'envoi de devis ." at bounding box center [329, 134] width 142 height 17
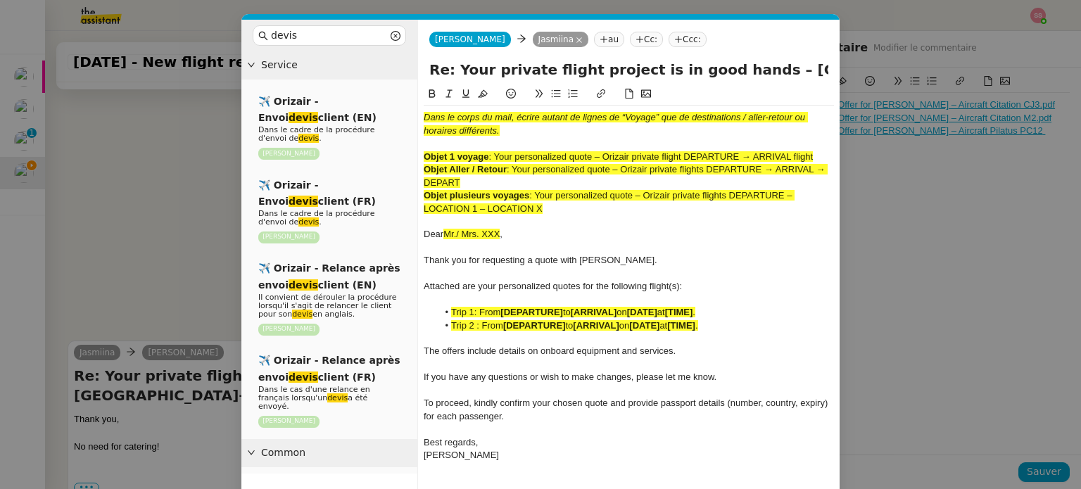
scroll to position [1137, 0]
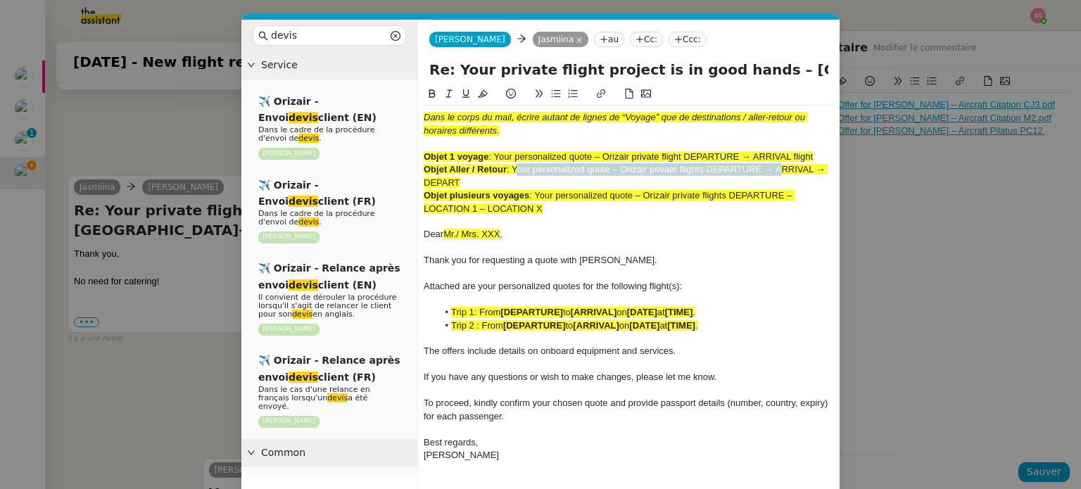
drag, startPoint x: 514, startPoint y: 163, endPoint x: 779, endPoint y: 170, distance: 264.6
click at [779, 170] on div "Objet Aller / Retour : Your personalized quote – Orizair private flights DEPART…" at bounding box center [628, 176] width 410 height 26
click at [779, 170] on span ": Your personalized quote – Orizair private flights DEPARTURE → ARRIVAL → DEPART" at bounding box center [625, 175] width 404 height 23
drag, startPoint x: 515, startPoint y: 167, endPoint x: 611, endPoint y: 167, distance: 96.4
click at [611, 167] on span ": Your personalized quote – Orizair private flights DEPARTURE → ARRIVAL → DEPART" at bounding box center [625, 175] width 404 height 23
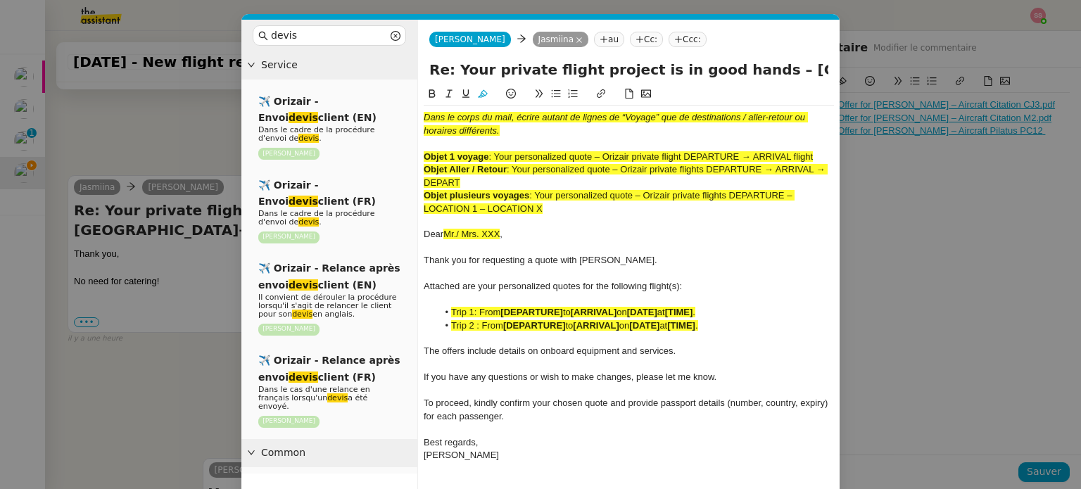
drag, startPoint x: 737, startPoint y: 70, endPoint x: 454, endPoint y: 67, distance: 283.5
click at [454, 67] on input "Re: Your private flight project is in good hands – Helsinki Vantaa Airport→ Lug…" at bounding box center [628, 69] width 399 height 21
paste input "ersonalized quote"
type input "Re: Your personalized quotes – Helsinki Vantaa Airport→ Lugano Airport"
drag, startPoint x: 554, startPoint y: 205, endPoint x: 408, endPoint y: 108, distance: 175.6
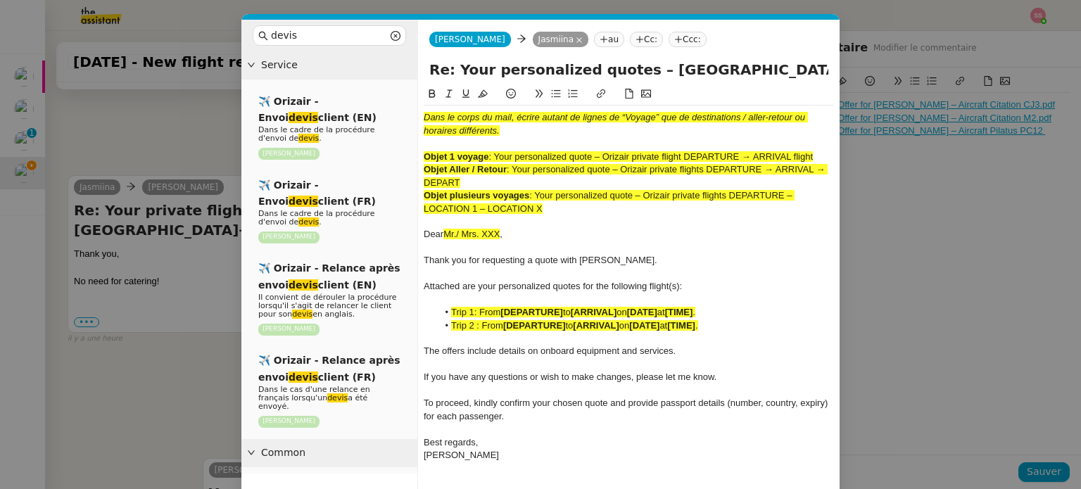
click at [408, 108] on nz-layout "devis Service ✈️ Orizair - Envoi devis client (EN) Dans le cadre de la procédur…" at bounding box center [540, 270] width 598 height 501
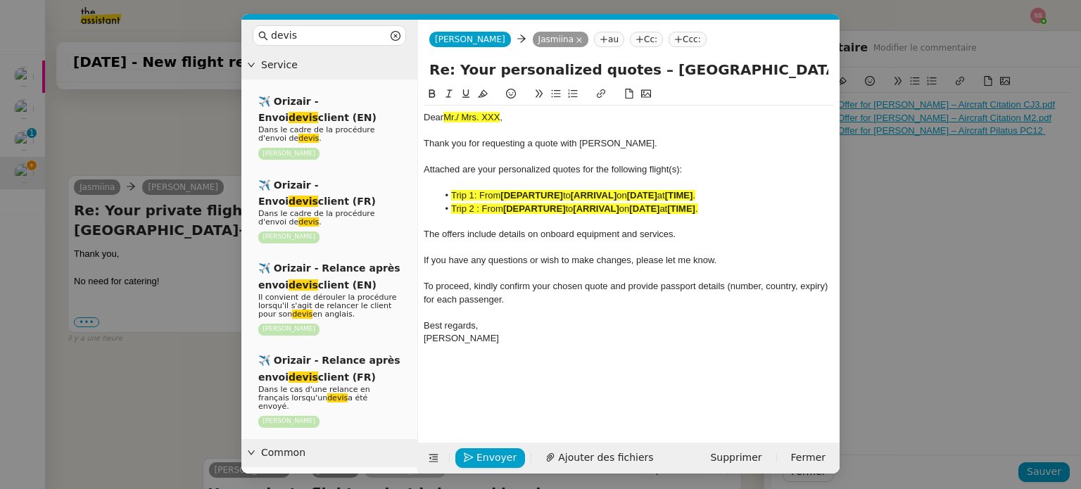
drag, startPoint x: 197, startPoint y: 407, endPoint x: 220, endPoint y: 375, distance: 39.8
click at [197, 406] on nz-modal-container "devis Service ✈️ Orizair - Envoi devis client (EN) Dans le cadre de la procédur…" at bounding box center [540, 244] width 1081 height 489
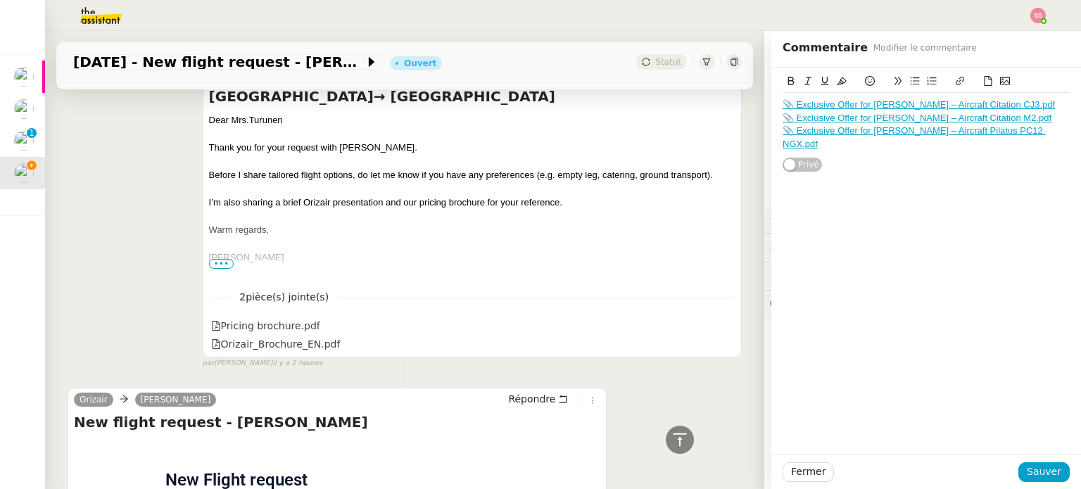
scroll to position [1410, 0]
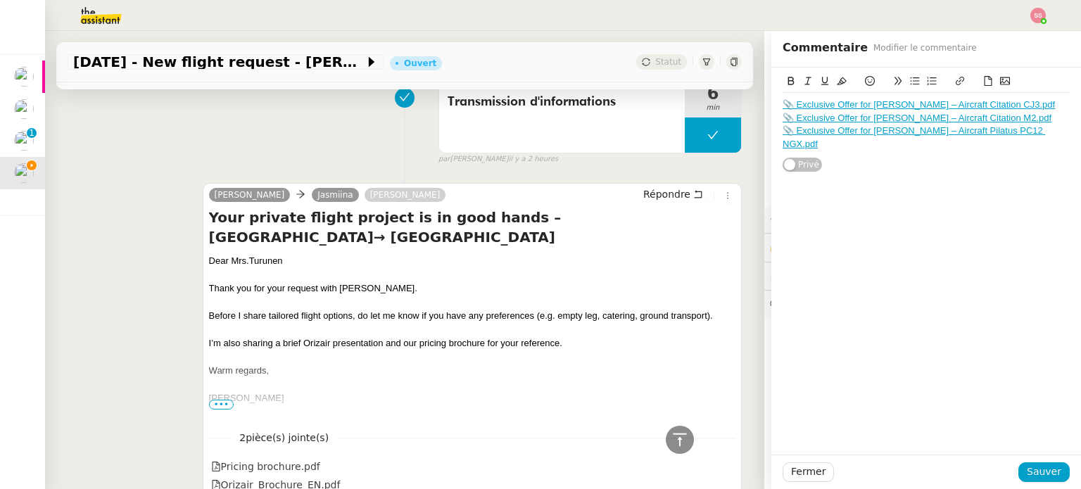
click at [243, 254] on div "Dear Mrs.Turunen" at bounding box center [472, 261] width 526 height 14
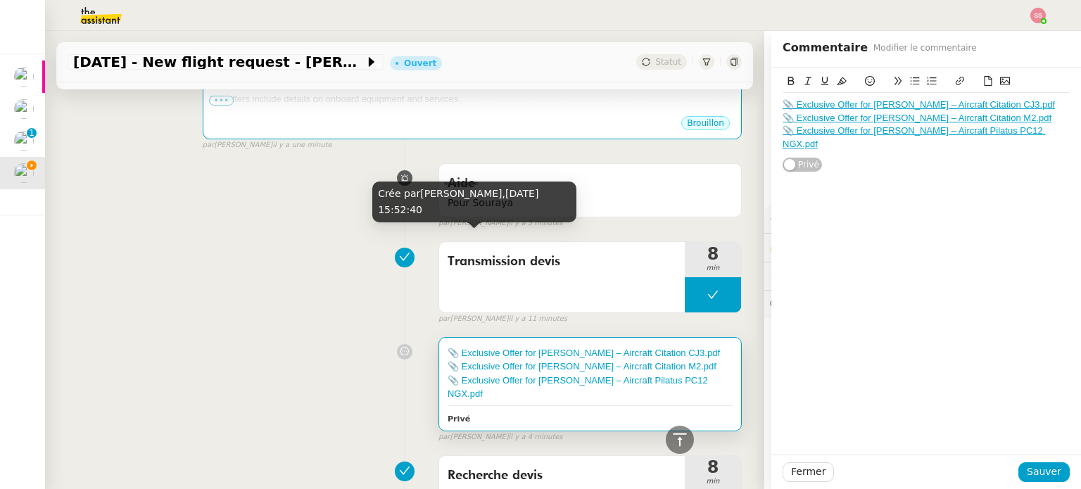
scroll to position [214, 0]
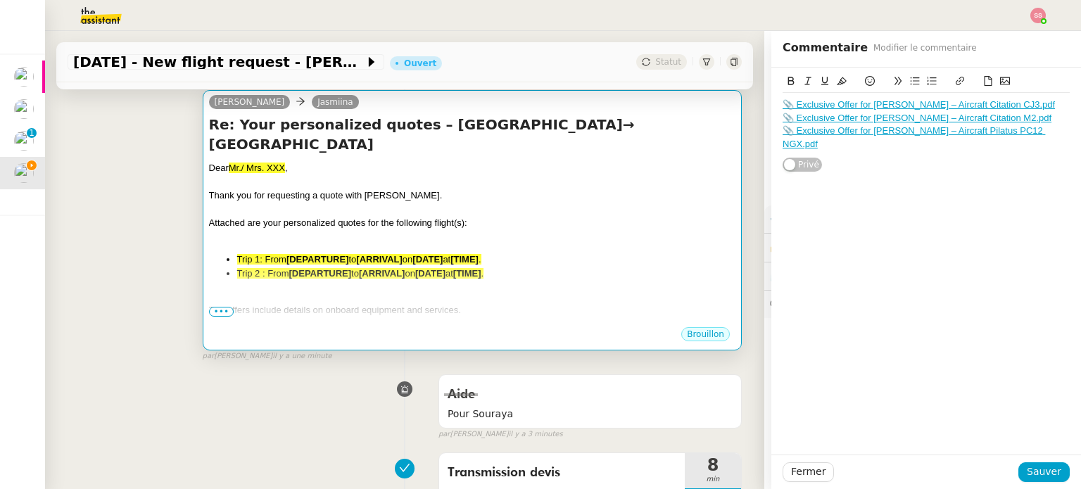
click at [334, 217] on span "Attached are your personalized quotes for the following flight(s):" at bounding box center [338, 222] width 258 height 11
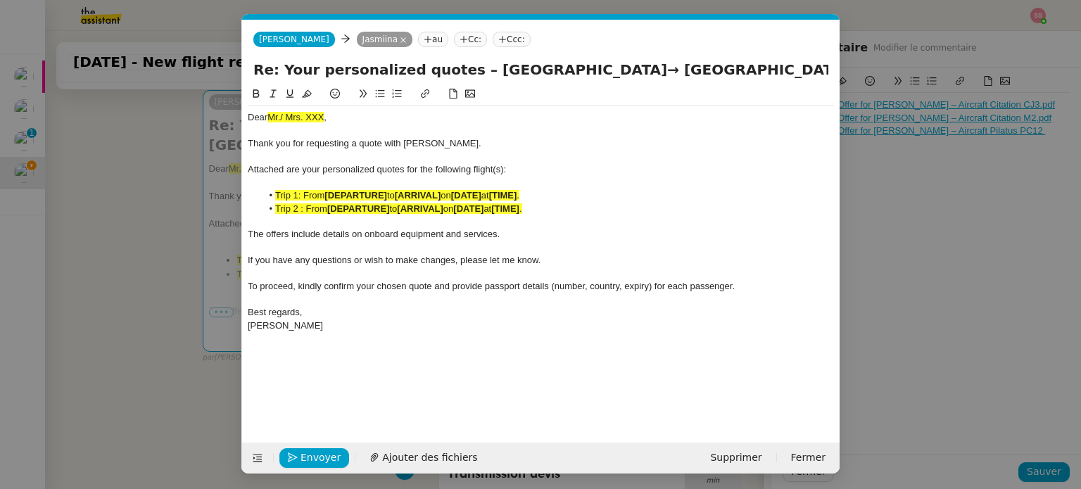
scroll to position [0, 51]
drag, startPoint x: 343, startPoint y: 117, endPoint x: 230, endPoint y: 108, distance: 113.7
click at [230, 108] on nz-modal-container "devis Service ✈️ Orizair - Envoi devis client (EN) Dans le cadre de la procédur…" at bounding box center [540, 244] width 1081 height 489
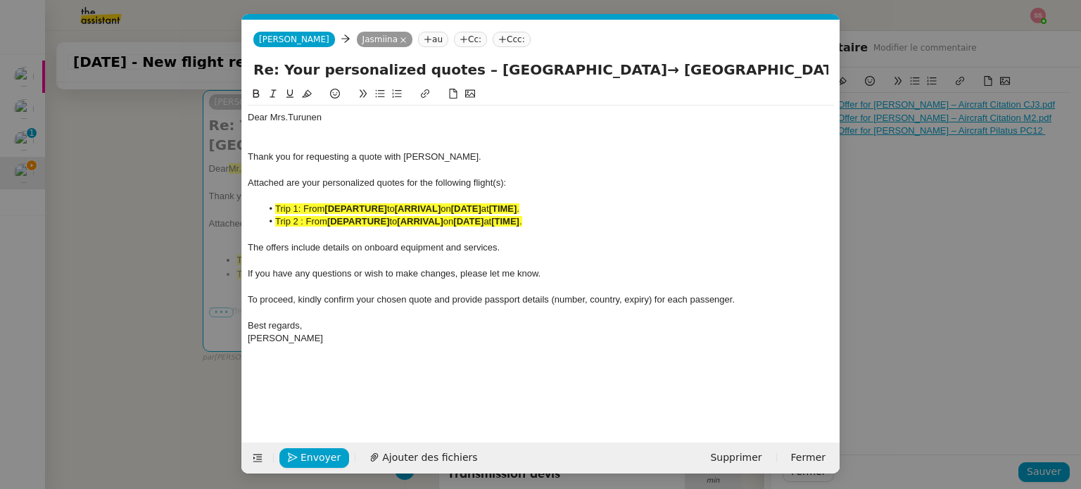
scroll to position [0, 0]
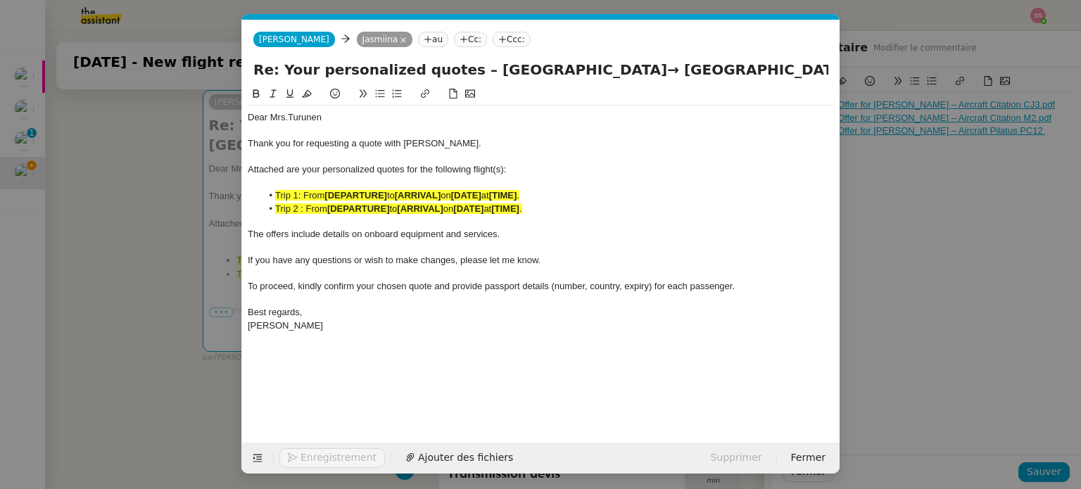
click at [499, 163] on div "Attached are your personalized quotes for the following flight(s):" at bounding box center [541, 169] width 586 height 13
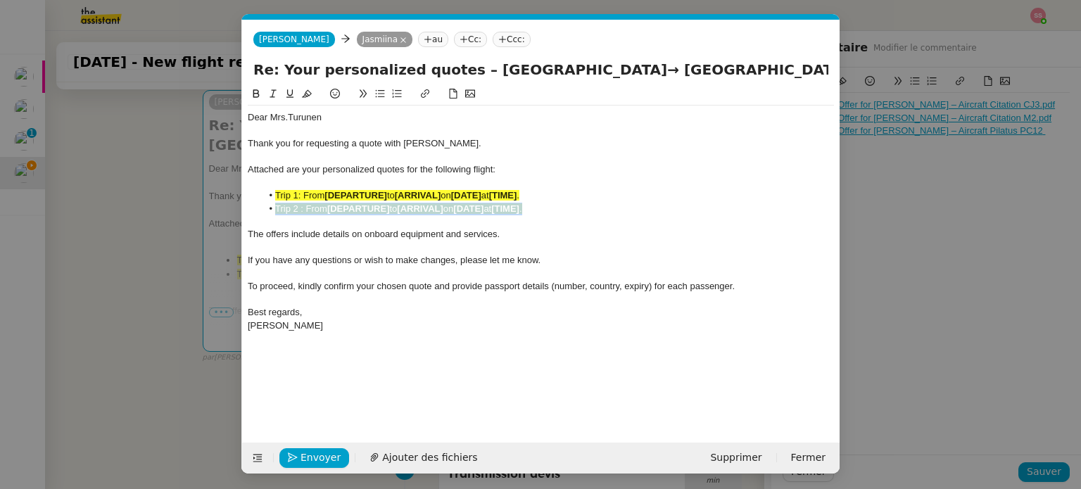
drag, startPoint x: 547, startPoint y: 208, endPoint x: 273, endPoint y: 213, distance: 273.7
click at [273, 213] on li "Trip 2 : From [DEPARTURE] to [ARRIVAL] on [DATE] at [TIME] ." at bounding box center [548, 209] width 573 height 13
click at [327, 190] on li "Trip 1: From [DEPARTURE] to [ARRIVAL] on [DATE] at [TIME] ." at bounding box center [548, 195] width 573 height 13
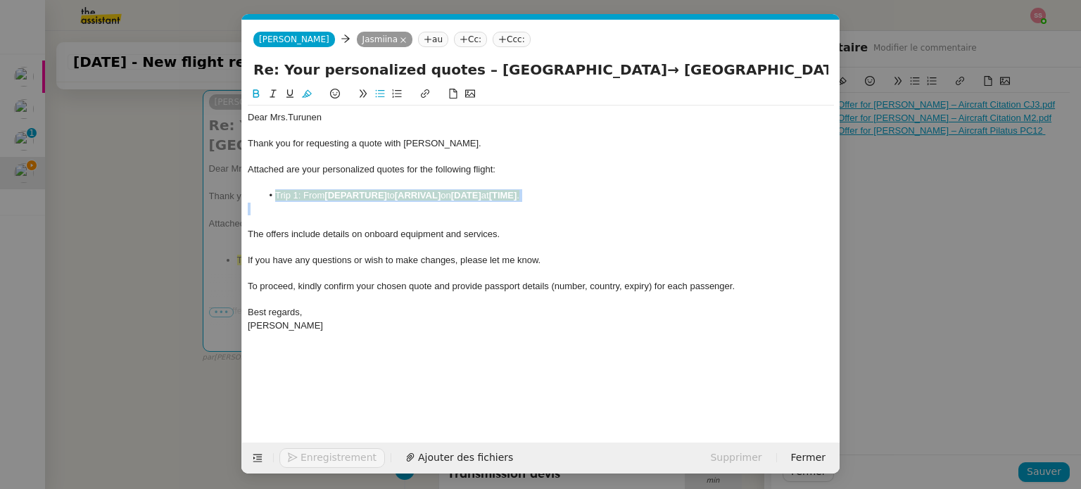
click at [327, 190] on li "Trip 1: From [DEPARTURE] to [ARRIVAL] on [DATE] at [TIME] ." at bounding box center [548, 195] width 573 height 13
click at [303, 98] on icon at bounding box center [307, 94] width 10 height 8
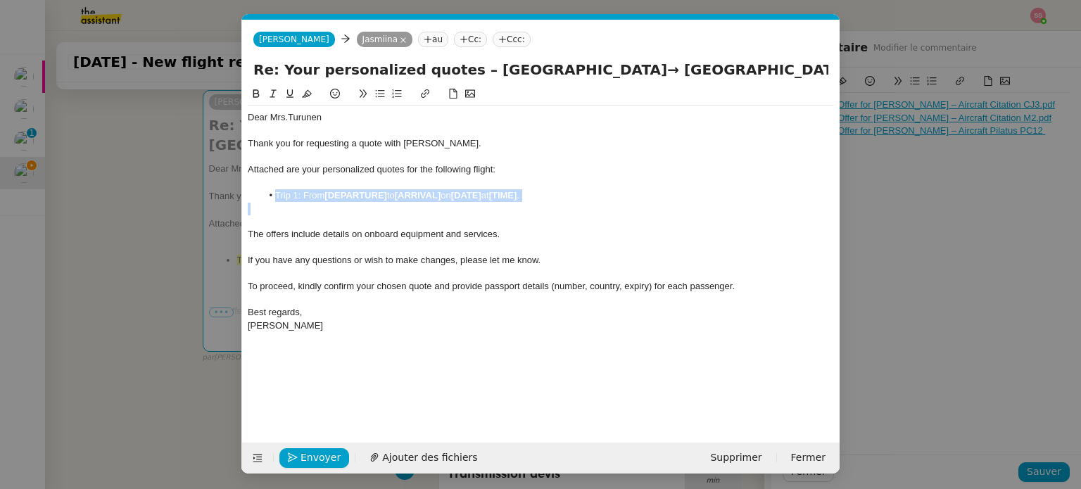
click at [336, 214] on div at bounding box center [541, 209] width 586 height 13
click at [136, 236] on nz-modal-container "devis Service ✈️ Orizair - Envoi devis client (EN) Dans le cadre de la procédur…" at bounding box center [540, 244] width 1081 height 489
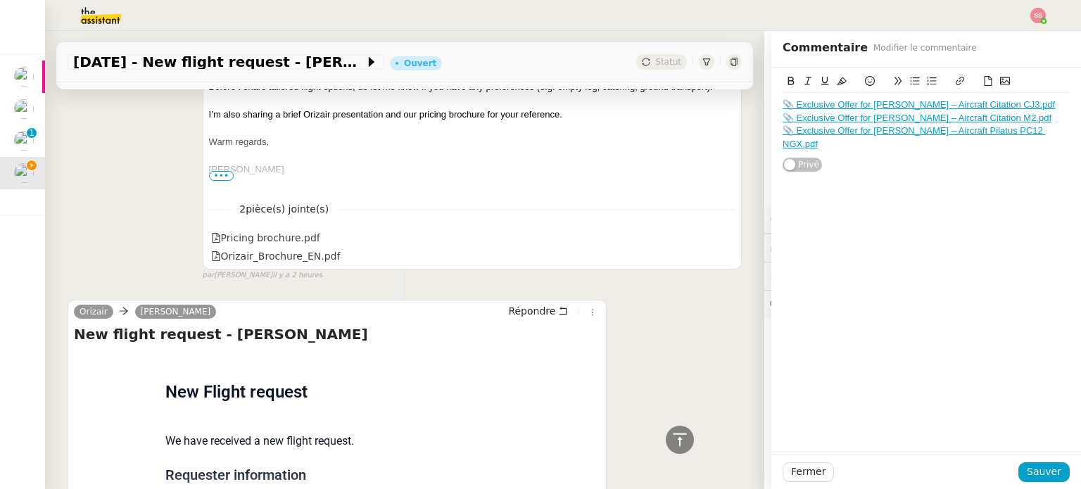
scroll to position [1761, 0]
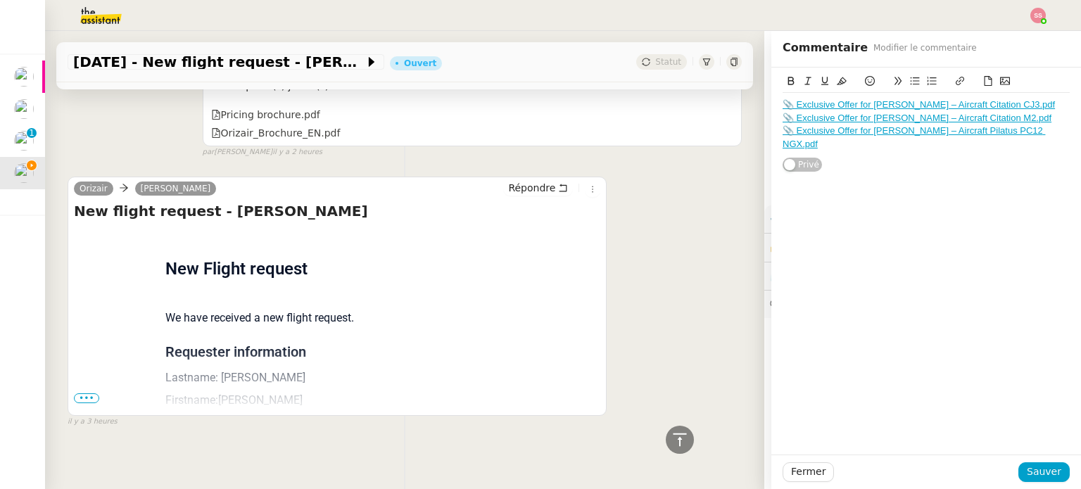
drag, startPoint x: 90, startPoint y: 389, endPoint x: 104, endPoint y: 383, distance: 15.2
click at [90, 393] on span "•••" at bounding box center [86, 398] width 25 height 10
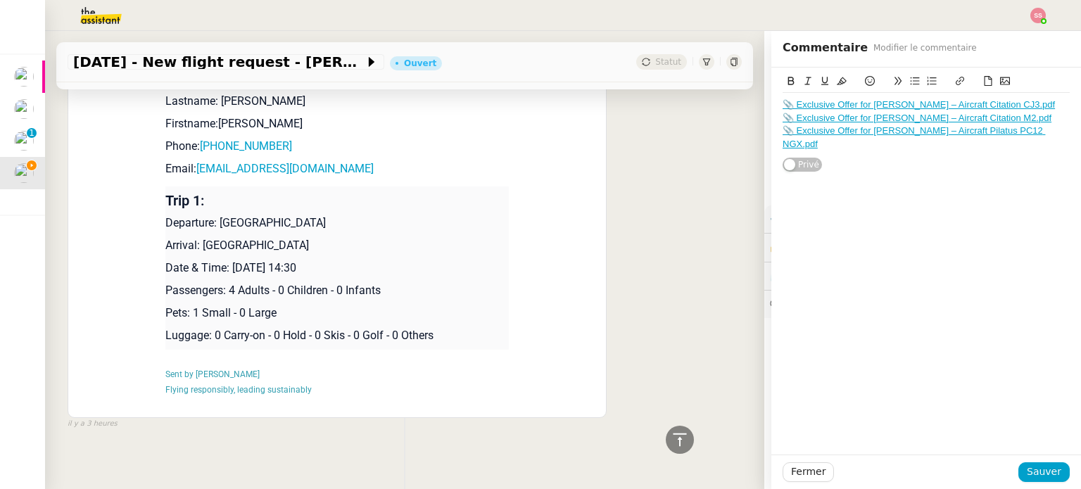
scroll to position [2040, 0]
drag, startPoint x: 210, startPoint y: 212, endPoint x: 363, endPoint y: 212, distance: 152.7
click at [363, 212] on p "Departure: Helsinki Vantaa Airport" at bounding box center [336, 220] width 343 height 17
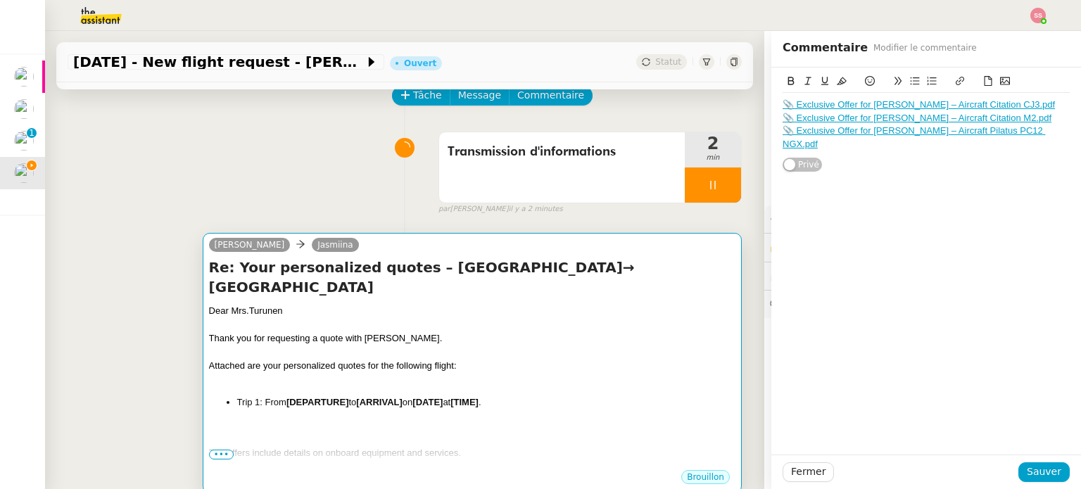
scroll to position [70, 0]
click at [428, 332] on div "Thank you for requesting a quote with Orizair." at bounding box center [472, 339] width 526 height 14
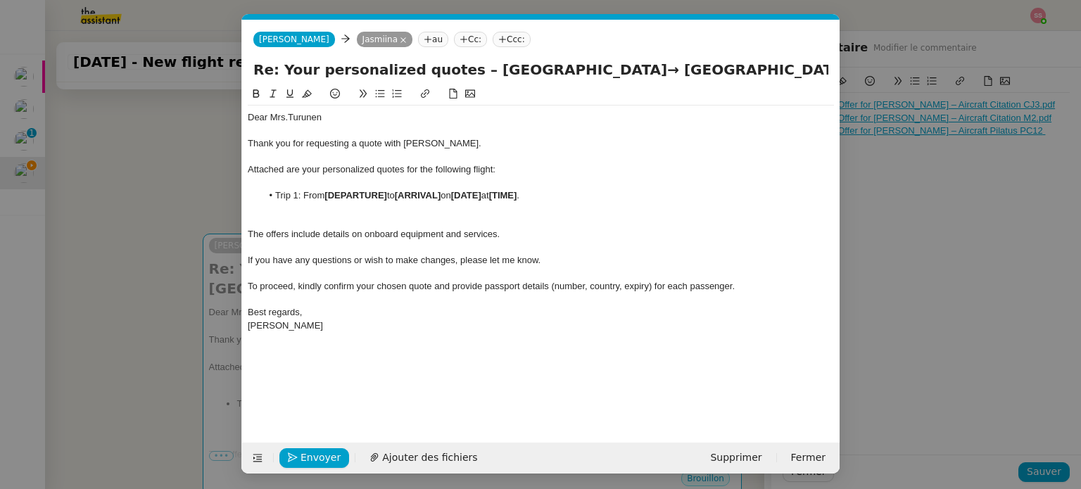
scroll to position [0, 51]
drag, startPoint x: 389, startPoint y: 195, endPoint x: 326, endPoint y: 194, distance: 63.3
click at [326, 194] on li "Trip 1: From [DEPARTURE] to [ARRIVAL] on [DATE] at [TIME] ." at bounding box center [548, 195] width 573 height 13
click at [166, 305] on nz-modal-container "devis Service ✈️ Orizair - Envoi devis client (EN) Dans le cadre de la procédur…" at bounding box center [540, 244] width 1081 height 489
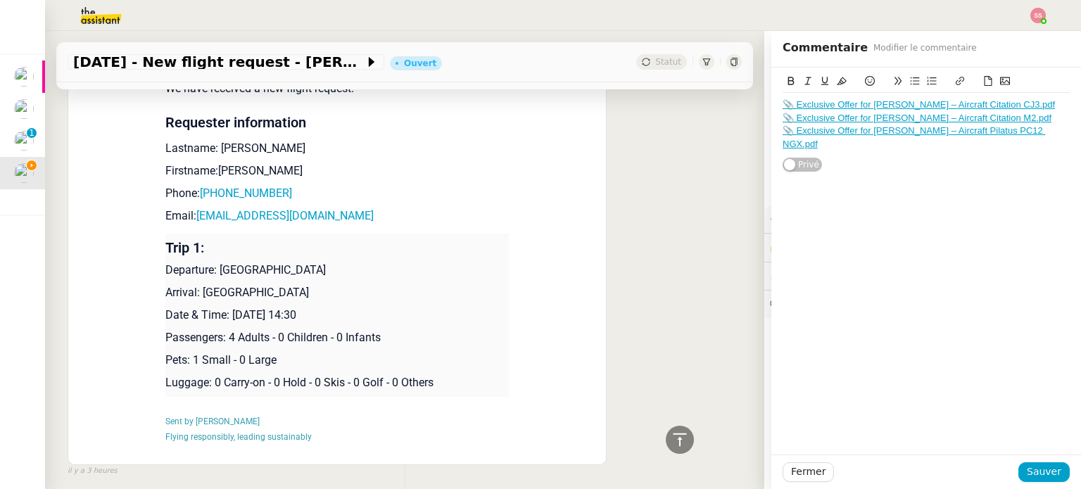
scroll to position [2040, 0]
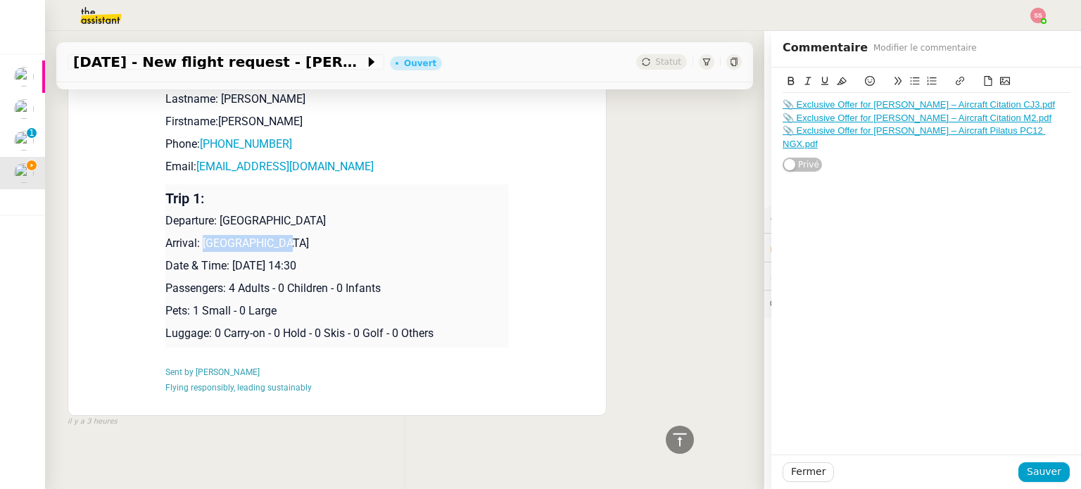
drag, startPoint x: 197, startPoint y: 228, endPoint x: 299, endPoint y: 229, distance: 102.0
click at [299, 235] on p "Arrival: Lugano Airport" at bounding box center [336, 243] width 343 height 17
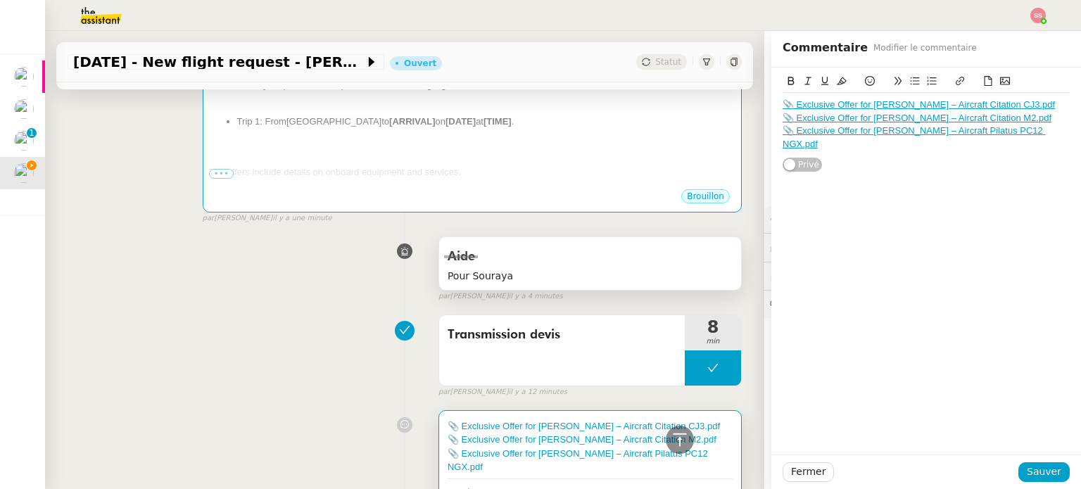
scroll to position [141, 0]
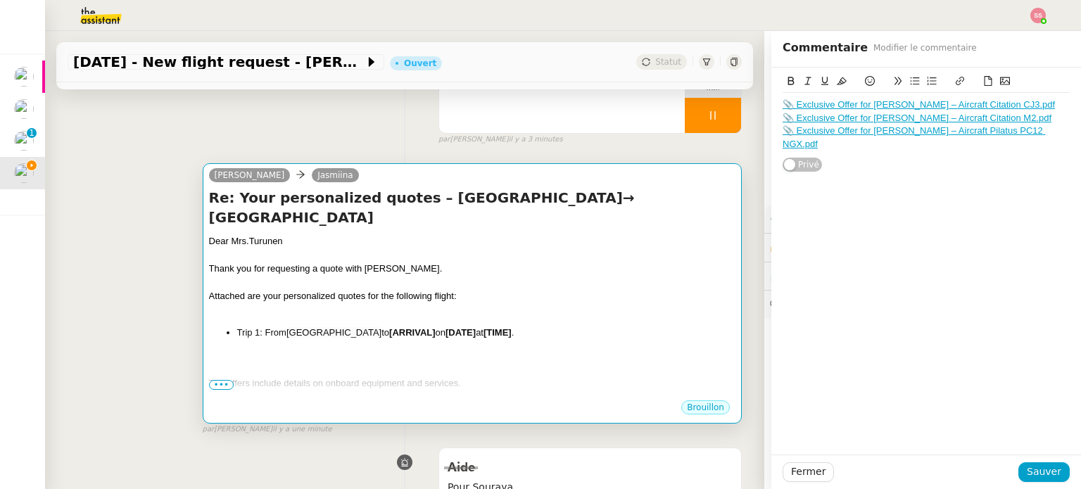
click at [475, 289] on div "Attached are your personalized quotes for the following flight:" at bounding box center [472, 296] width 526 height 14
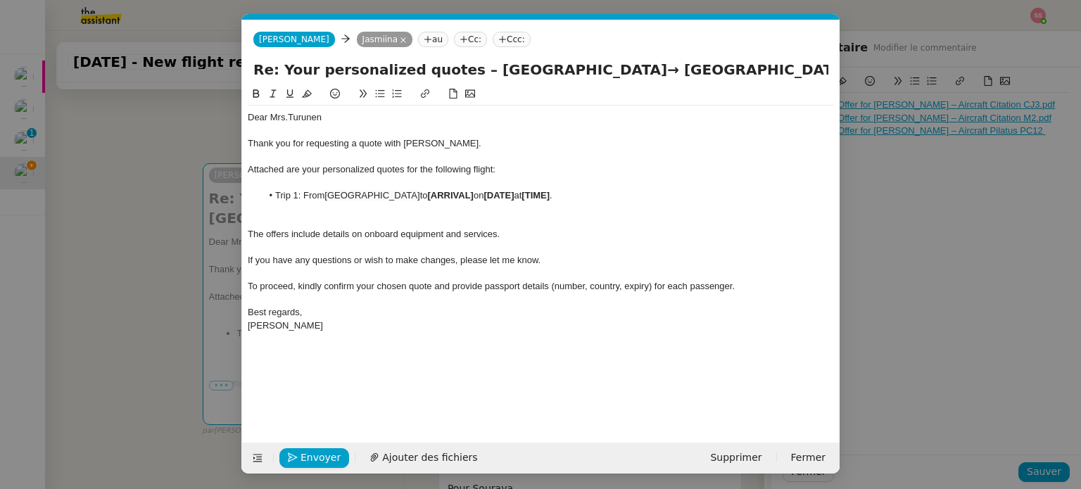
scroll to position [0, 51]
drag, startPoint x: 482, startPoint y: 196, endPoint x: 433, endPoint y: 191, distance: 48.8
click at [433, 191] on li "Trip 1: From Helsinki Vantaa Airport to [ARRIVAL] on [DATE] at [TIME] ." at bounding box center [548, 195] width 573 height 13
click at [397, 216] on div at bounding box center [541, 221] width 586 height 13
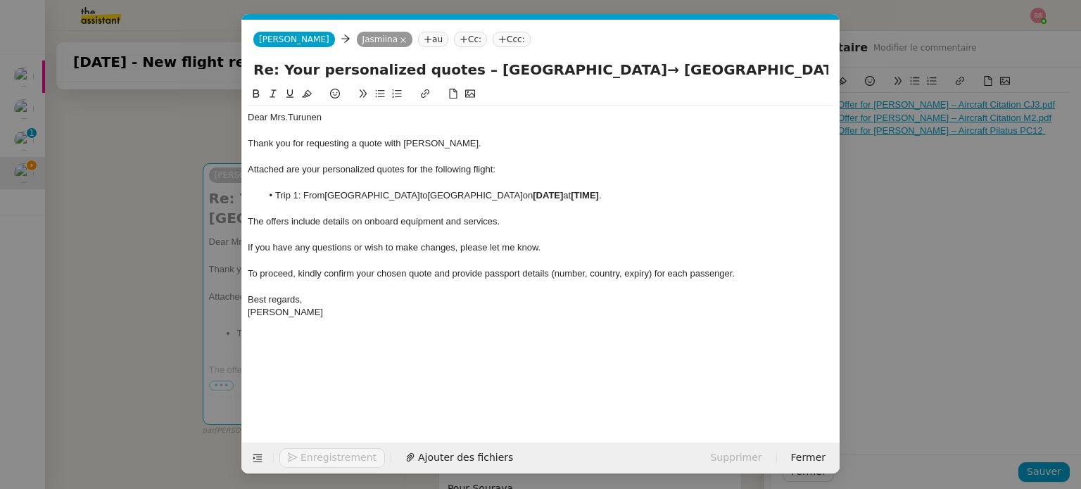
click at [194, 291] on nz-modal-container "devis Service ✈️ Orizair - Envoi devis client (EN) Dans le cadre de la procédur…" at bounding box center [540, 244] width 1081 height 489
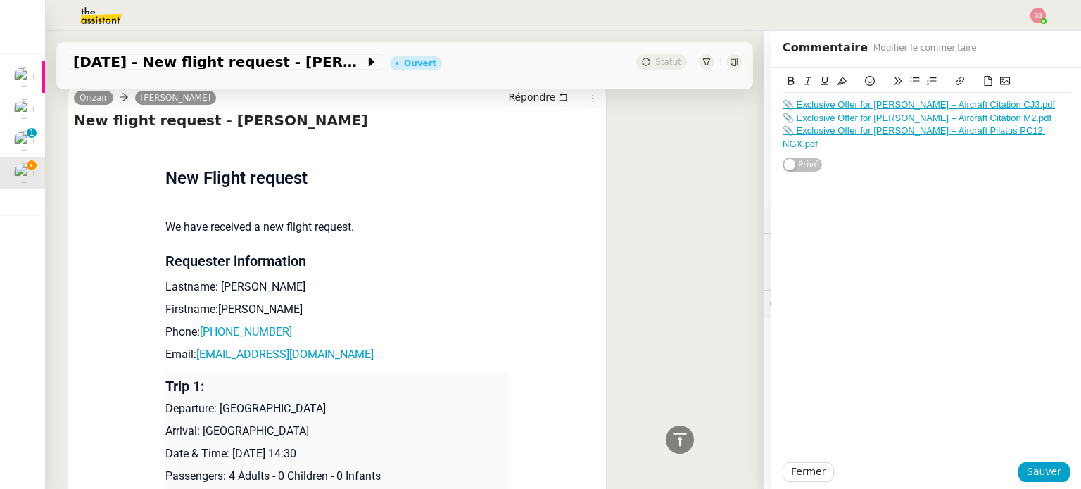
scroll to position [2040, 0]
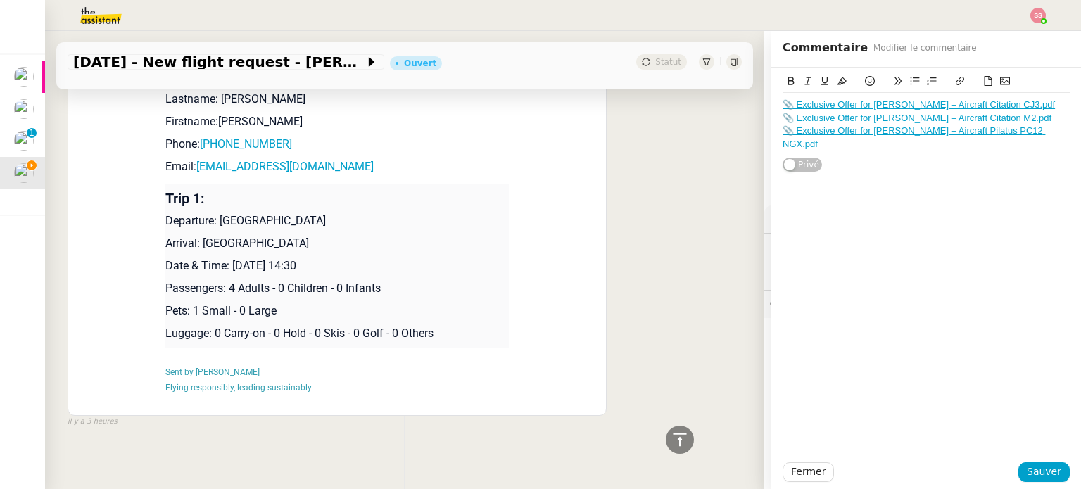
drag, startPoint x: 227, startPoint y: 256, endPoint x: 404, endPoint y: 262, distance: 177.4
click at [404, 262] on td "Trip 1: Departure: Helsinki Vantaa Airport Arrival: Lugano Airport Date & Time:…" at bounding box center [336, 265] width 343 height 163
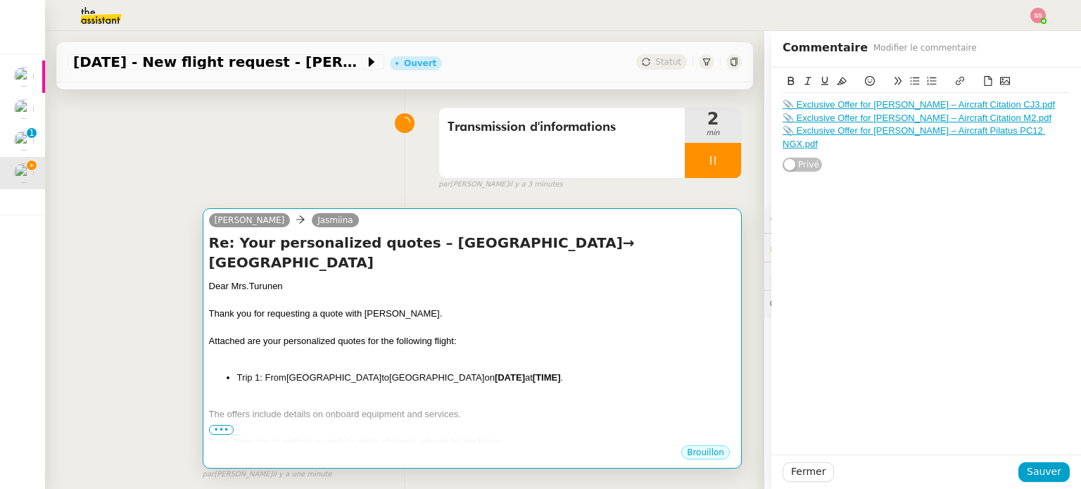
scroll to position [70, 0]
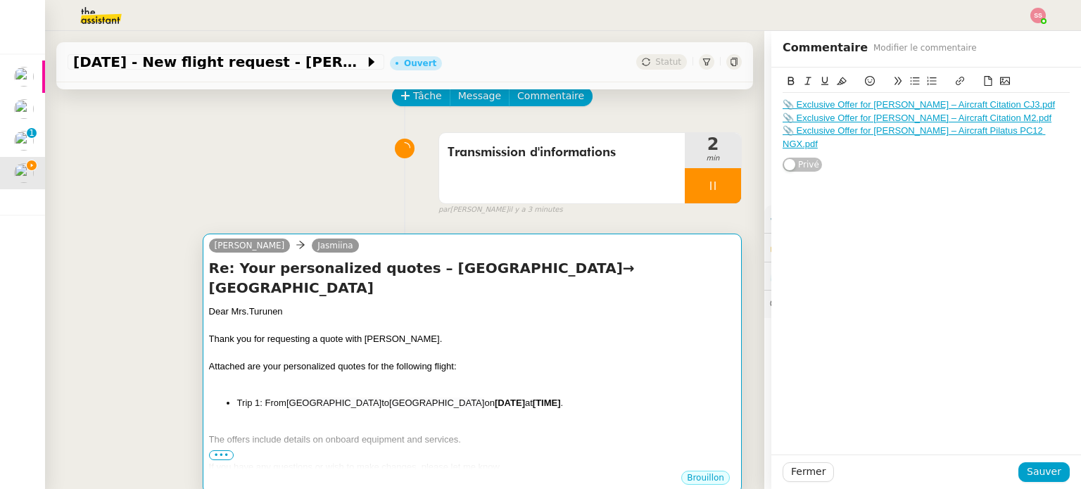
click at [492, 319] on div at bounding box center [472, 326] width 526 height 14
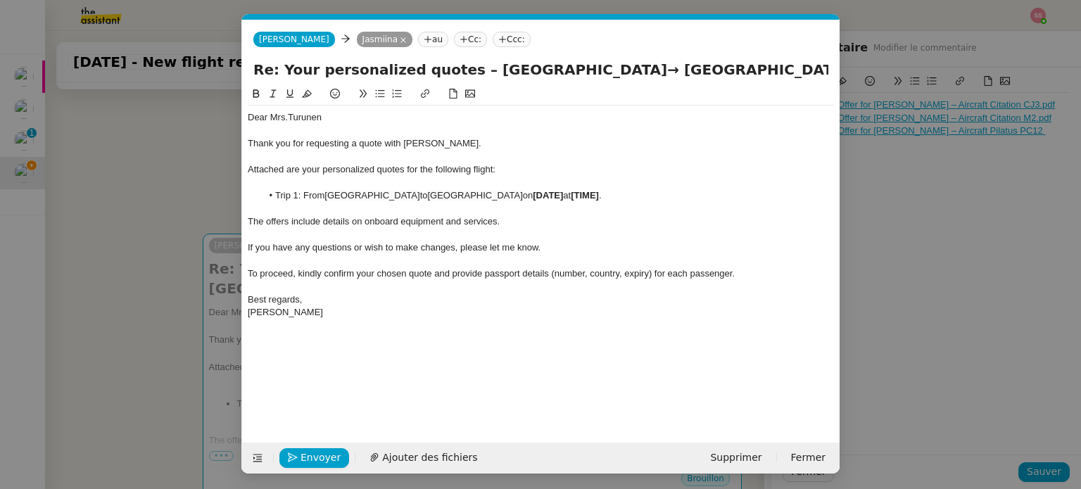
scroll to position [0, 51]
drag, startPoint x: 587, startPoint y: 200, endPoint x: 509, endPoint y: 194, distance: 78.3
click at [509, 194] on li "Trip 1: From Helsinki Vantaa Airport to Lugano Airport on [DATE] at [TIME] ." at bounding box center [548, 195] width 573 height 13
click at [429, 442] on div "Envoyer Ajouter des fichiers Supprimer Fermer" at bounding box center [540, 457] width 597 height 31
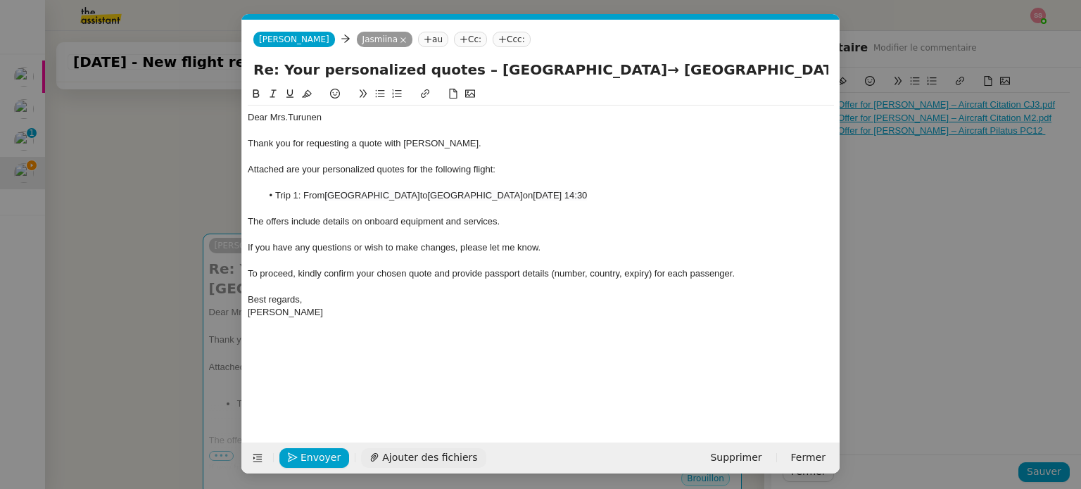
click at [433, 446] on div "Envoyer Ajouter des fichiers Supprimer Fermer" at bounding box center [540, 457] width 597 height 31
click at [433, 454] on span "Ajouter des fichiers" at bounding box center [429, 458] width 95 height 16
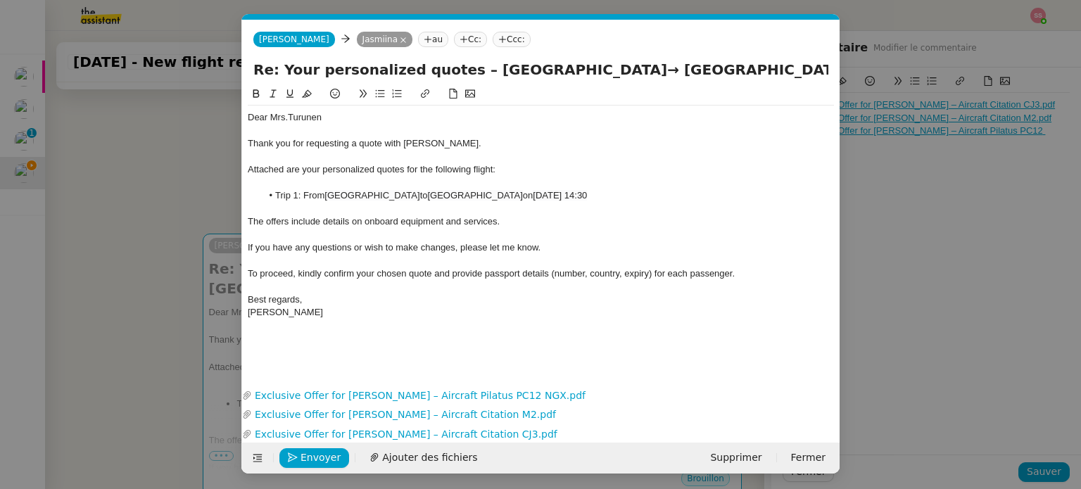
click at [499, 39] on icon at bounding box center [502, 39] width 7 height 1
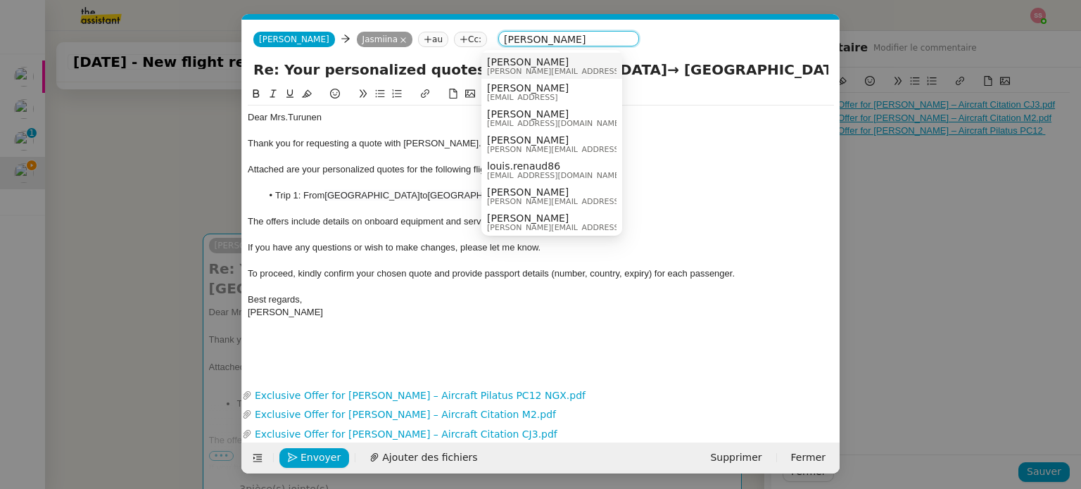
drag, startPoint x: 512, startPoint y: 45, endPoint x: 528, endPoint y: 46, distance: 16.2
click at [528, 46] on input "louis r" at bounding box center [568, 40] width 129 height 14
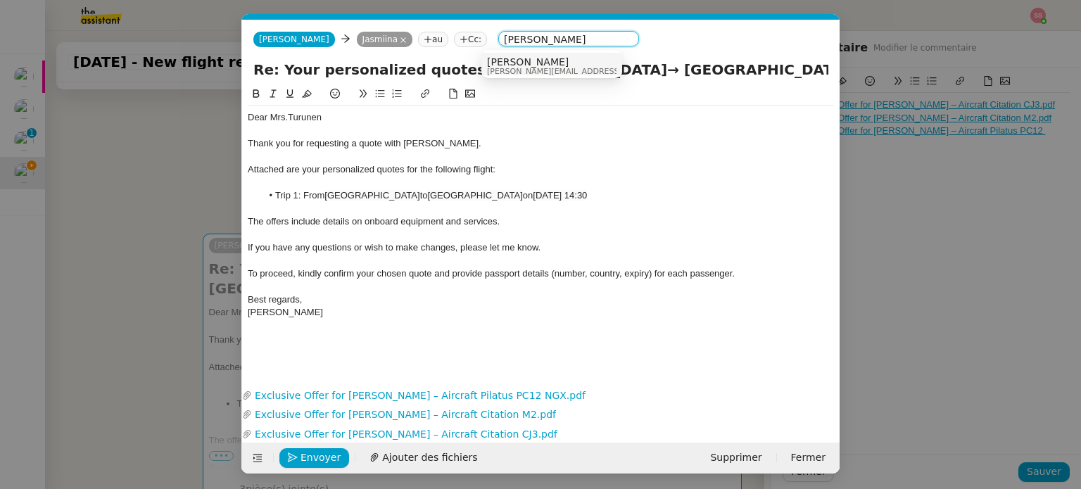
type input "louis fre"
click at [534, 71] on span "louis@orizair.com" at bounding box center [587, 72] width 200 height 8
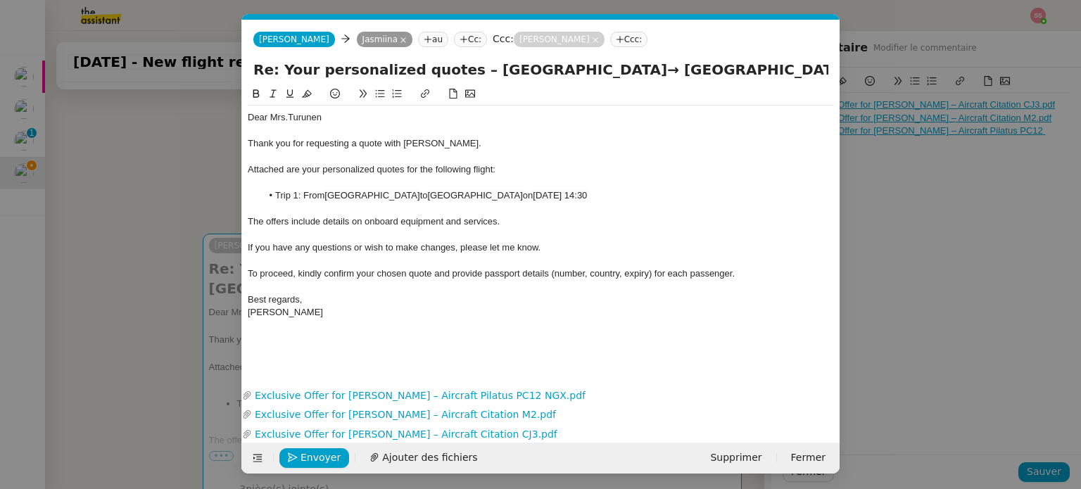
click at [499, 271] on span "To proceed, kindly confirm your chosen quote and provide passport details (numb…" at bounding box center [491, 273] width 487 height 11
click at [324, 200] on li "Trip 1: From Helsinki Vantaa Airport to Lugano Airport on 27th December 2025 14…" at bounding box center [548, 195] width 573 height 13
click at [0, 0] on lt-span "Supprimer les doubles espaces" at bounding box center [0, 0] width 0 height 0
click at [316, 462] on span "Envoyer" at bounding box center [320, 458] width 40 height 16
click at [316, 462] on span "Confirmer l'envoi" at bounding box center [342, 458] width 84 height 16
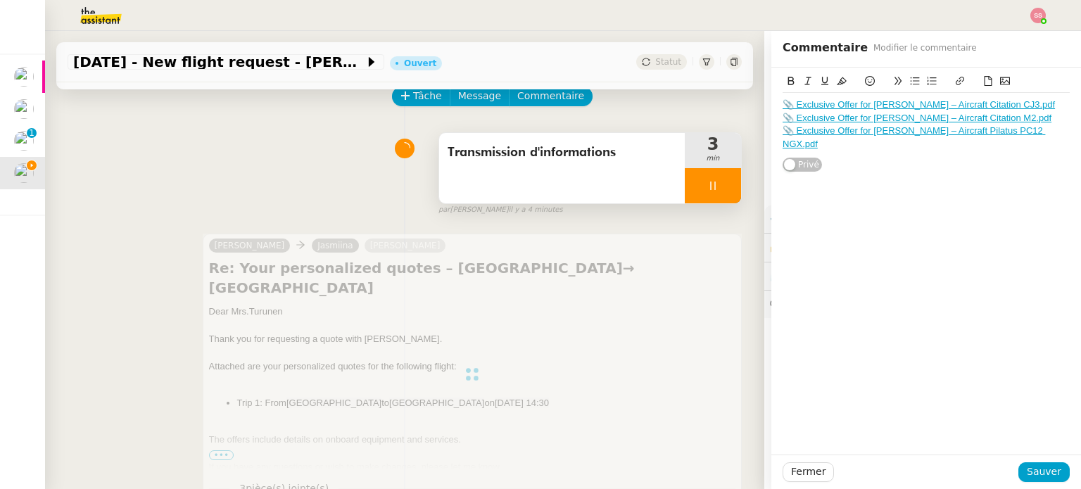
click at [706, 191] on div at bounding box center [712, 185] width 56 height 35
click at [721, 191] on icon at bounding box center [726, 185] width 11 height 11
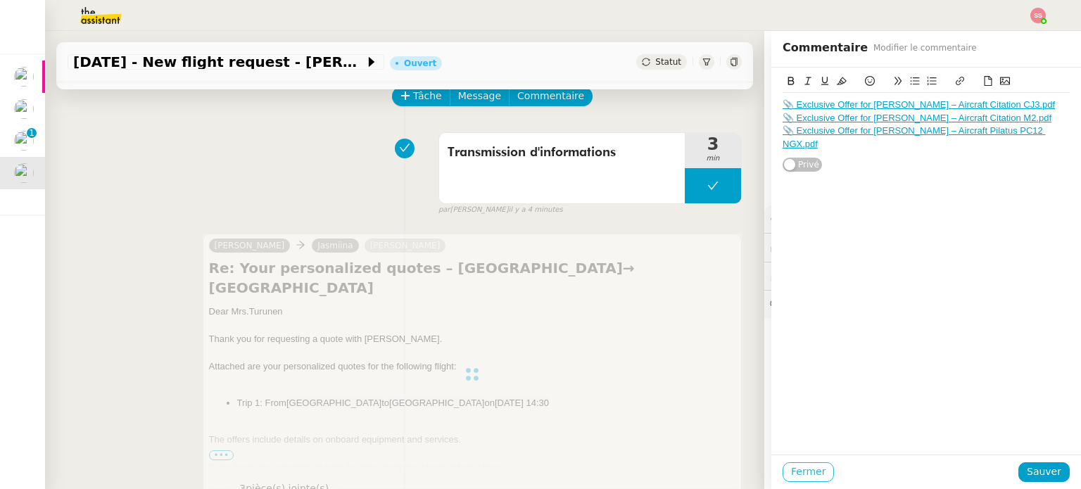
click at [791, 473] on span "Fermer" at bounding box center [808, 472] width 34 height 16
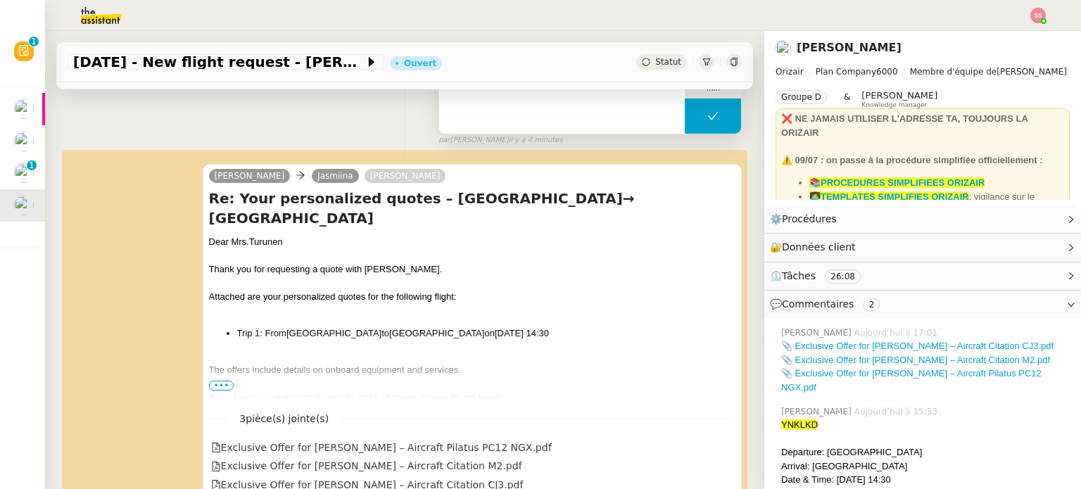
scroll to position [141, 0]
click at [222, 385] on span "•••" at bounding box center [221, 385] width 25 height 10
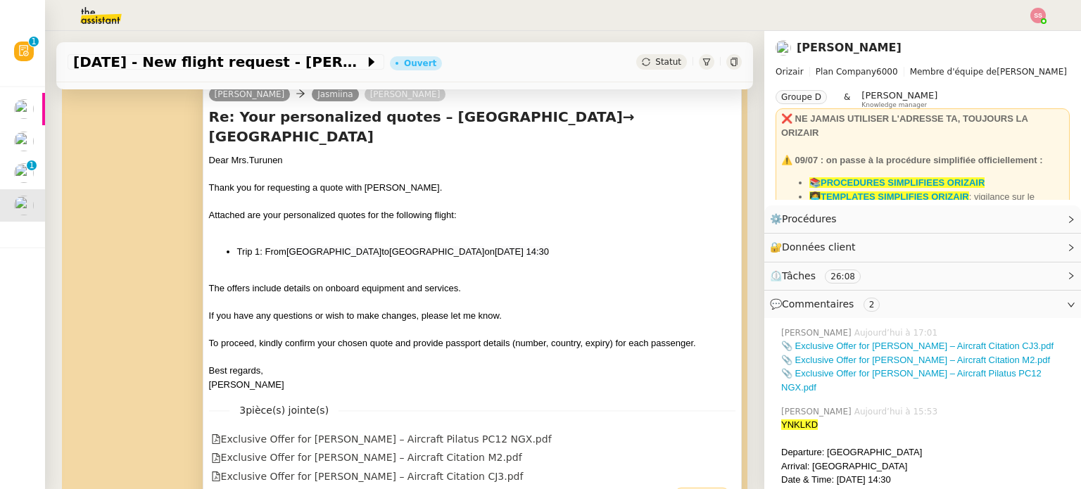
scroll to position [352, 0]
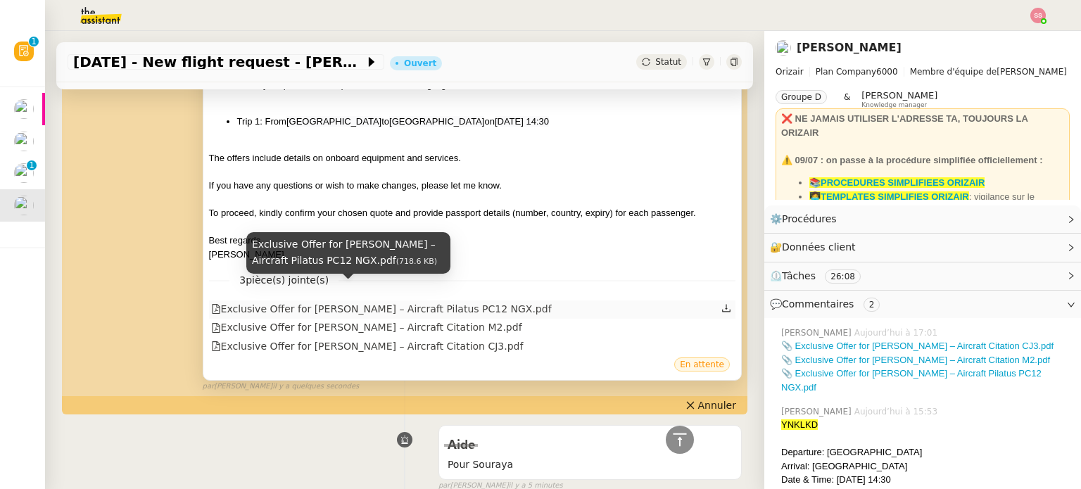
click at [450, 301] on div "Exclusive Offer for Ms Turunen – Aircraft Pilatus PC12 NGX.pdf" at bounding box center [381, 309] width 340 height 16
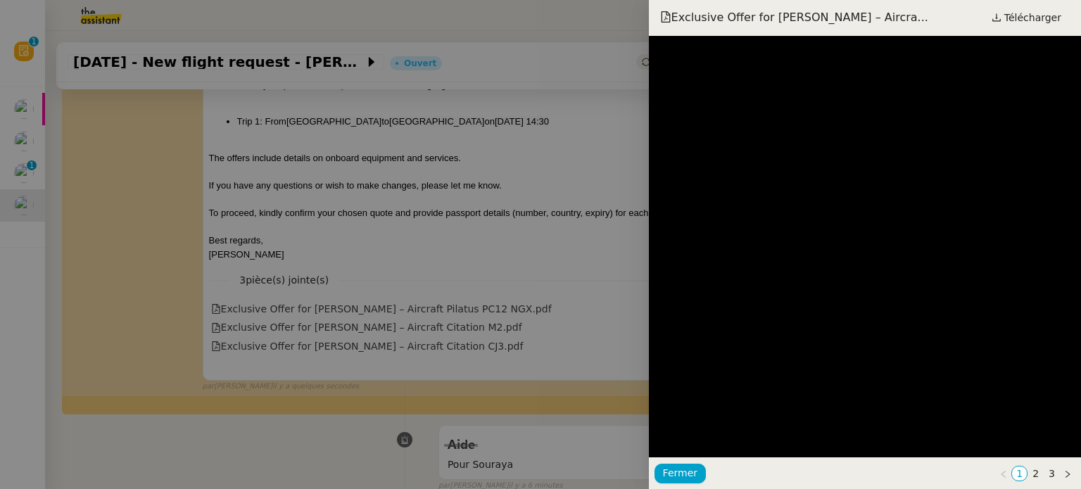
click at [400, 179] on div at bounding box center [540, 244] width 1081 height 489
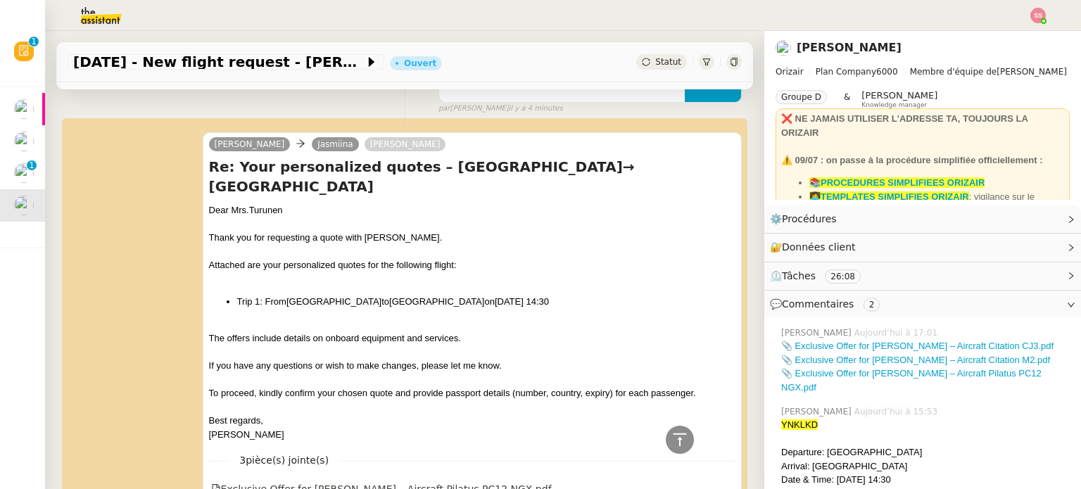
scroll to position [0, 0]
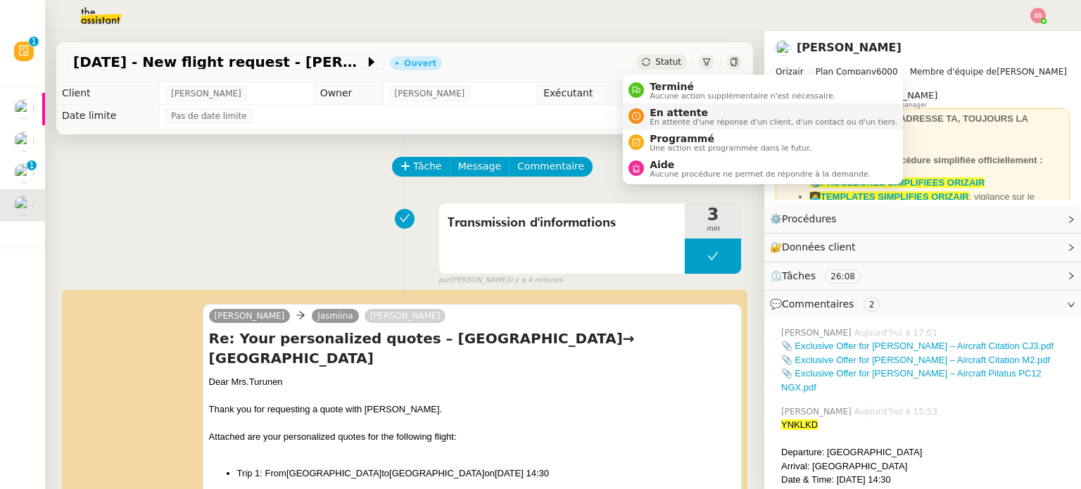
click at [650, 110] on span "En attente" at bounding box center [773, 112] width 248 height 11
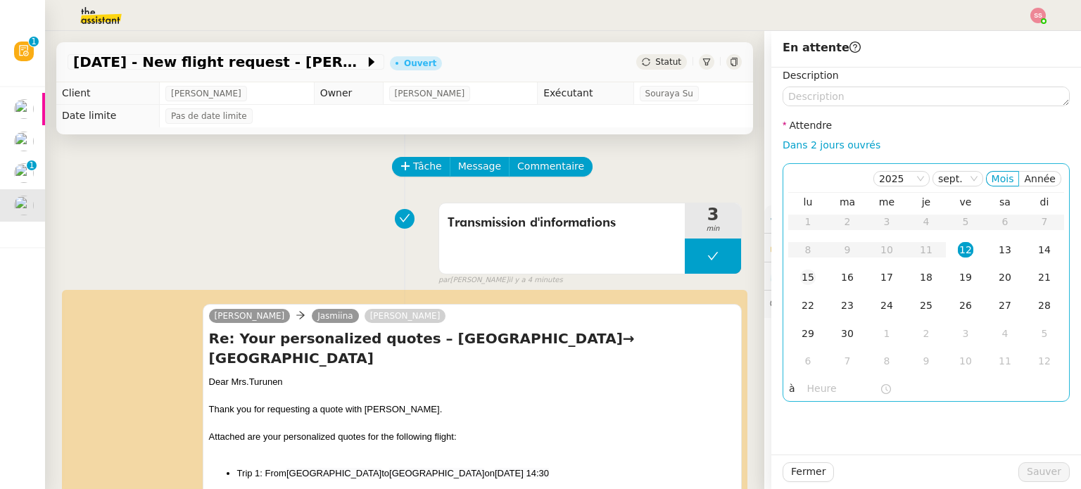
click at [801, 276] on div "15" at bounding box center [807, 276] width 15 height 15
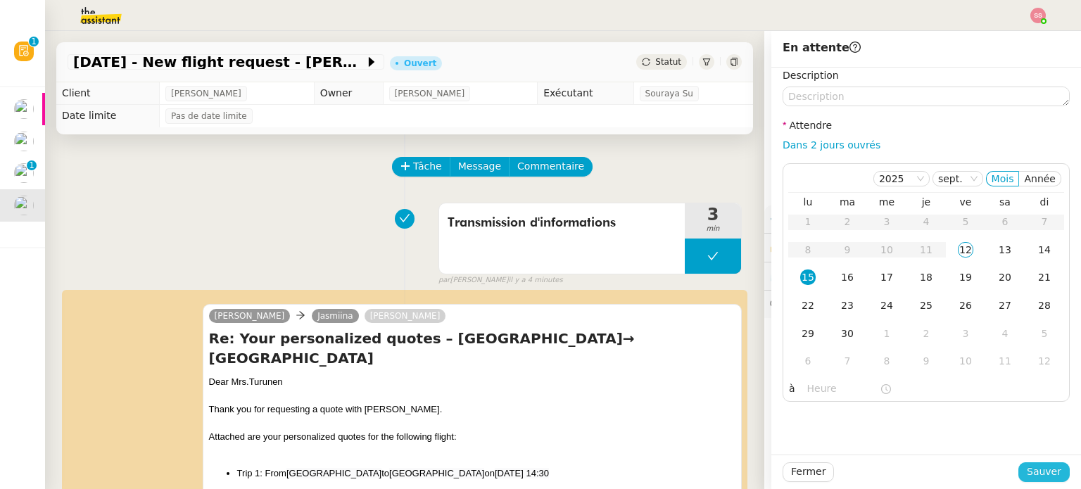
drag, startPoint x: 1024, startPoint y: 473, endPoint x: 467, endPoint y: 298, distance: 584.2
click at [1026, 473] on span "Sauver" at bounding box center [1043, 472] width 34 height 16
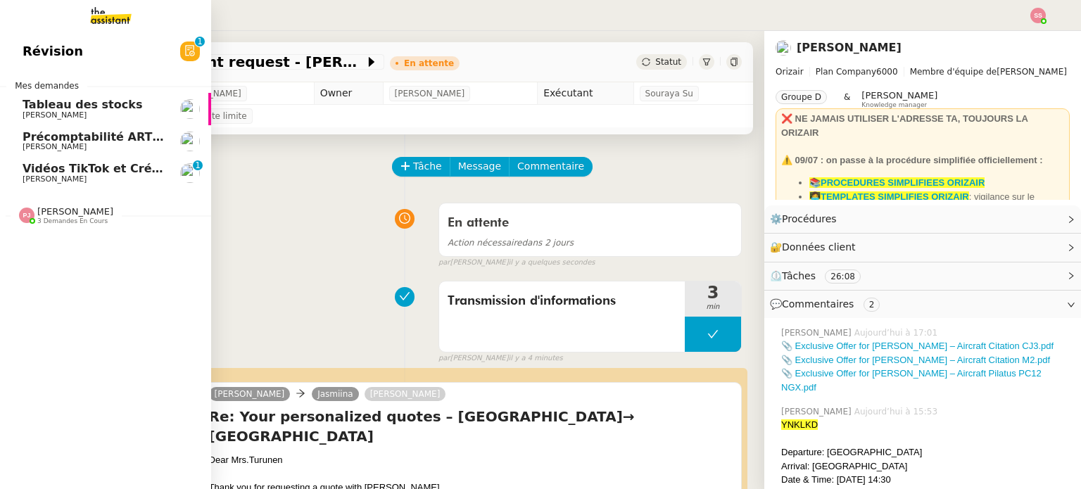
click at [83, 179] on span "[PERSON_NAME]" at bounding box center [94, 179] width 142 height 8
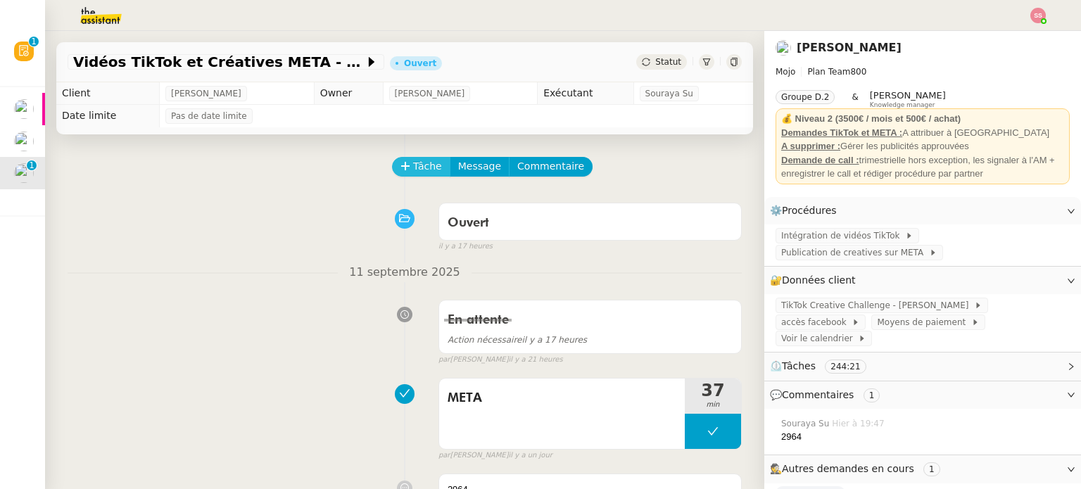
click at [400, 167] on icon at bounding box center [405, 166] width 10 height 10
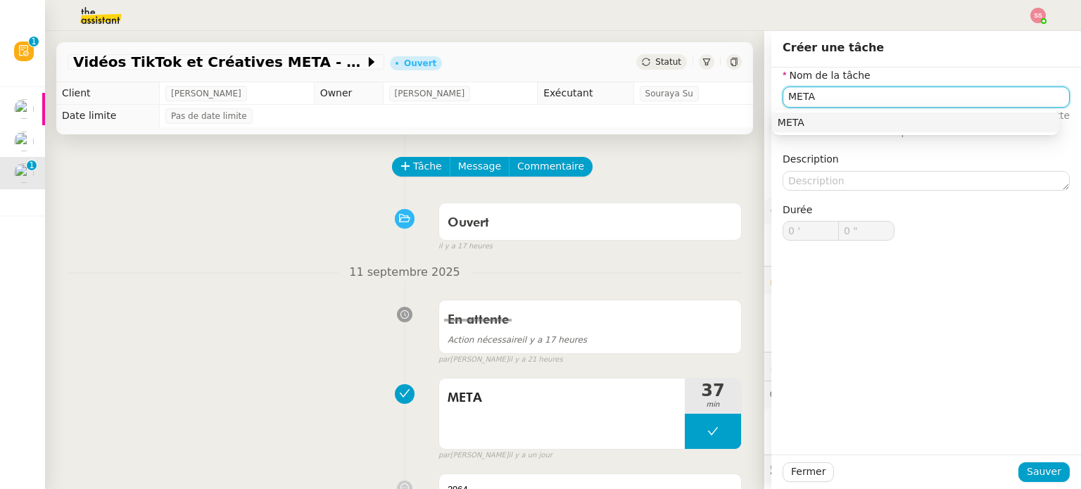
click at [877, 117] on div "META" at bounding box center [915, 122] width 276 height 13
type input "META"
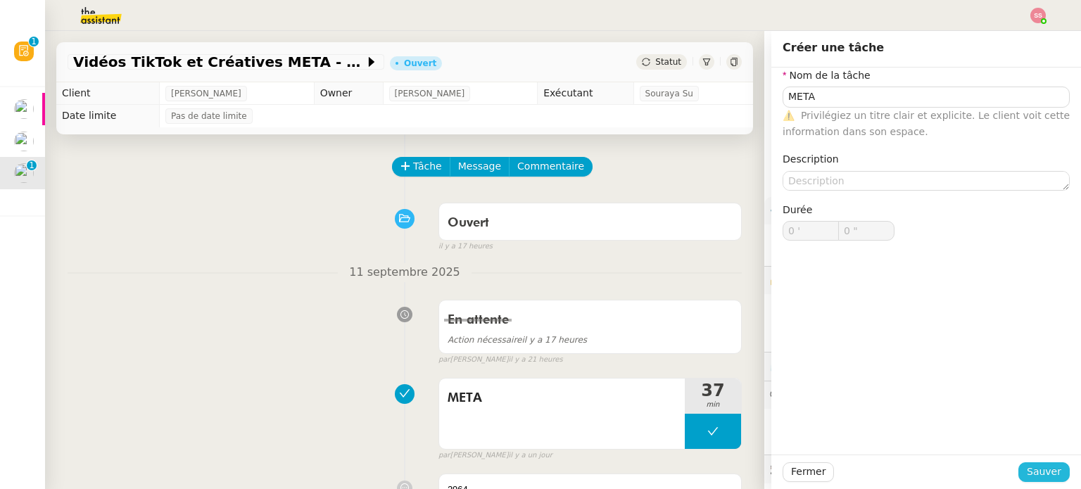
click at [1019, 465] on div "Fermer Sauver" at bounding box center [925, 472] width 287 height 20
drag, startPoint x: 1019, startPoint y: 465, endPoint x: 1013, endPoint y: 454, distance: 12.6
click at [1018, 465] on button "Sauver" at bounding box center [1043, 472] width 51 height 20
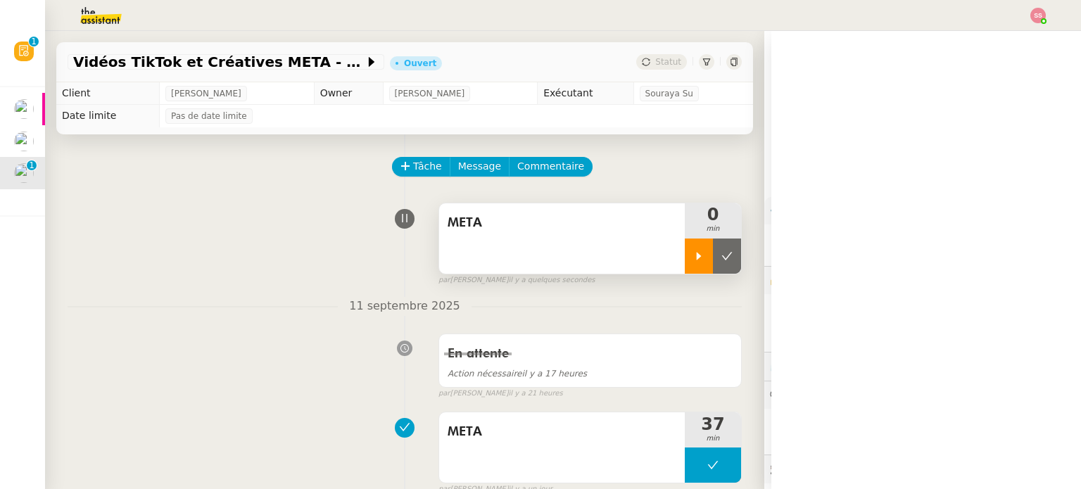
click at [687, 255] on div at bounding box center [698, 255] width 28 height 35
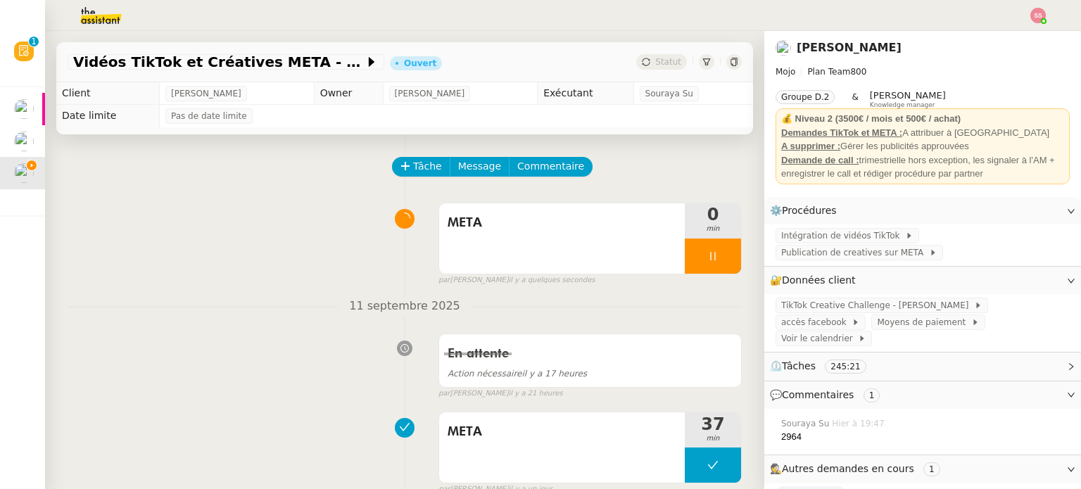
click at [1041, 6] on div at bounding box center [540, 15] width 1010 height 31
click at [1041, 11] on img at bounding box center [1037, 15] width 15 height 15
drag, startPoint x: 1013, startPoint y: 36, endPoint x: 984, endPoint y: 44, distance: 29.9
click at [1012, 36] on li "Suivi" at bounding box center [999, 40] width 91 height 20
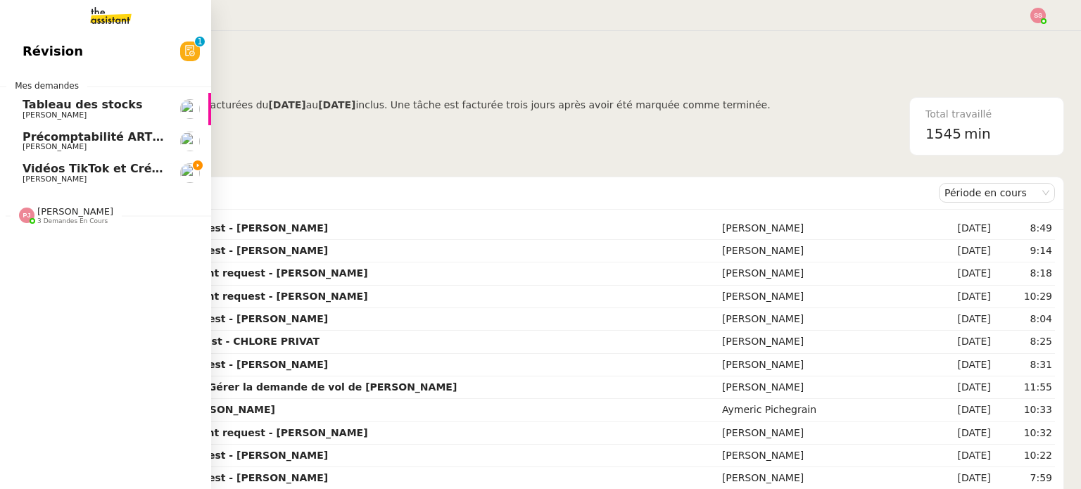
click at [63, 172] on span "Vidéos TikTok et Créatives META - septembre 2025" at bounding box center [184, 168] width 322 height 13
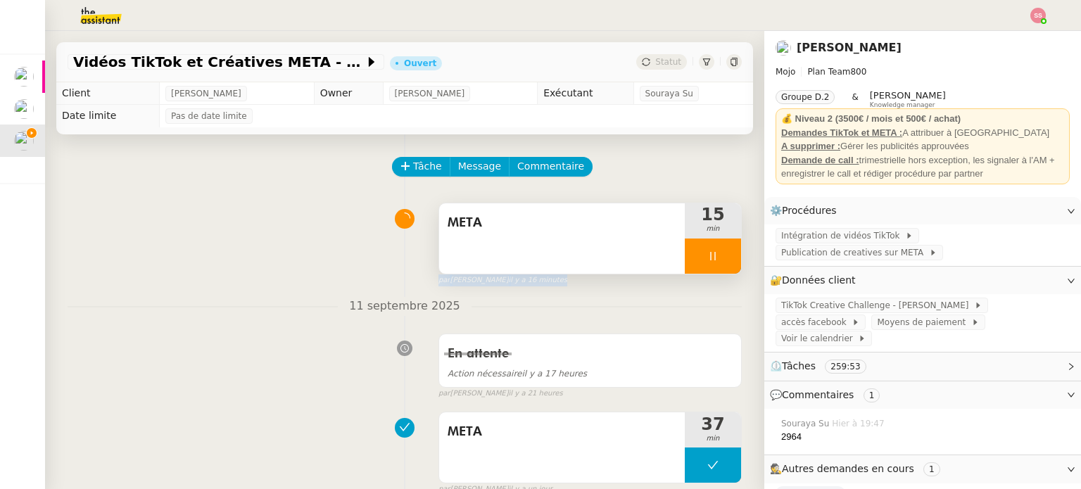
drag, startPoint x: 737, startPoint y: 277, endPoint x: 709, endPoint y: 253, distance: 36.9
click at [709, 253] on div at bounding box center [712, 255] width 56 height 35
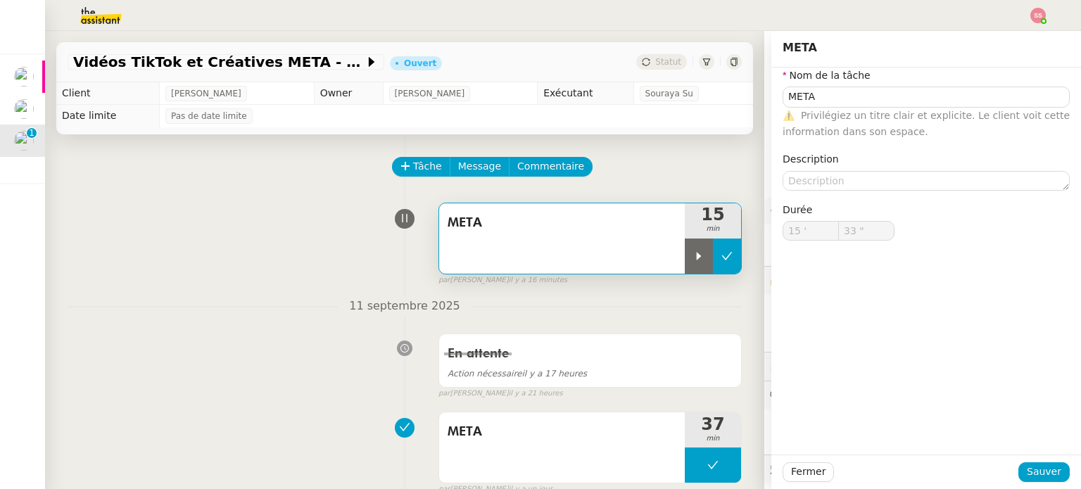
click at [721, 260] on icon at bounding box center [726, 255] width 11 height 11
type input "META"
type input "15 '"
type input "33 ""
type input "META"
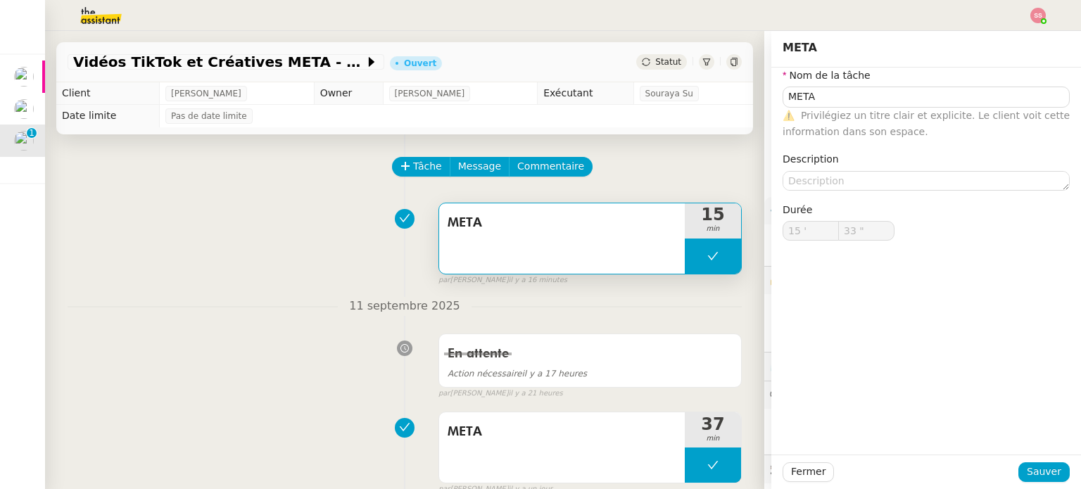
type input "15 '"
type input "33 ""
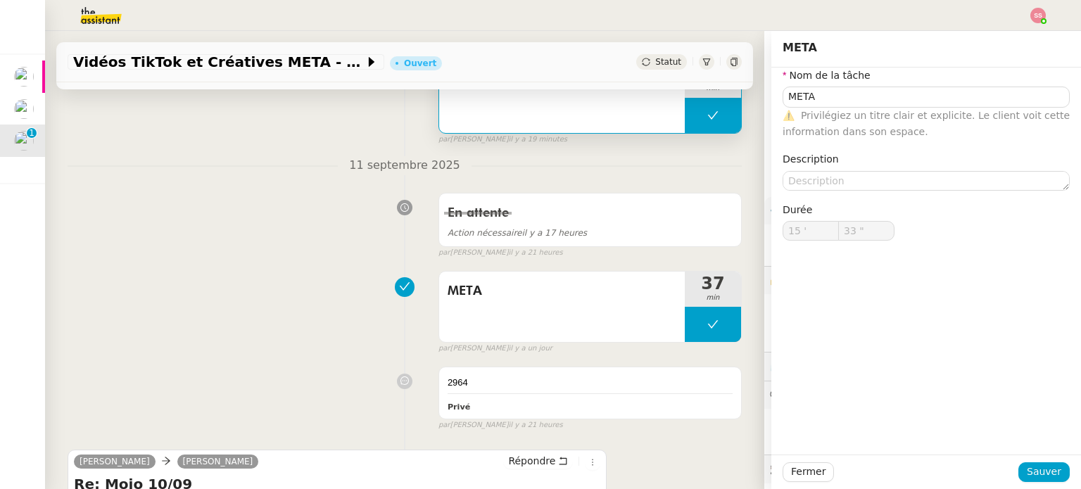
click at [220, 208] on div "En attente Action nécessaire il y a 17 heures false par Souraya S. il y a 21 he…" at bounding box center [405, 222] width 674 height 72
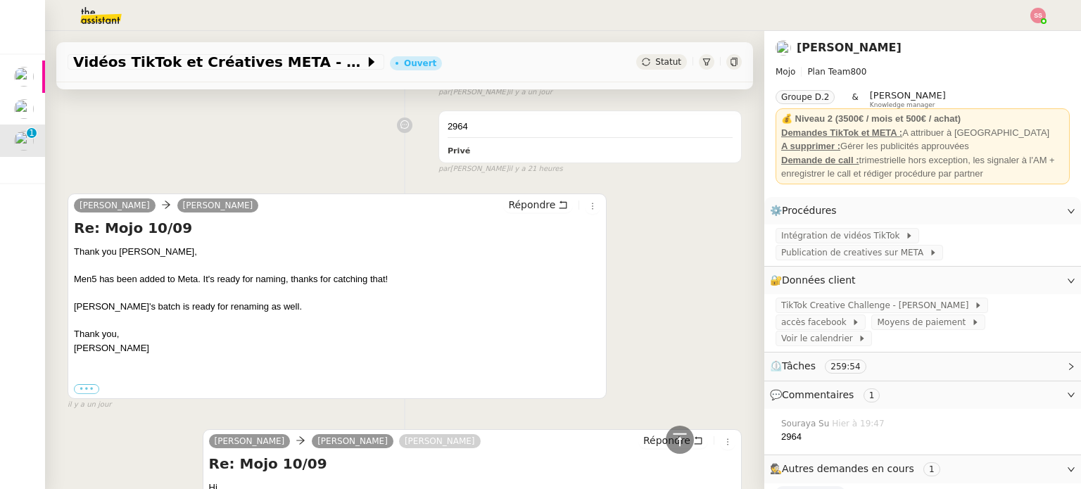
scroll to position [422, 0]
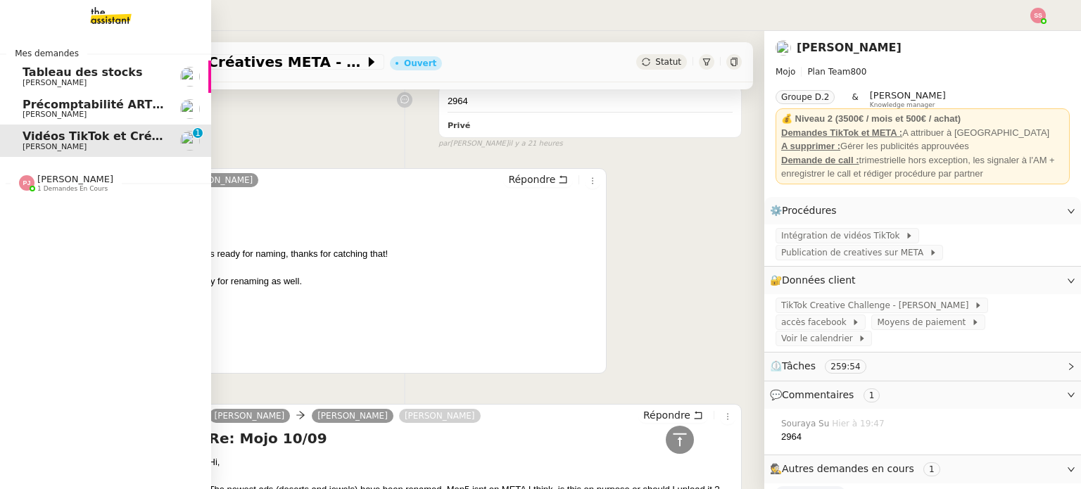
click at [99, 179] on span "Pauline Jennah 1 demandes en cours" at bounding box center [66, 183] width 111 height 18
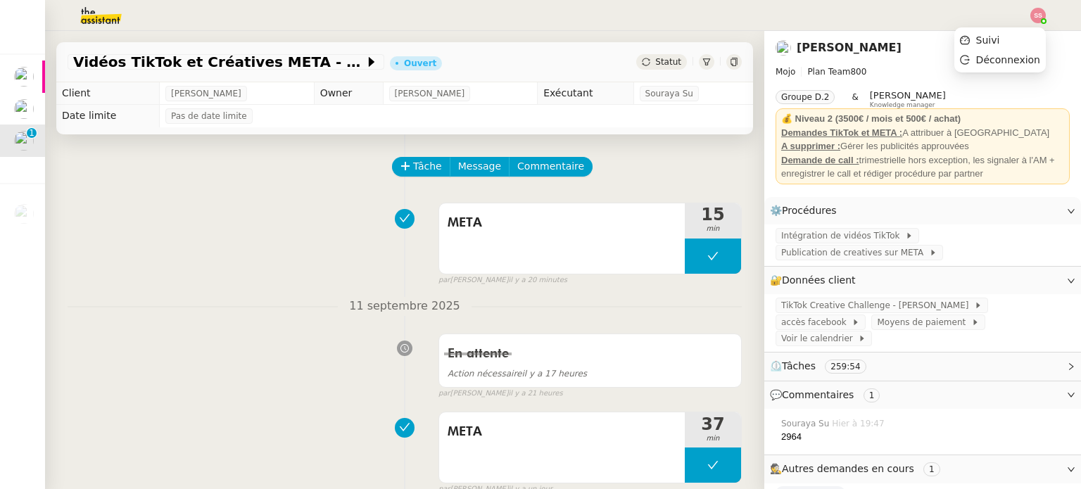
click at [1040, 13] on img at bounding box center [1037, 15] width 15 height 15
click at [1000, 34] on span "Suivi" at bounding box center [988, 39] width 24 height 11
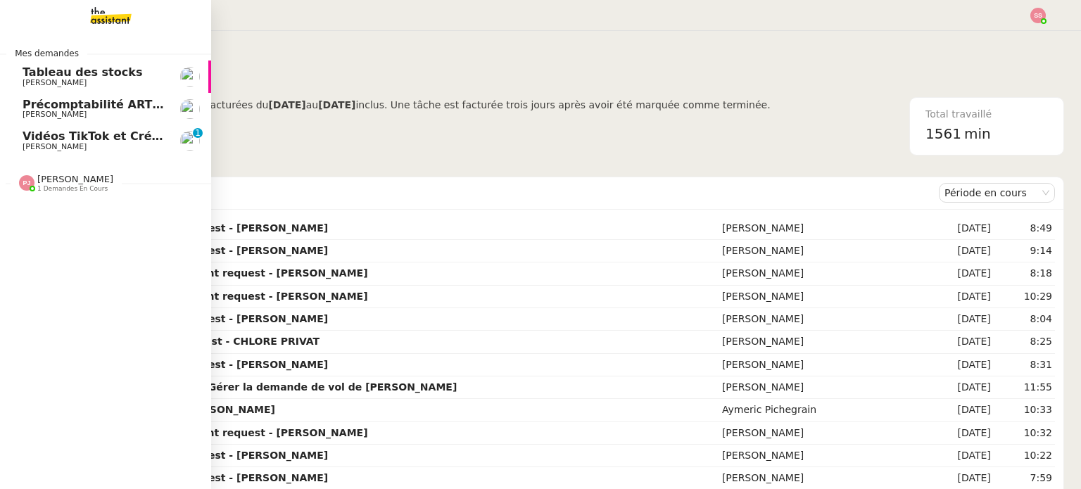
click at [70, 107] on span "Précomptabilité ARTRADE - septembre 2025" at bounding box center [163, 104] width 280 height 13
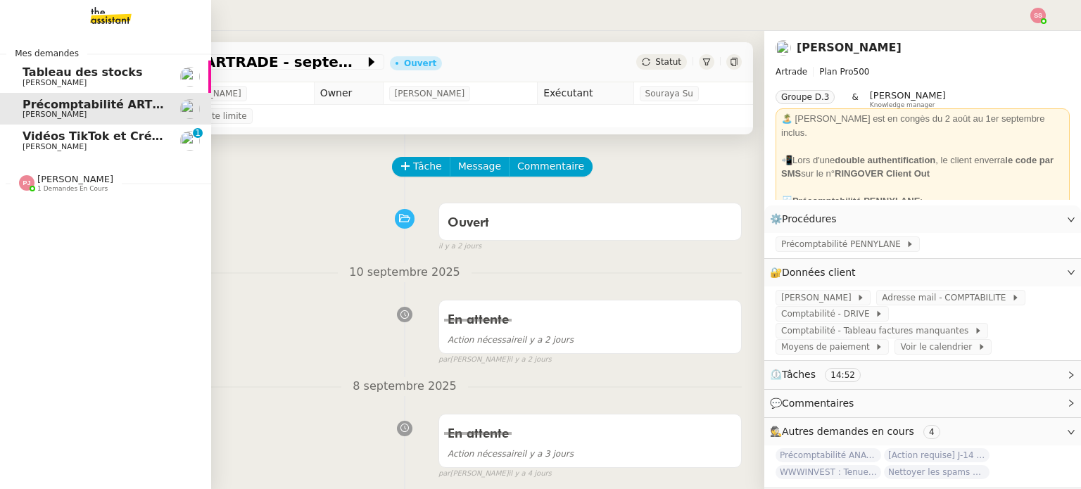
click at [94, 132] on span "Vidéos TikTok et Créatives META - septembre 2025" at bounding box center [184, 135] width 322 height 13
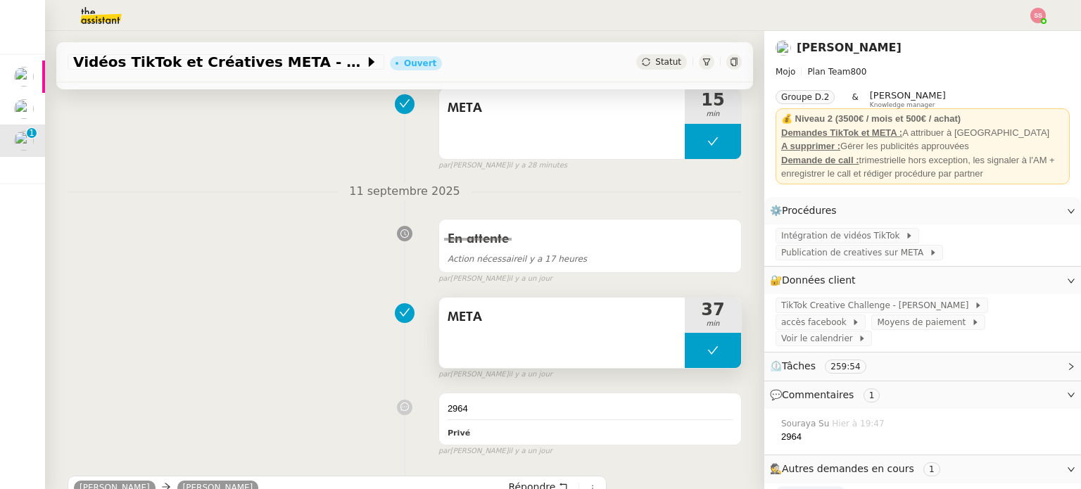
scroll to position [211, 0]
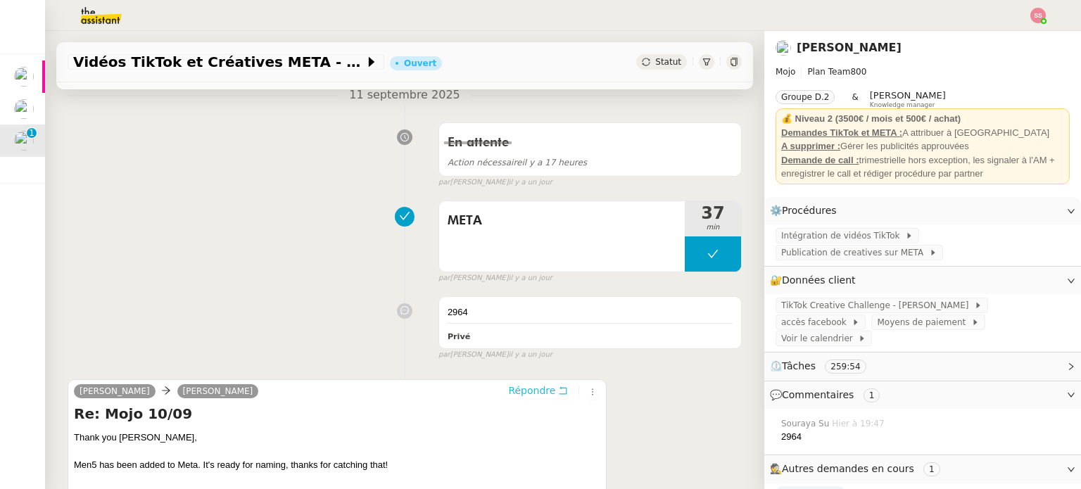
click at [508, 389] on span "Répondre" at bounding box center [531, 390] width 47 height 14
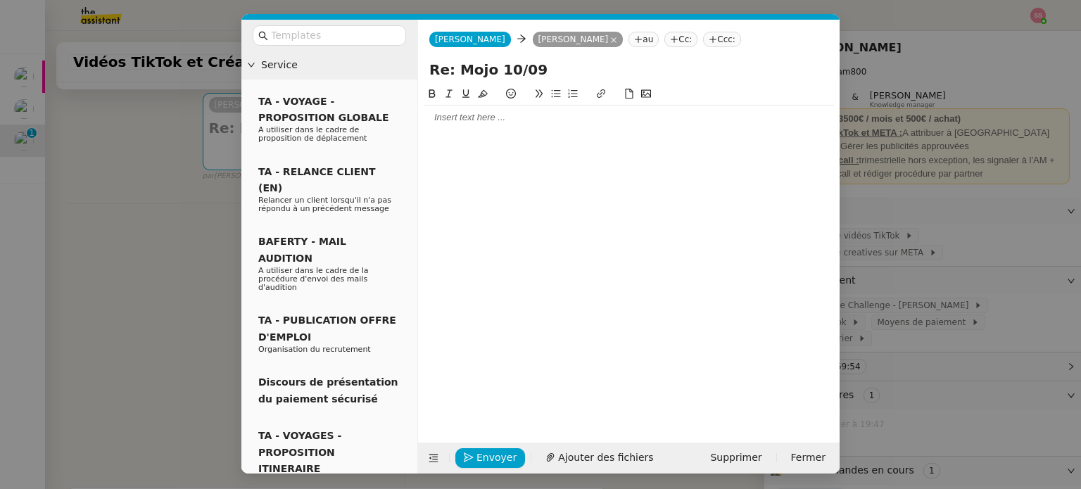
click at [670, 42] on icon at bounding box center [674, 39] width 8 height 8
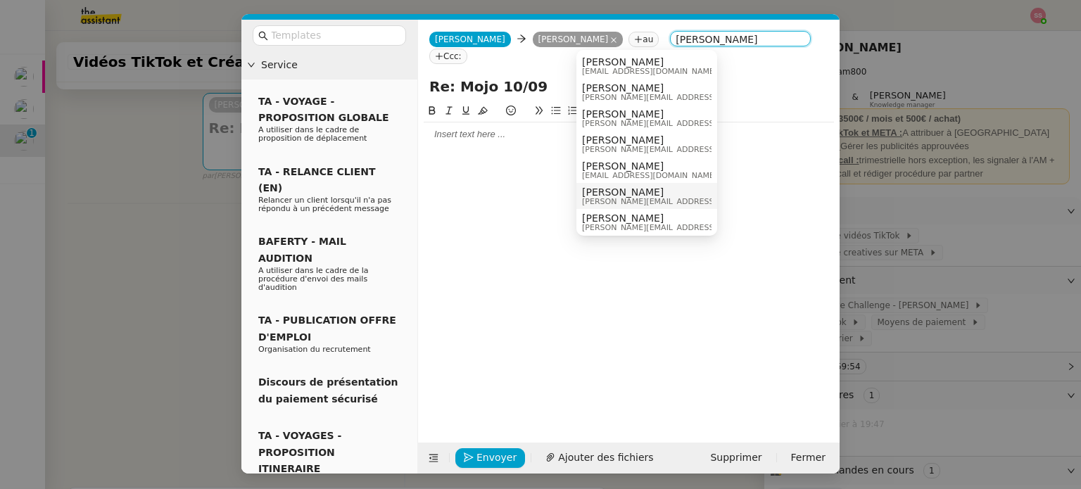
type input "[PERSON_NAME]"
click at [627, 191] on span "[PERSON_NAME]" at bounding box center [682, 191] width 200 height 11
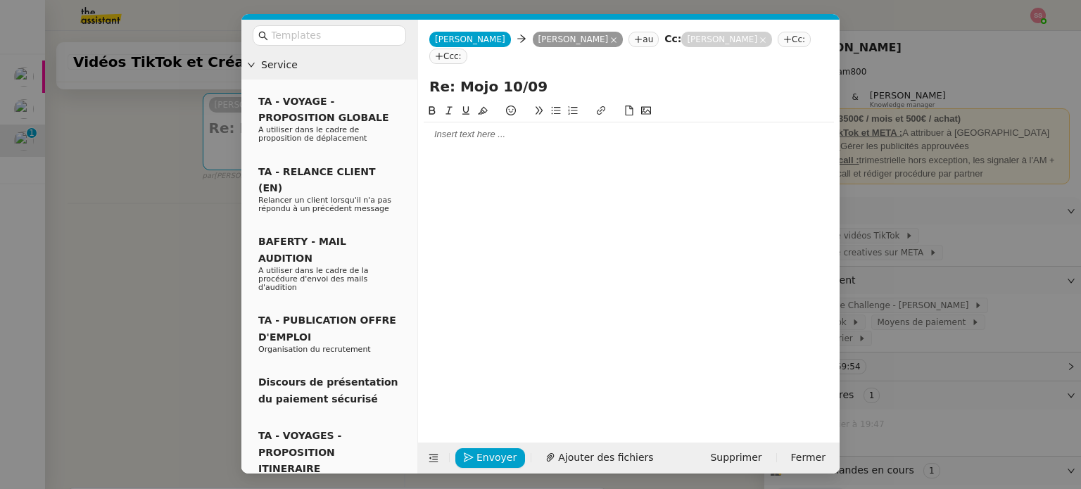
click at [502, 76] on input "Re: Mojo 10/09" at bounding box center [628, 86] width 399 height 21
type input "Re: Mojo 12/09"
click at [459, 128] on div at bounding box center [628, 134] width 410 height 13
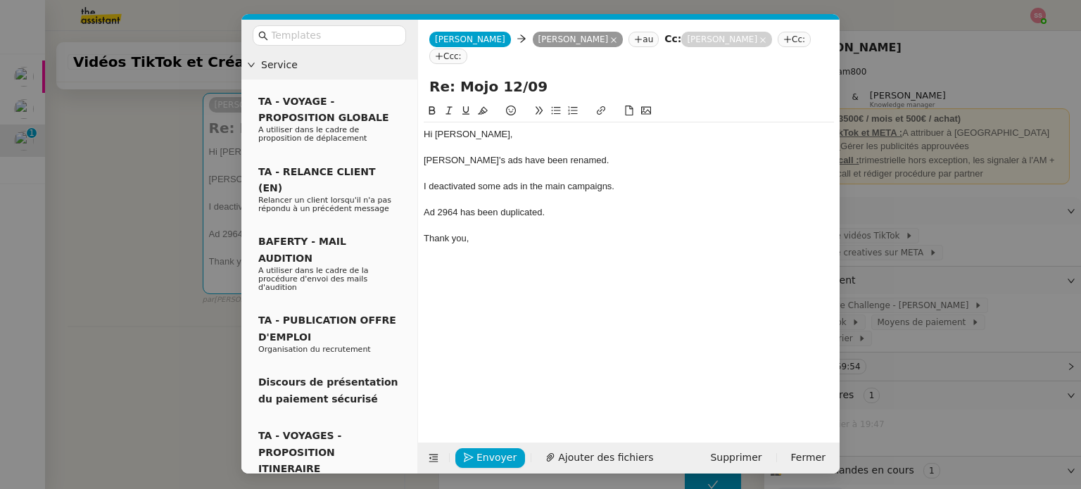
click at [238, 300] on nz-modal-container "Service TA - VOYAGE - PROPOSITION GLOBALE A utiliser dans le cadre de propositi…" at bounding box center [540, 244] width 1081 height 489
